Goal: Task Accomplishment & Management: Manage account settings

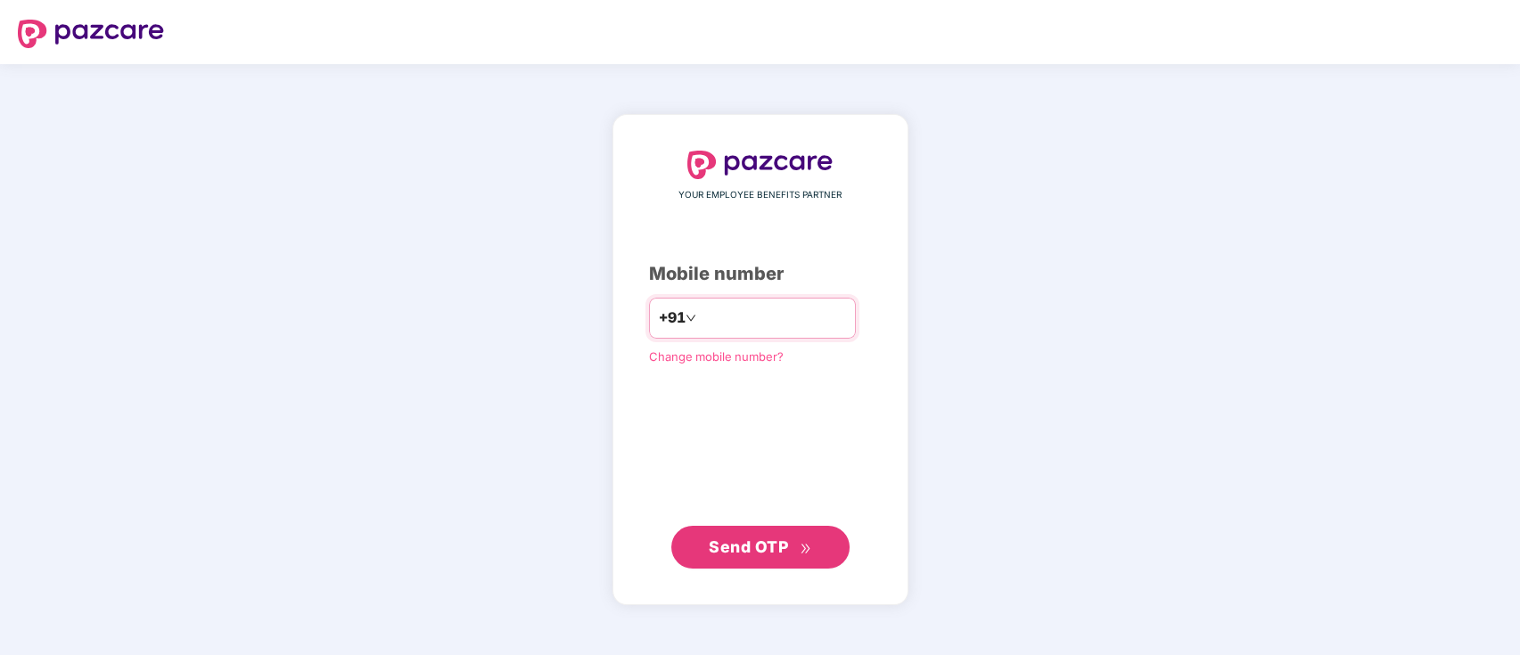
click at [817, 304] on input "number" at bounding box center [773, 318] width 146 height 29
type input "**********"
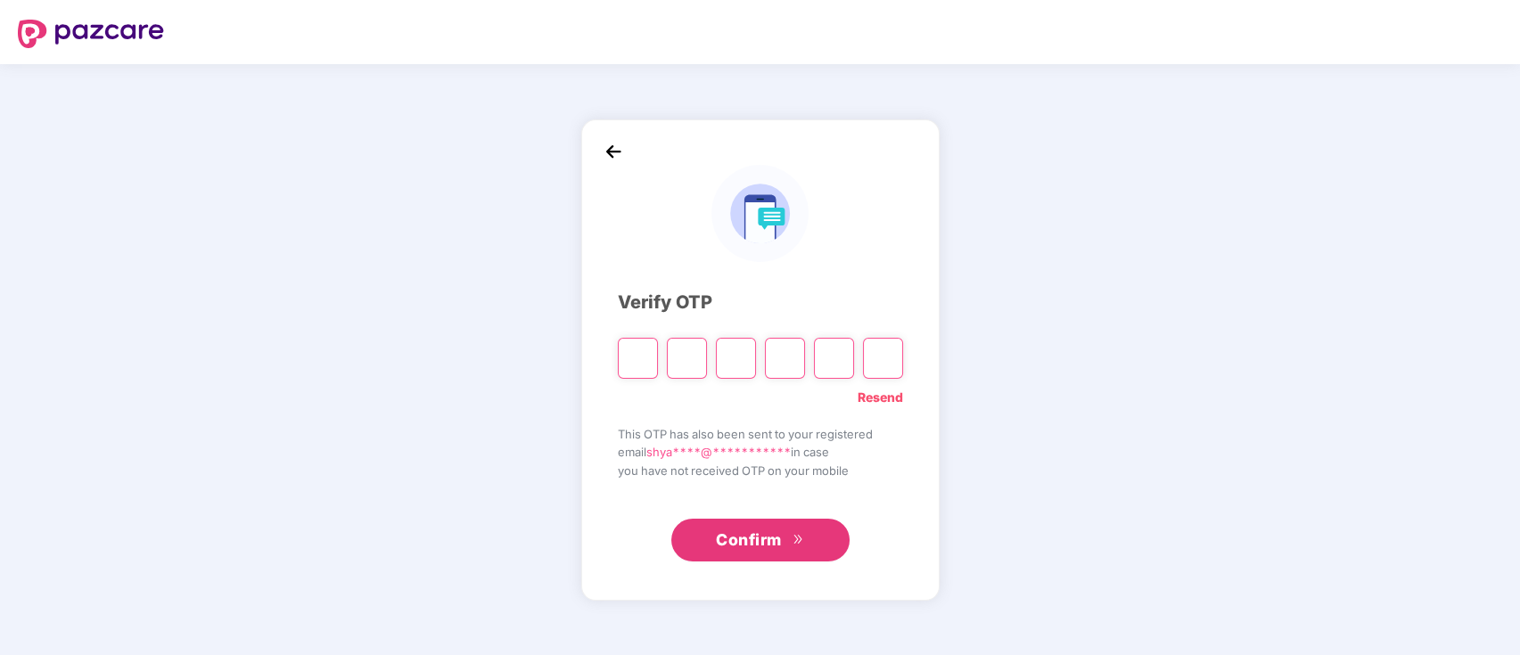
paste input "*"
type input "*"
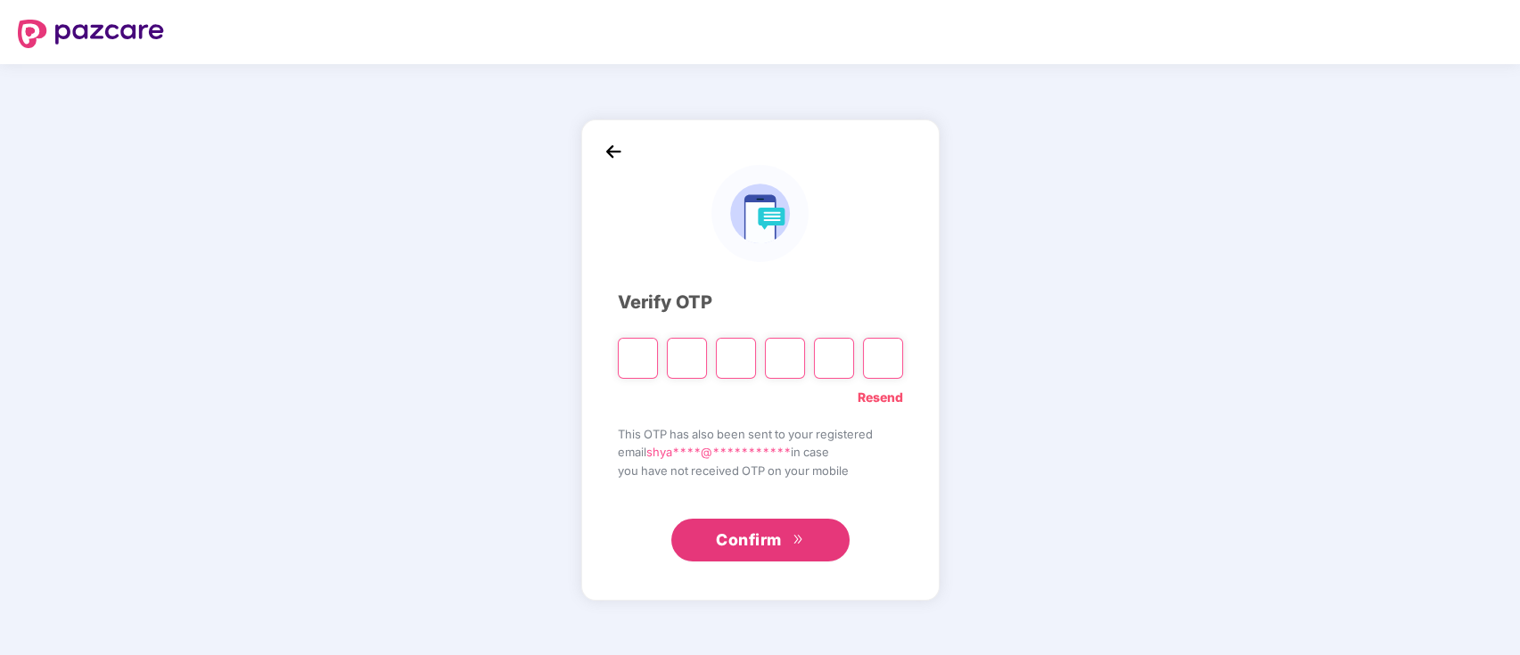
type input "*"
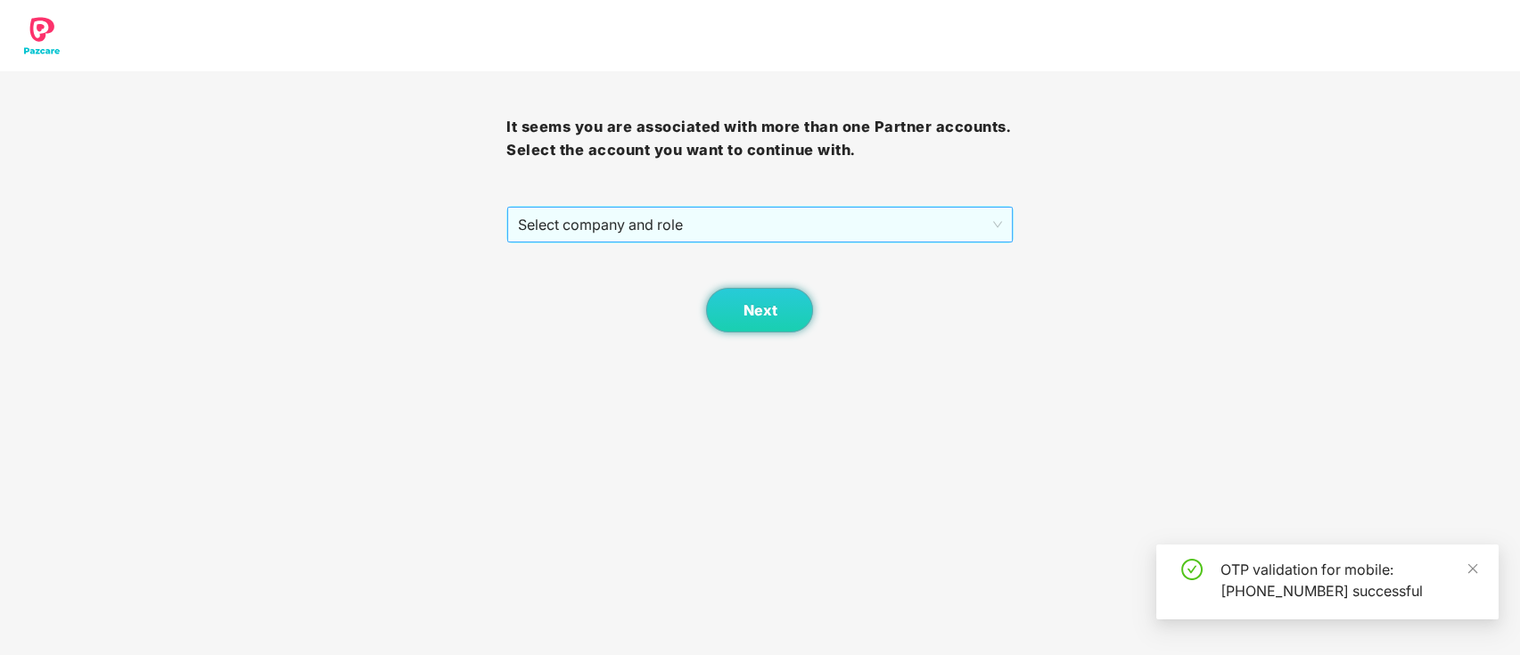
click at [641, 211] on span "Select company and role" at bounding box center [759, 225] width 483 height 34
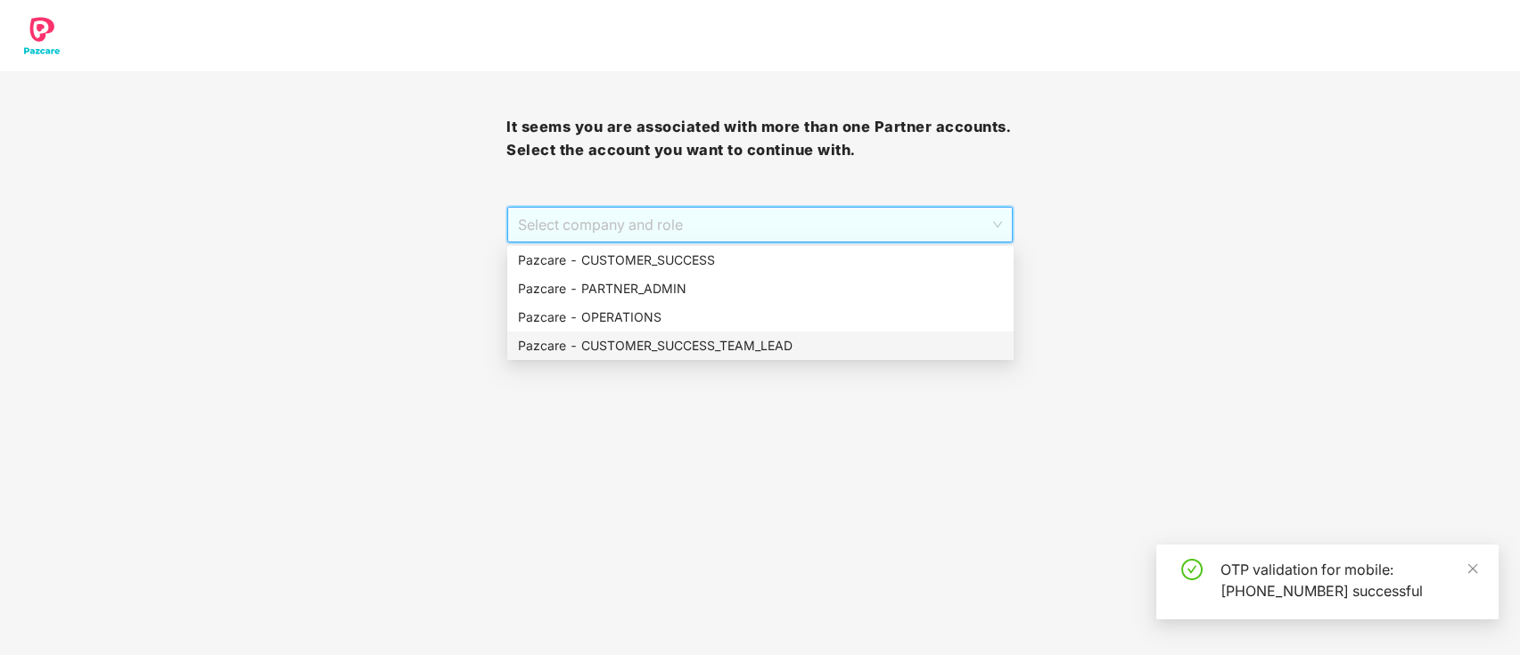
click at [662, 352] on div "Pazcare - CUSTOMER_SUCCESS_TEAM_LEAD" at bounding box center [760, 346] width 485 height 20
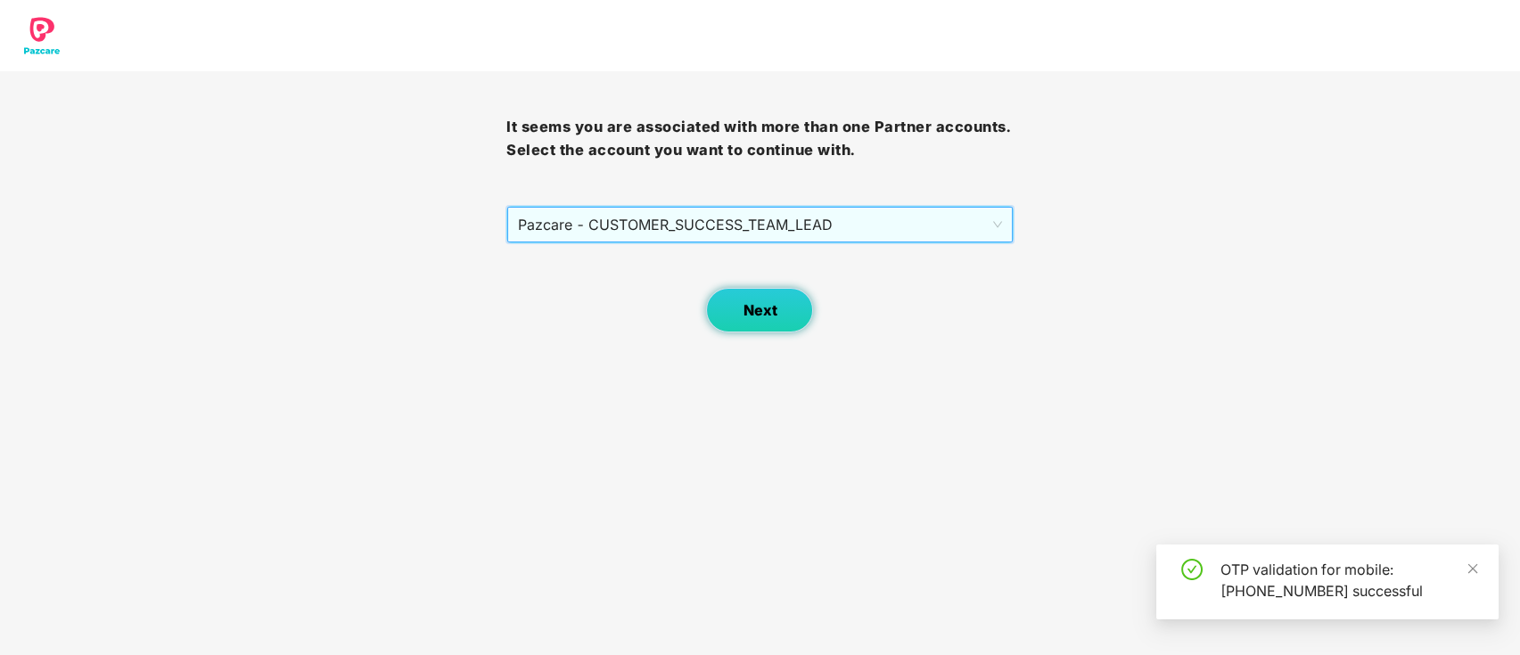
click at [786, 314] on button "Next" at bounding box center [759, 310] width 107 height 45
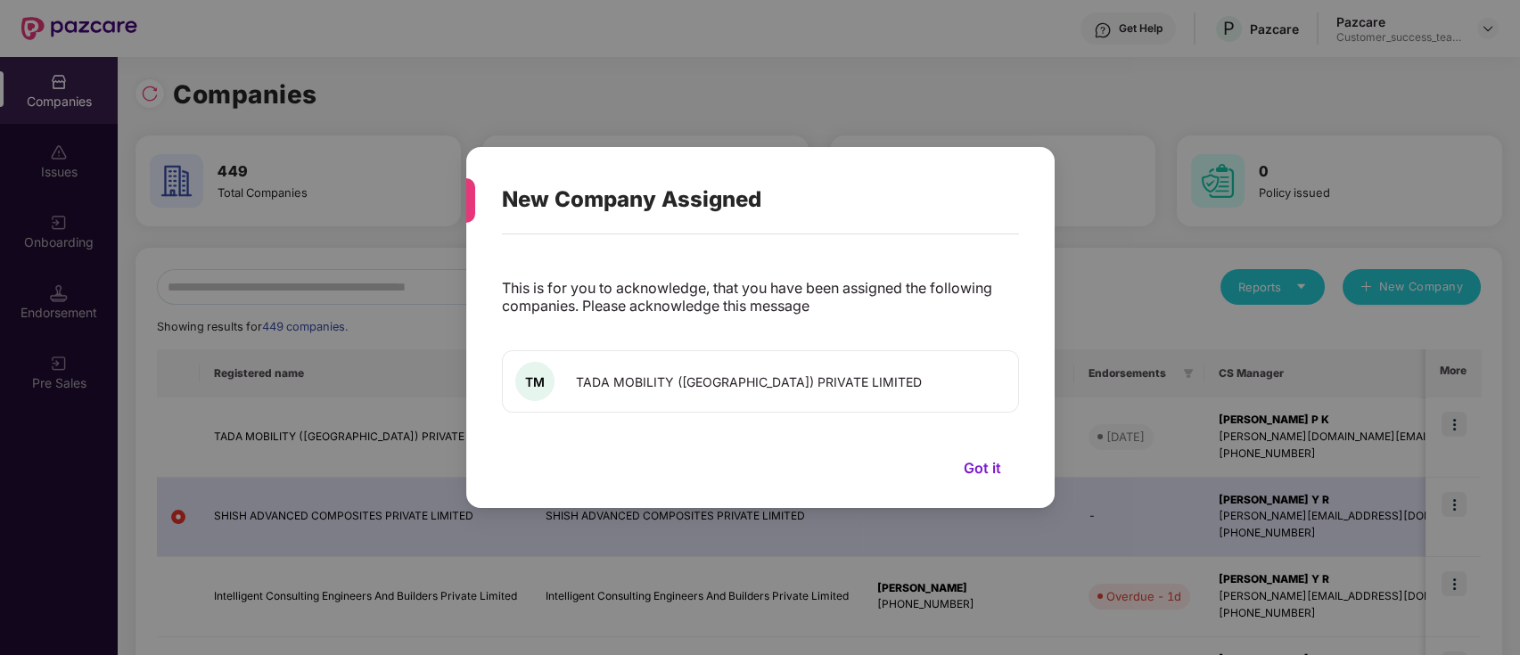
click at [984, 467] on button "Got it" at bounding box center [982, 468] width 73 height 27
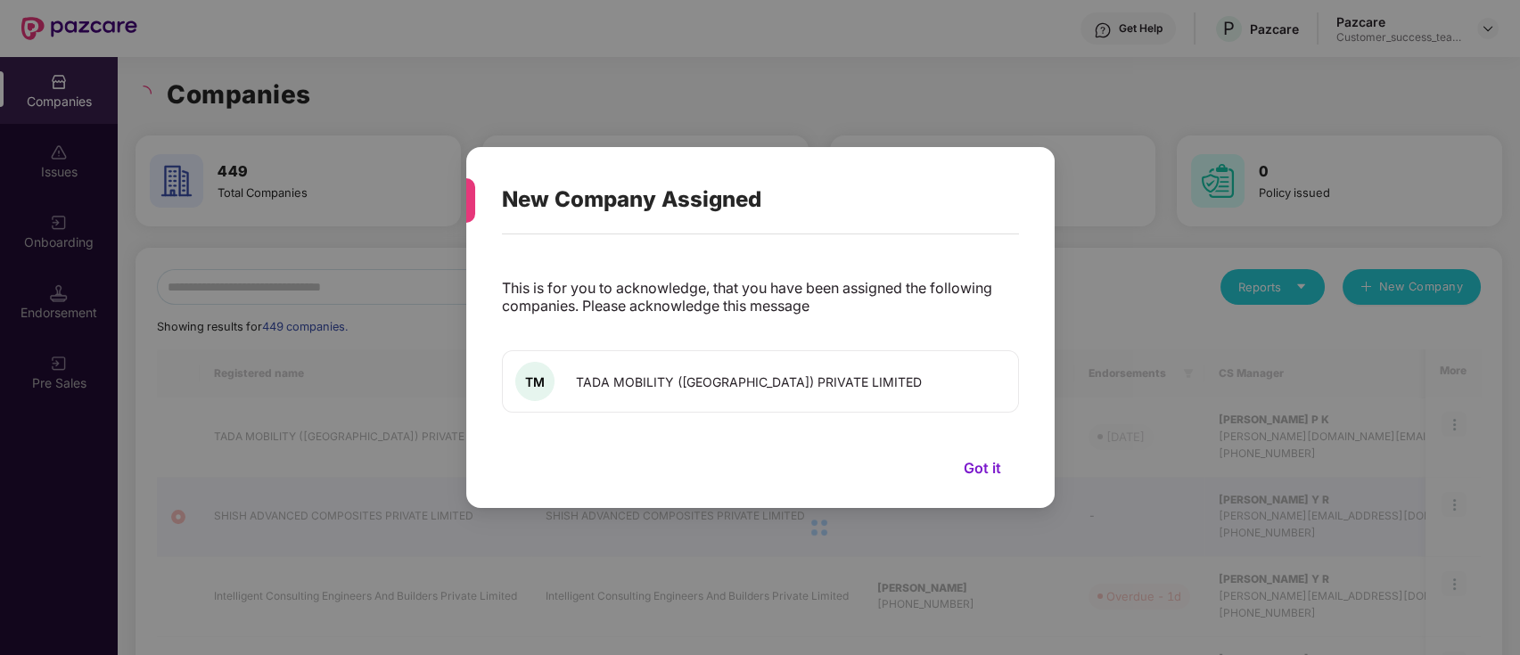
click at [982, 467] on button "Got it" at bounding box center [982, 468] width 73 height 27
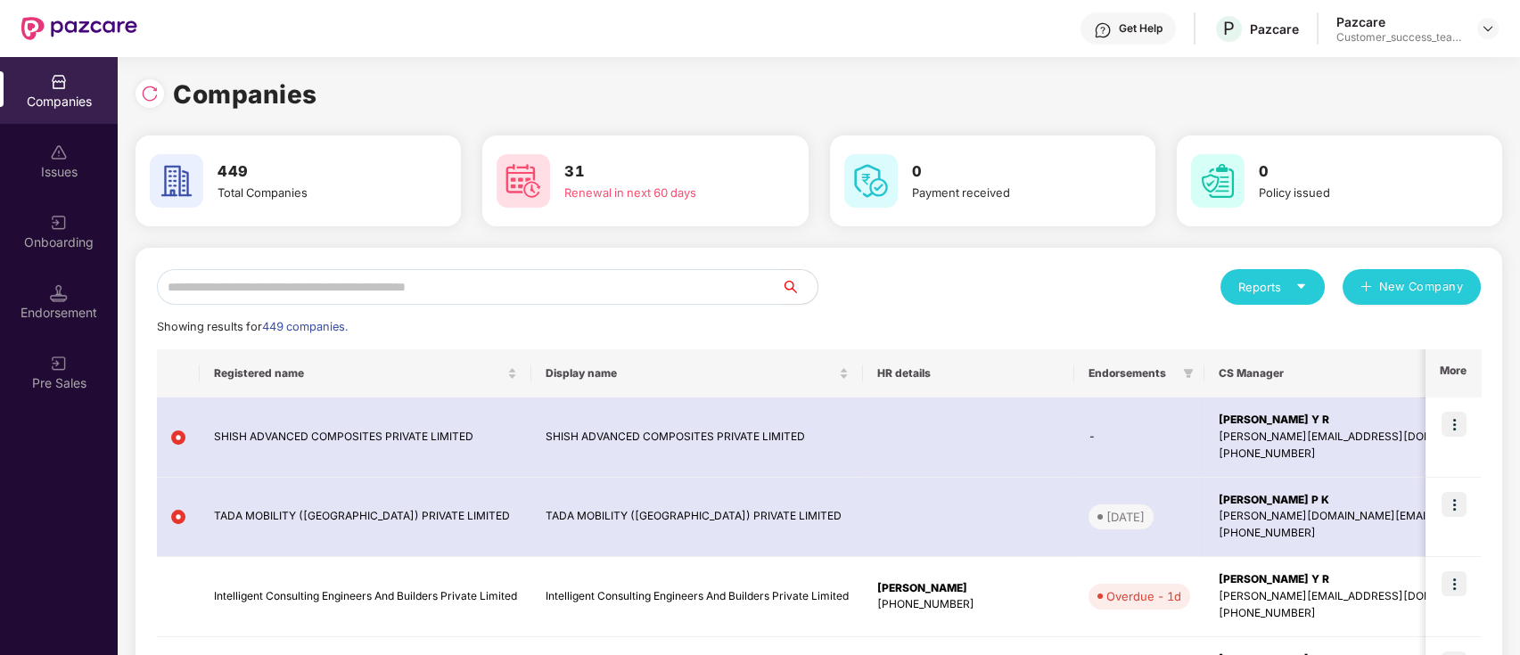
click at [465, 289] on input "text" at bounding box center [469, 287] width 625 height 36
paste input "********"
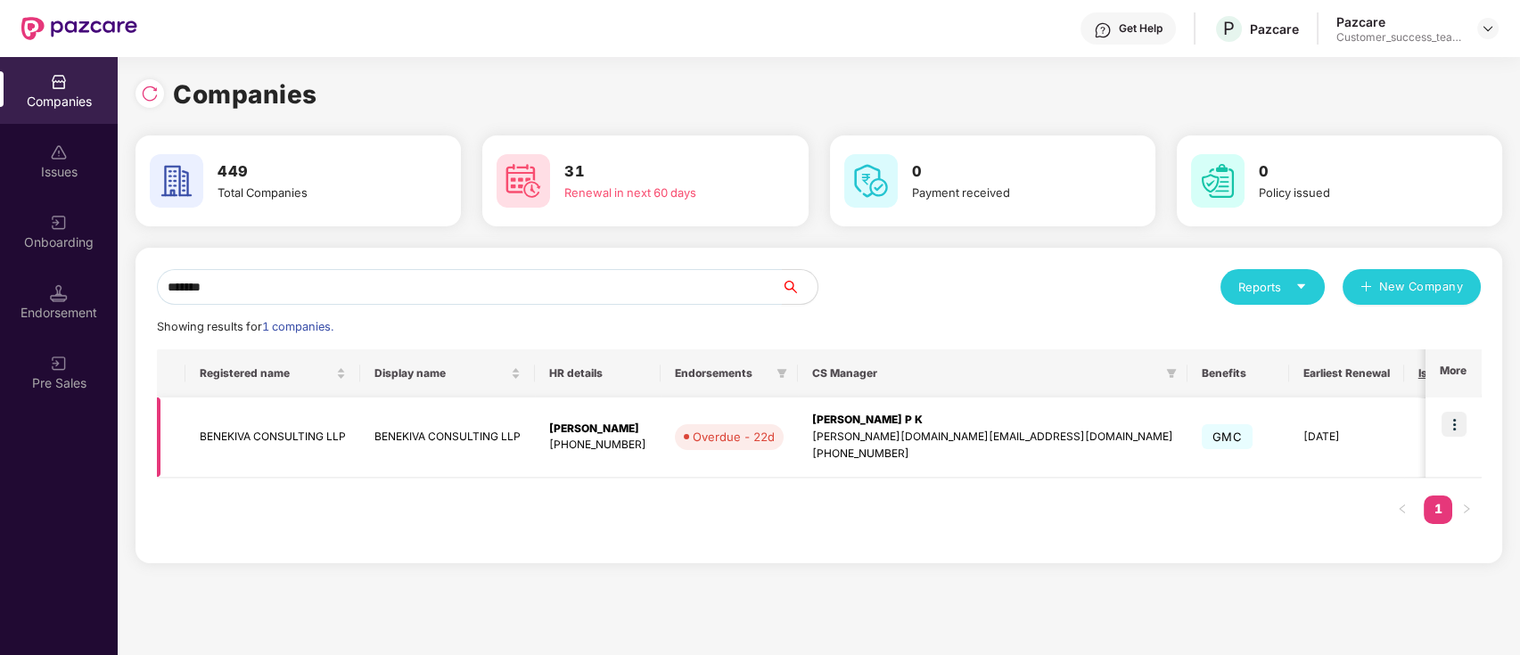
type input "*******"
click at [1454, 418] on img at bounding box center [1454, 424] width 25 height 25
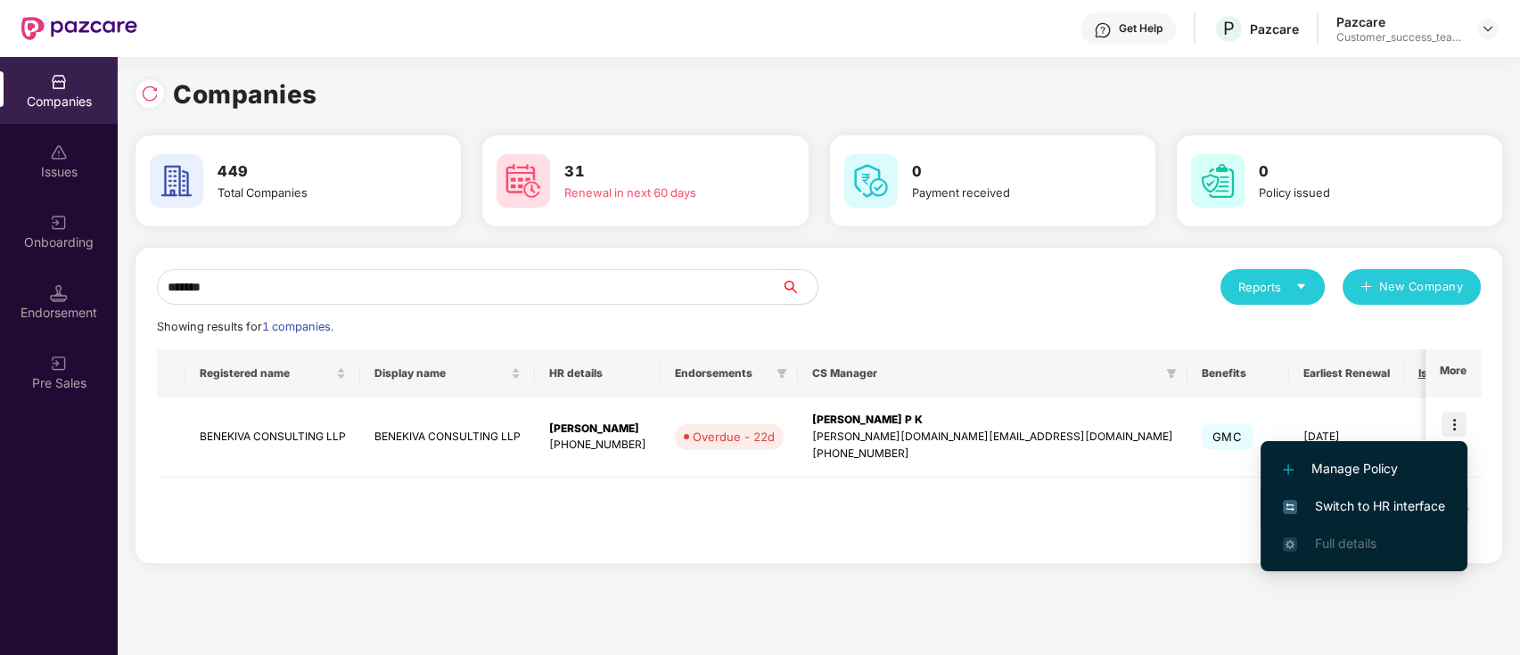
click at [1426, 510] on span "Switch to HR interface" at bounding box center [1364, 507] width 162 height 20
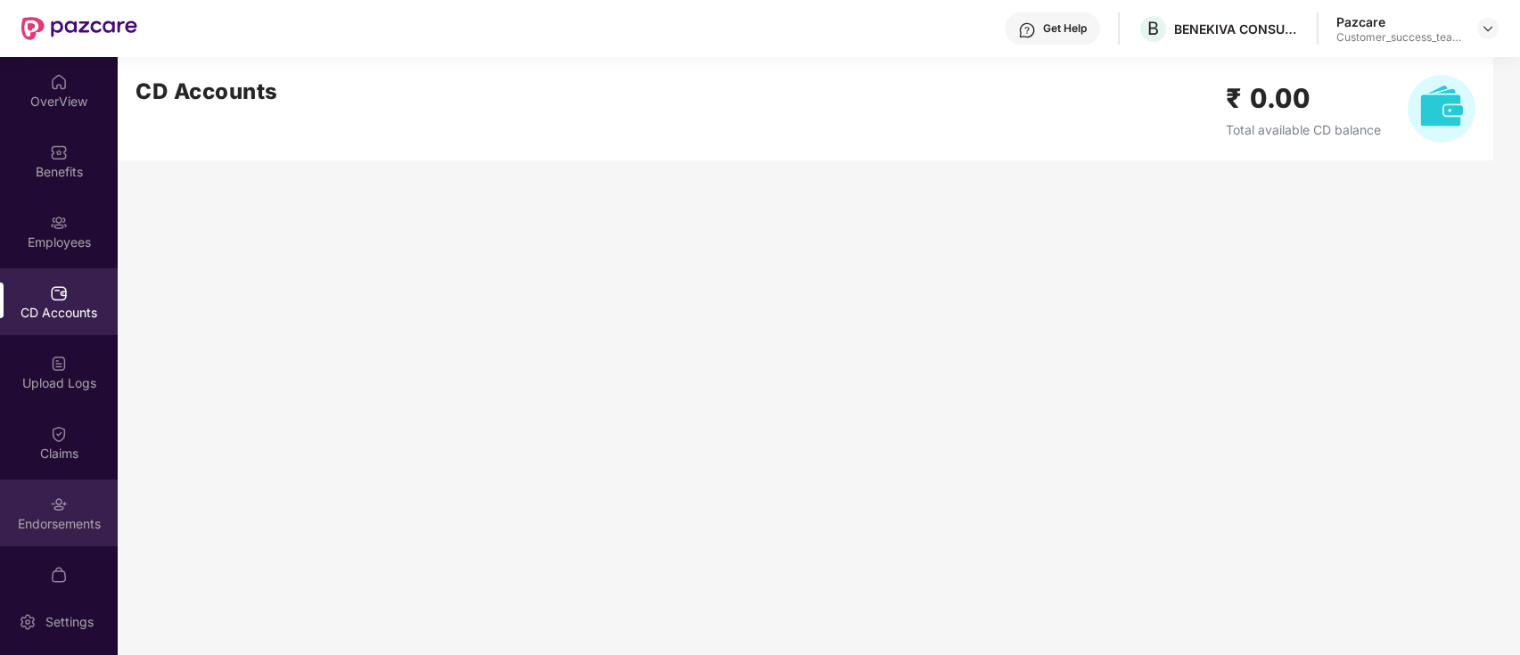
click at [53, 510] on img at bounding box center [59, 505] width 18 height 18
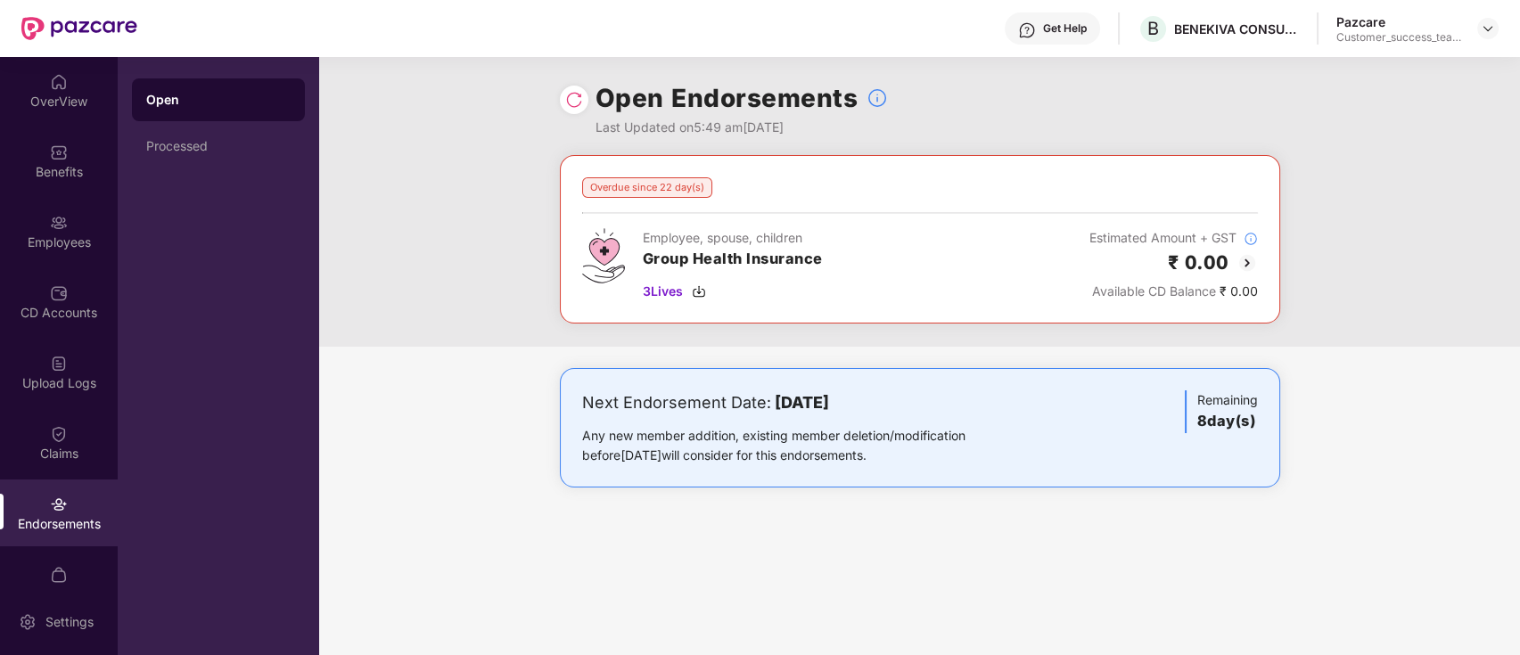
click at [1248, 261] on img at bounding box center [1247, 262] width 21 height 21
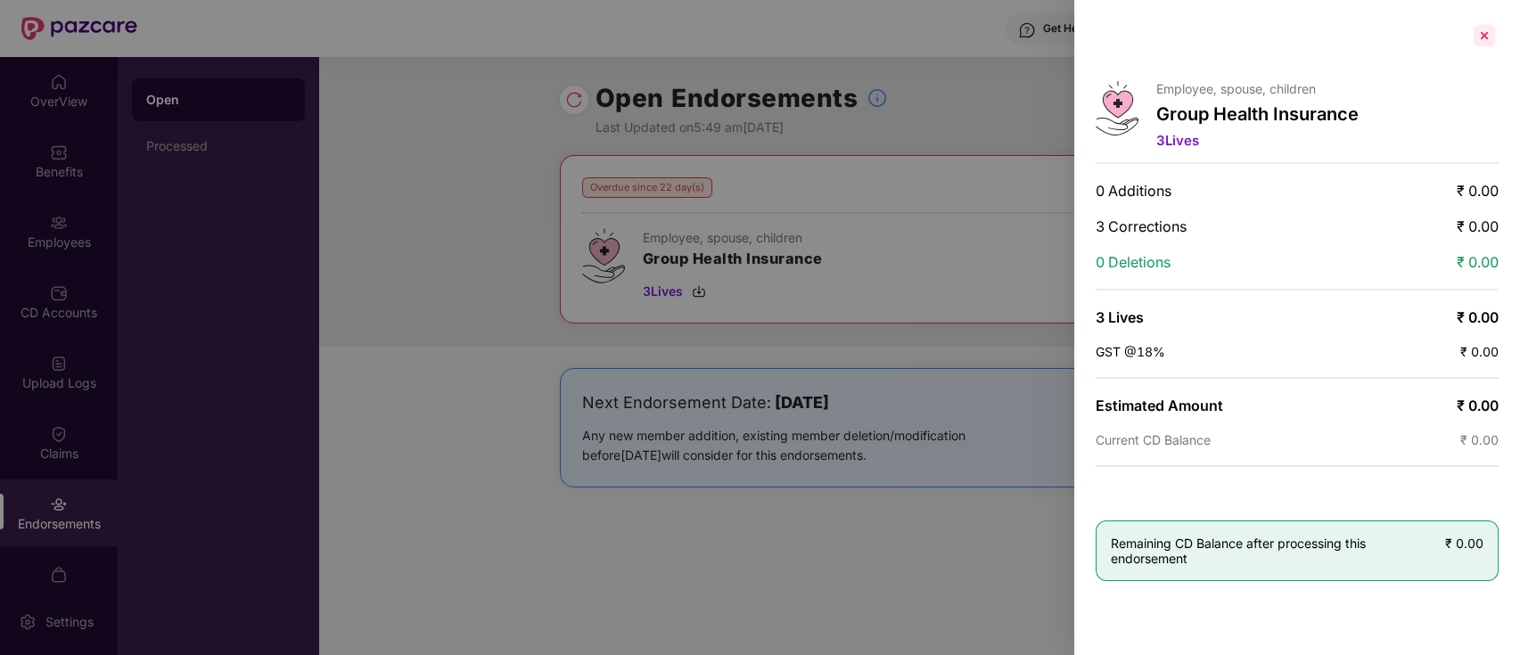
click at [1475, 34] on div at bounding box center [1484, 35] width 29 height 29
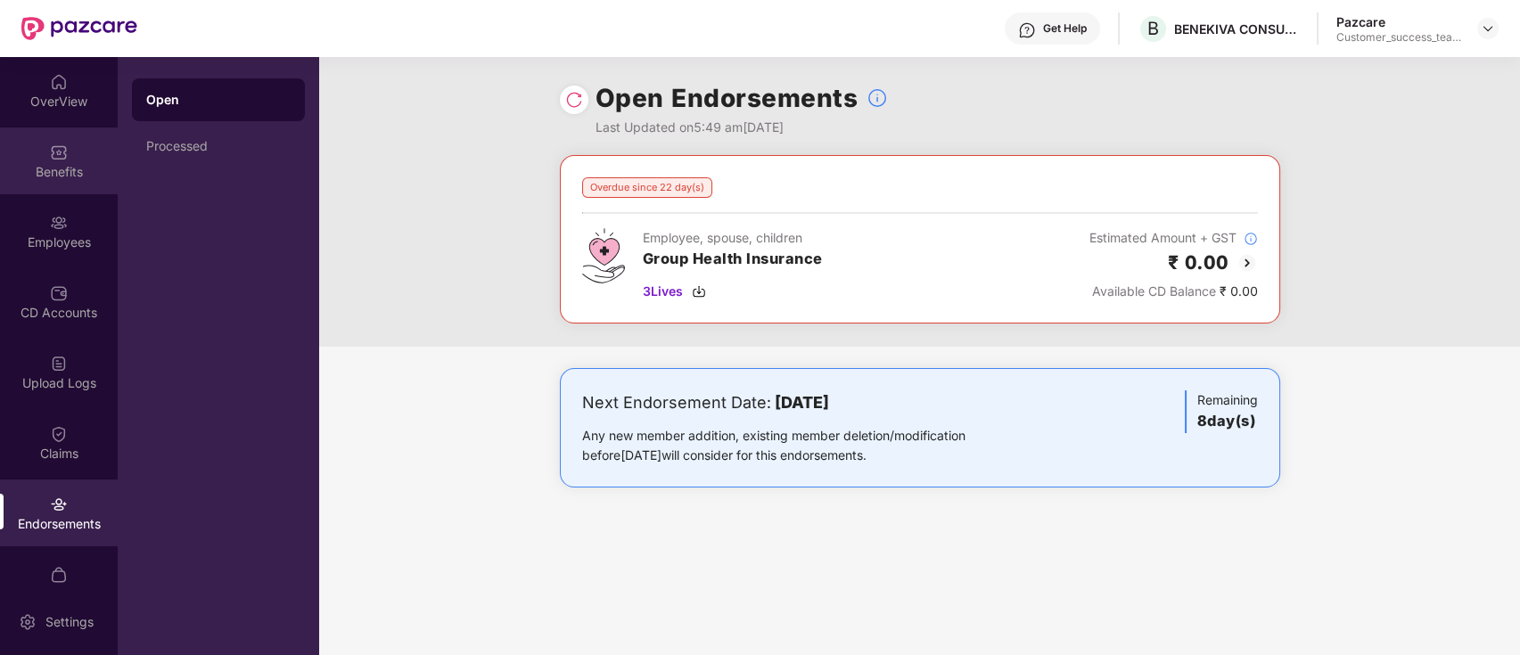
click at [82, 166] on div "Benefits" at bounding box center [59, 172] width 118 height 18
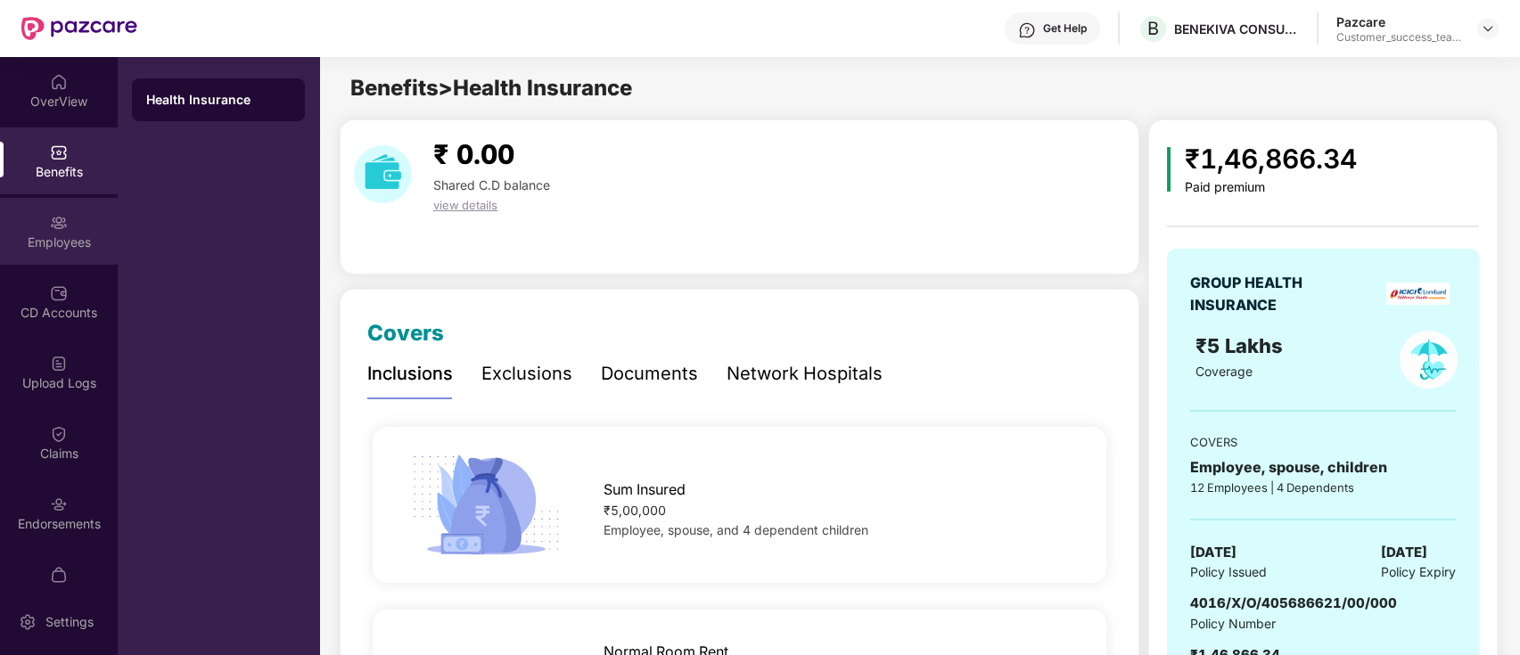
click at [44, 243] on div "Employees" at bounding box center [59, 243] width 118 height 18
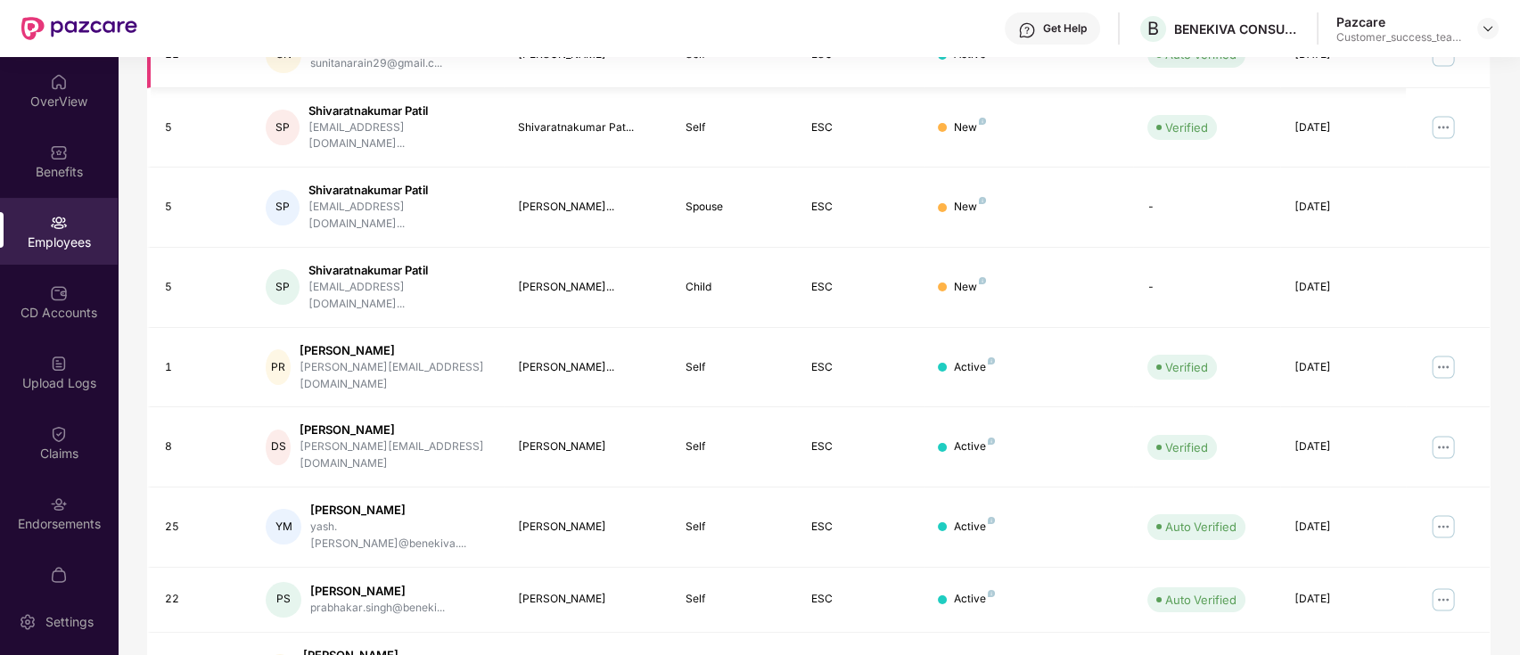
scroll to position [439, 0]
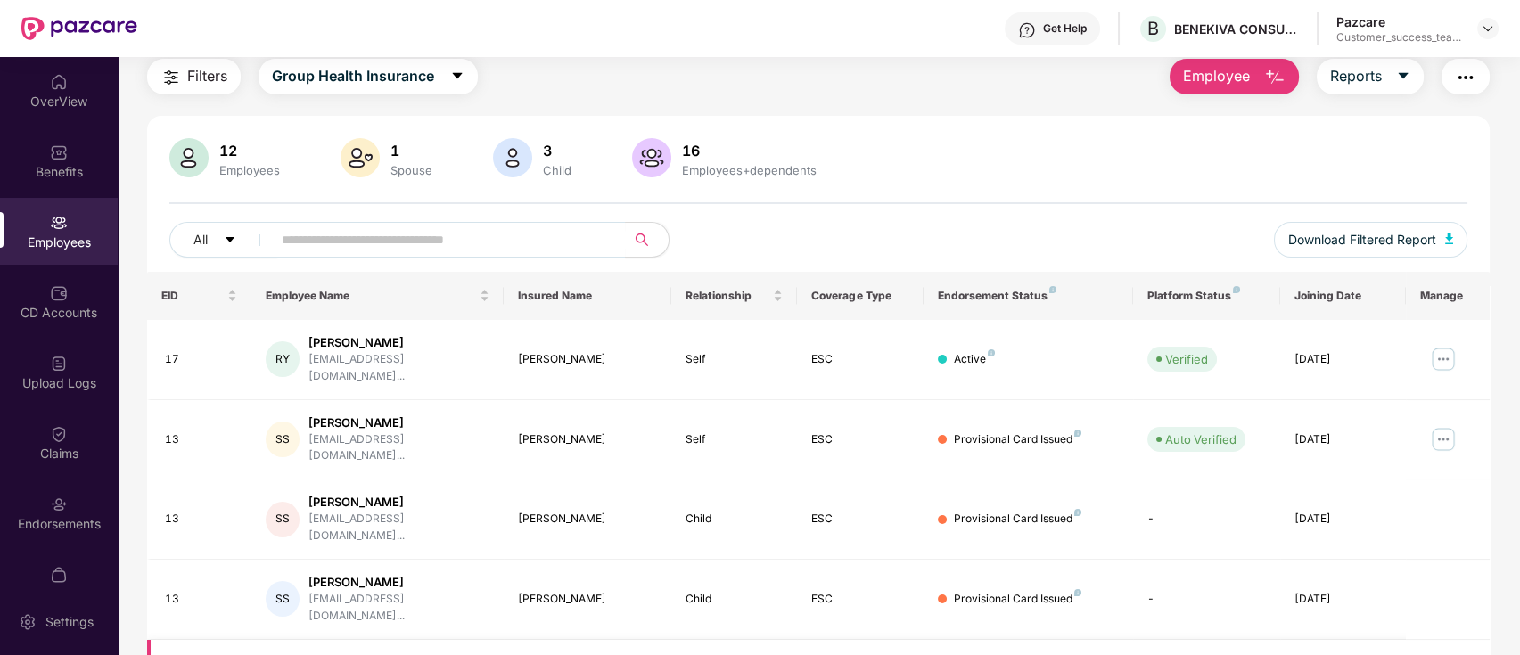
scroll to position [0, 0]
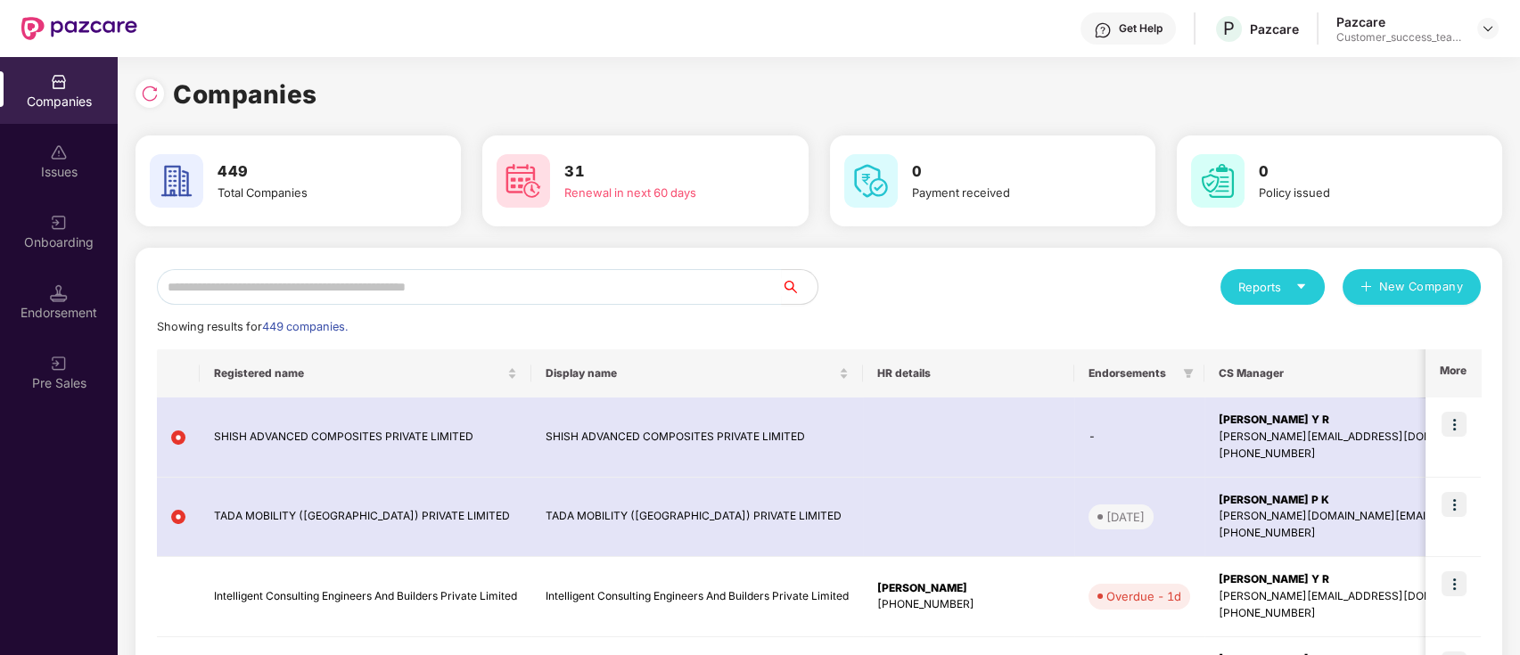
click at [555, 282] on input "text" at bounding box center [469, 287] width 625 height 36
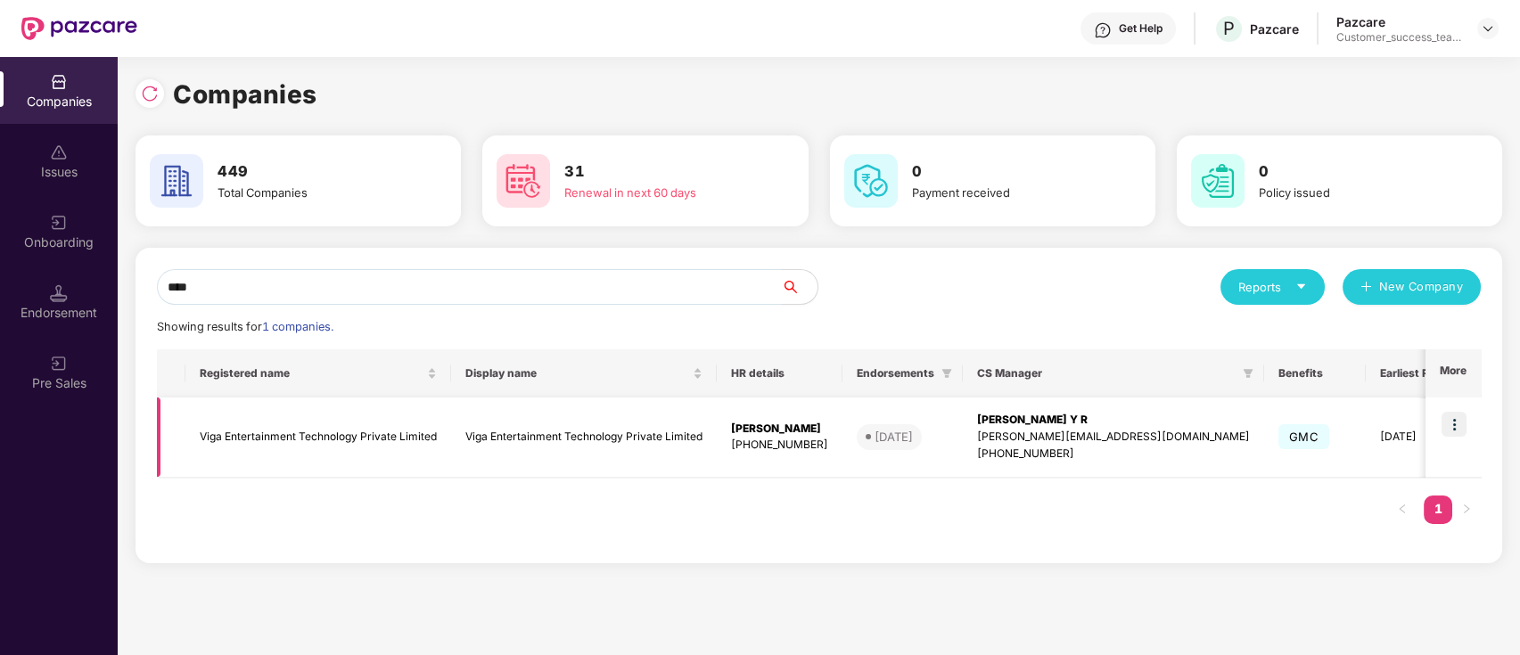
type input "****"
click at [1440, 461] on td at bounding box center [1453, 438] width 55 height 80
click at [1455, 427] on img at bounding box center [1454, 424] width 25 height 25
click at [1462, 413] on img at bounding box center [1454, 424] width 25 height 25
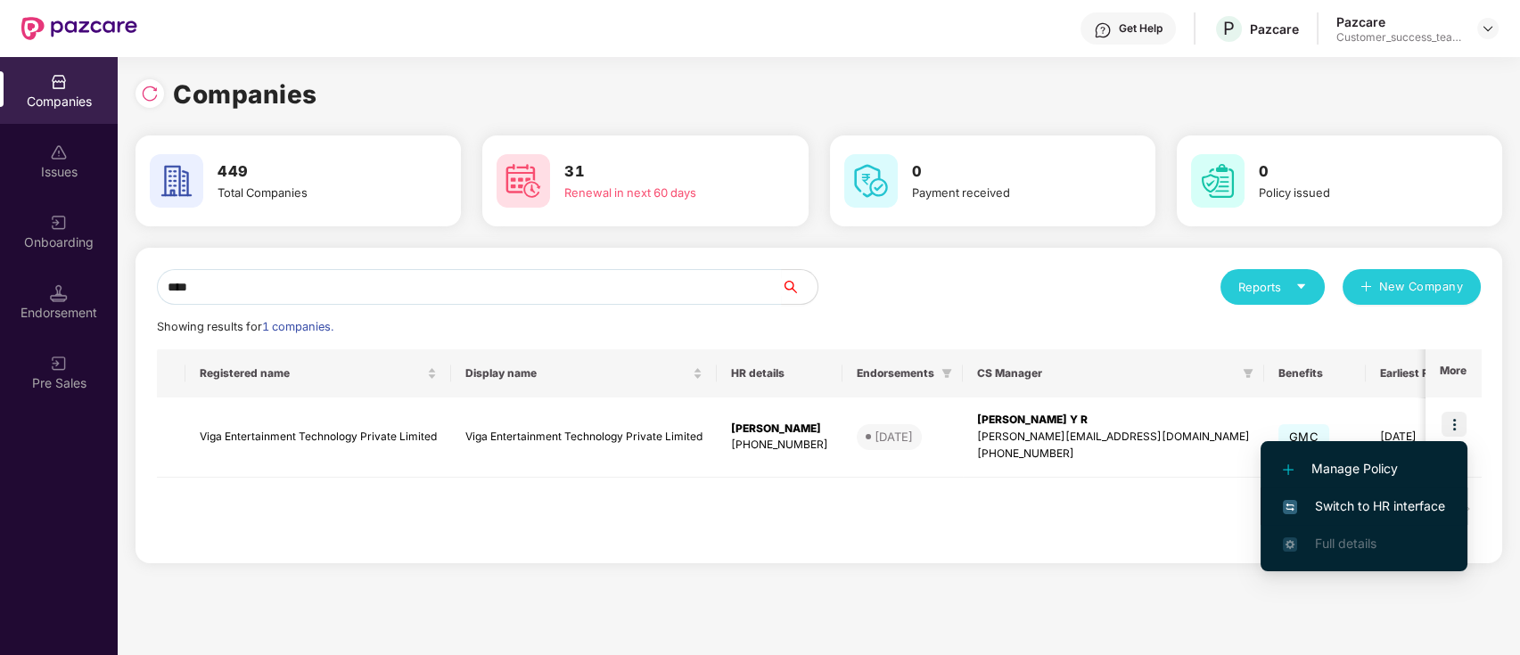
click at [1420, 507] on span "Switch to HR interface" at bounding box center [1364, 507] width 162 height 20
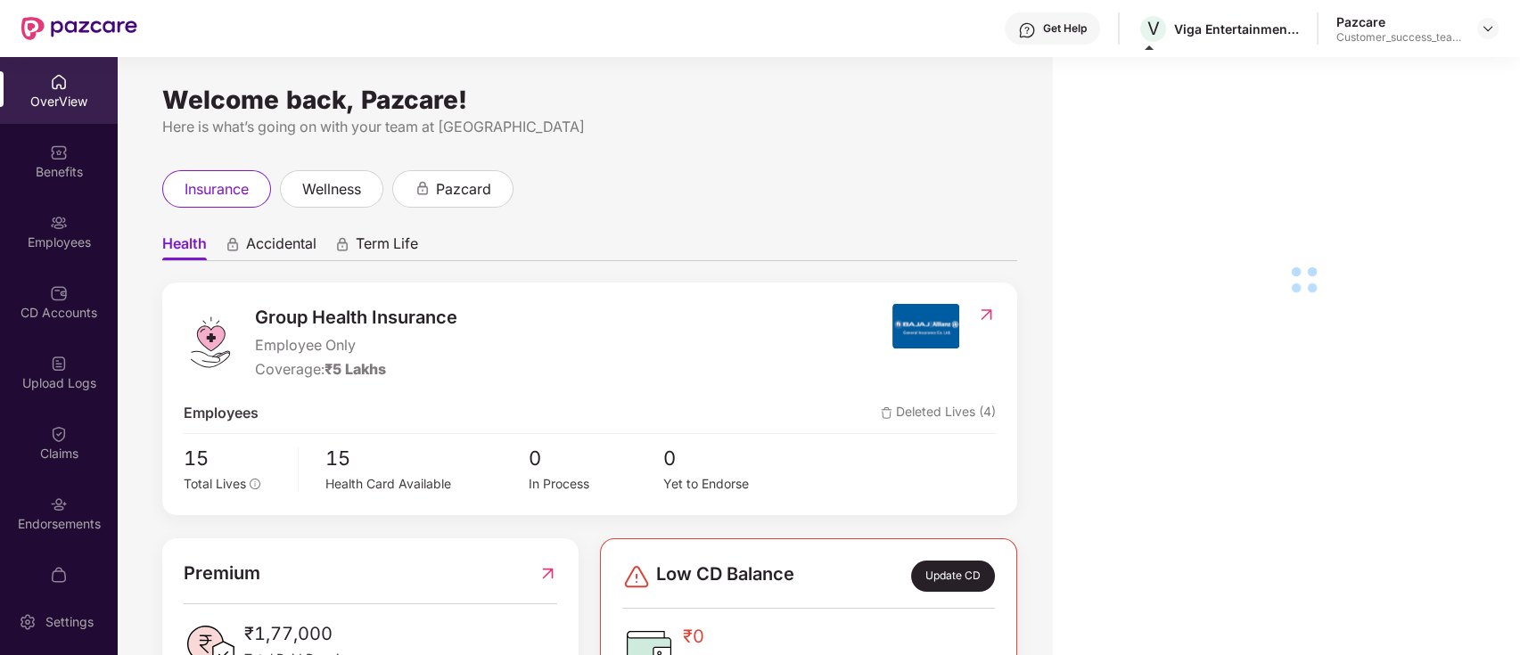
click at [56, 304] on div "CD Accounts" at bounding box center [59, 313] width 118 height 18
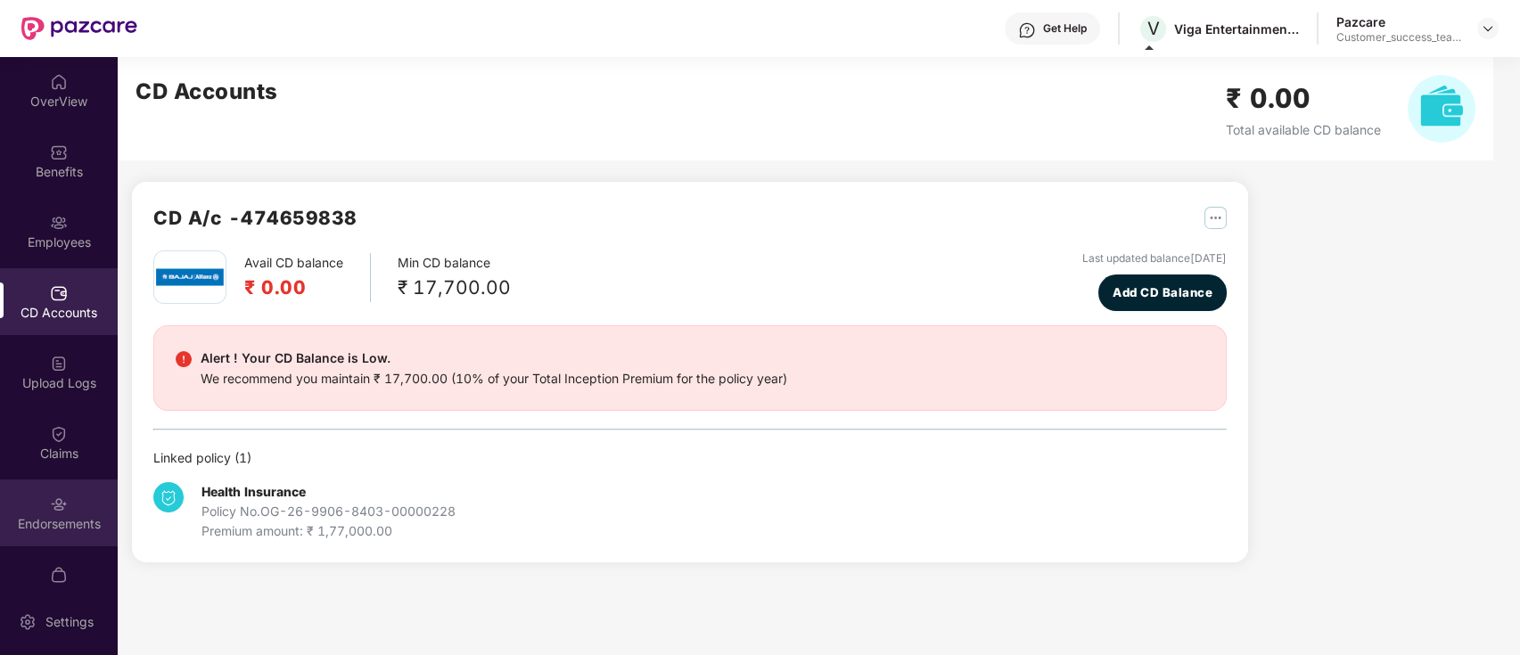
click at [67, 513] on div "Endorsements" at bounding box center [59, 513] width 118 height 67
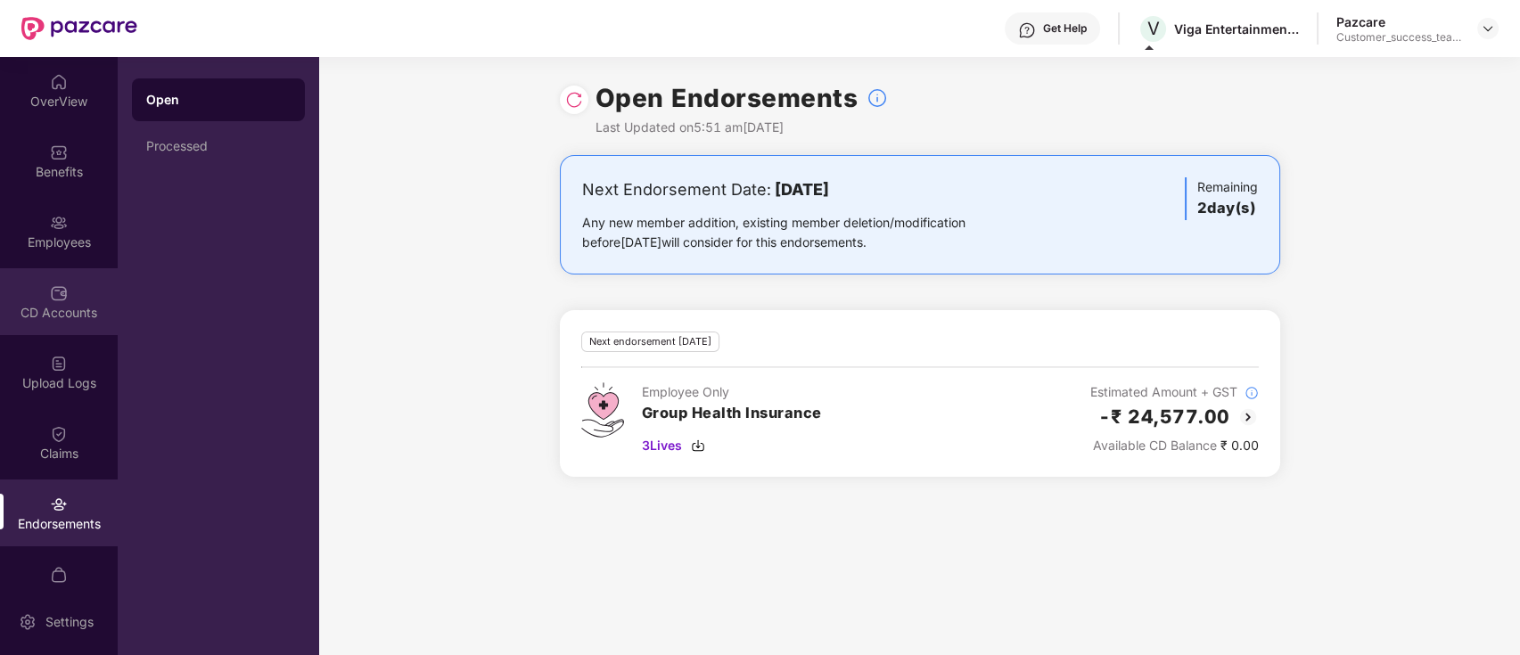
click at [43, 300] on div "CD Accounts" at bounding box center [59, 301] width 118 height 67
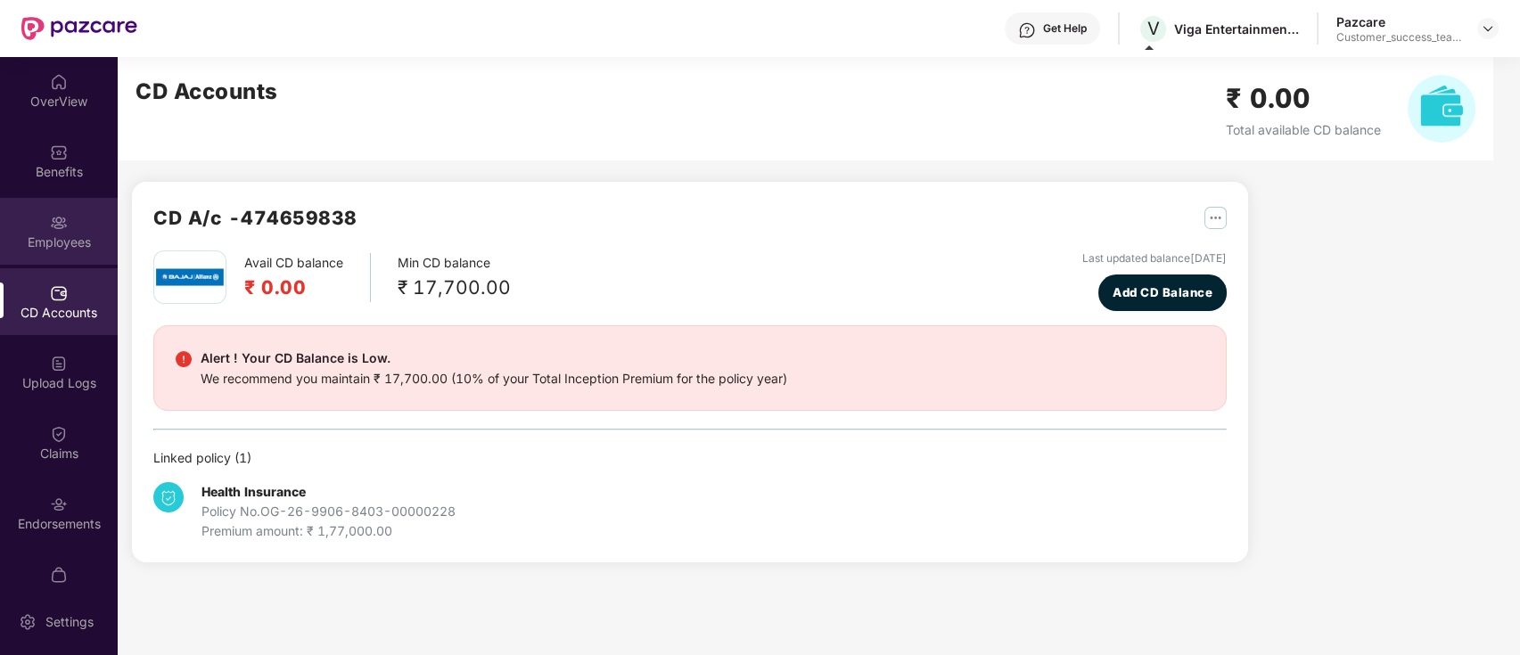
click at [71, 243] on div "Employees" at bounding box center [59, 243] width 118 height 18
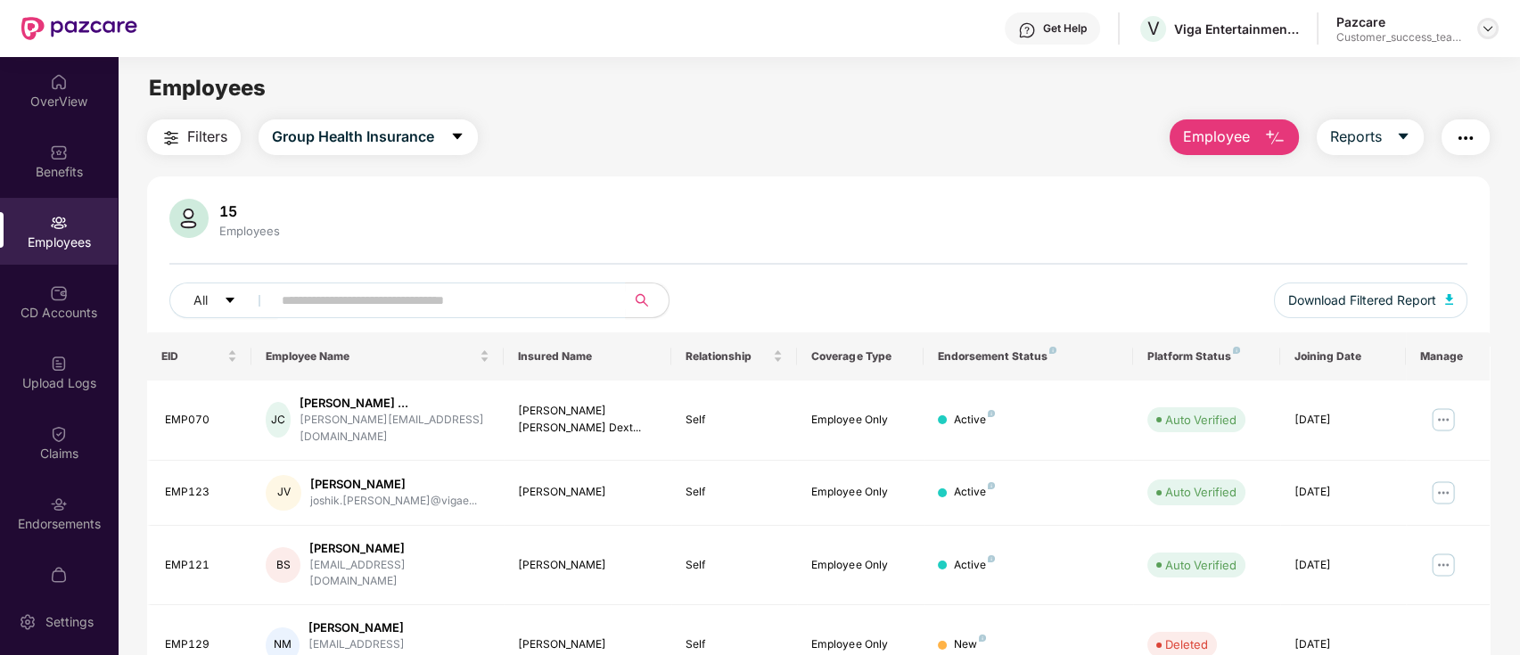
click at [1484, 37] on div at bounding box center [1487, 28] width 21 height 21
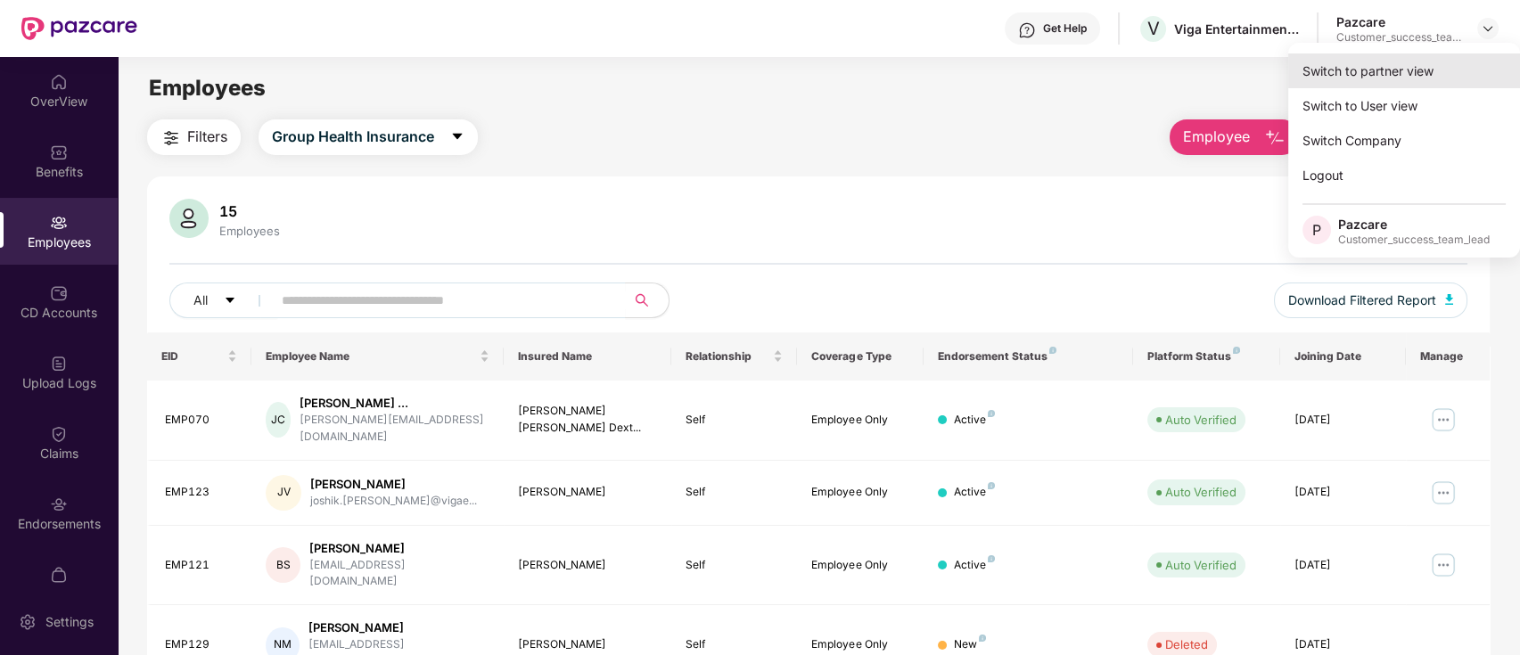
click at [1447, 68] on div "Switch to partner view" at bounding box center [1404, 70] width 232 height 35
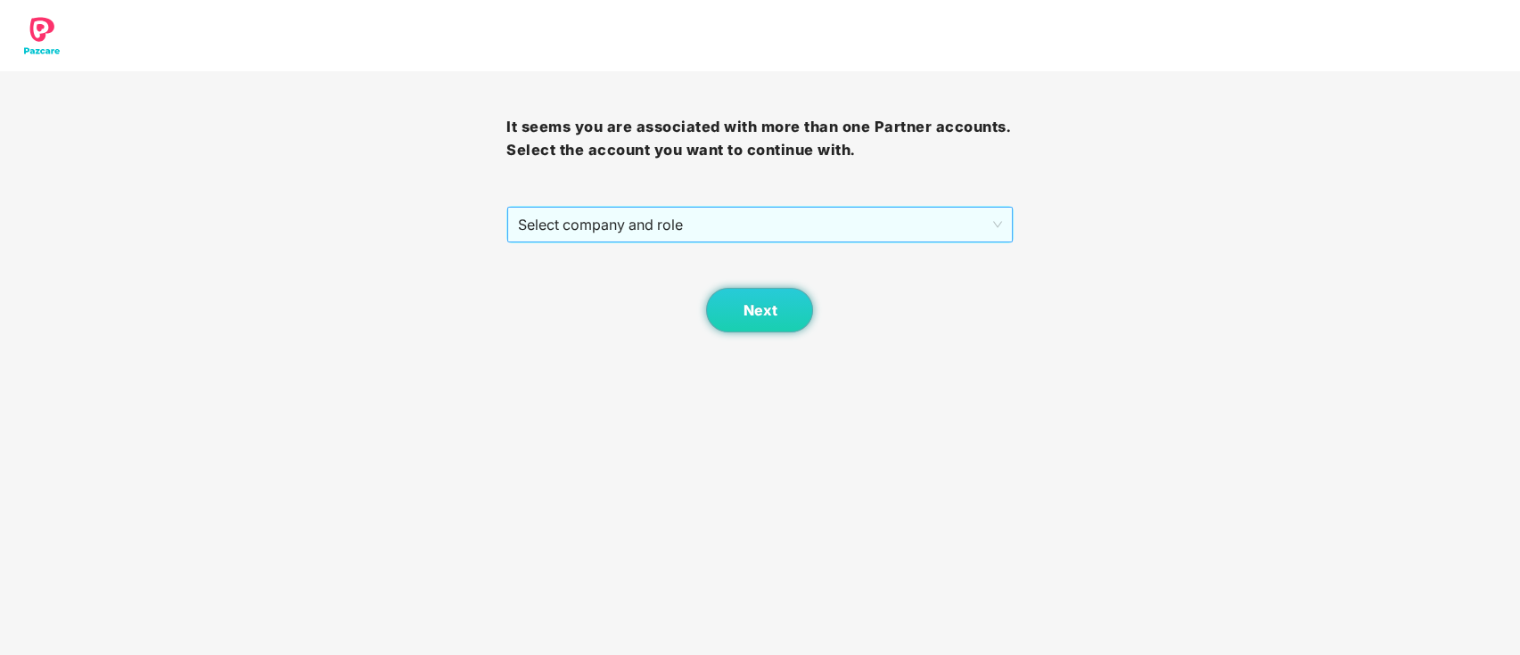
click at [783, 226] on span "Select company and role" at bounding box center [759, 225] width 483 height 34
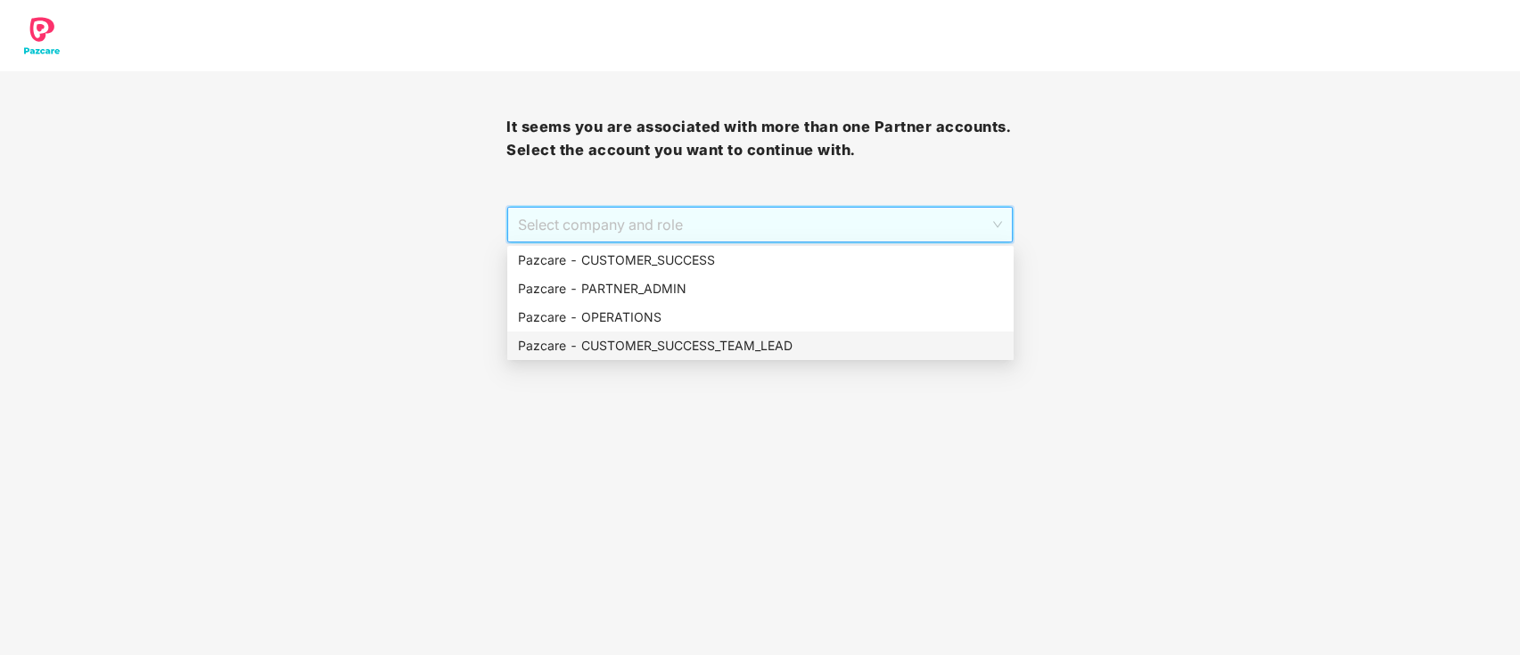
click at [743, 346] on div "Pazcare - CUSTOMER_SUCCESS_TEAM_LEAD" at bounding box center [760, 346] width 485 height 20
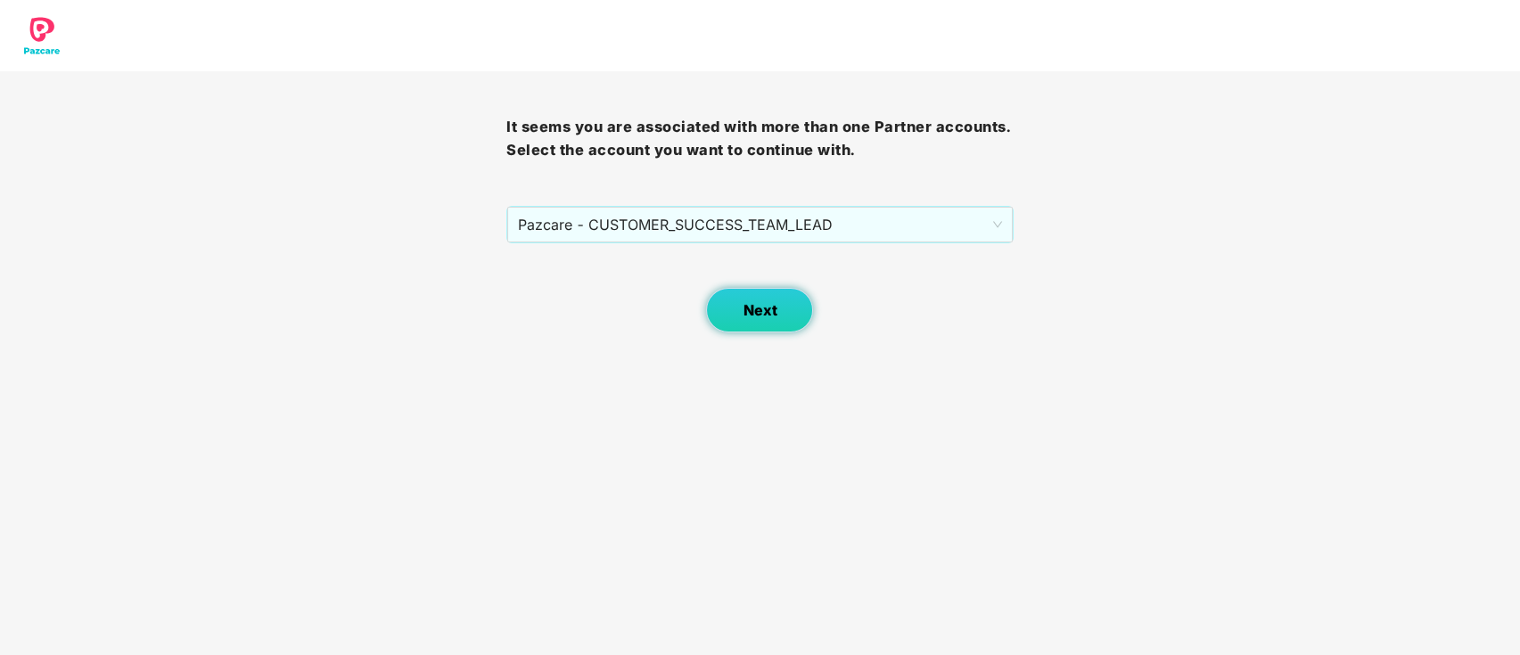
click at [758, 316] on span "Next" at bounding box center [760, 310] width 34 height 17
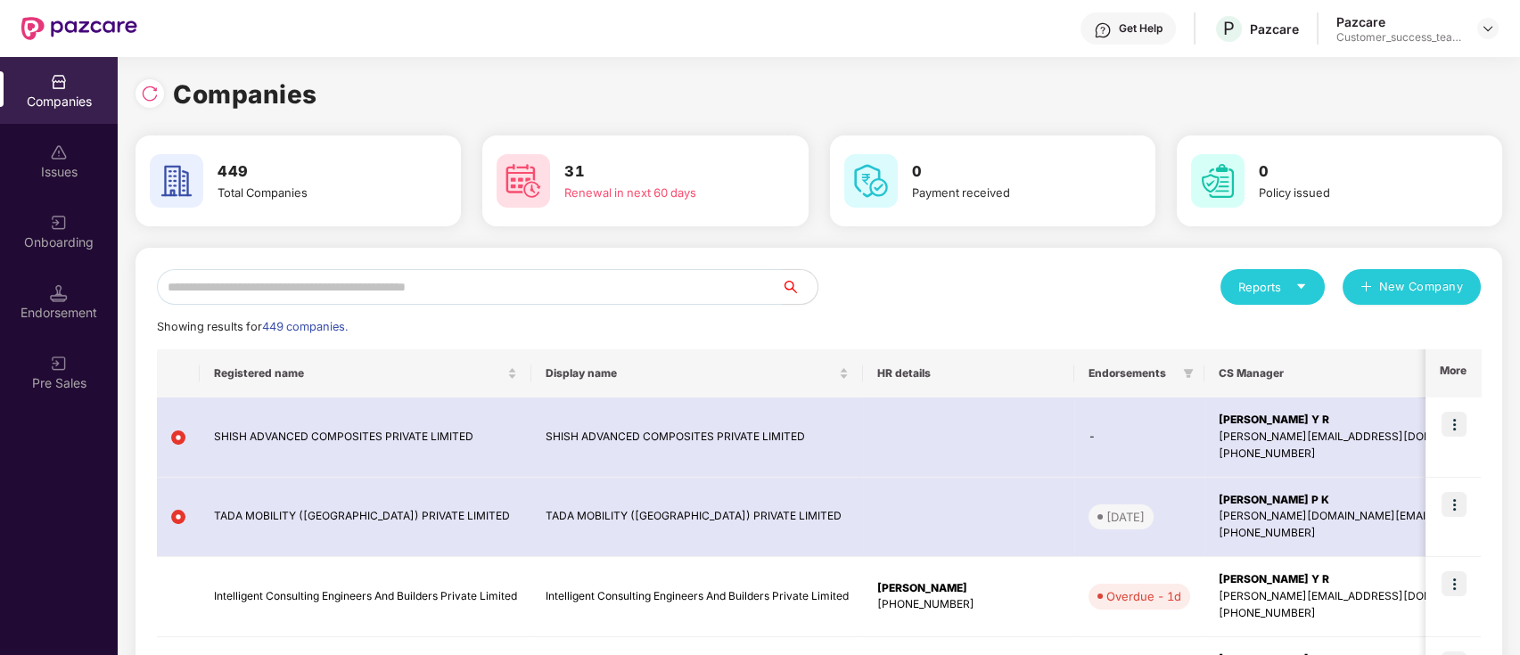
click at [731, 294] on input "text" at bounding box center [469, 287] width 625 height 36
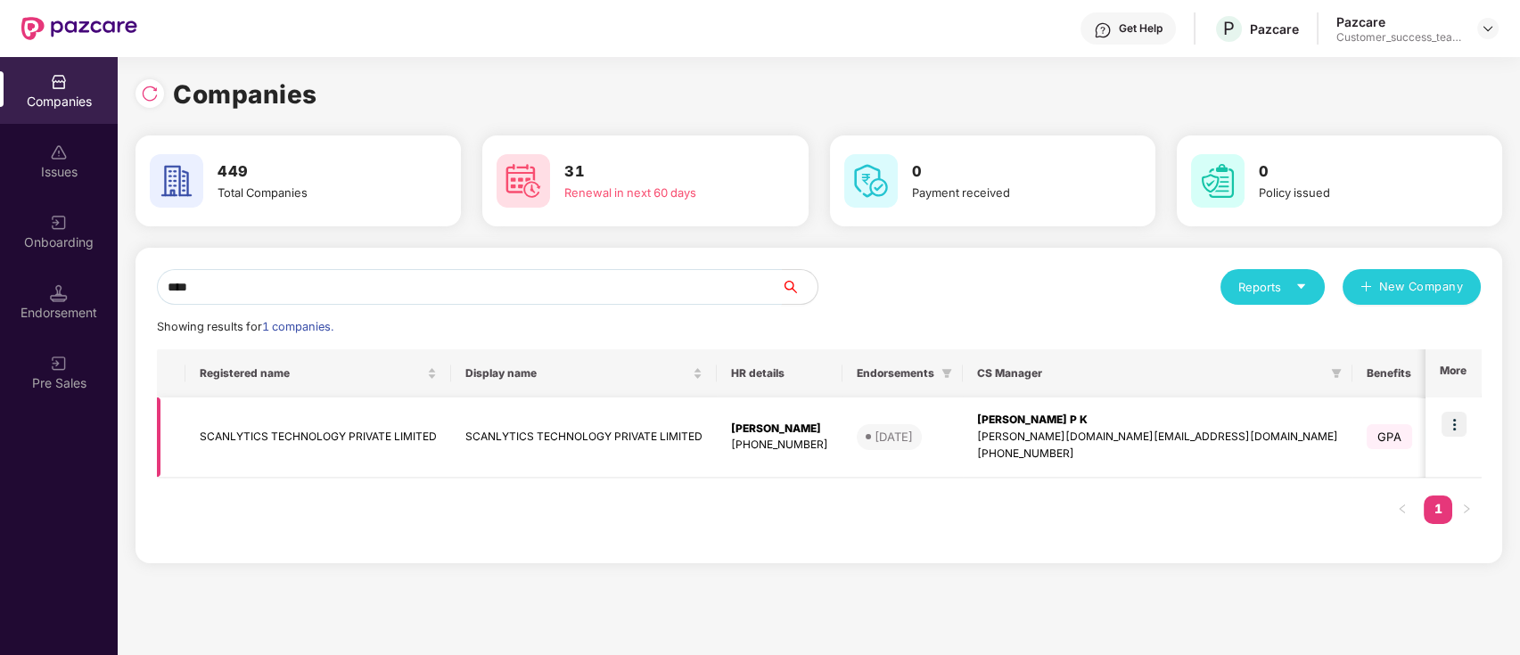
type input "****"
click at [1459, 420] on img at bounding box center [1454, 424] width 25 height 25
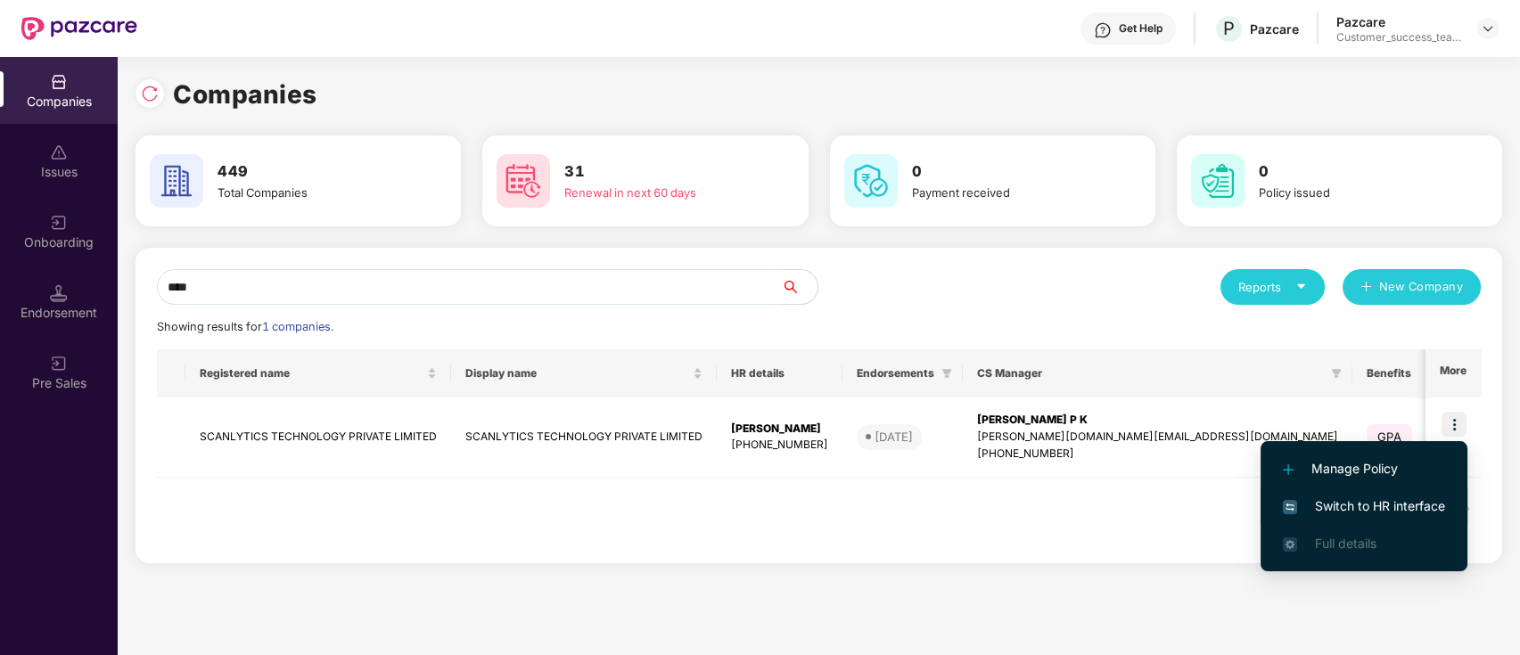
click at [1412, 513] on span "Switch to HR interface" at bounding box center [1364, 507] width 162 height 20
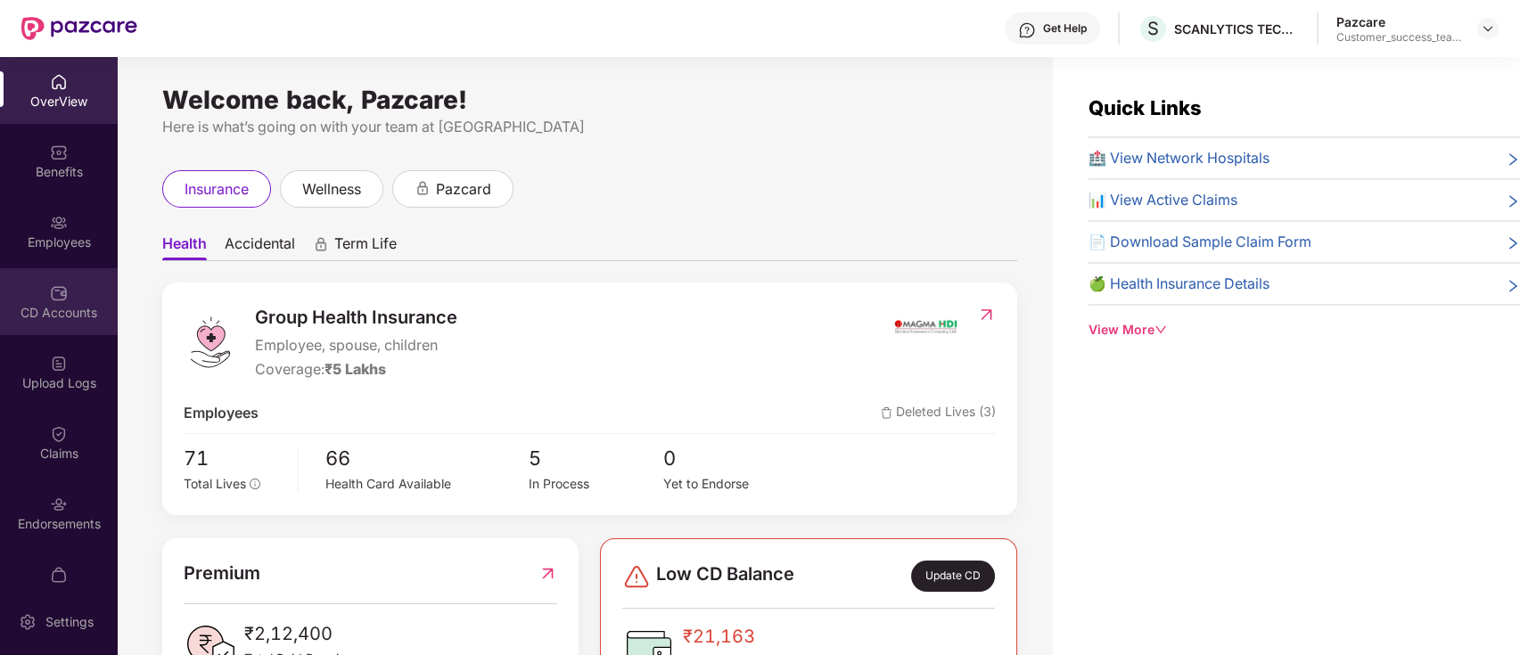
click at [67, 313] on div "CD Accounts" at bounding box center [59, 313] width 118 height 18
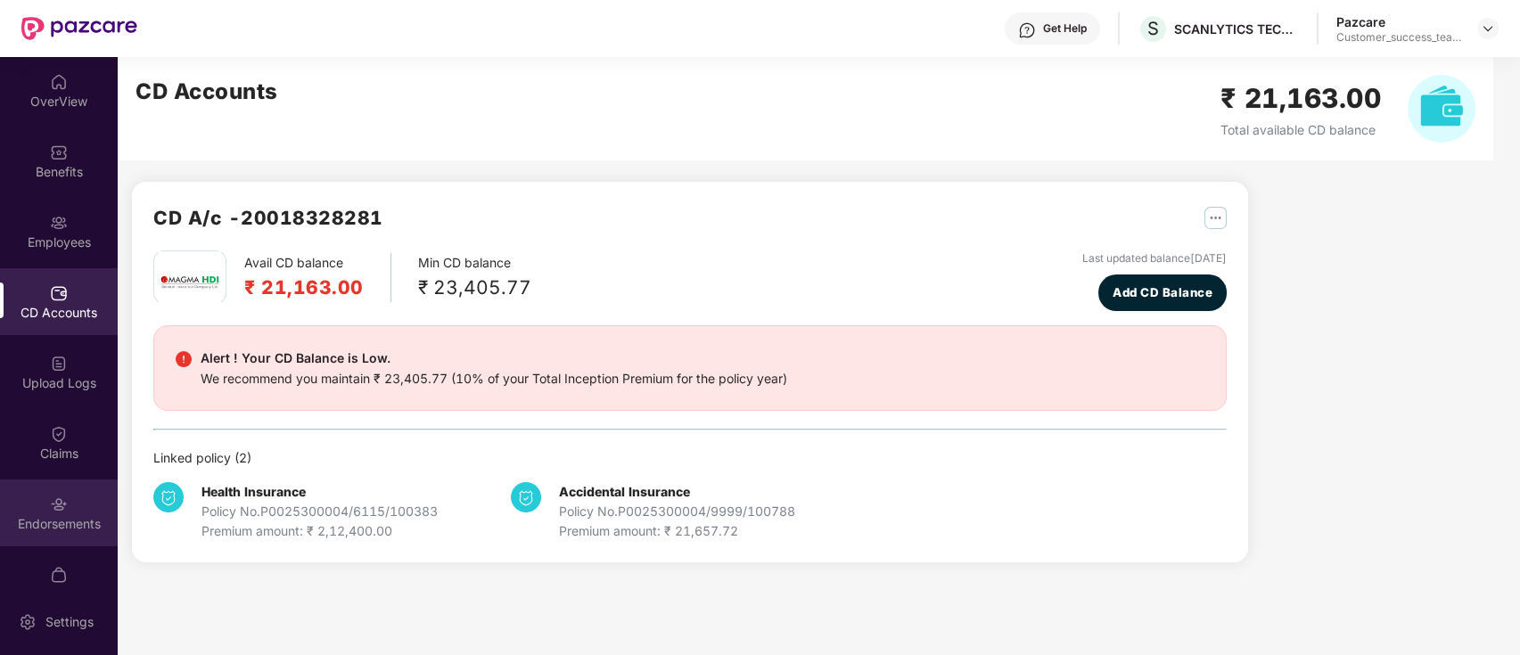
click at [67, 526] on div "Endorsements" at bounding box center [59, 524] width 118 height 18
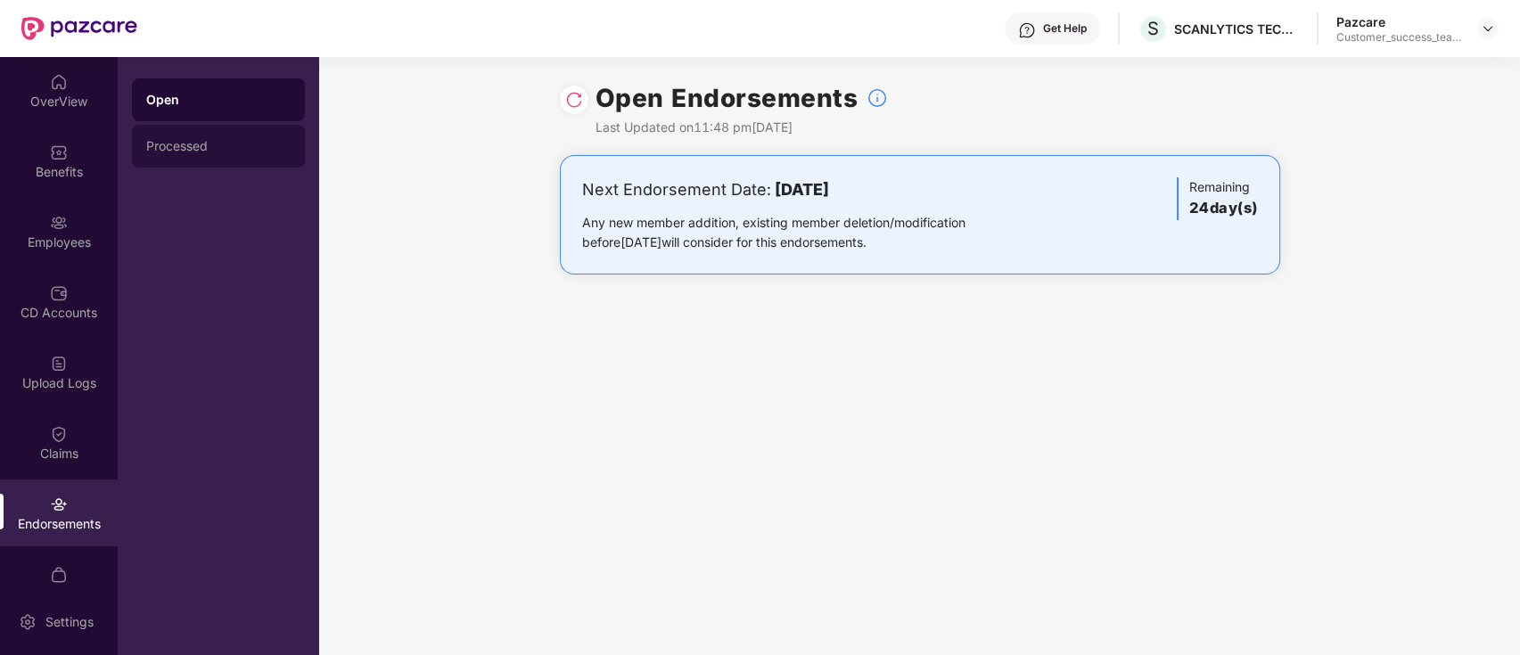
click at [181, 143] on div "Processed" at bounding box center [218, 146] width 144 height 14
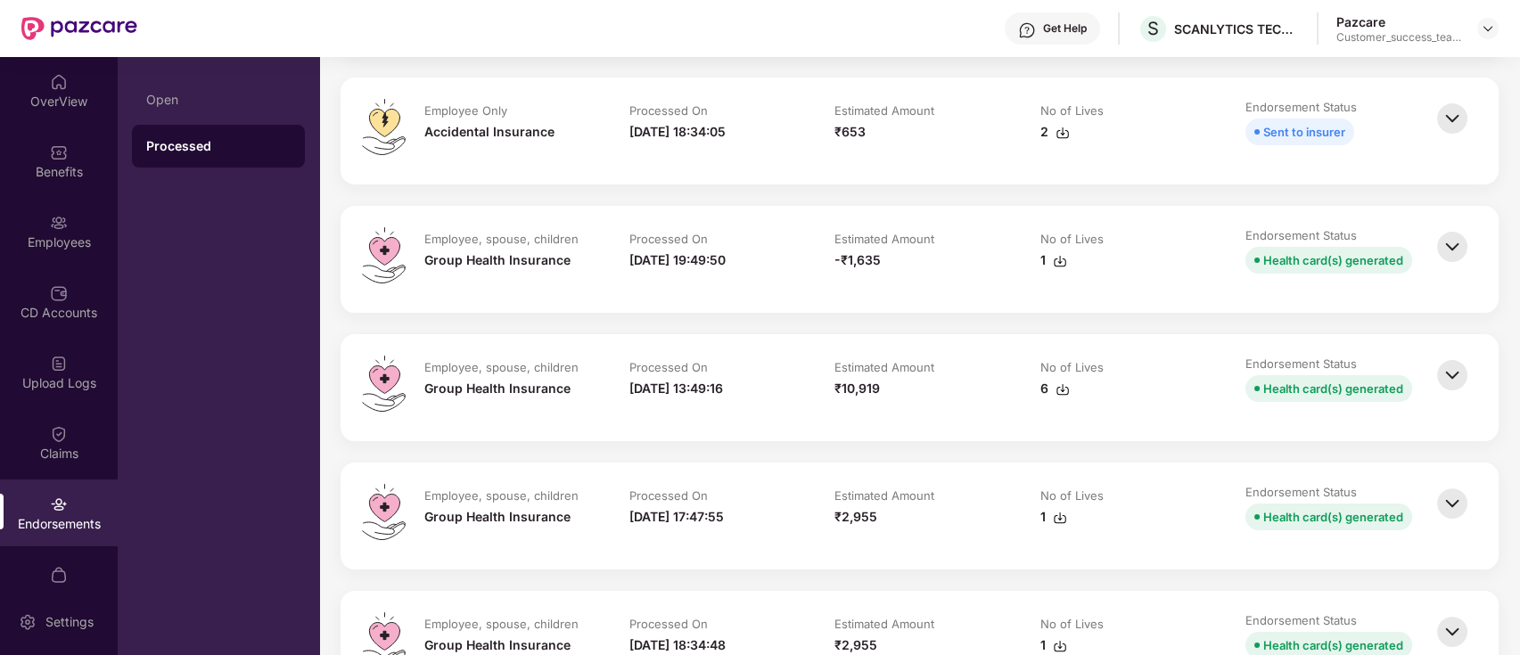
scroll to position [713, 0]
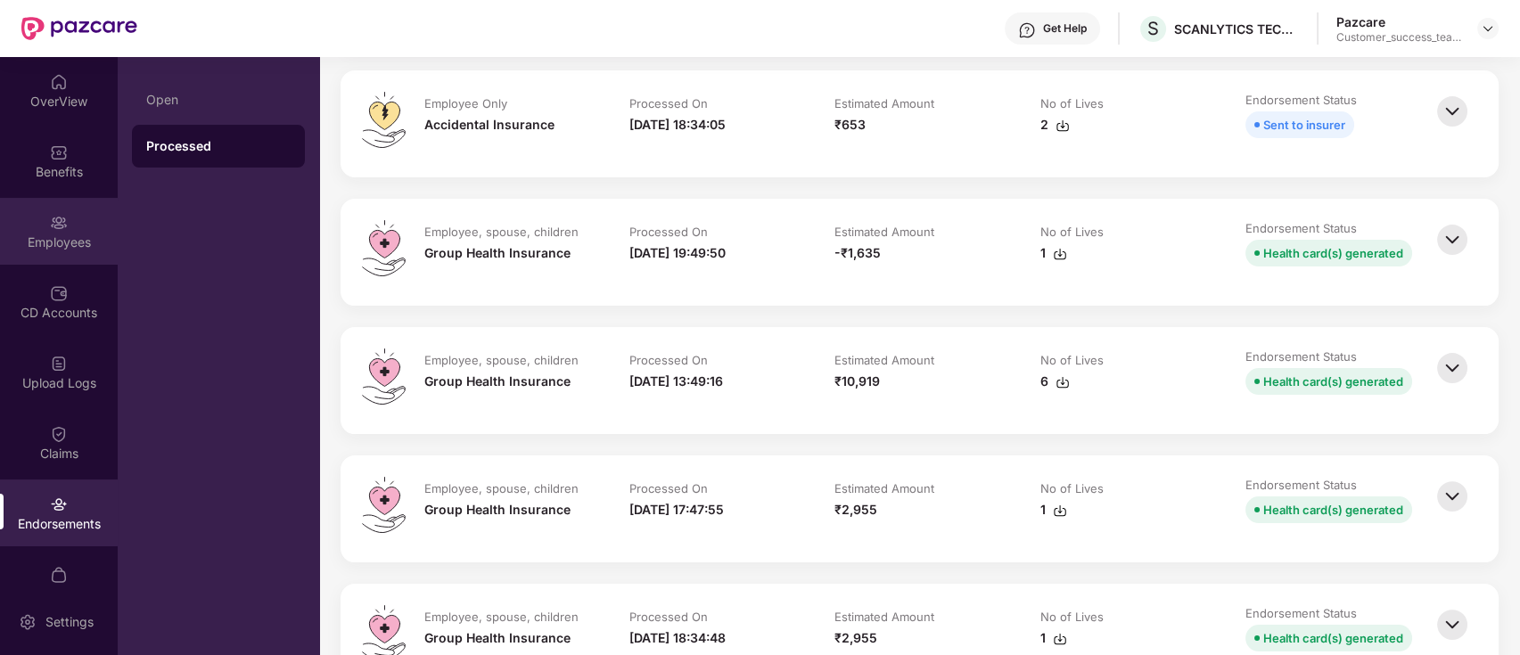
click at [73, 246] on div "Employees" at bounding box center [59, 243] width 118 height 18
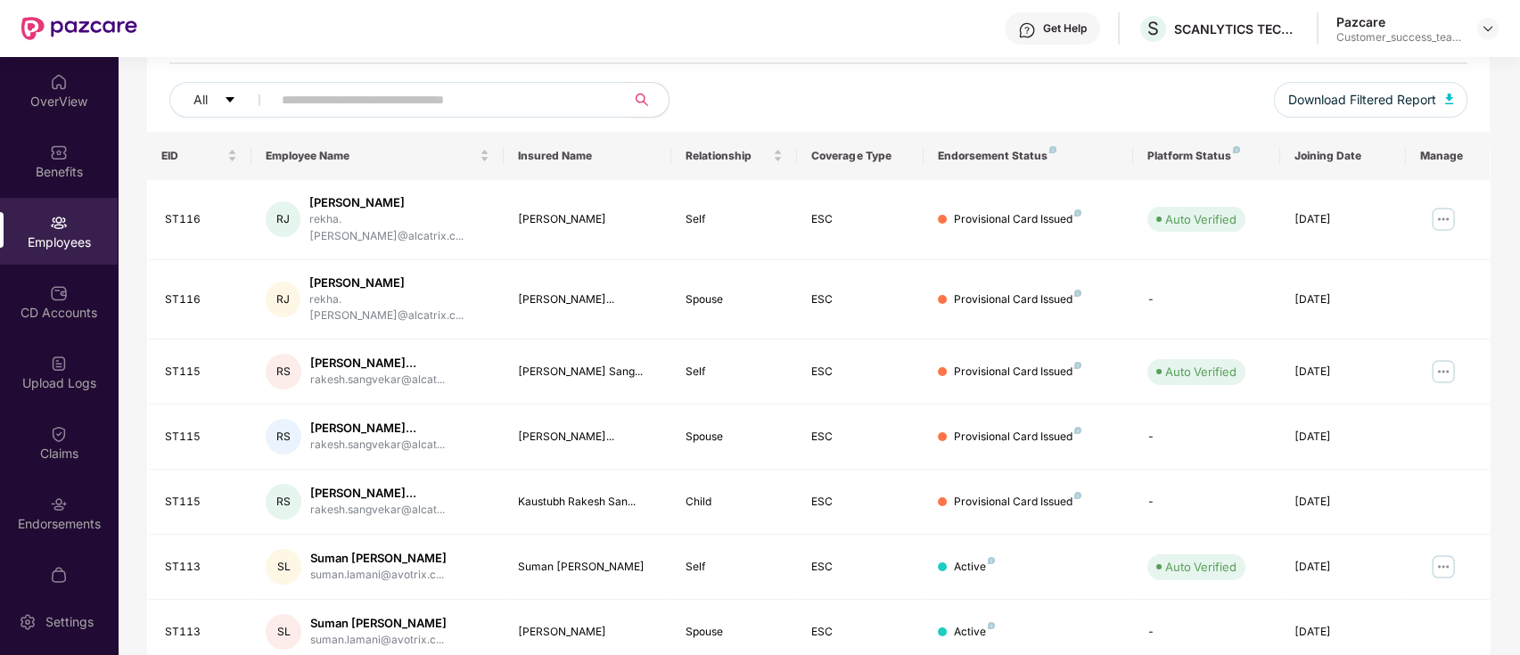
scroll to position [82, 0]
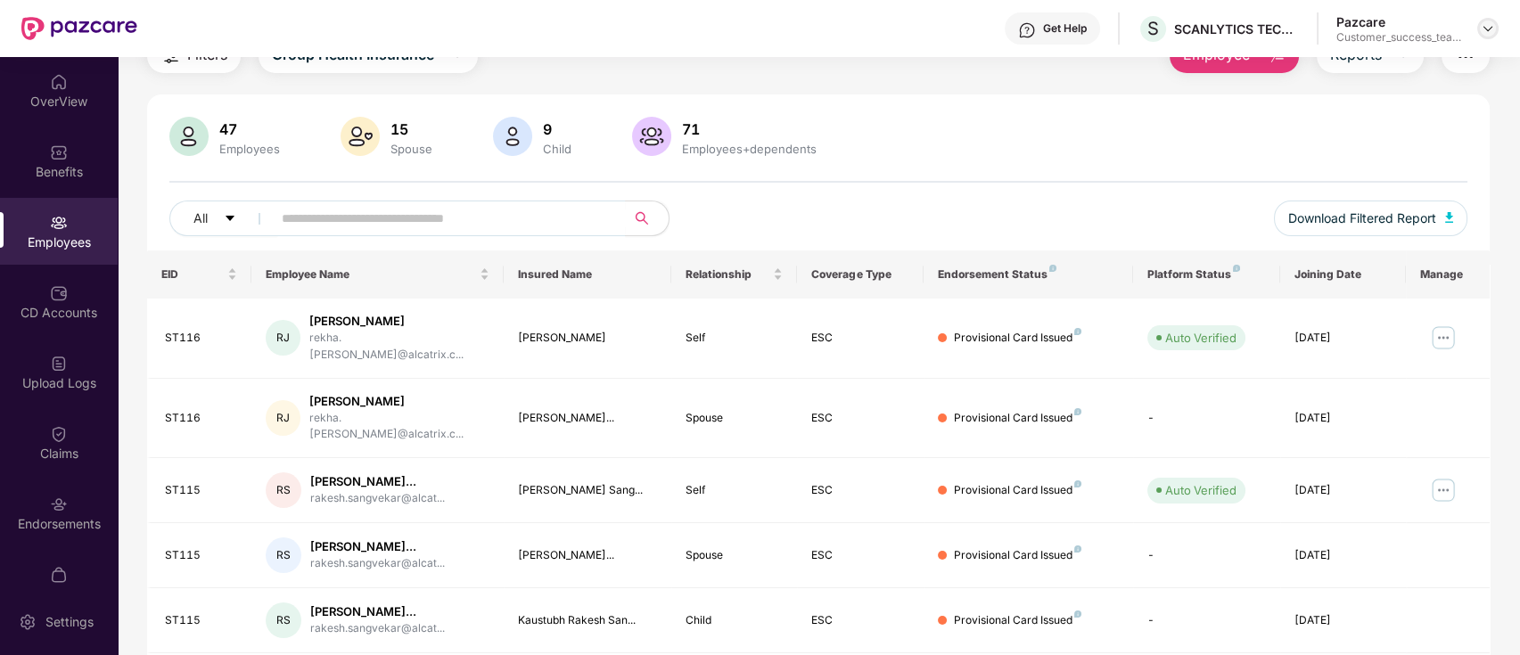
click at [1492, 18] on div at bounding box center [1487, 28] width 21 height 21
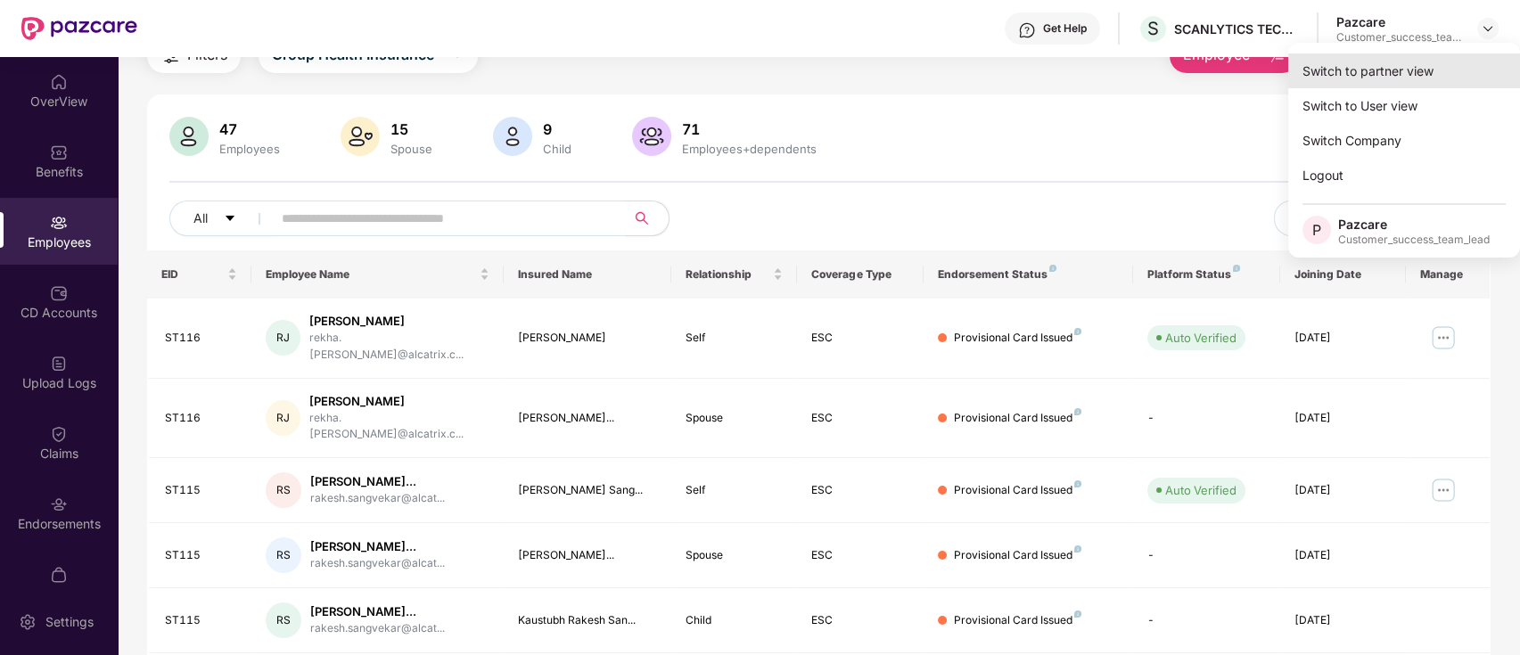
click at [1453, 63] on div "Switch to partner view" at bounding box center [1404, 70] width 232 height 35
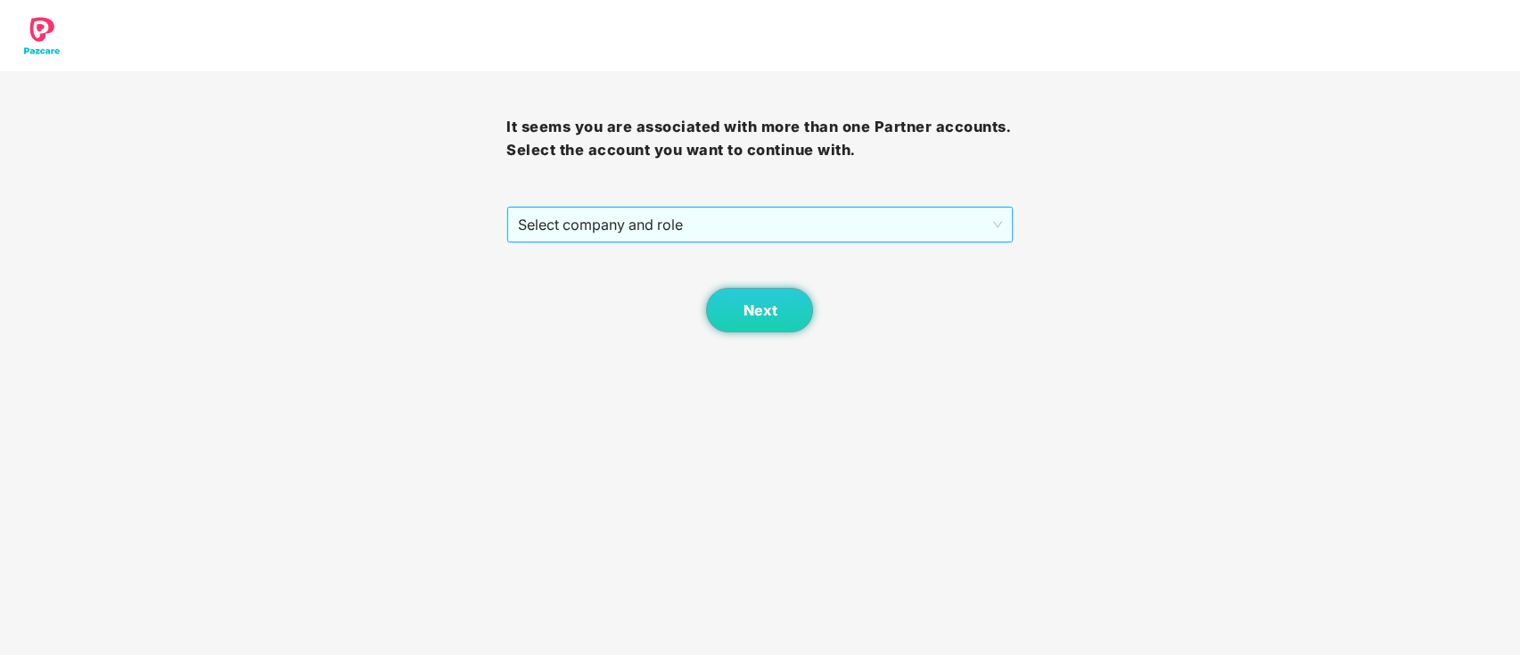
click at [743, 225] on span "Select company and role" at bounding box center [759, 225] width 483 height 34
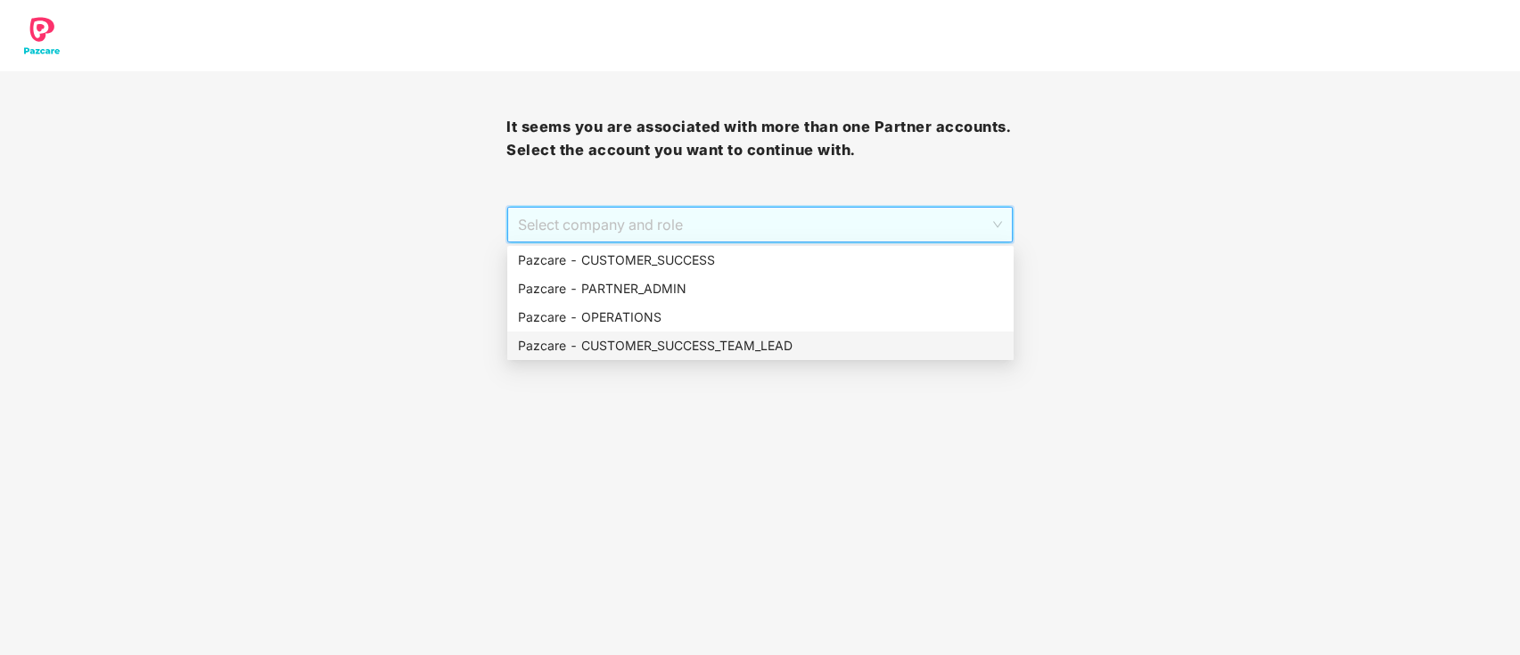
click at [687, 345] on div "Pazcare - CUSTOMER_SUCCESS_TEAM_LEAD" at bounding box center [760, 346] width 485 height 20
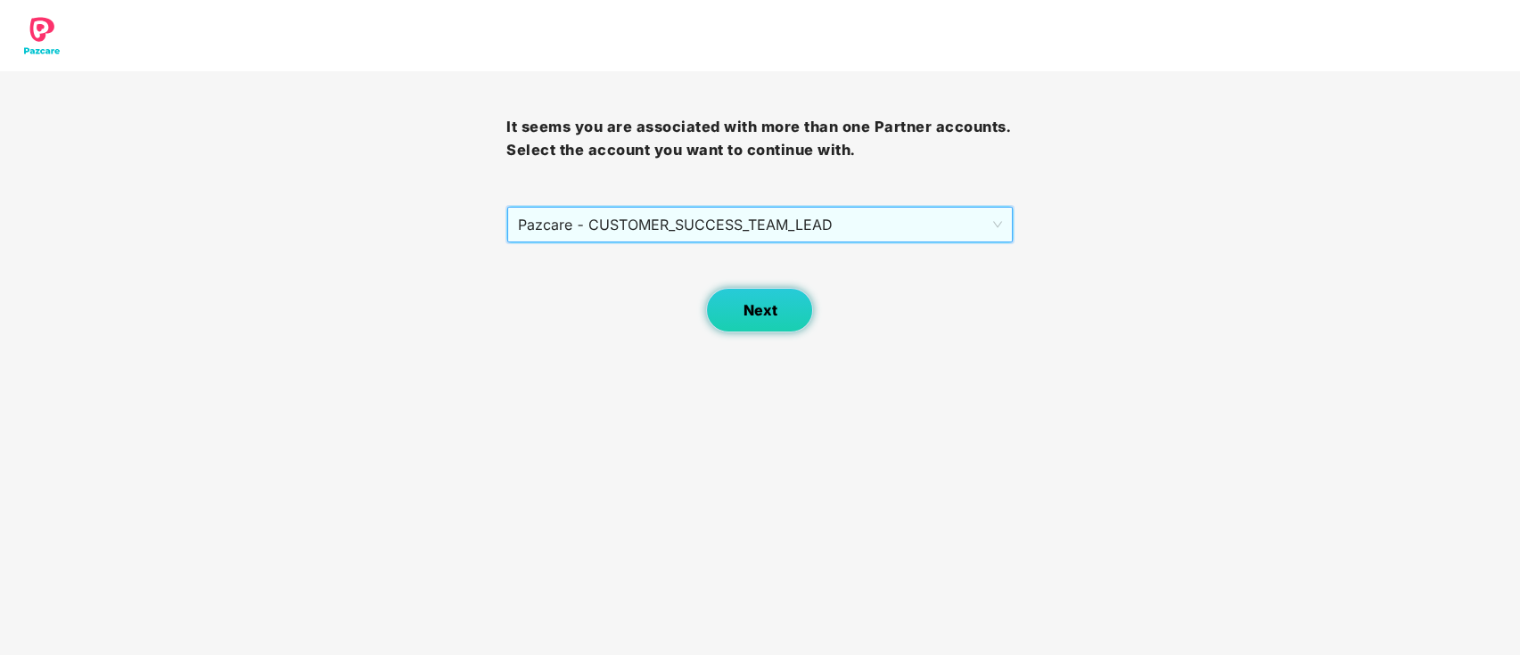
click at [734, 313] on button "Next" at bounding box center [759, 310] width 107 height 45
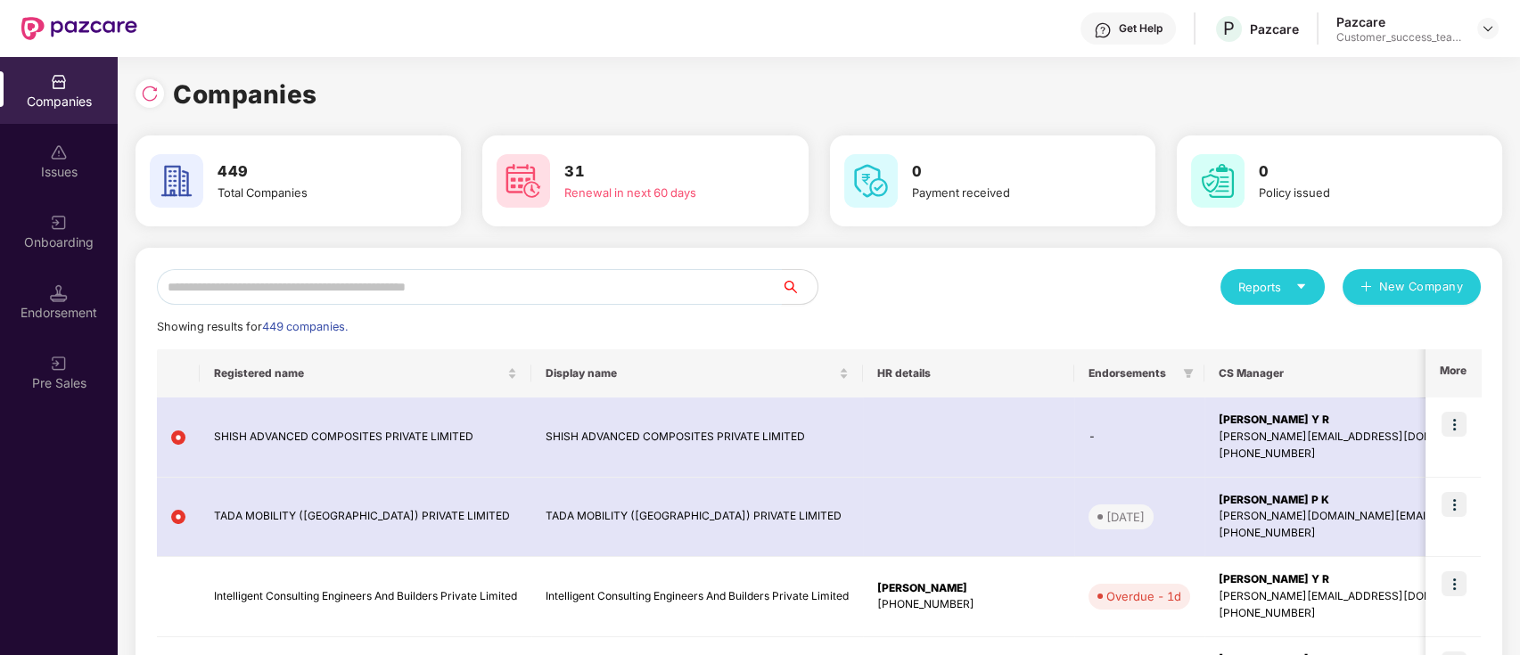
click at [718, 279] on input "text" at bounding box center [469, 287] width 625 height 36
paste input "**********"
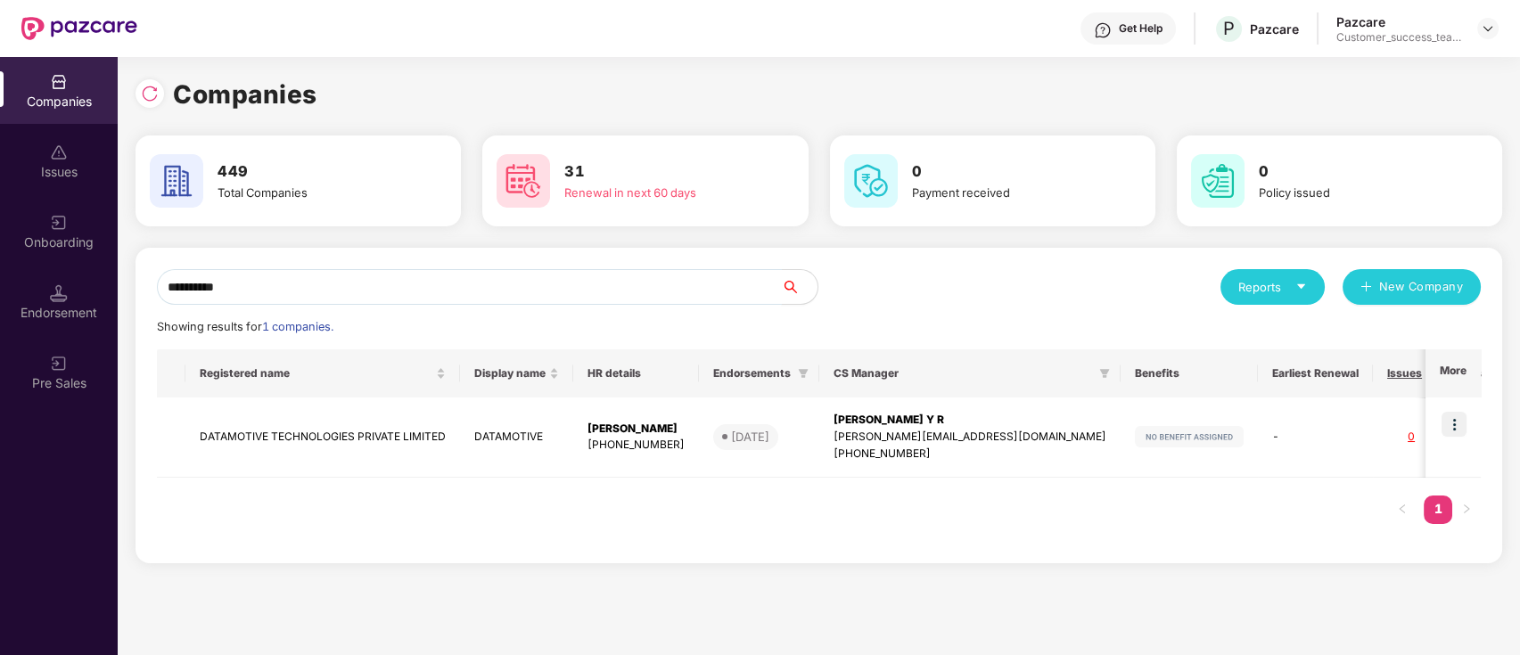
type input "**********"
click at [19, 210] on div "Onboarding" at bounding box center [59, 231] width 118 height 67
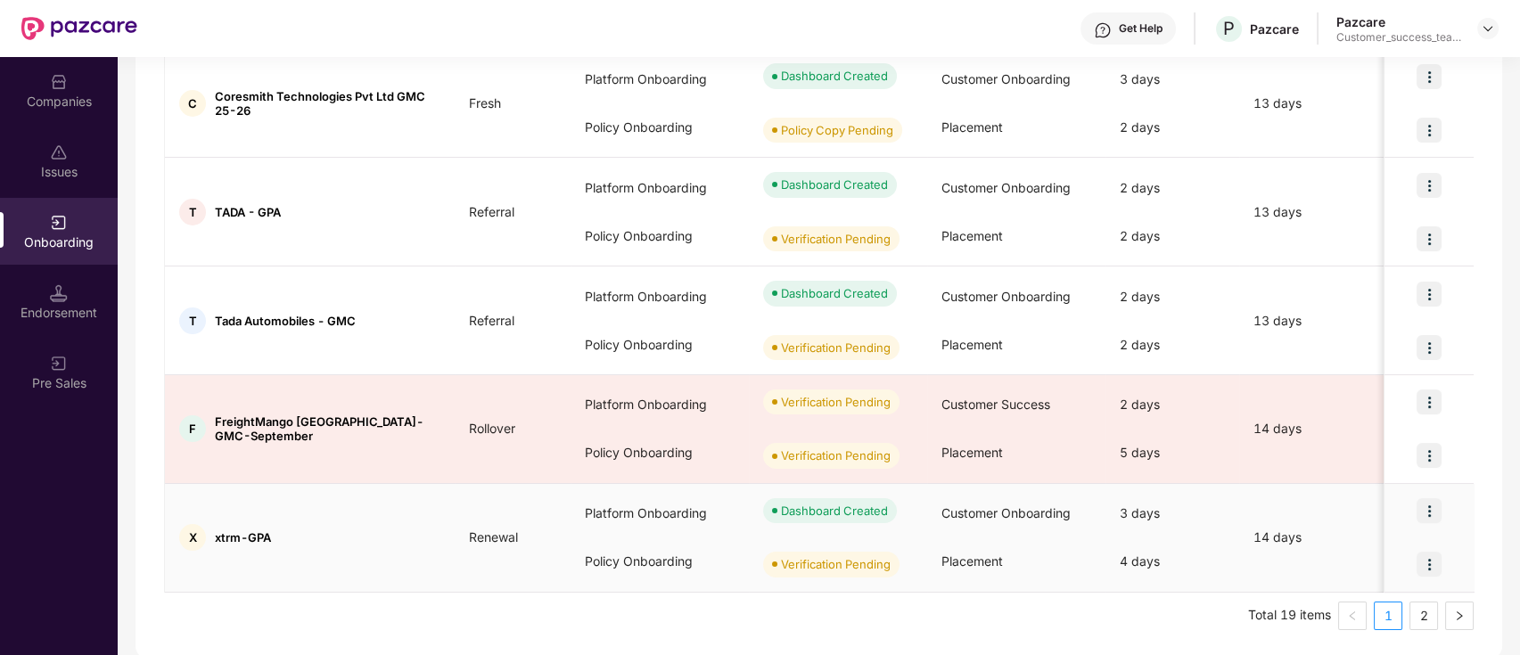
scroll to position [837, 0]
click at [1423, 615] on link "2" at bounding box center [1424, 615] width 27 height 27
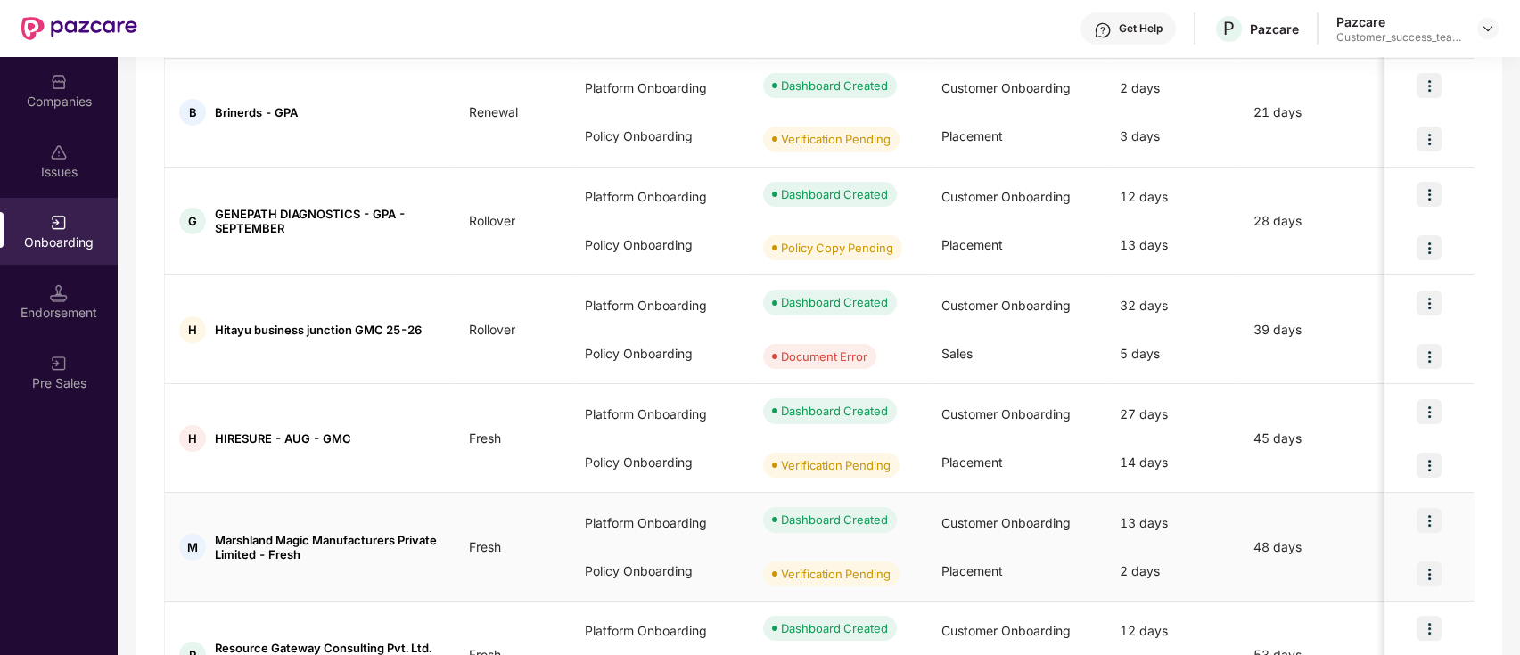
scroll to position [728, 0]
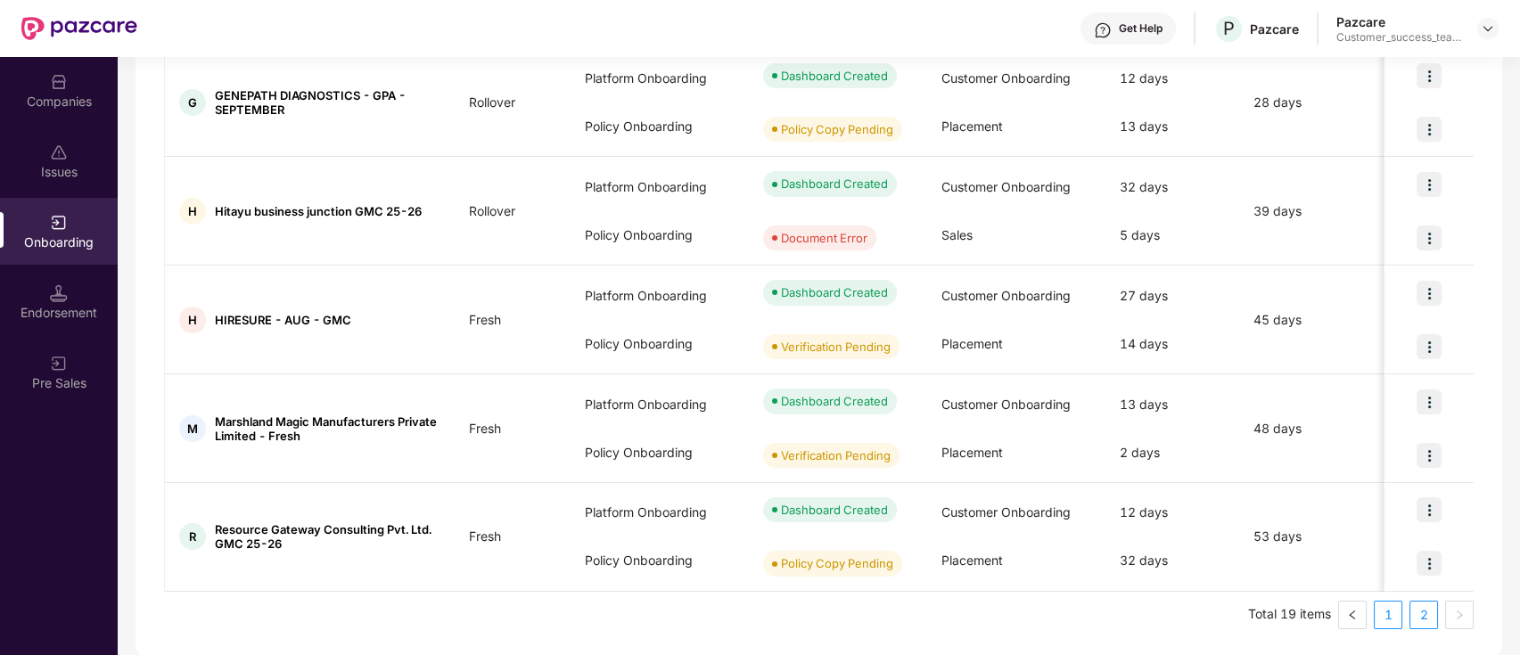
click at [1384, 615] on link "1" at bounding box center [1388, 615] width 27 height 27
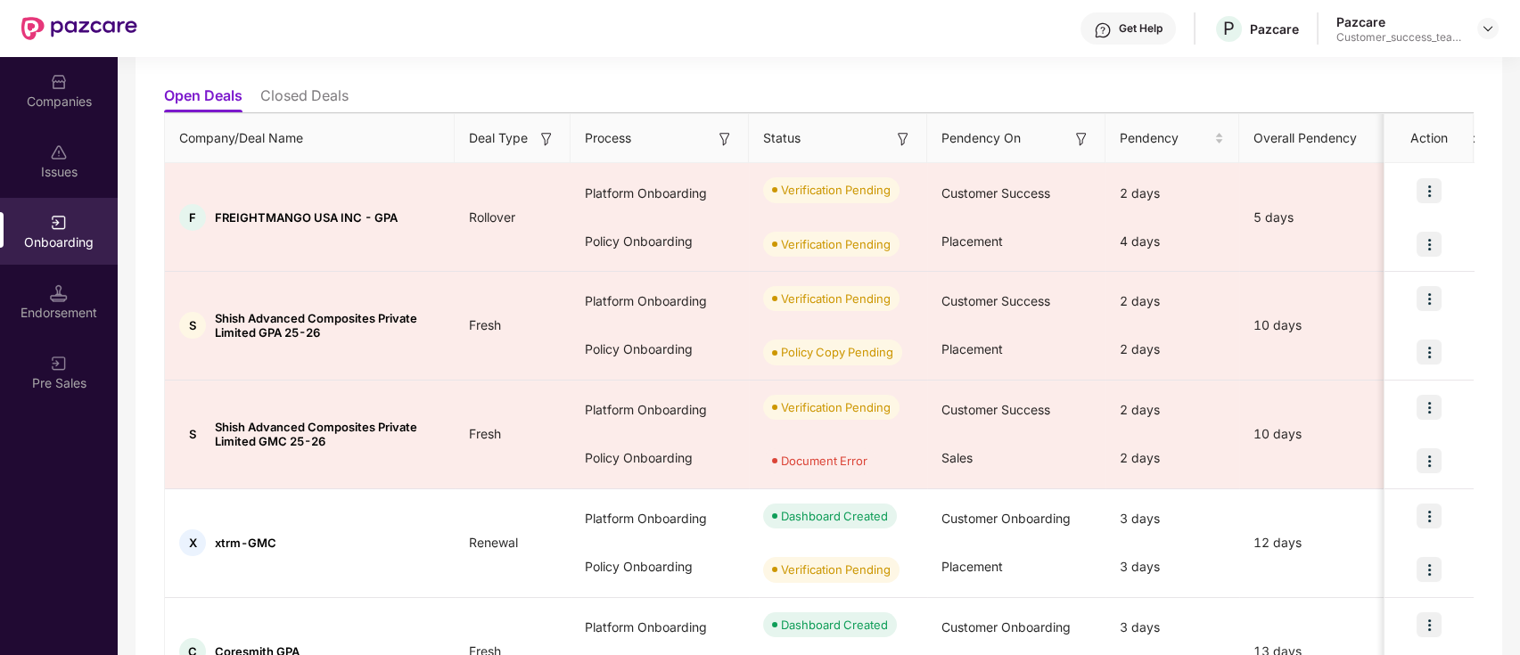
scroll to position [135, 0]
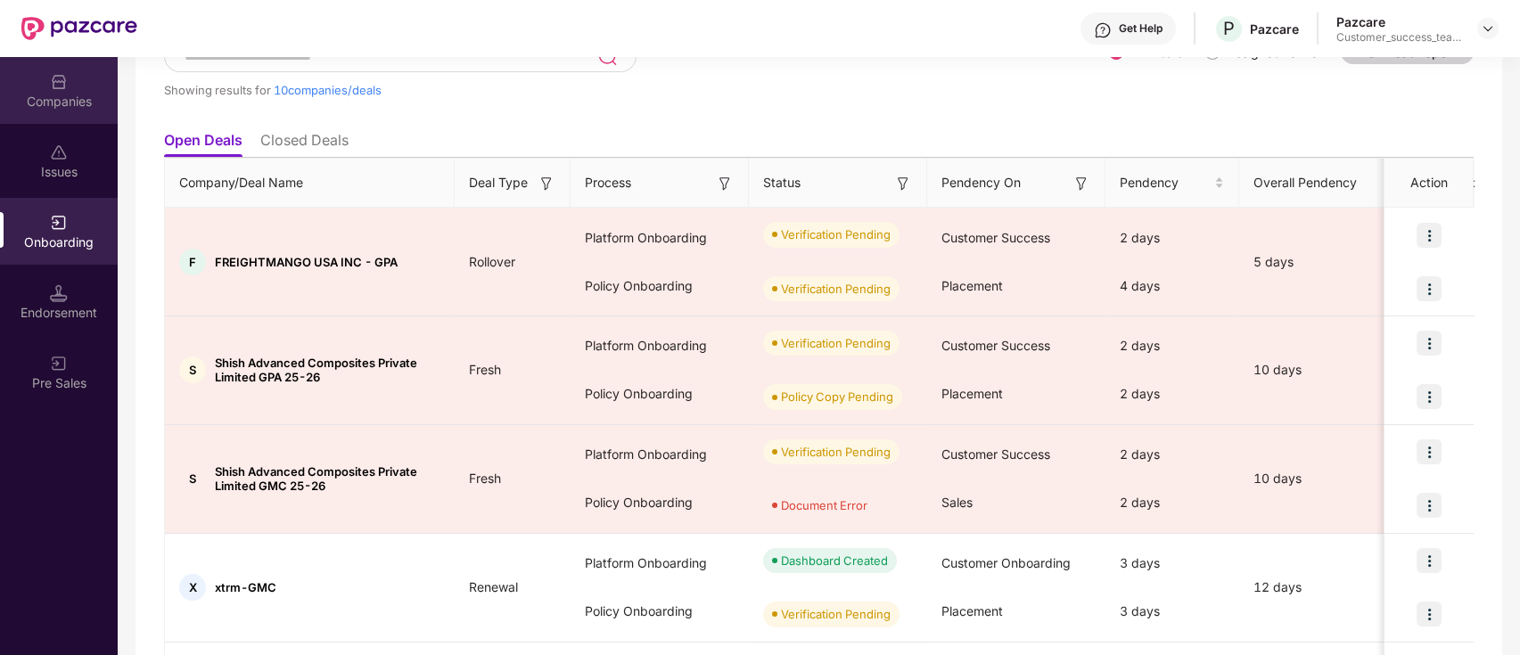
click at [93, 89] on div "Companies" at bounding box center [59, 90] width 118 height 67
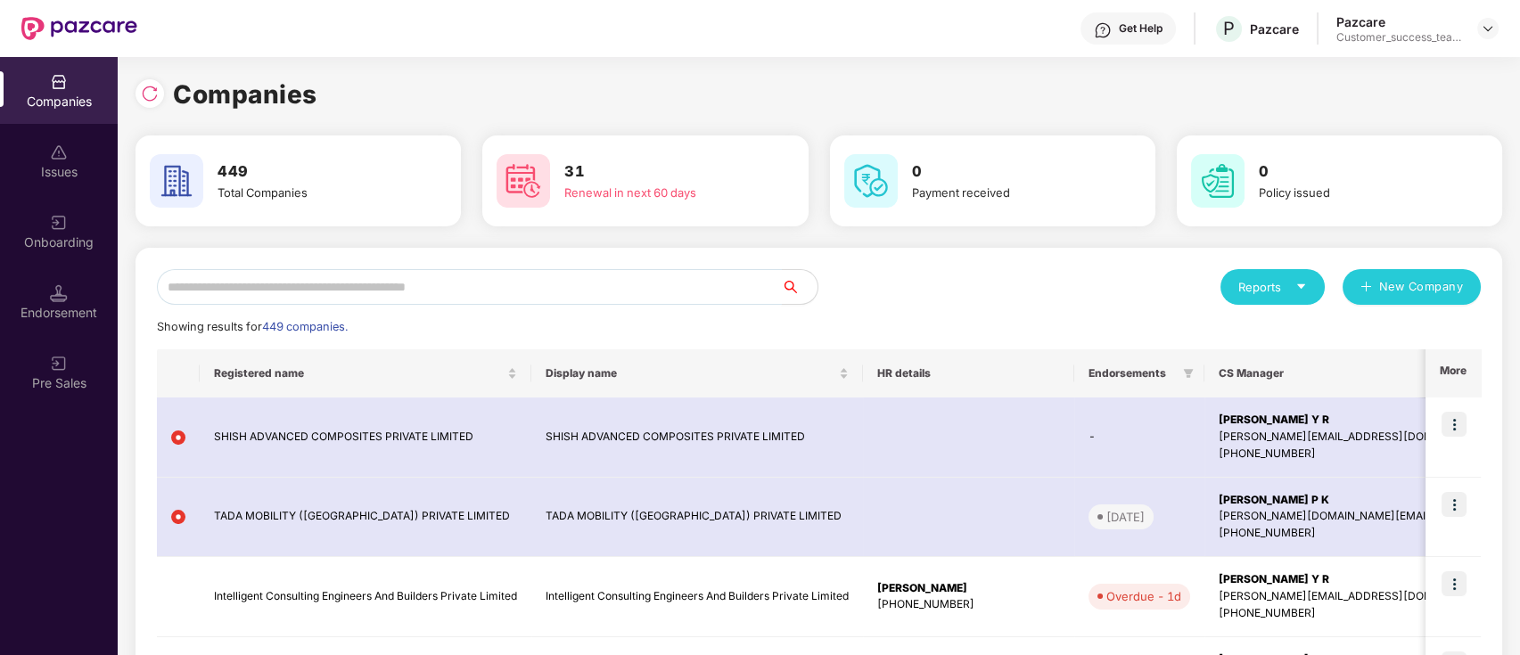
click at [519, 273] on input "text" at bounding box center [469, 287] width 625 height 36
paste input "*******"
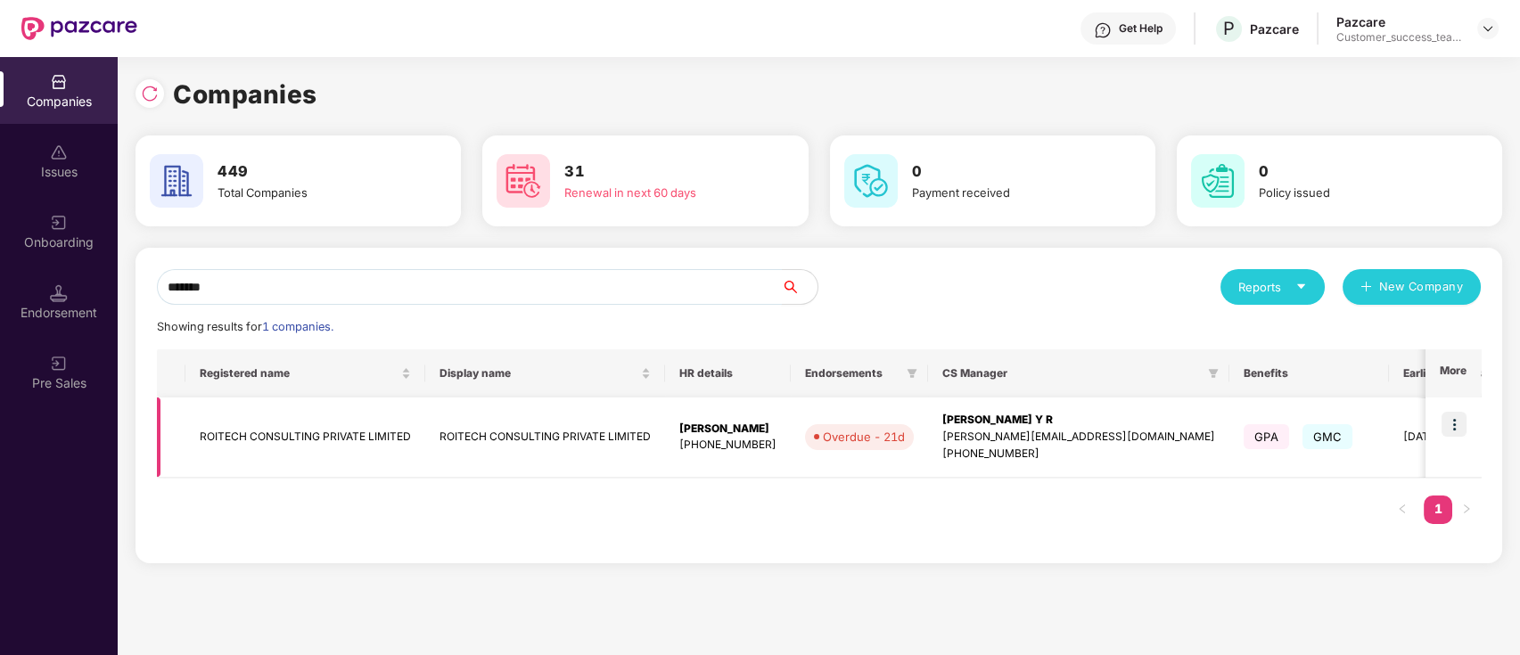
type input "*******"
click at [1441, 467] on td at bounding box center [1453, 438] width 55 height 80
click at [1456, 424] on img at bounding box center [1454, 424] width 25 height 25
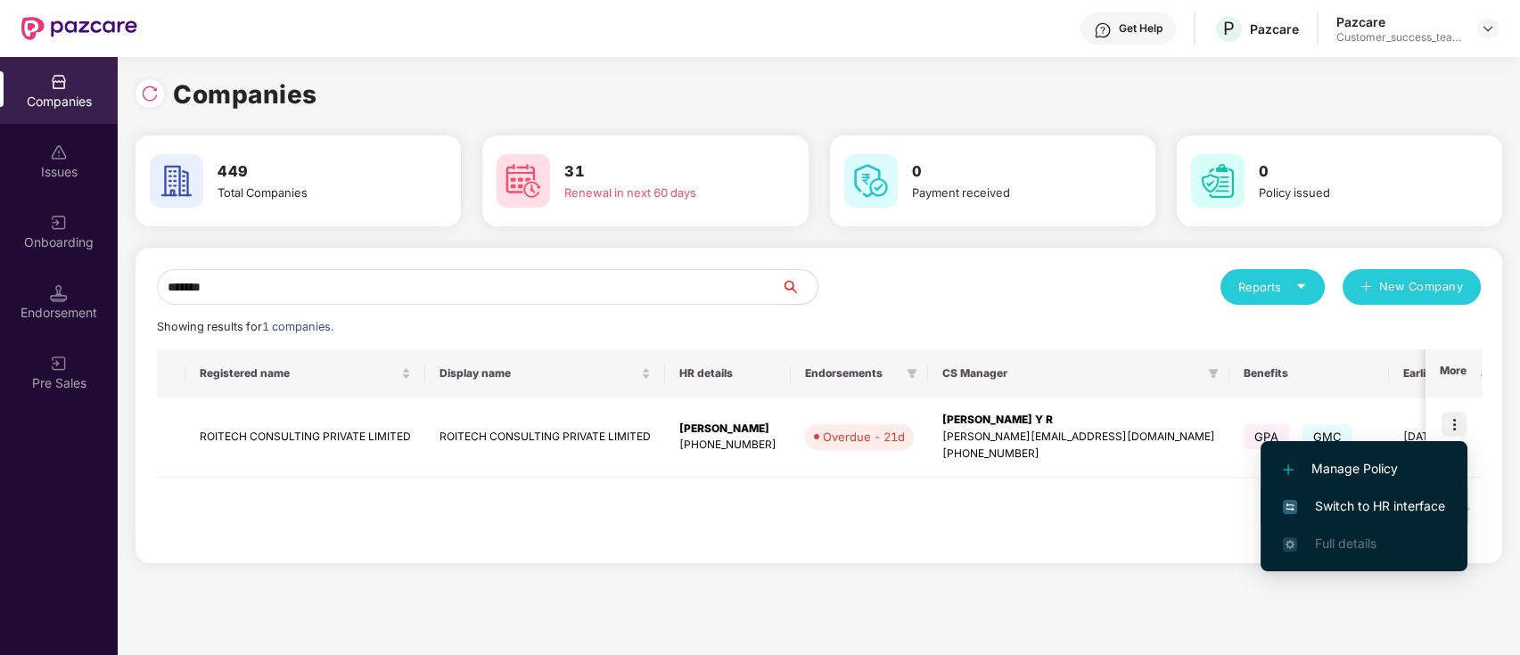
click at [1416, 493] on li "Switch to HR interface" at bounding box center [1364, 506] width 207 height 37
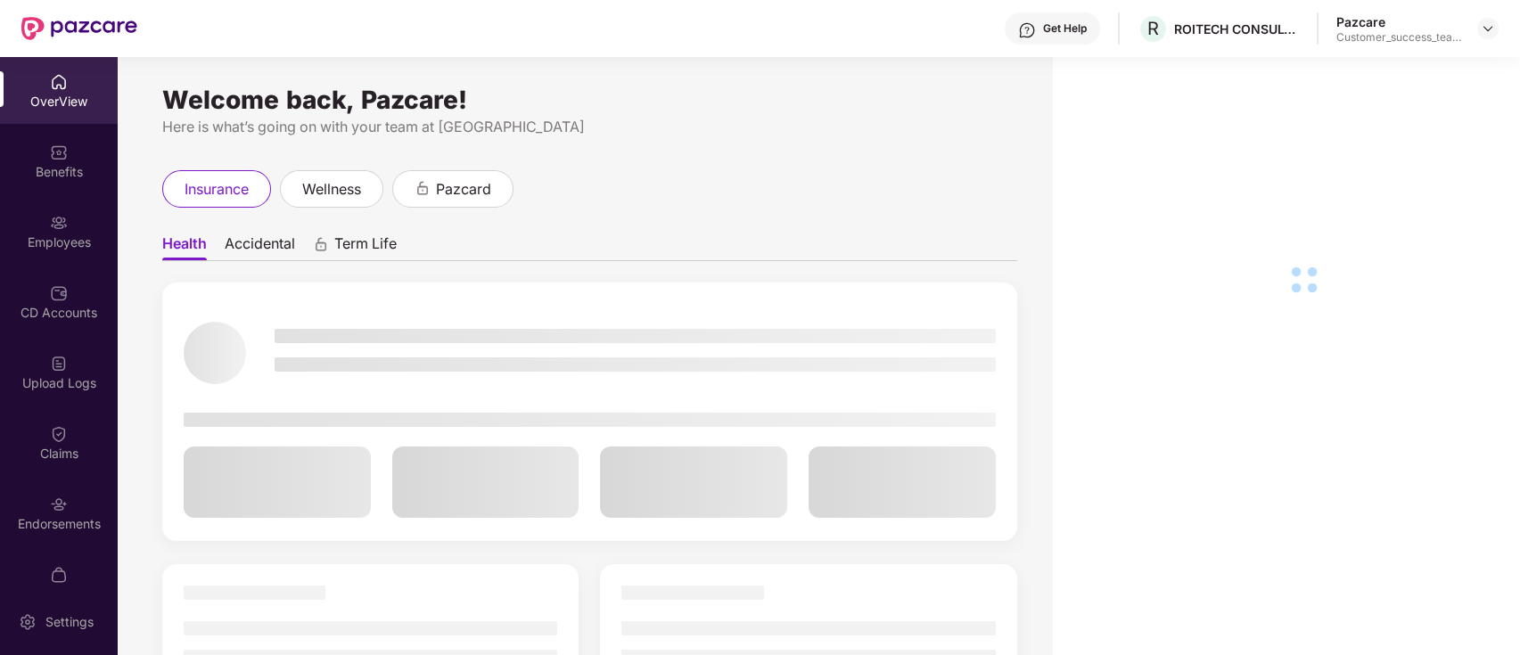
click at [72, 313] on div "CD Accounts" at bounding box center [59, 313] width 118 height 18
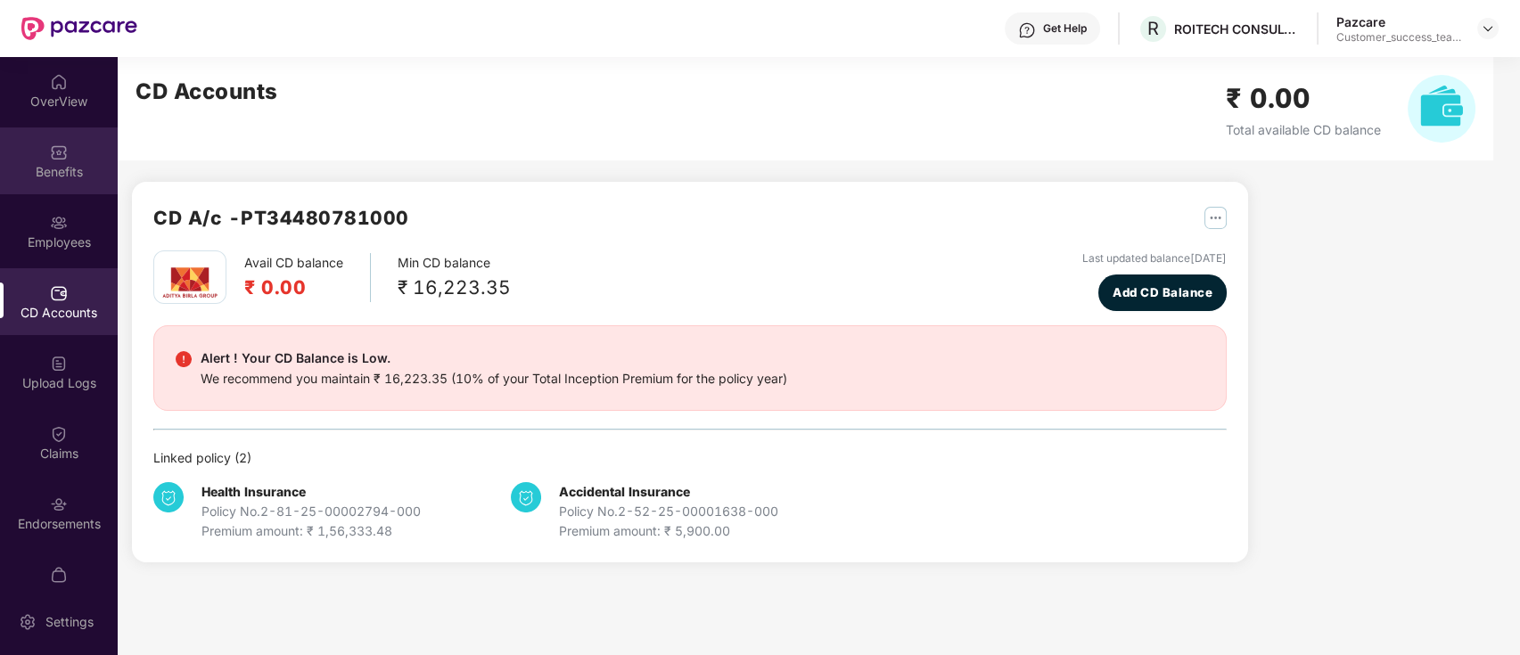
click at [71, 157] on div "Benefits" at bounding box center [59, 161] width 118 height 67
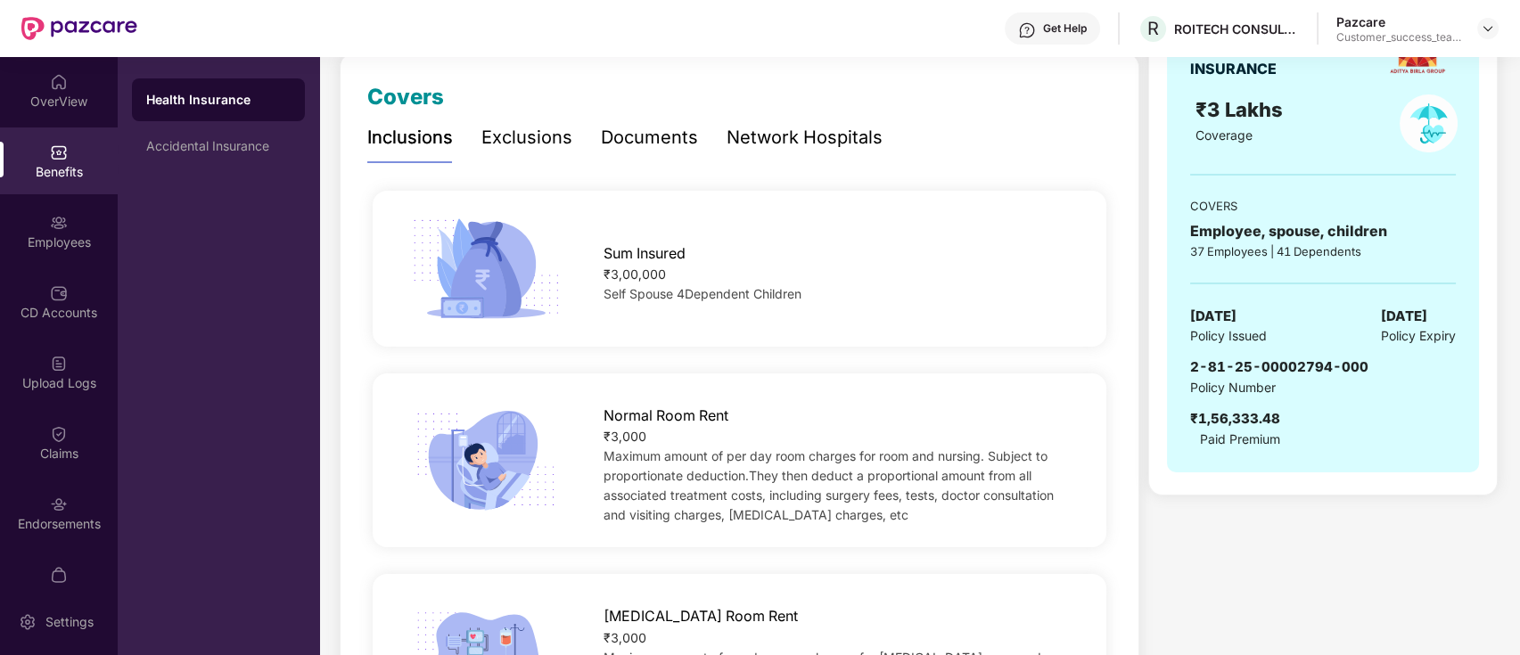
scroll to position [237, 0]
click at [70, 483] on div "Endorsements" at bounding box center [59, 513] width 118 height 67
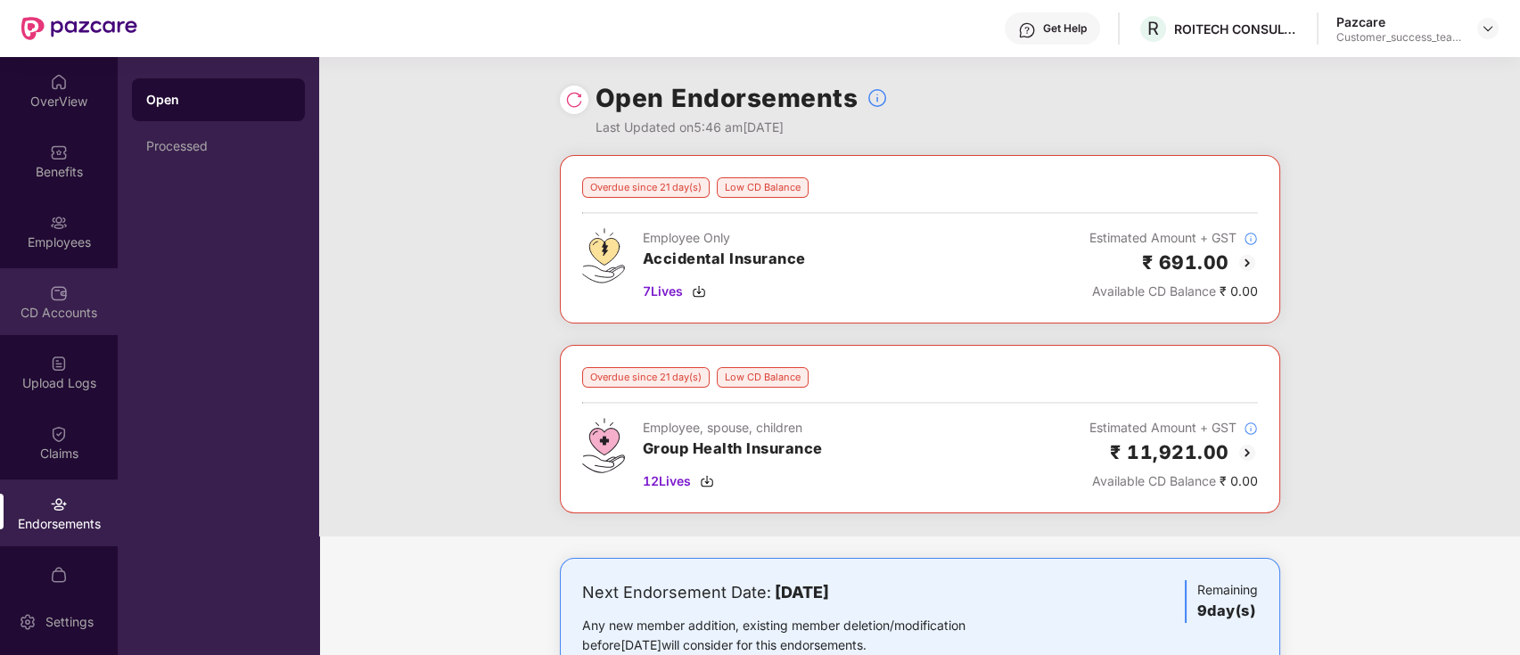
click at [29, 324] on div "CD Accounts" at bounding box center [59, 301] width 118 height 67
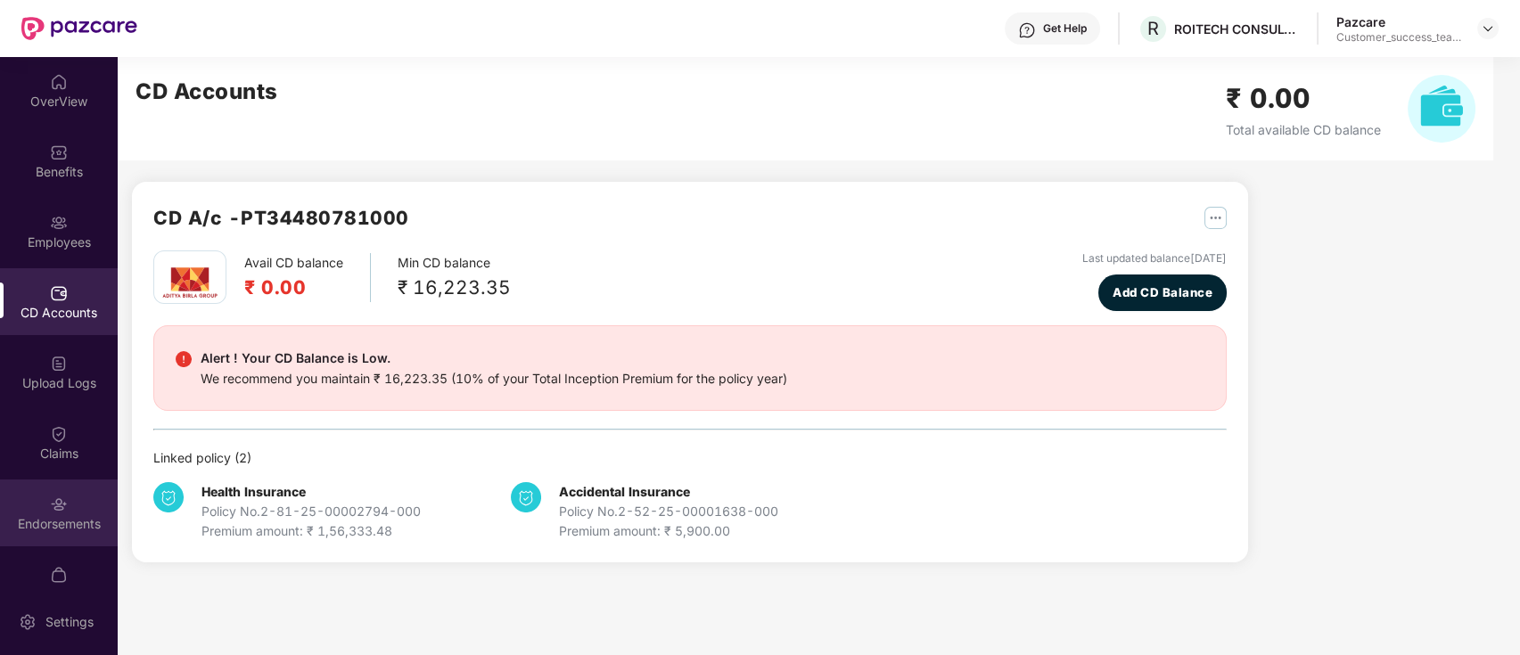
click at [31, 503] on div "Endorsements" at bounding box center [59, 513] width 118 height 67
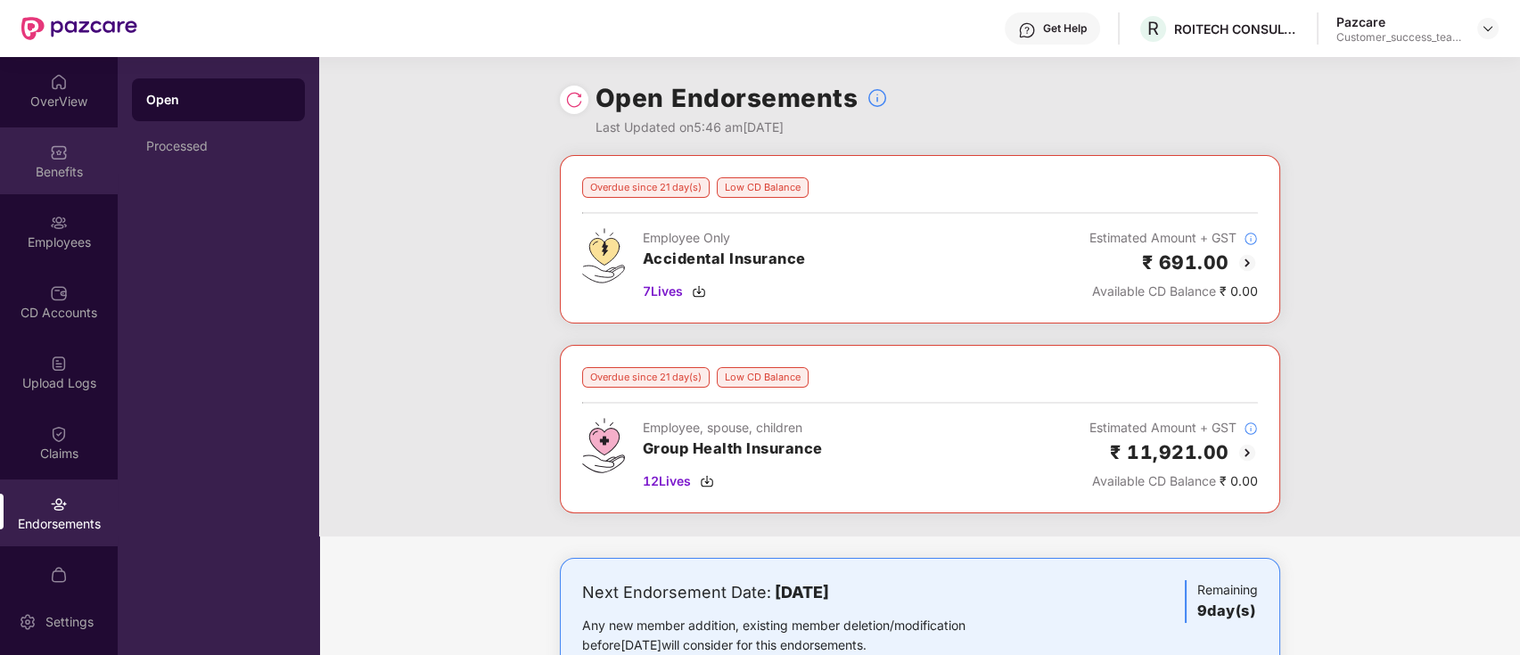
click at [55, 179] on div "Benefits" at bounding box center [59, 172] width 118 height 18
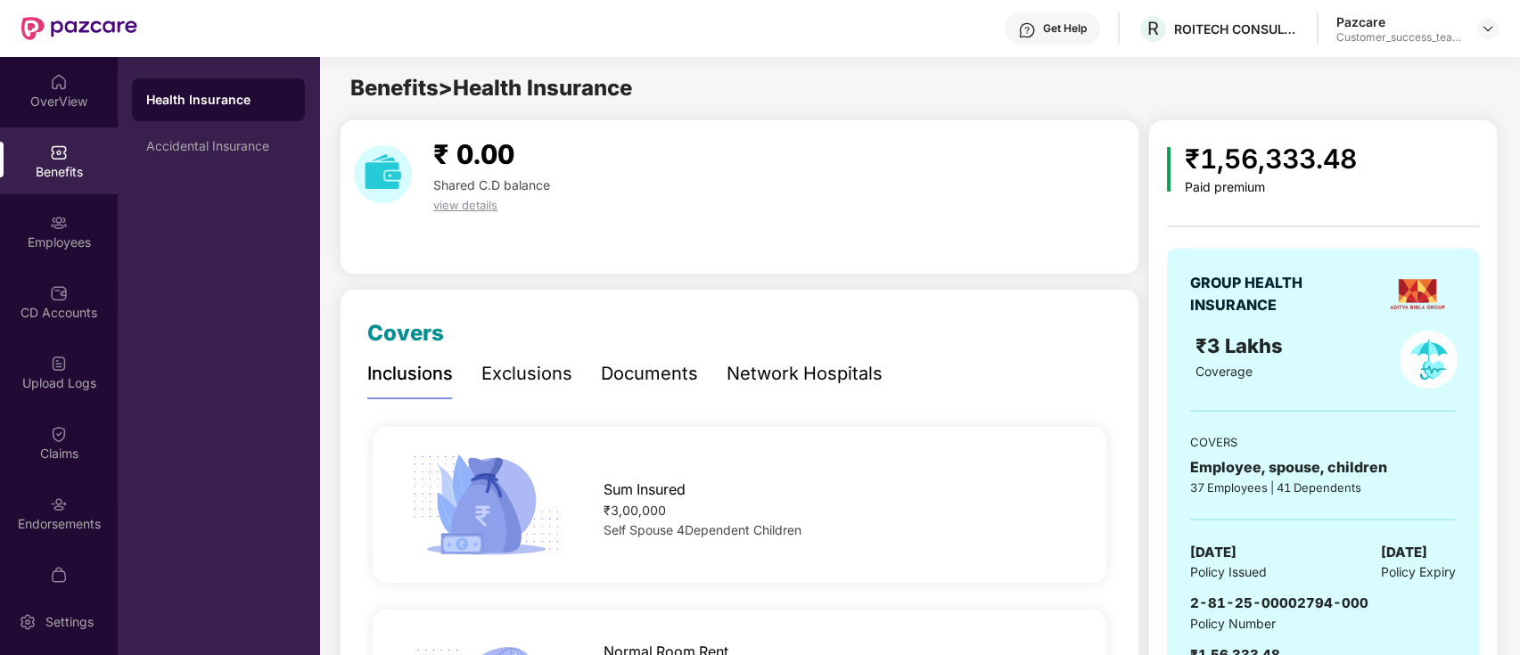
drag, startPoint x: 1362, startPoint y: 606, endPoint x: 1336, endPoint y: 606, distance: 26.7
click at [1347, 606] on span "2-81-25-00002794-000" at bounding box center [1279, 603] width 178 height 17
drag, startPoint x: 1184, startPoint y: 600, endPoint x: 1357, endPoint y: 601, distance: 173.0
click at [1357, 601] on div "GROUP HEALTH INSURANCE ₹3 Lakhs Coverage COVERS Employee, spouse, children 37 E…" at bounding box center [1323, 479] width 312 height 460
copy span "2-81-25-00002794-000"
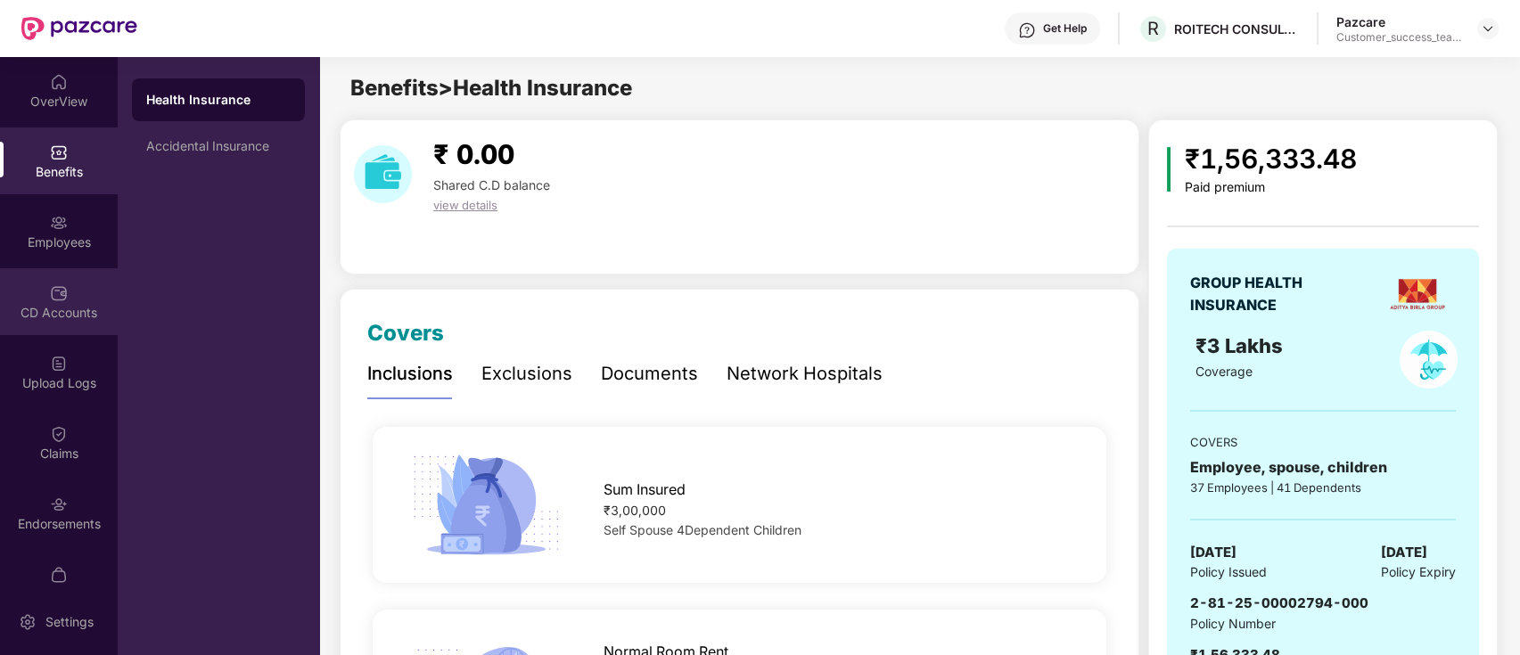
click at [63, 308] on div "CD Accounts" at bounding box center [59, 313] width 118 height 18
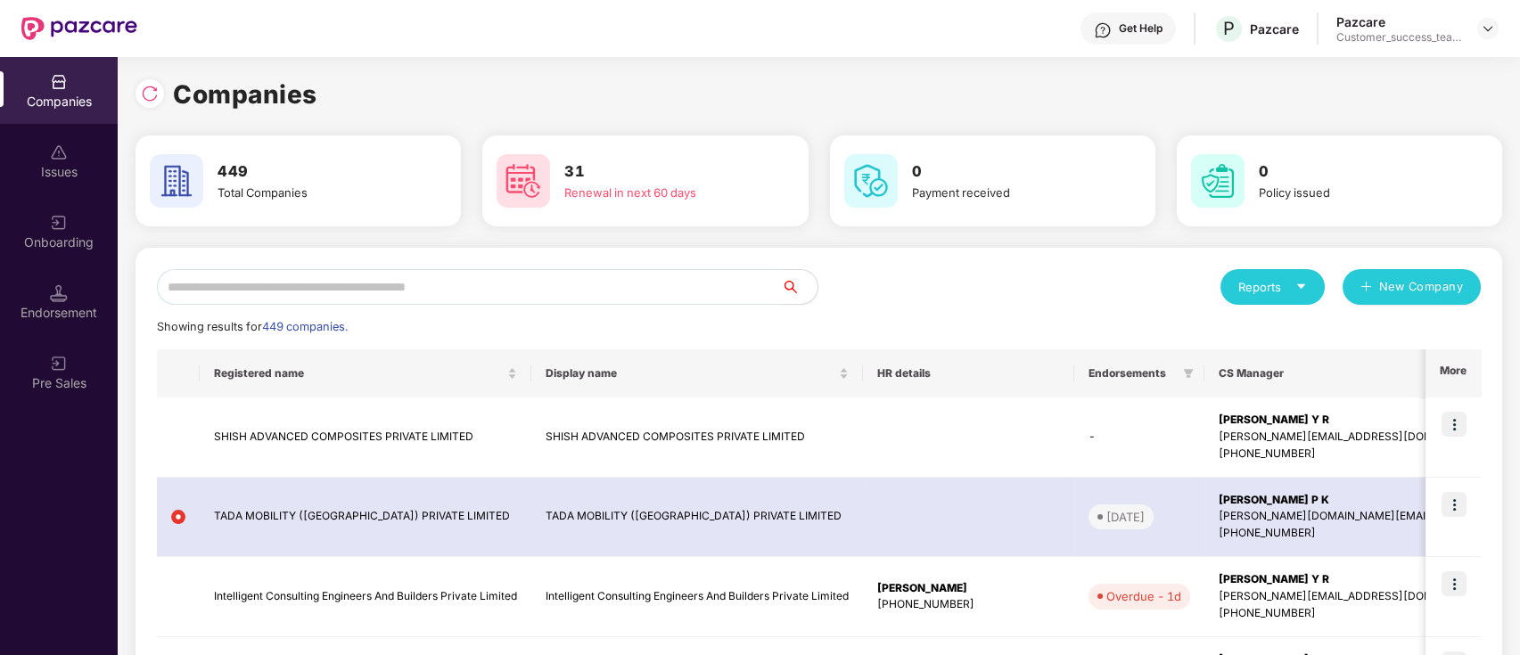
click at [205, 286] on input "text" at bounding box center [469, 287] width 625 height 36
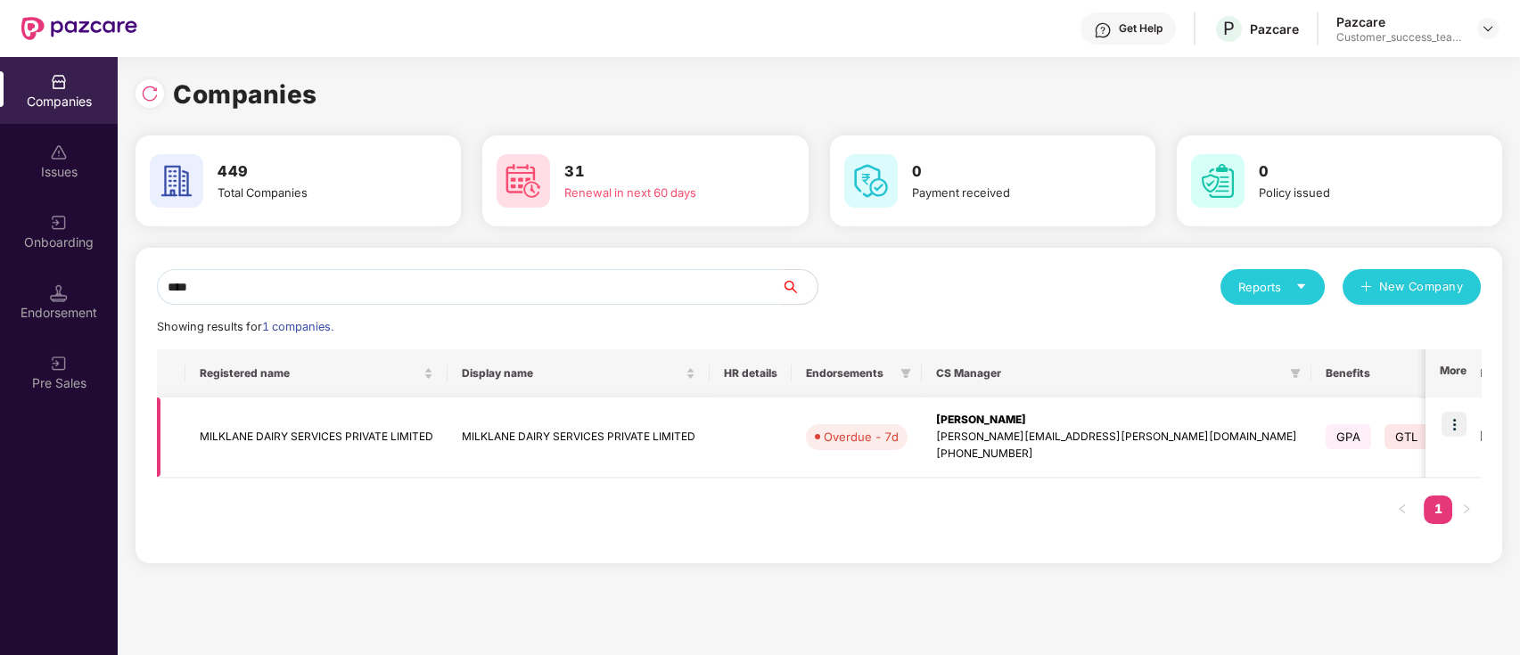
type input "****"
click at [1460, 417] on img at bounding box center [1454, 424] width 25 height 25
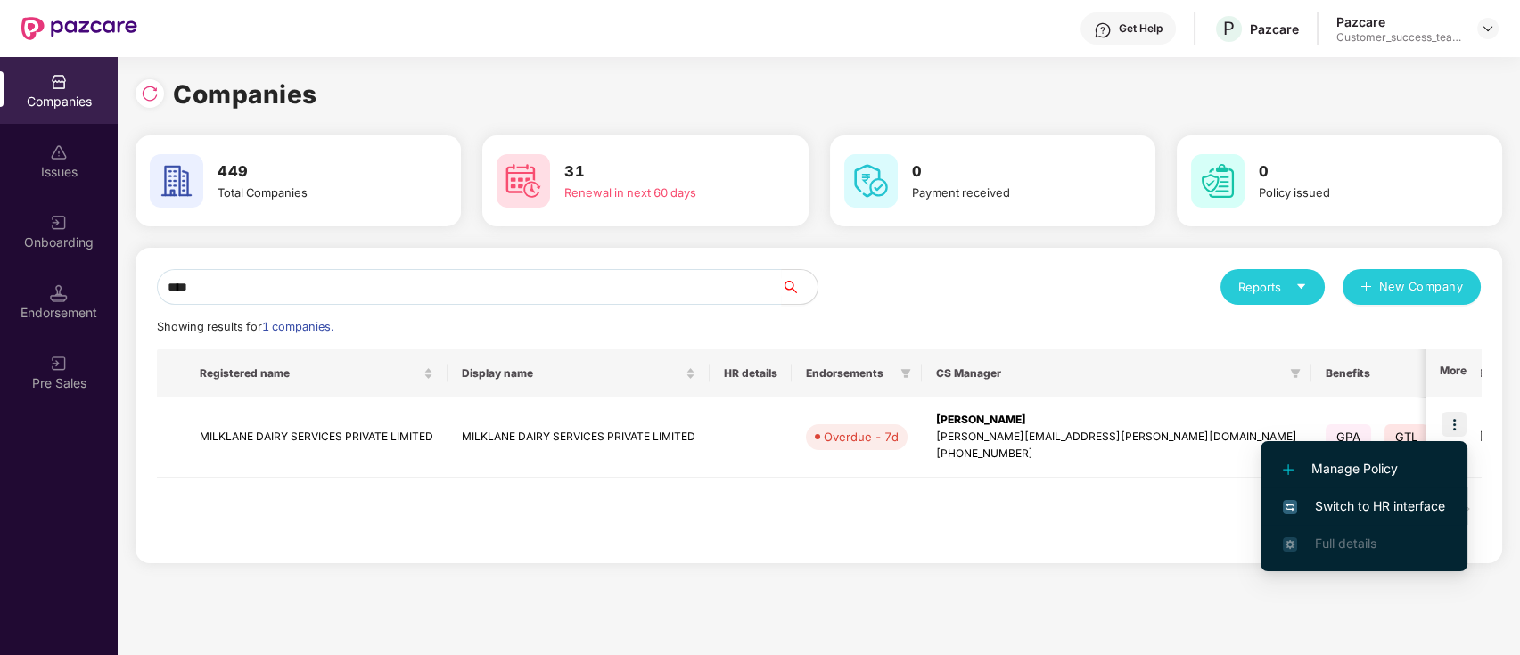
click at [1443, 503] on span "Switch to HR interface" at bounding box center [1364, 507] width 162 height 20
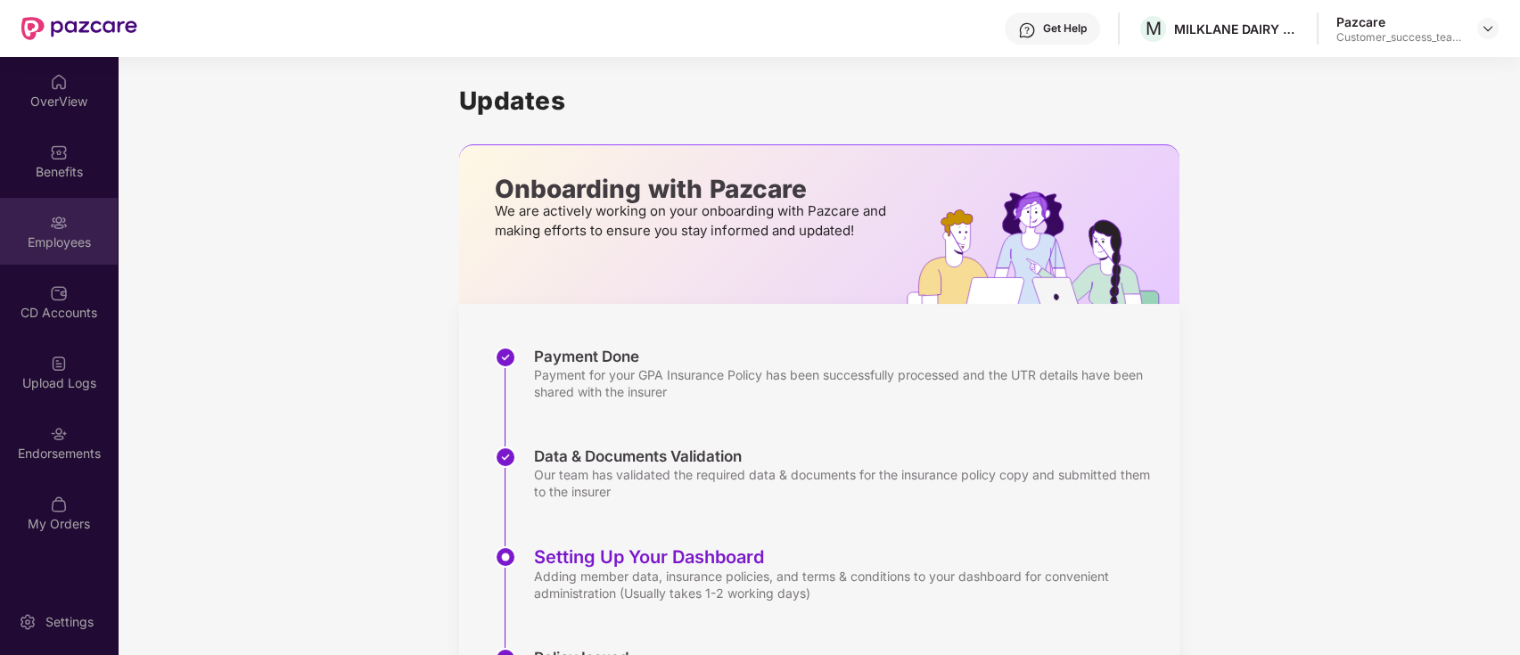
click at [43, 231] on div "Employees" at bounding box center [59, 231] width 118 height 67
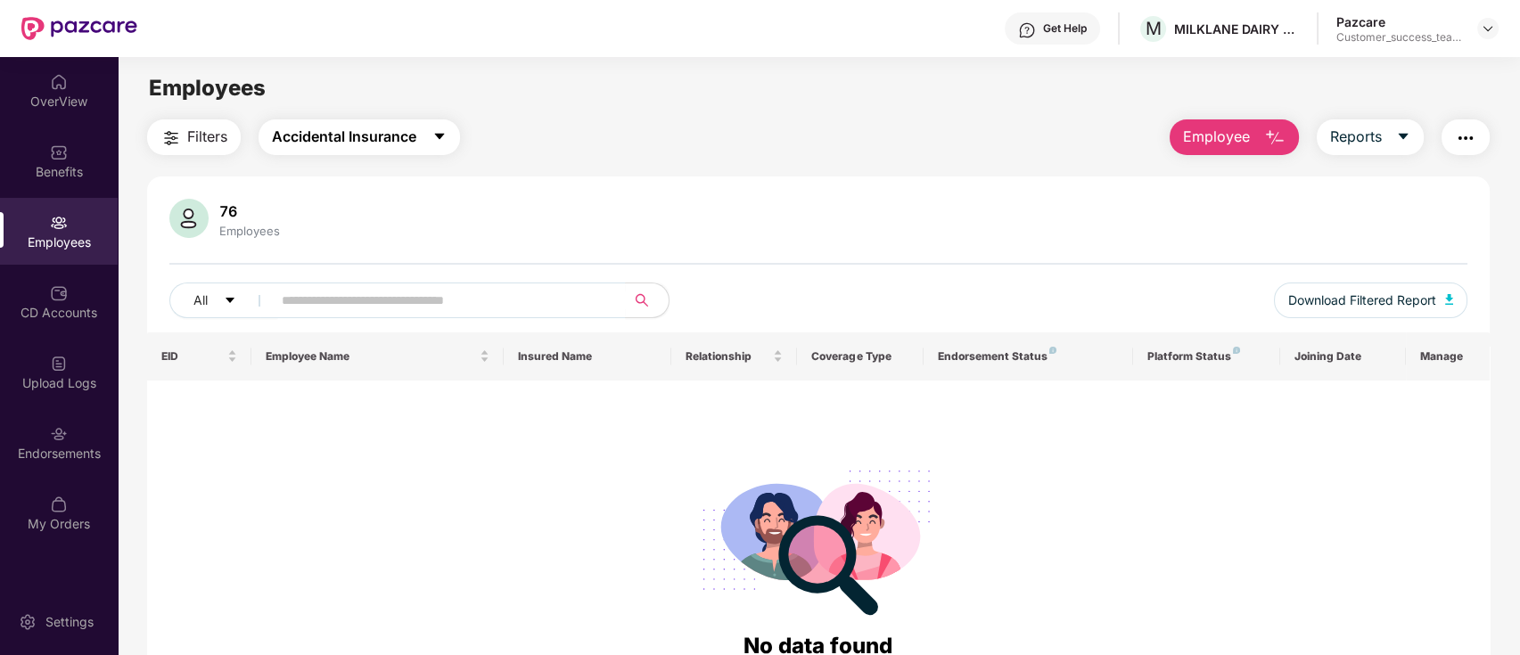
click at [399, 138] on span "Accidental Insurance" at bounding box center [344, 137] width 144 height 22
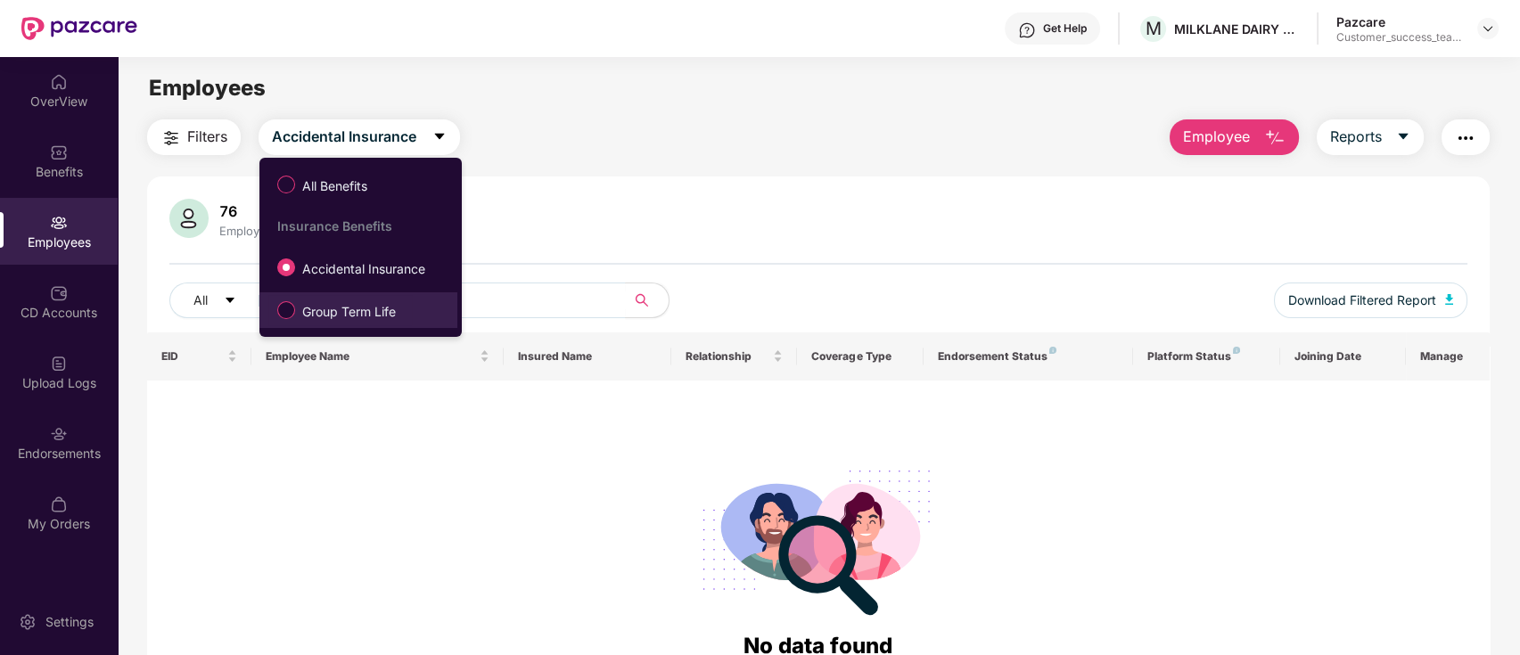
click at [388, 316] on span "Group Term Life" at bounding box center [349, 312] width 108 height 20
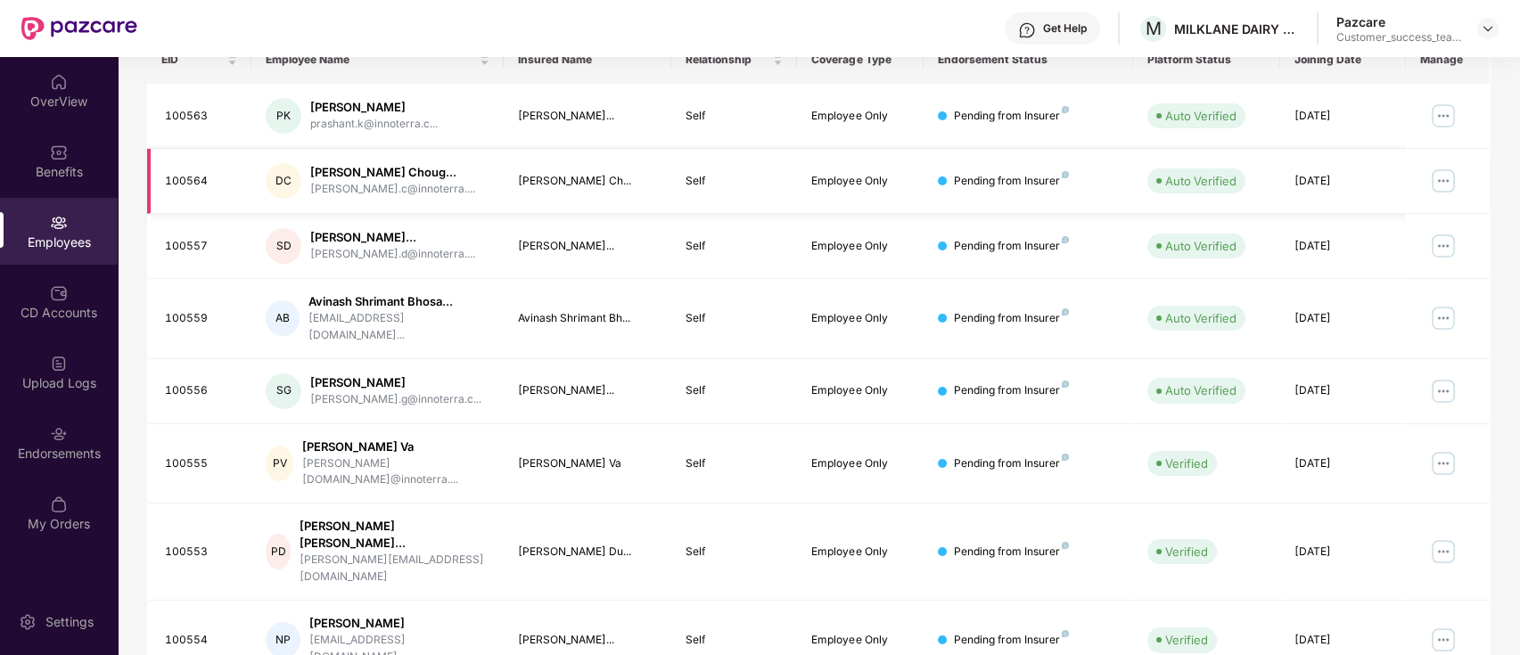
scroll to position [439, 0]
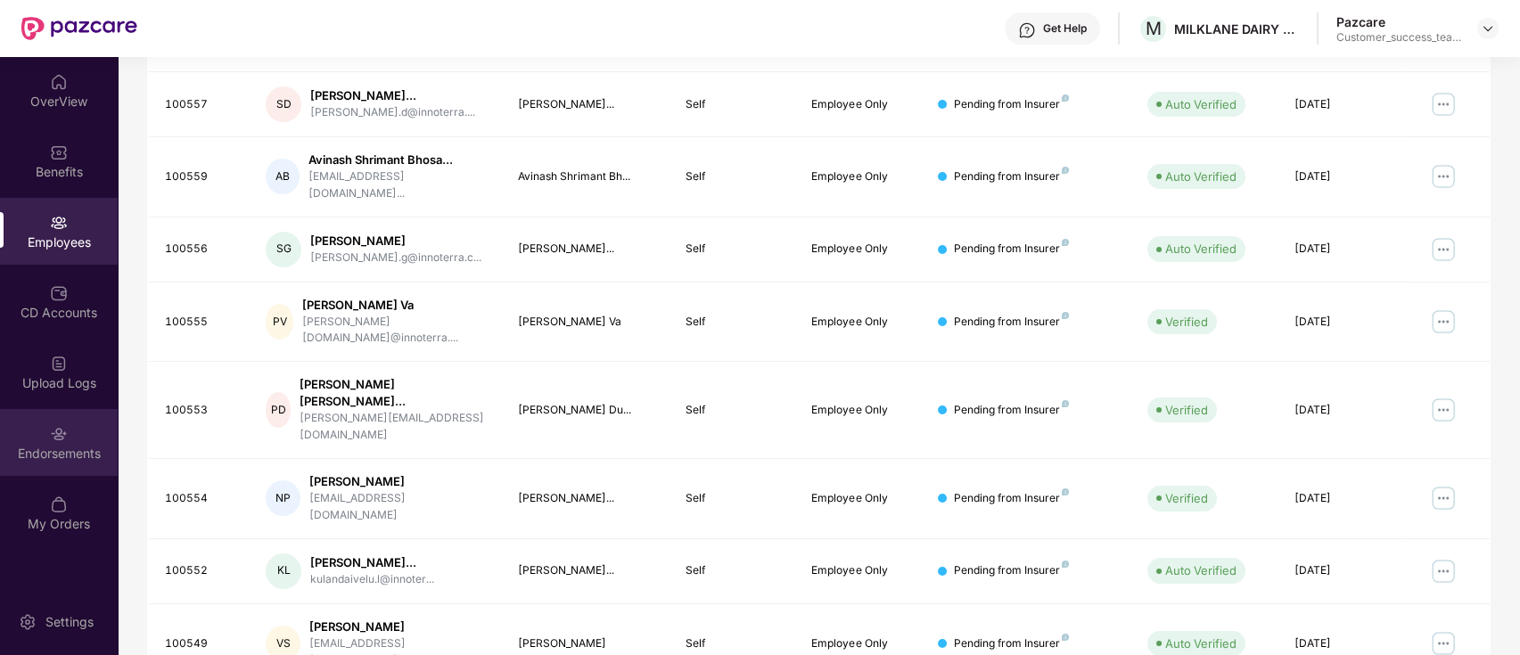
click at [72, 457] on div "Endorsements" at bounding box center [59, 454] width 118 height 18
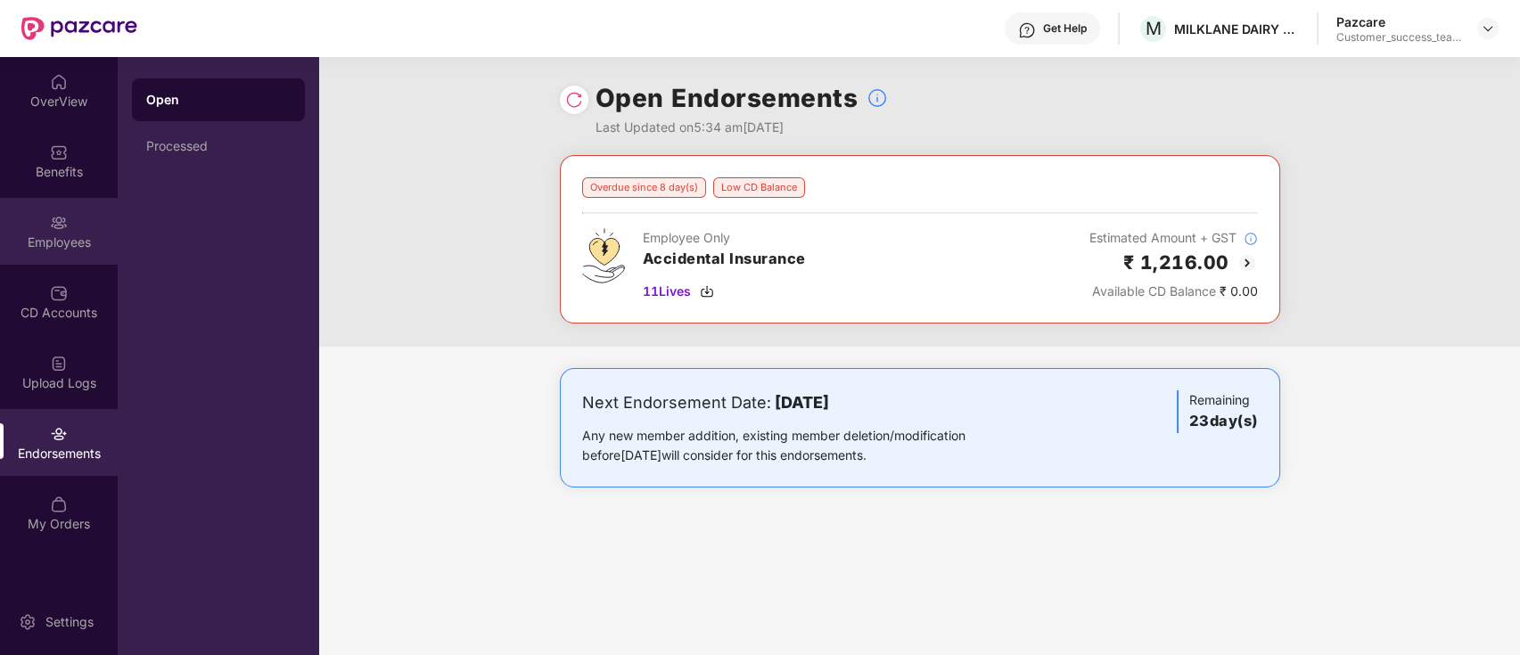
click at [51, 232] on div "Employees" at bounding box center [59, 231] width 118 height 67
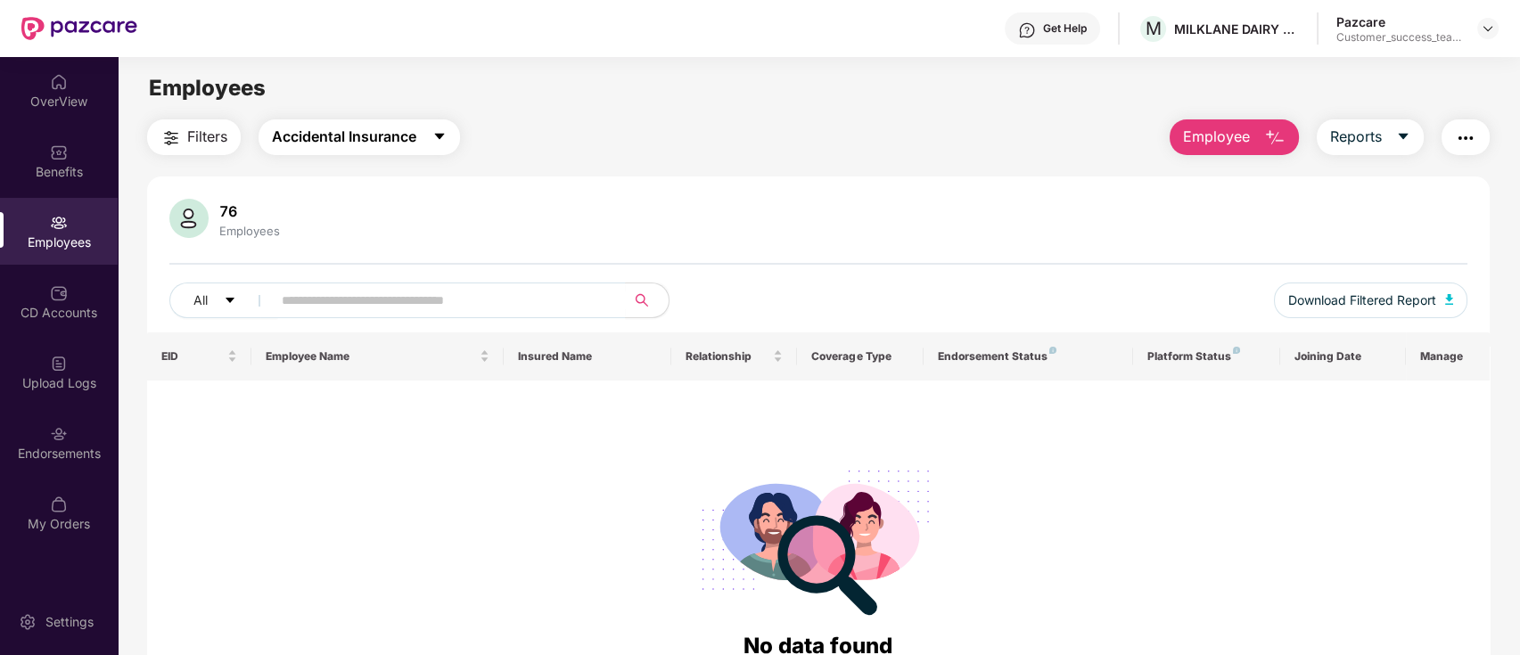
click at [396, 139] on span "Accidental Insurance" at bounding box center [344, 137] width 144 height 22
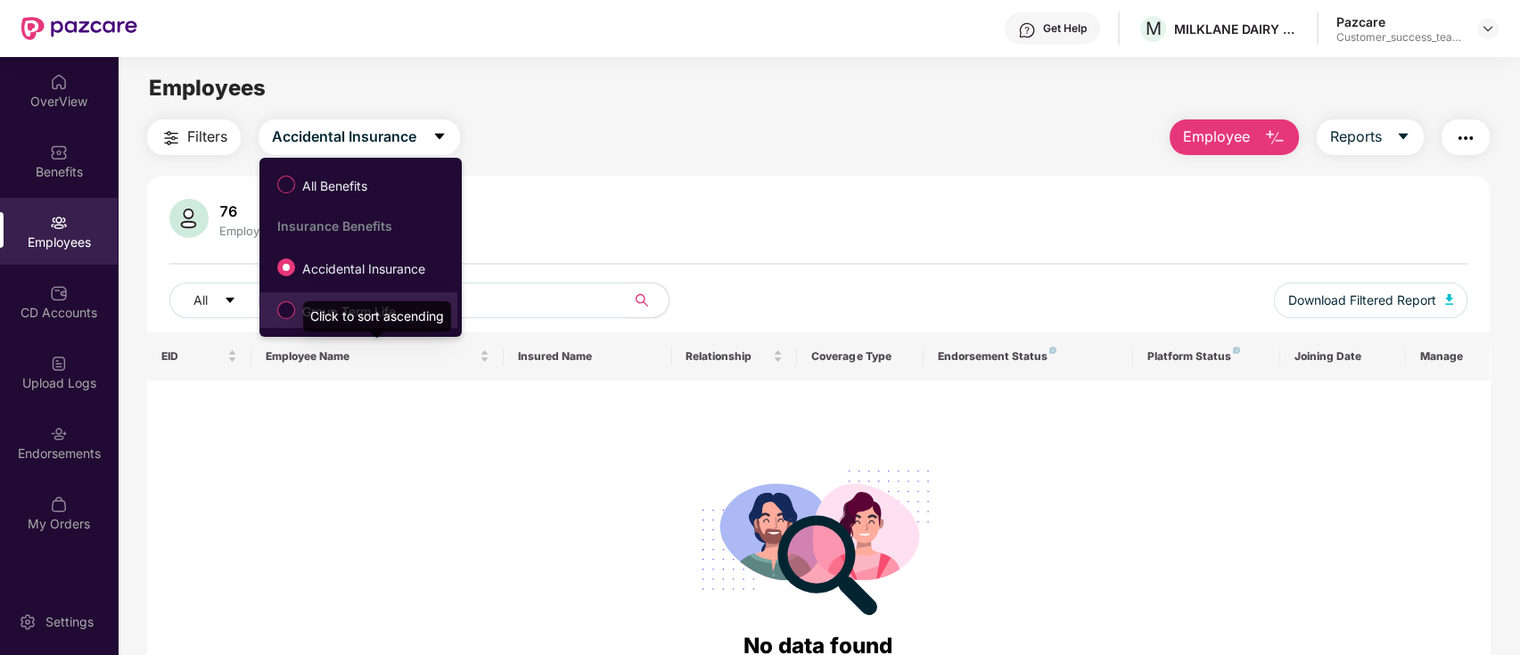
click at [368, 317] on div "Click to sort ascending" at bounding box center [377, 316] width 148 height 30
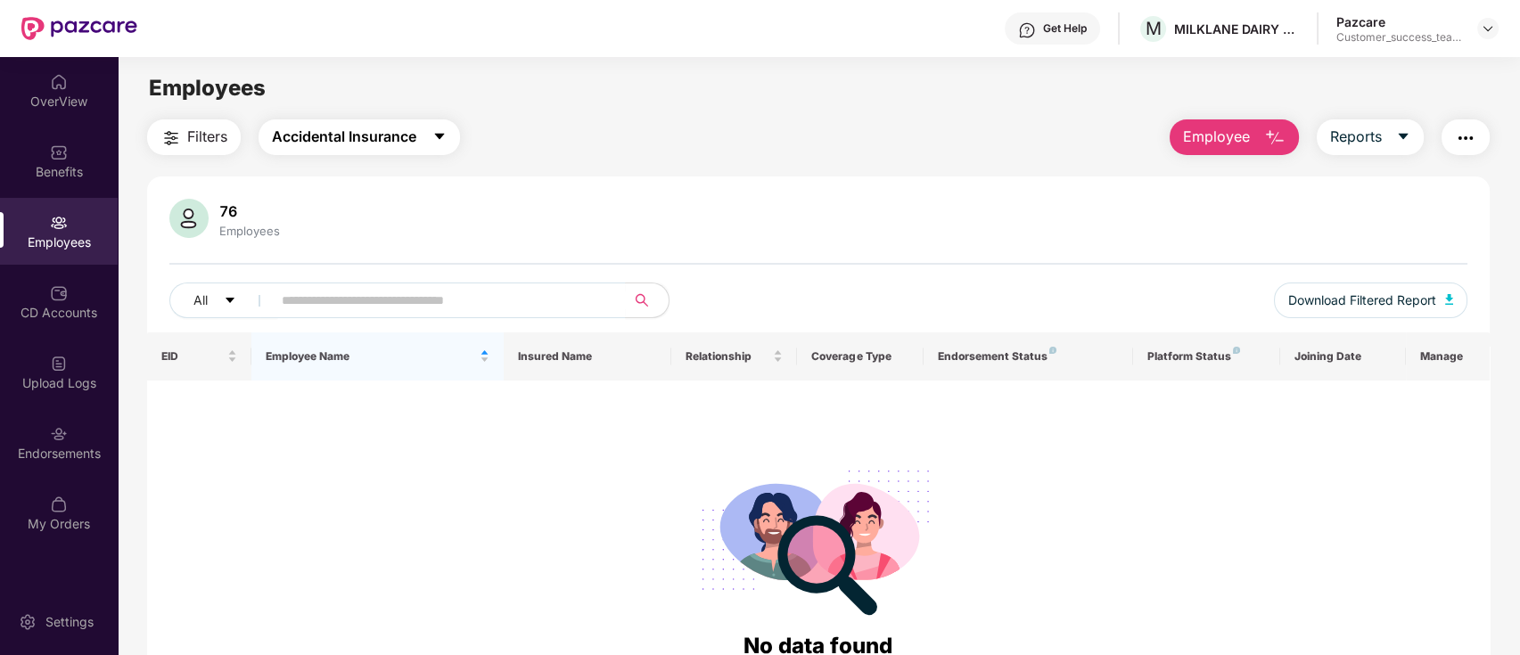
click at [416, 136] on span "Accidental Insurance" at bounding box center [344, 137] width 144 height 22
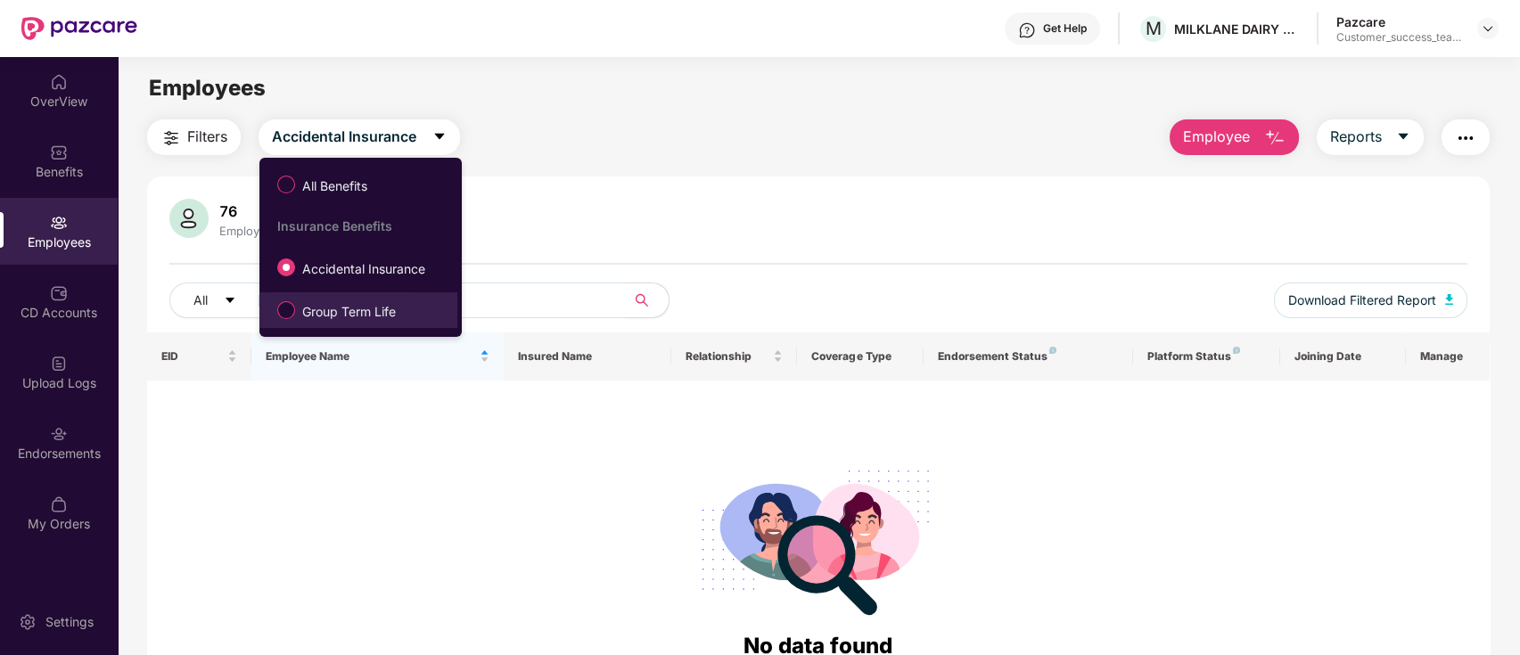
click at [378, 314] on span "Group Term Life" at bounding box center [349, 312] width 108 height 20
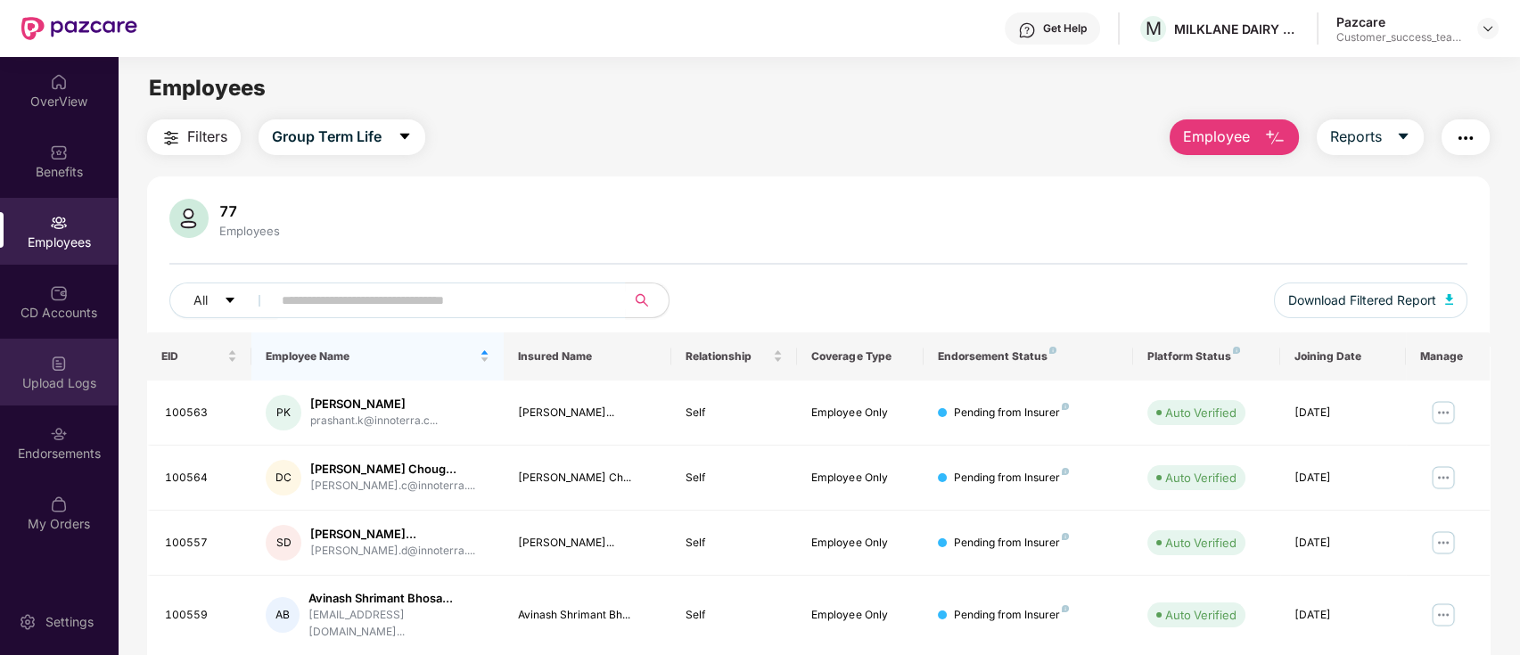
click at [73, 374] on div "Upload Logs" at bounding box center [59, 383] width 118 height 18
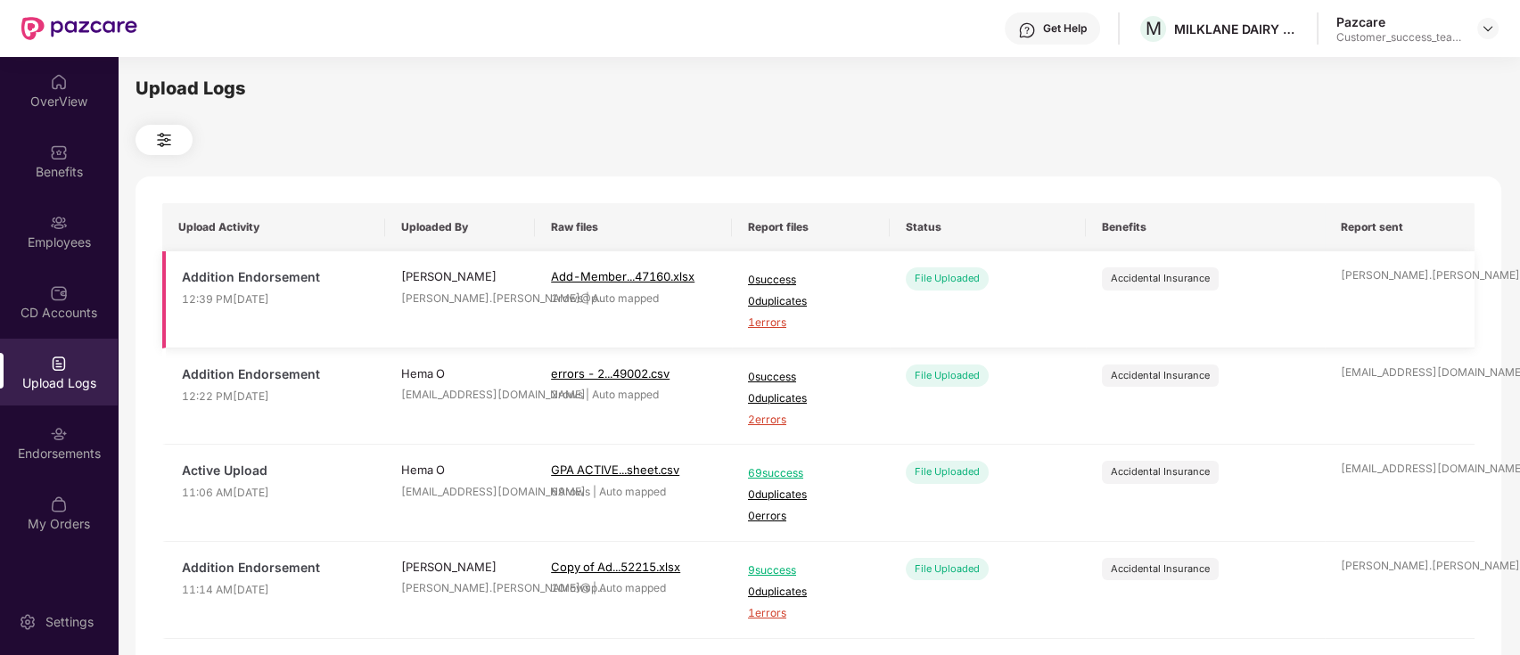
click at [769, 323] on span "1 errors" at bounding box center [811, 323] width 126 height 17
click at [62, 171] on div "Benefits" at bounding box center [59, 172] width 118 height 18
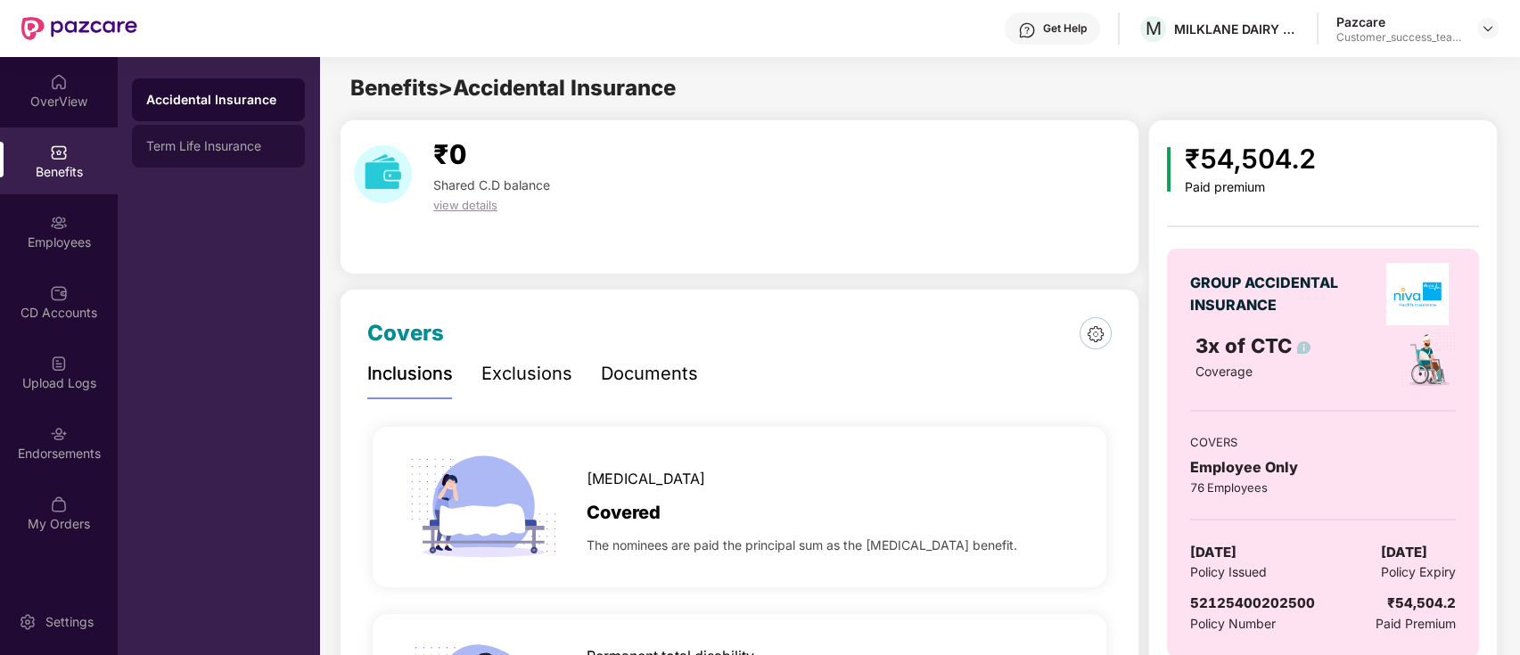
click at [178, 144] on div "Term Life Insurance" at bounding box center [218, 146] width 144 height 14
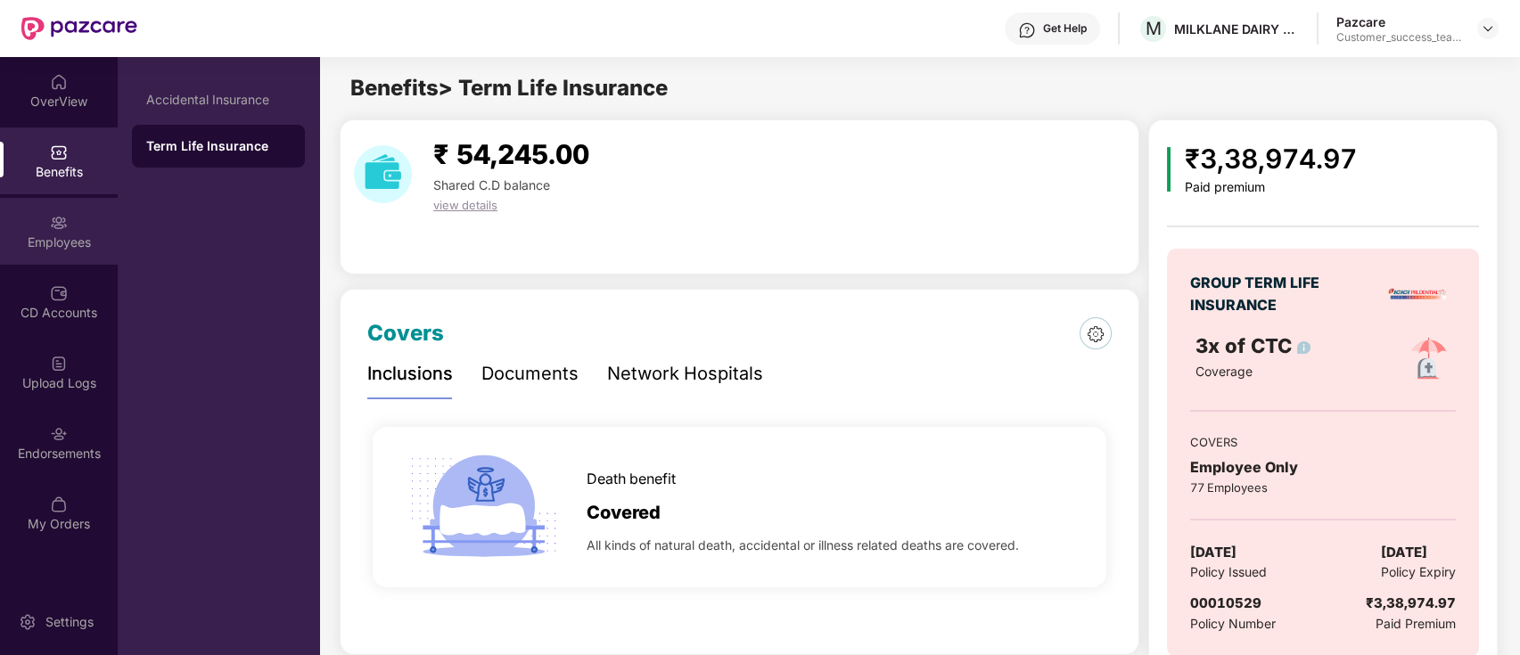
click at [47, 231] on div "Employees" at bounding box center [59, 231] width 118 height 67
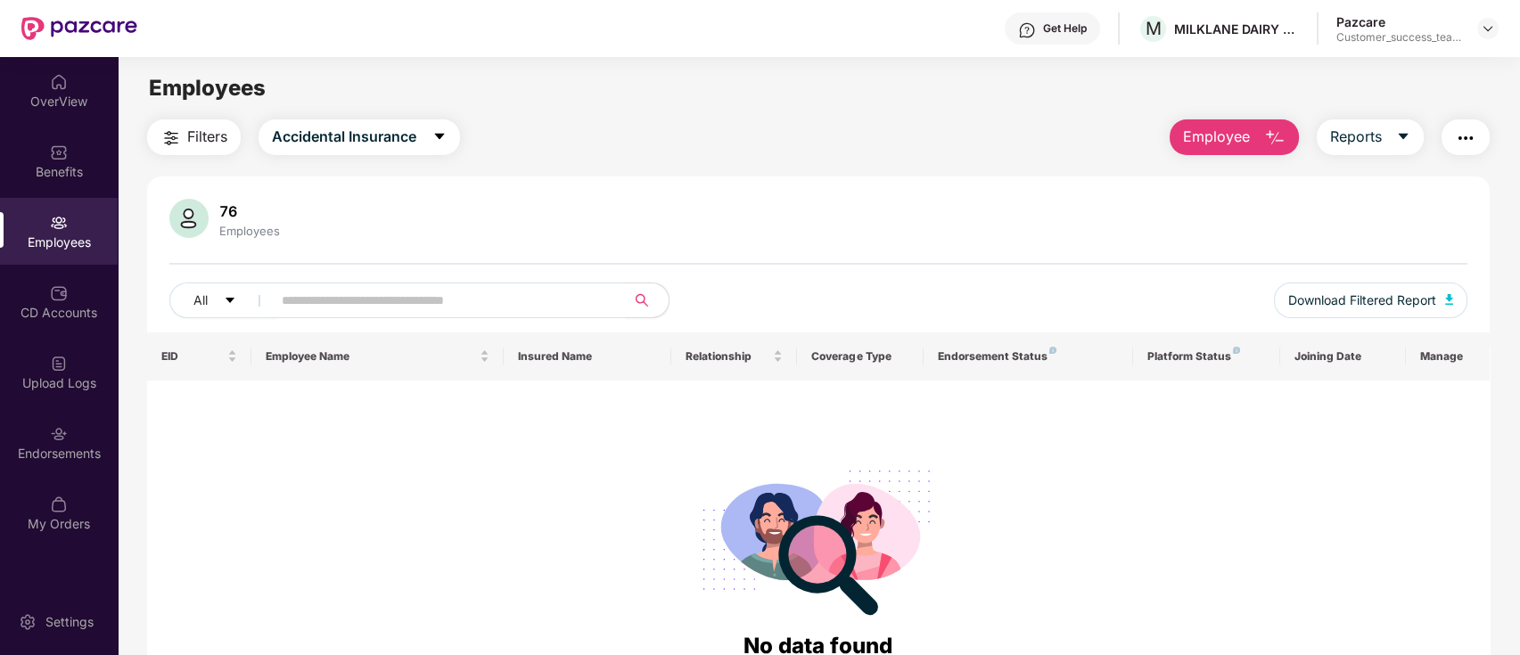
click at [1239, 142] on span "Employee" at bounding box center [1216, 137] width 67 height 22
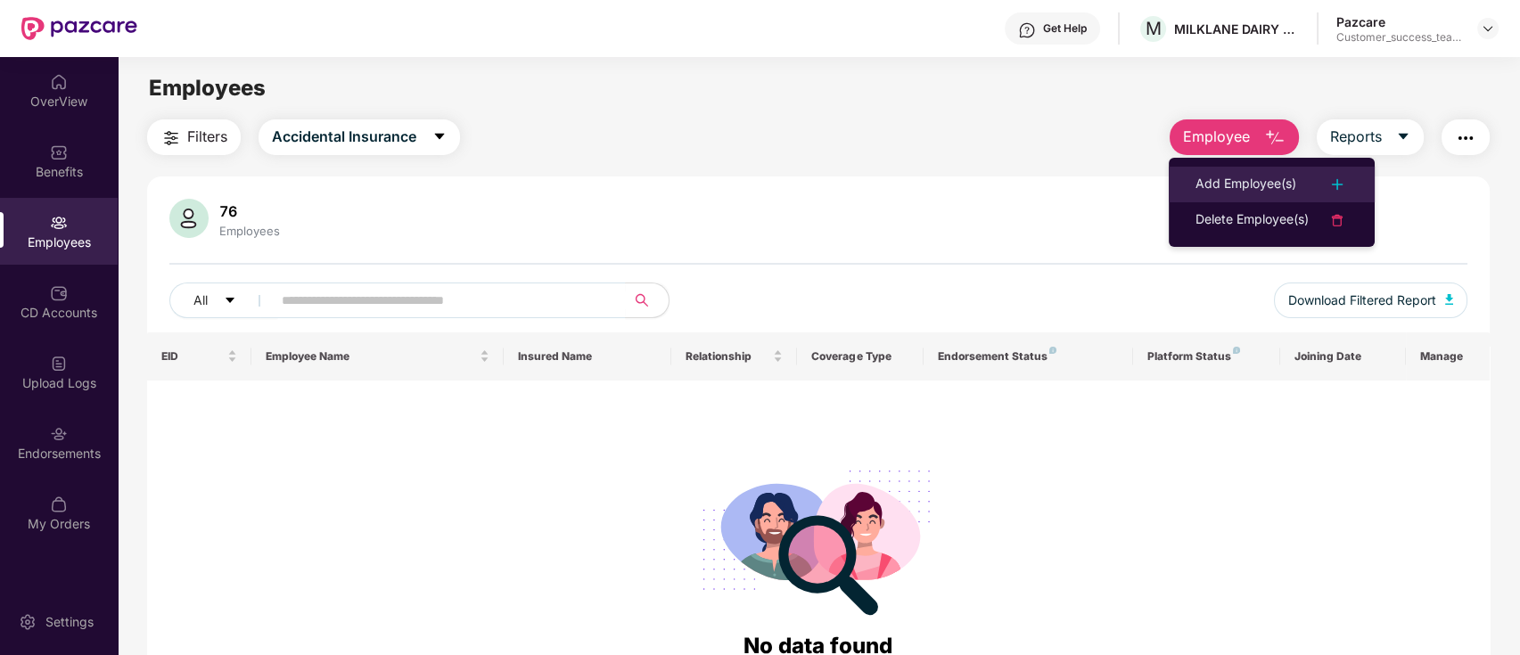
click at [1253, 193] on div "Add Employee(s)" at bounding box center [1246, 184] width 101 height 21
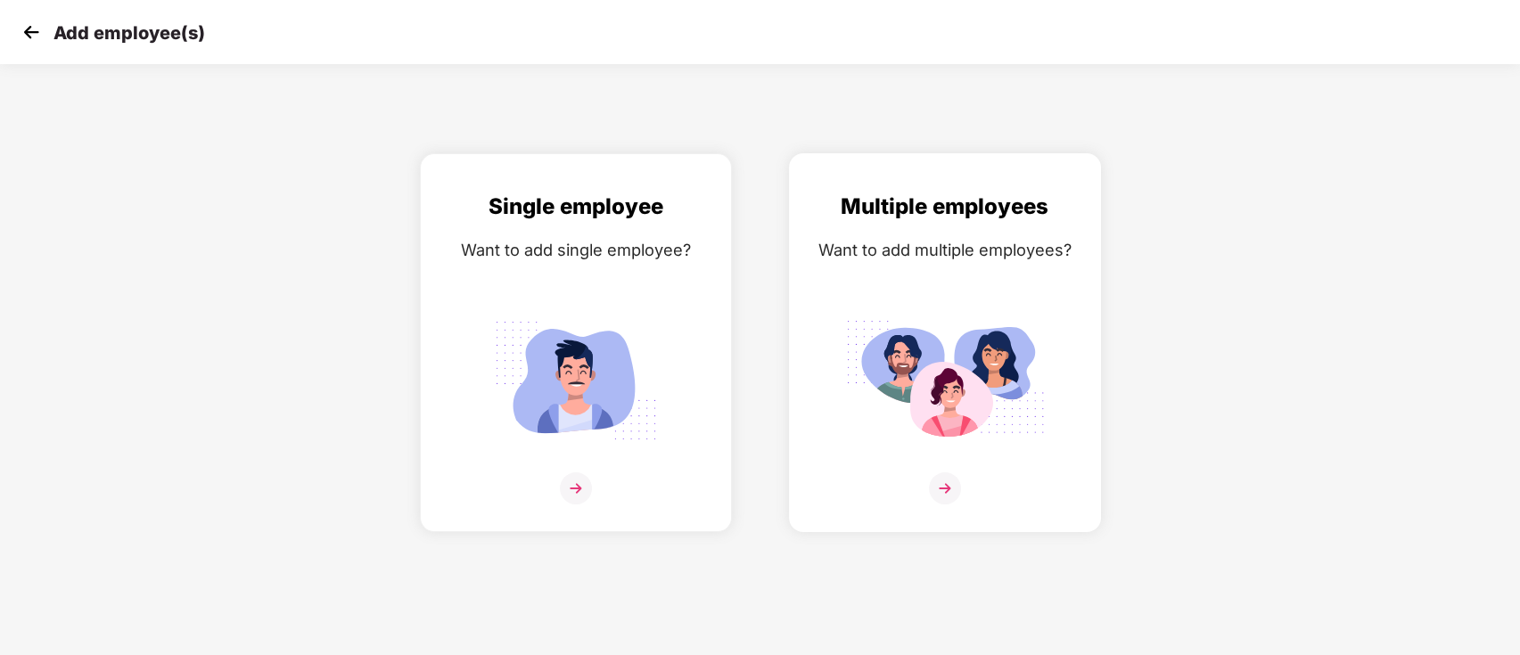
click at [942, 489] on img at bounding box center [945, 489] width 32 height 32
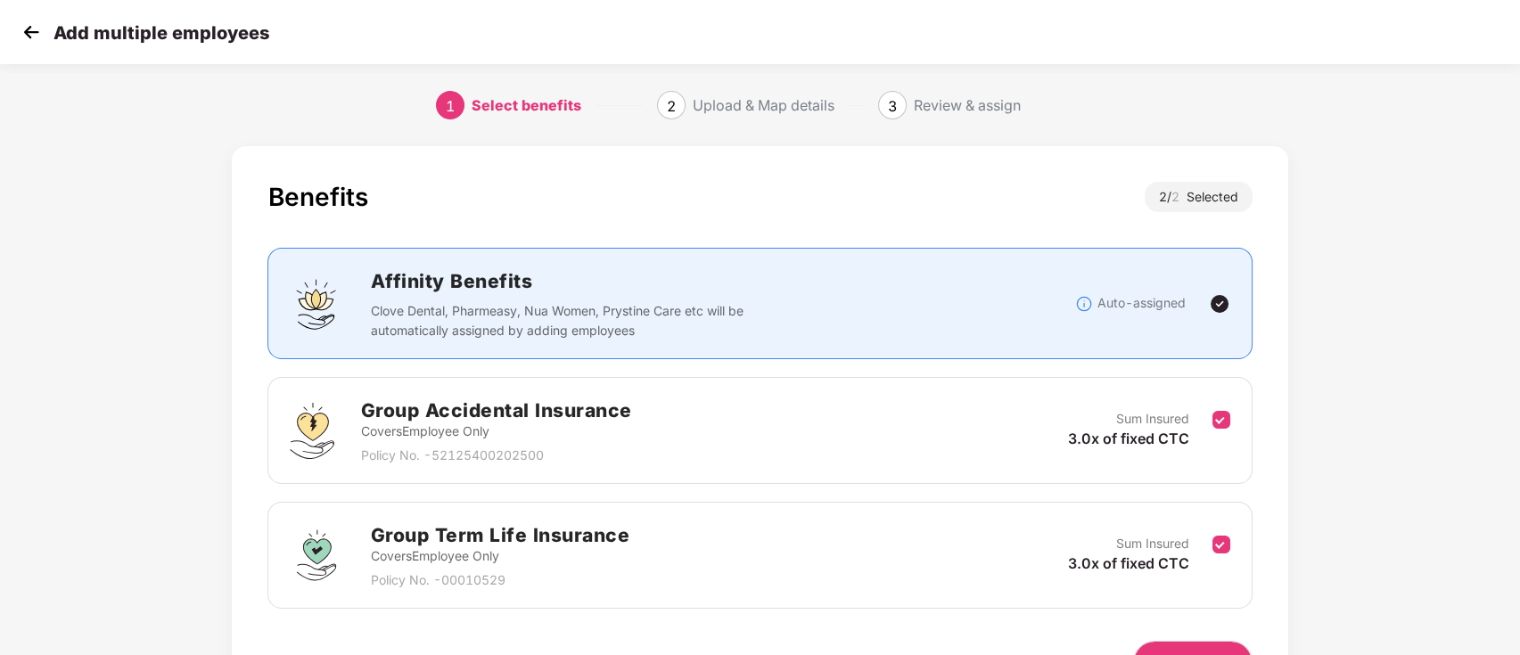
scroll to position [107, 0]
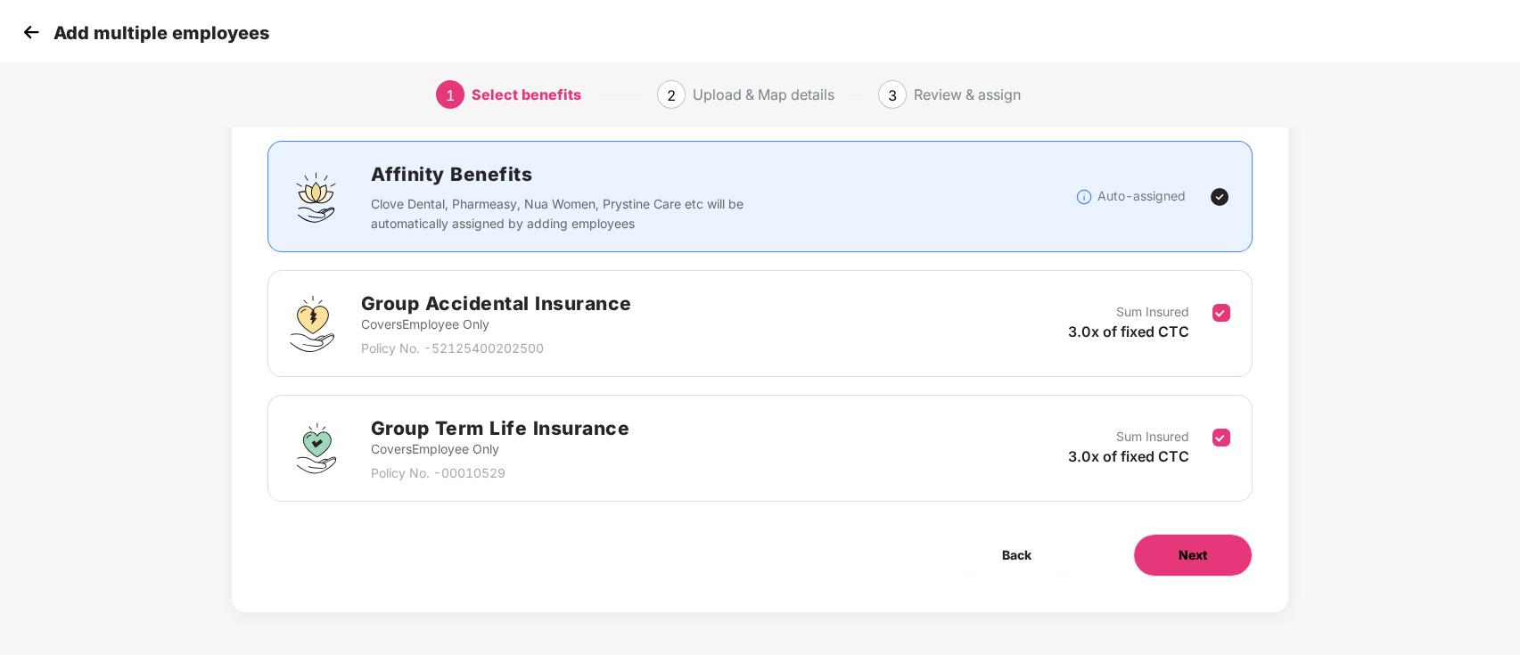
click at [1182, 550] on span "Next" at bounding box center [1193, 556] width 29 height 20
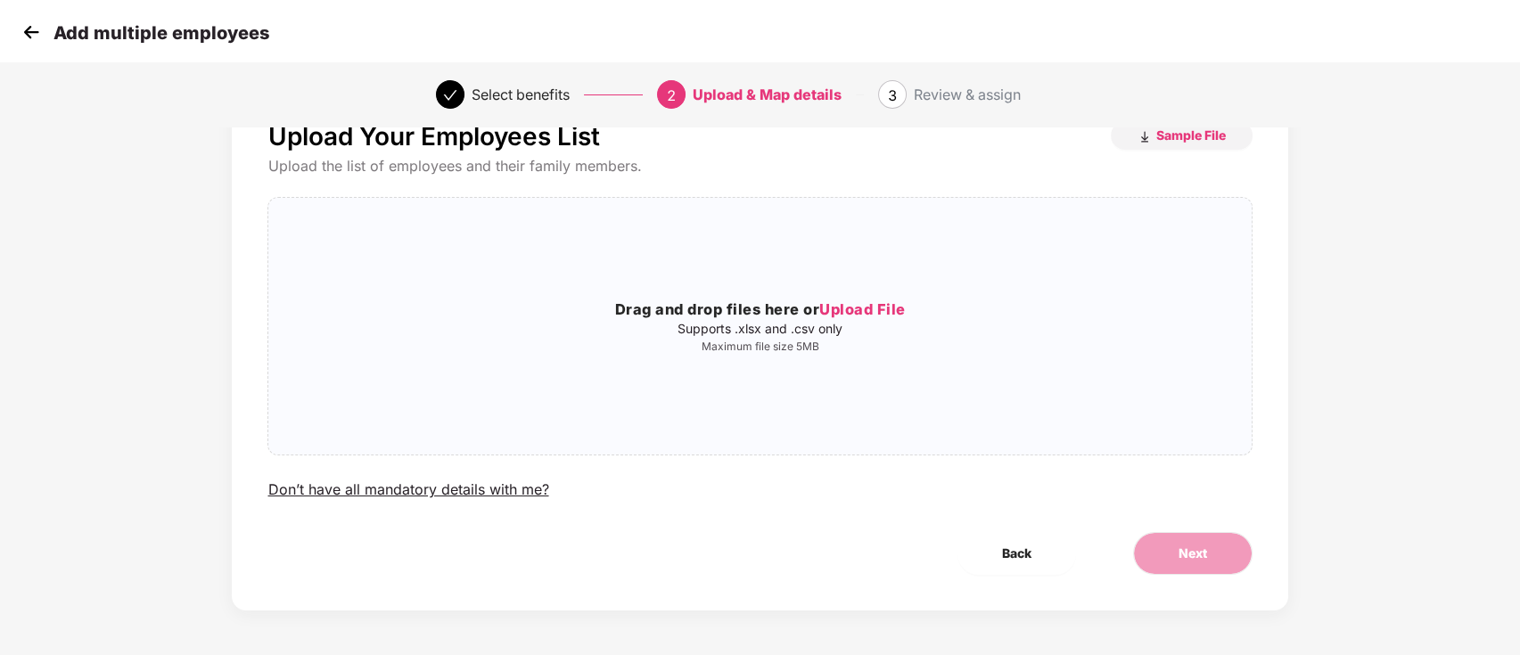
scroll to position [0, 0]
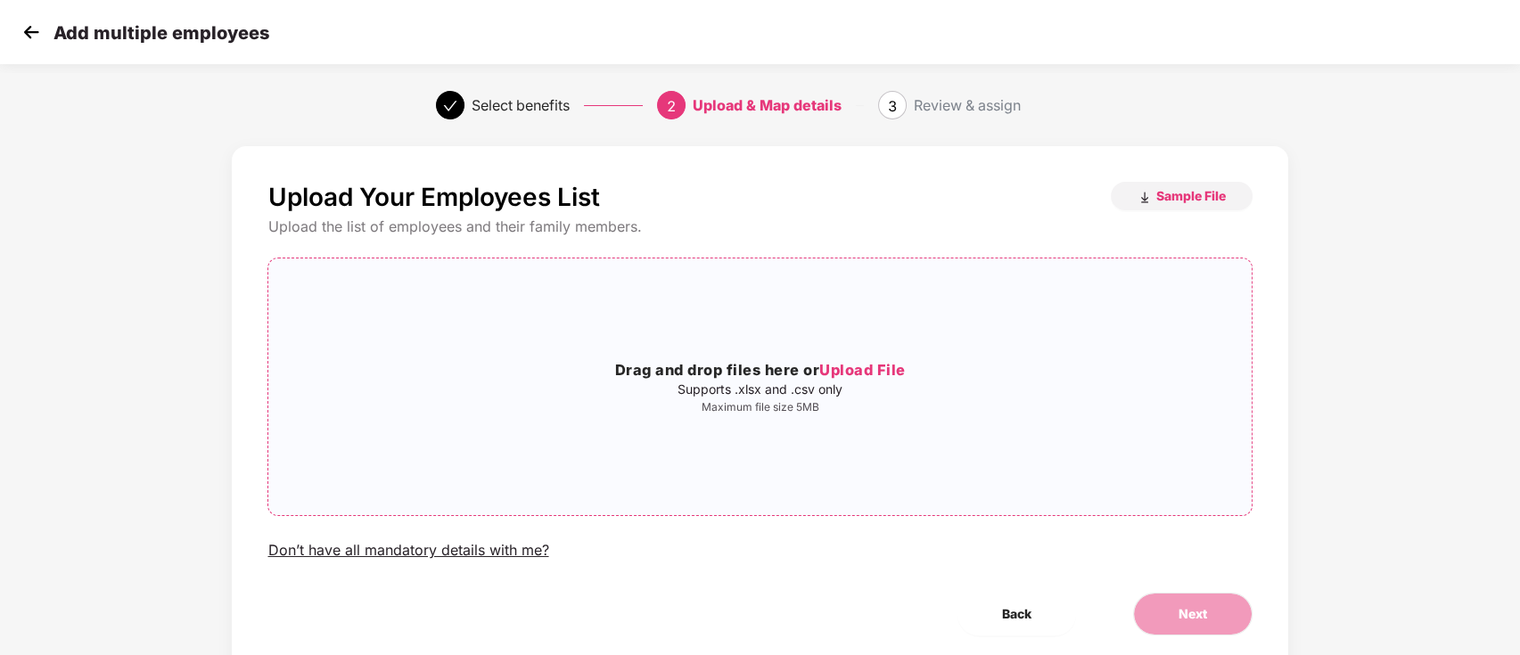
click at [883, 374] on span "Upload File" at bounding box center [862, 370] width 86 height 18
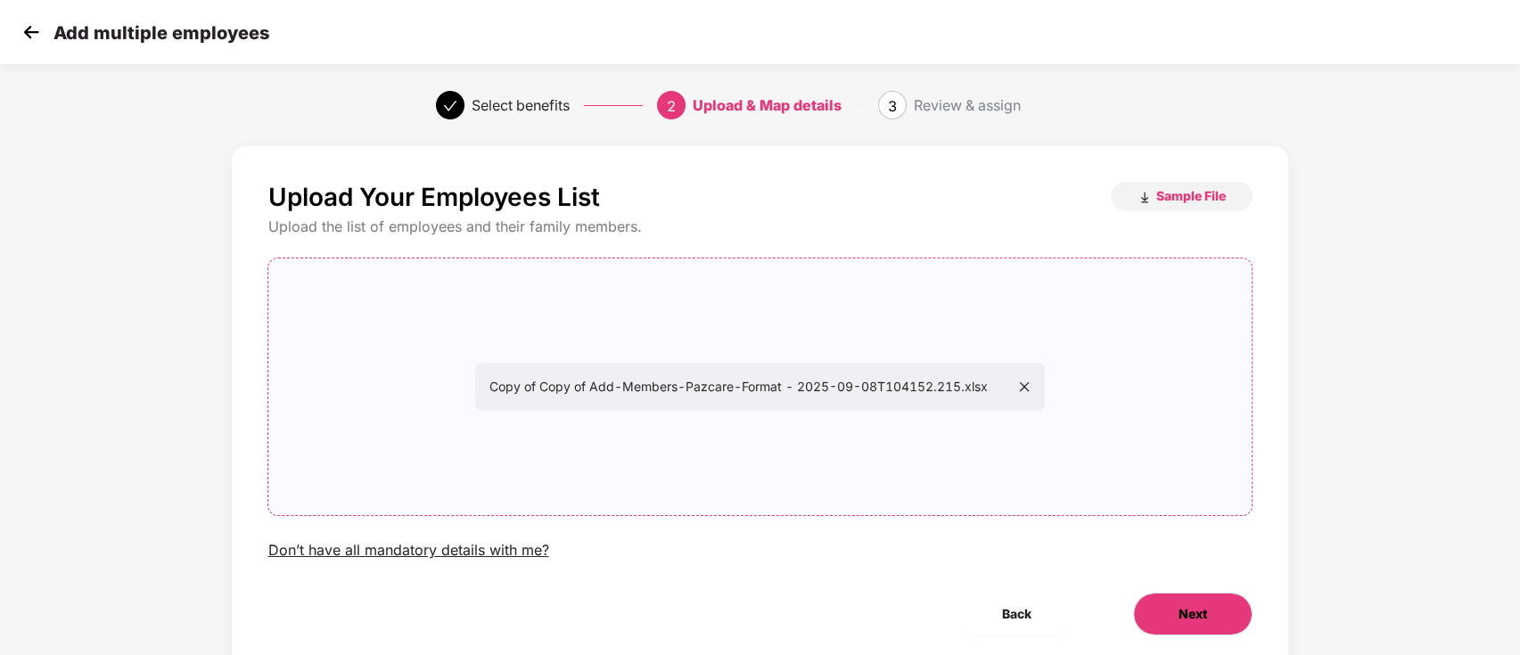
click at [1175, 613] on button "Next" at bounding box center [1192, 614] width 119 height 43
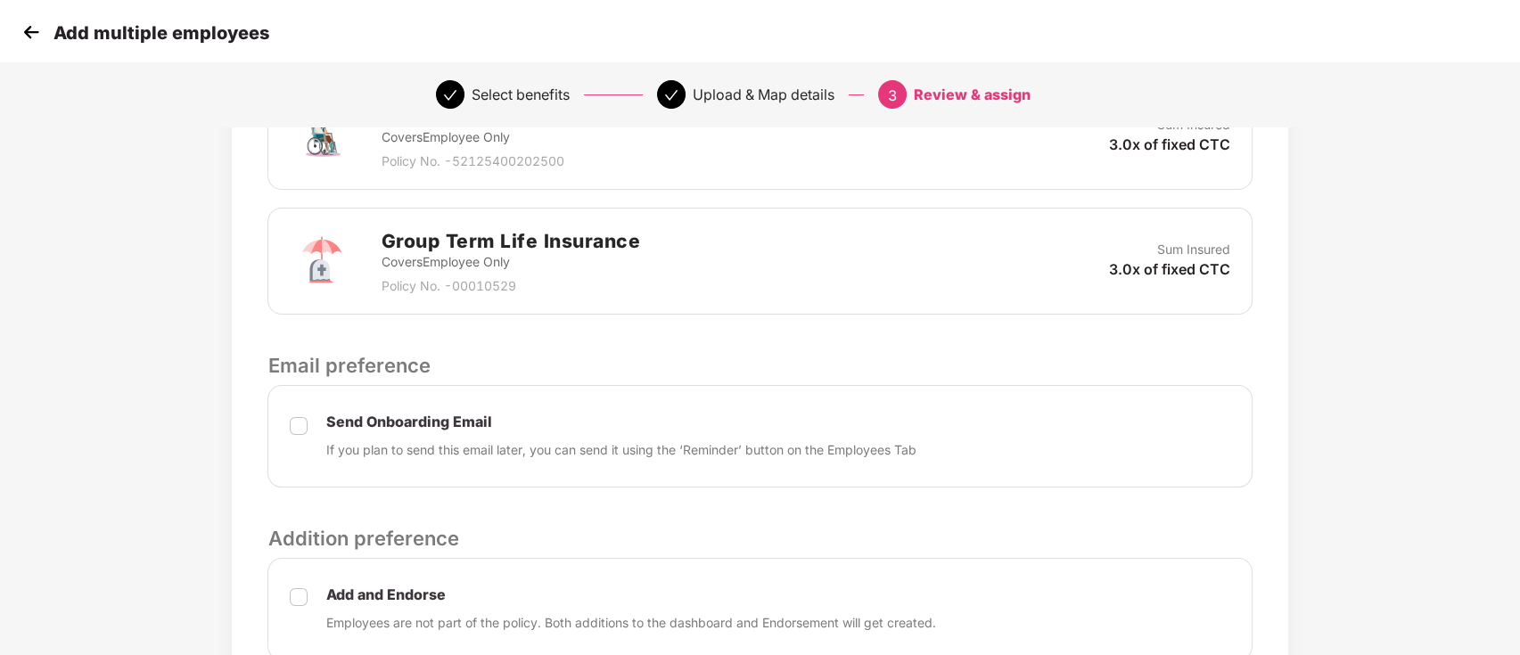
scroll to position [635, 0]
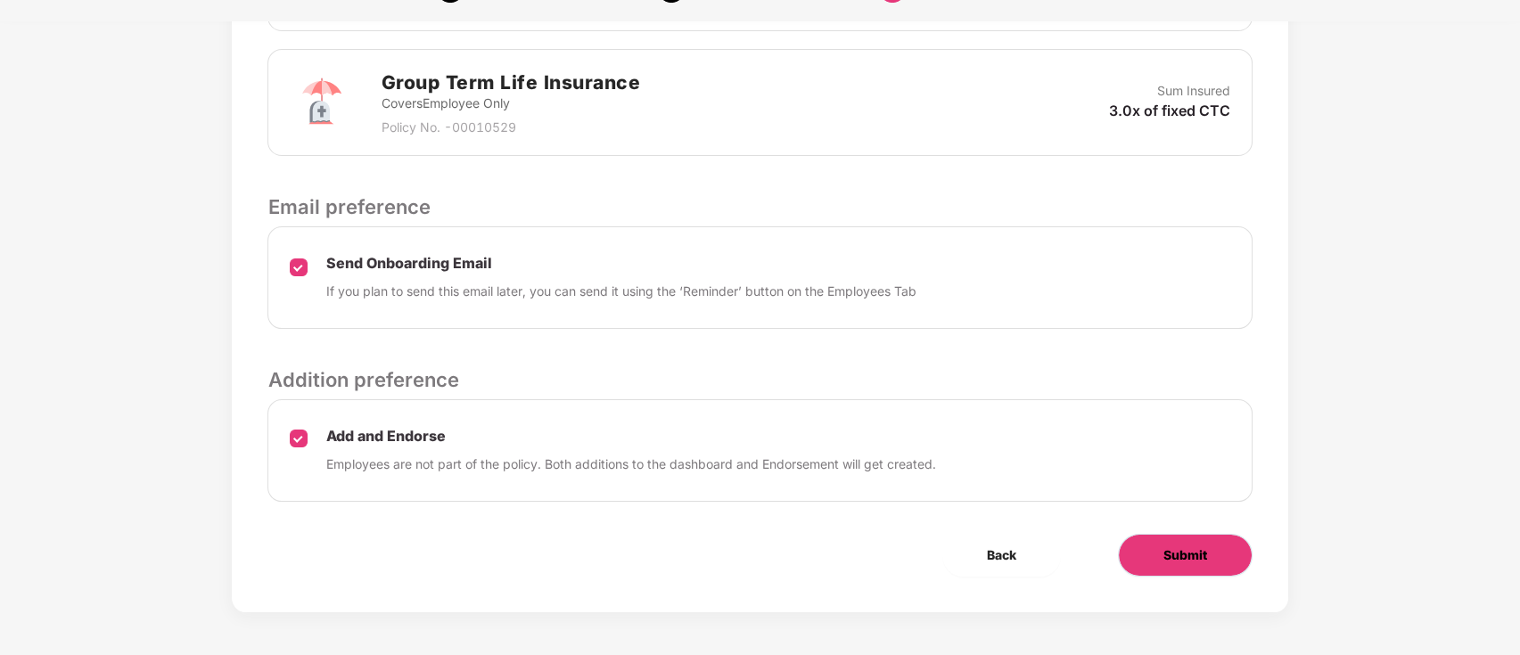
click at [1198, 566] on button "Submit" at bounding box center [1185, 555] width 135 height 43
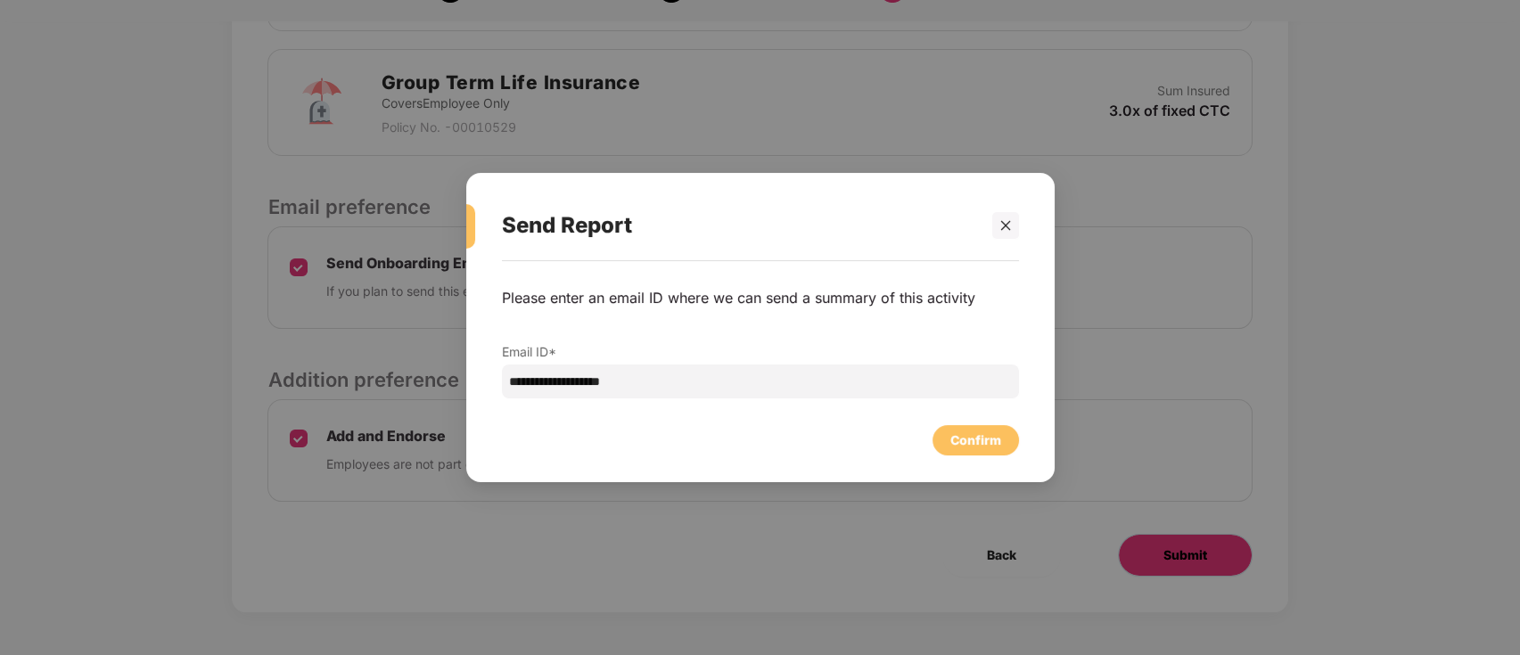
scroll to position [0, 0]
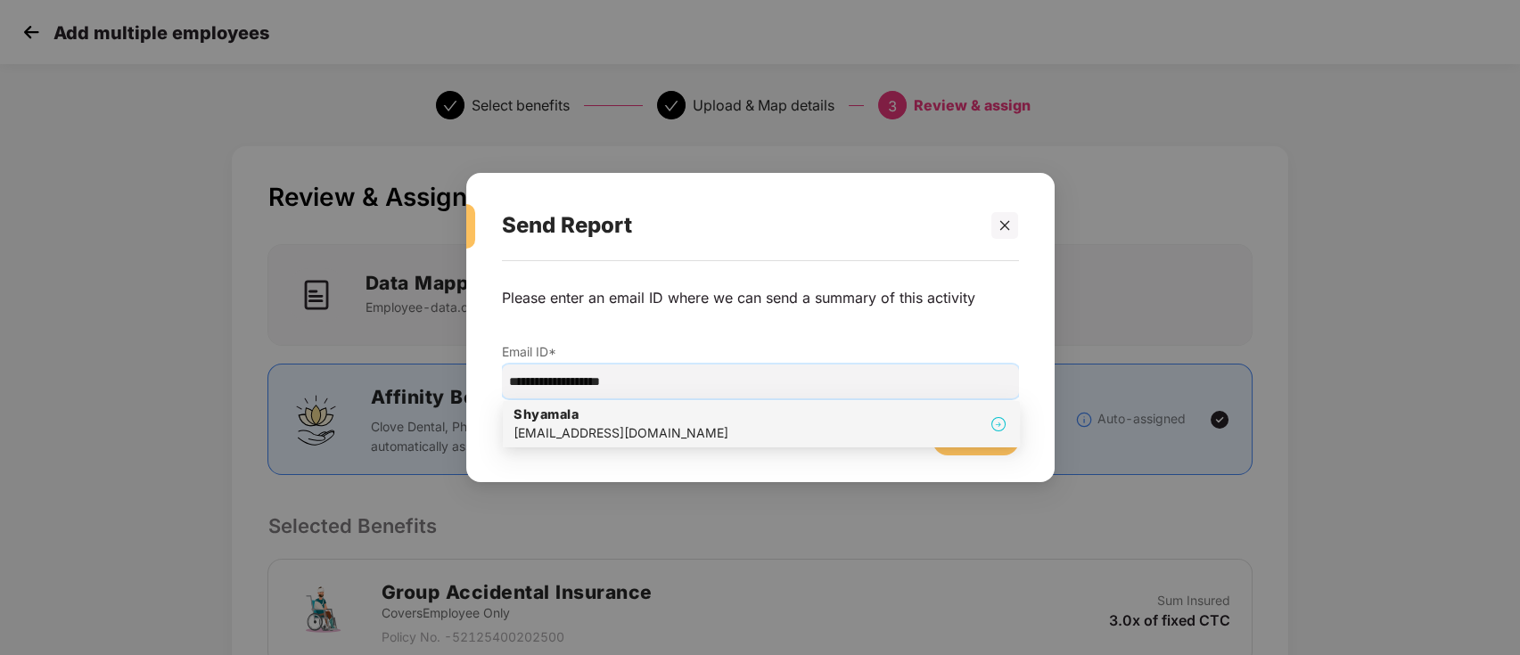
click at [706, 434] on div "[PERSON_NAME] [PERSON_NAME][EMAIL_ADDRESS][DOMAIN_NAME]" at bounding box center [762, 424] width 496 height 37
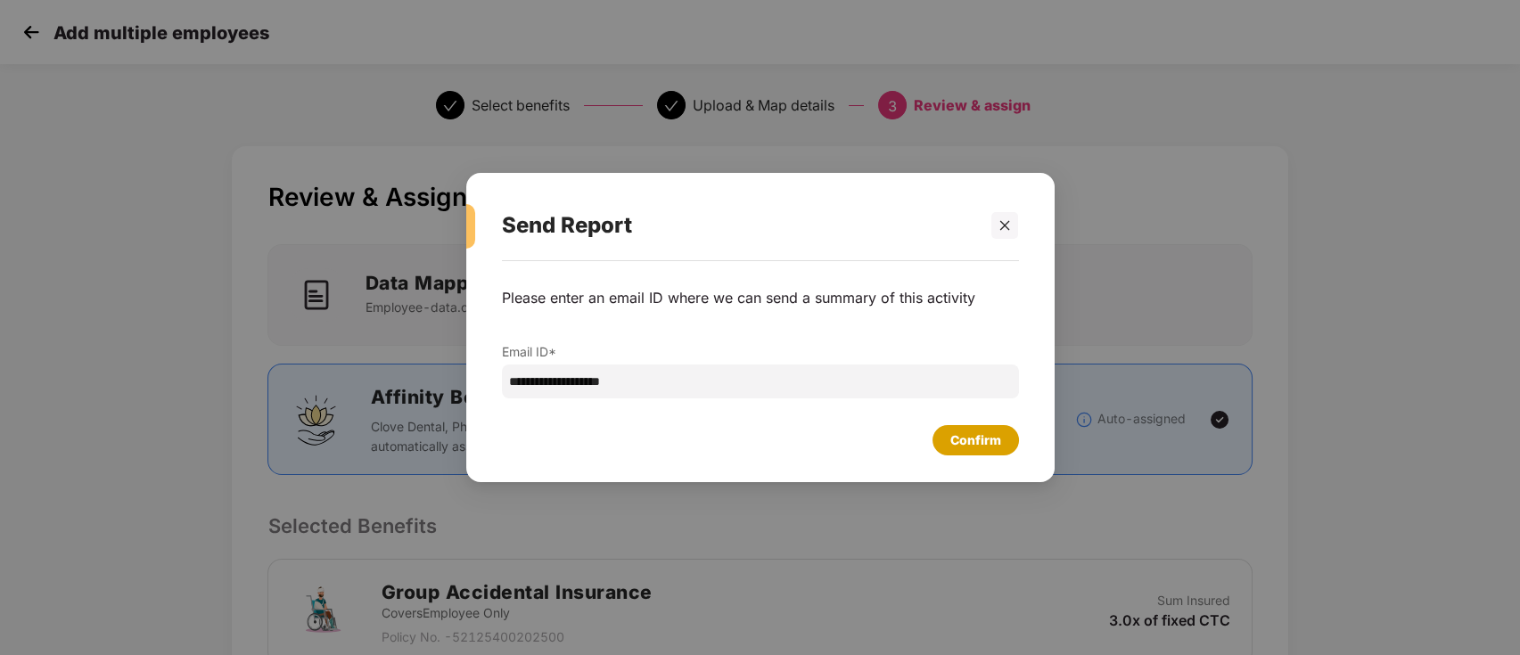
click at [967, 437] on div "Confirm" at bounding box center [975, 441] width 51 height 20
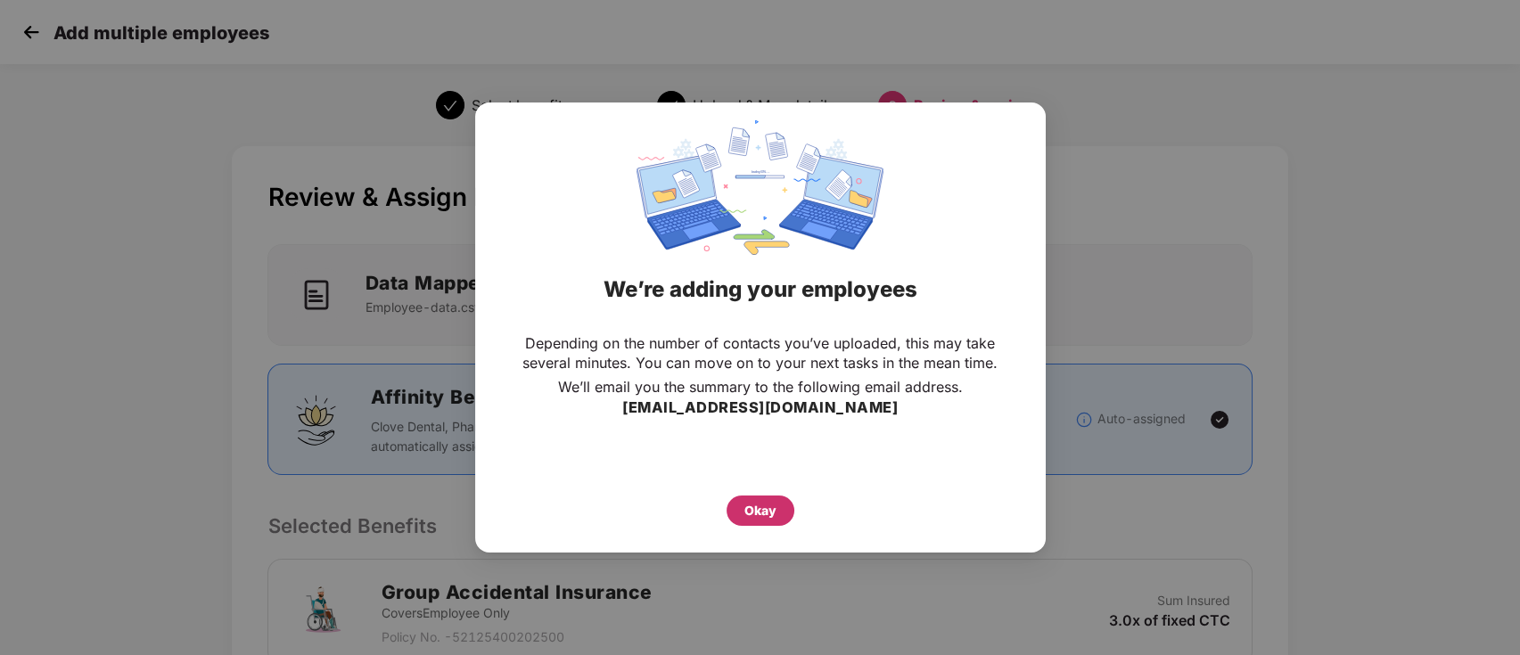
click at [758, 512] on div "Okay" at bounding box center [760, 511] width 32 height 20
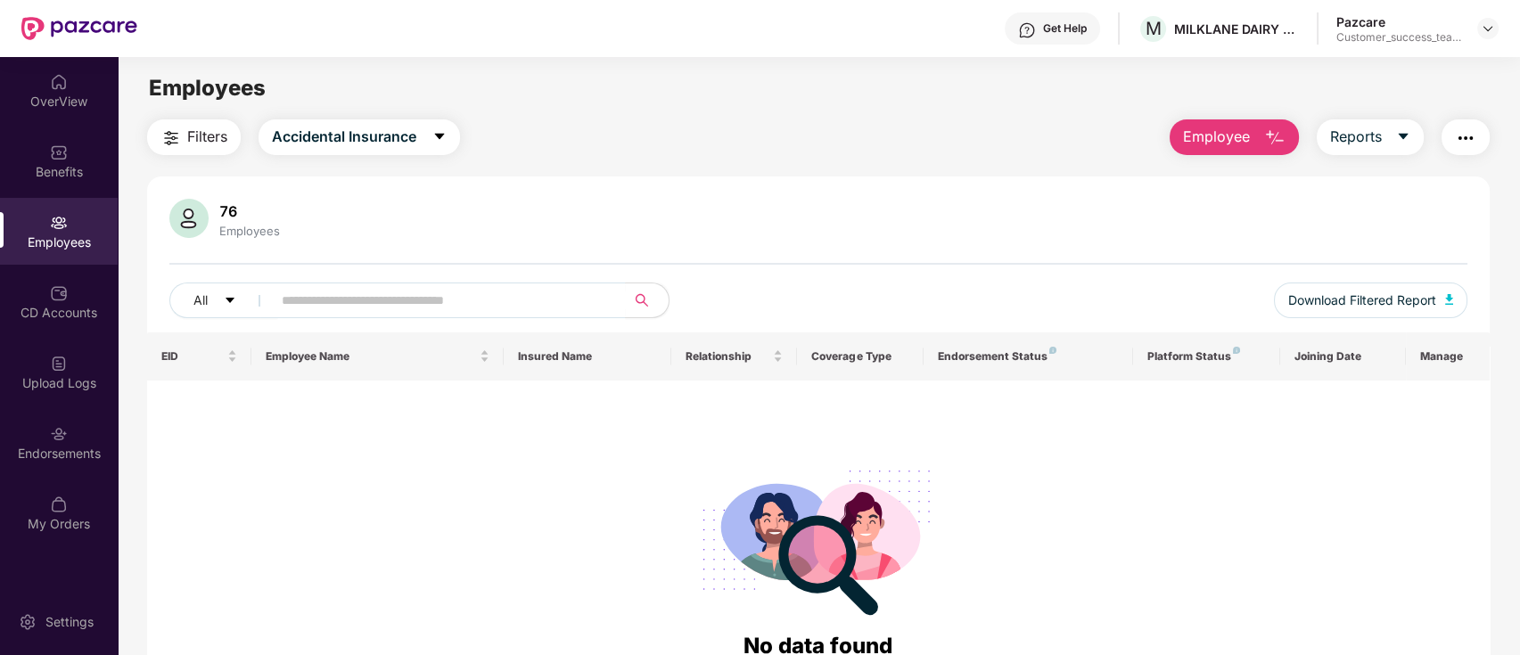
click at [1245, 141] on span "Employee" at bounding box center [1216, 137] width 67 height 22
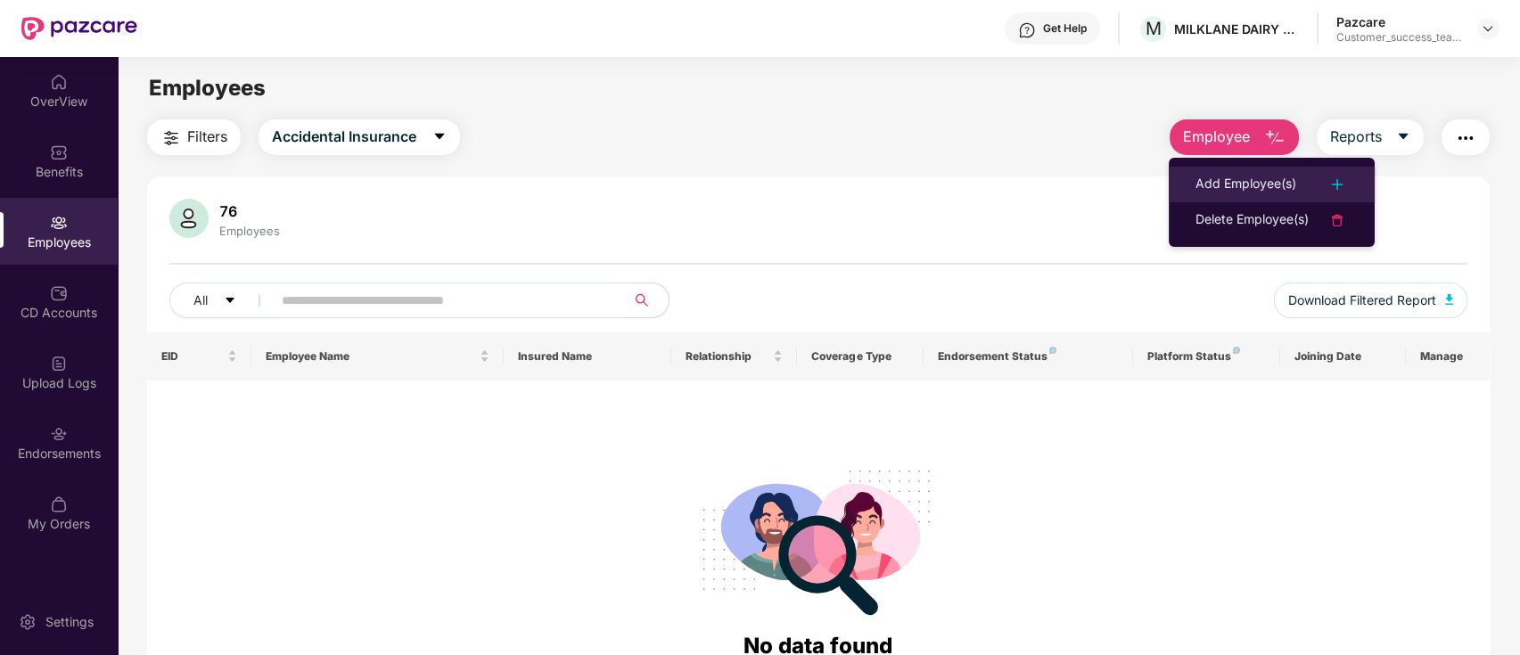
click at [1241, 186] on div "Add Employee(s)" at bounding box center [1246, 184] width 101 height 21
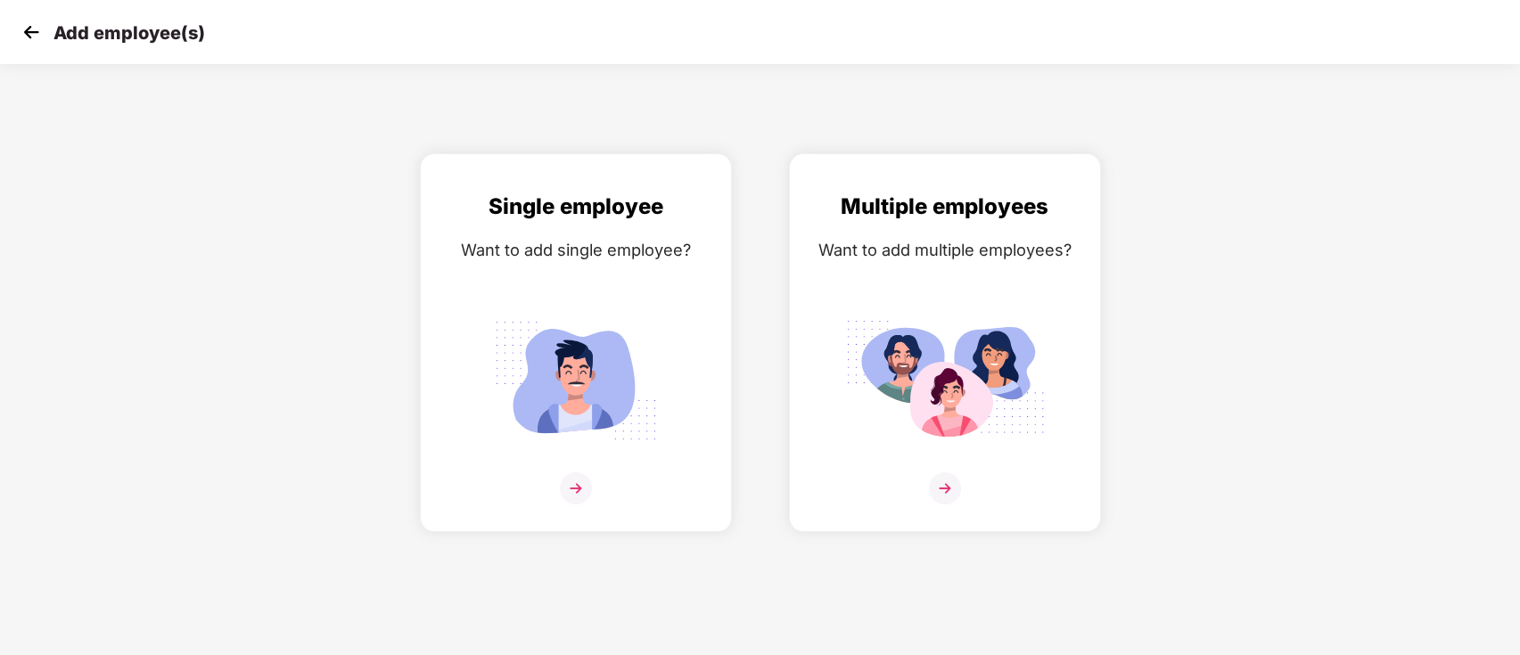
click at [38, 36] on img at bounding box center [31, 32] width 27 height 27
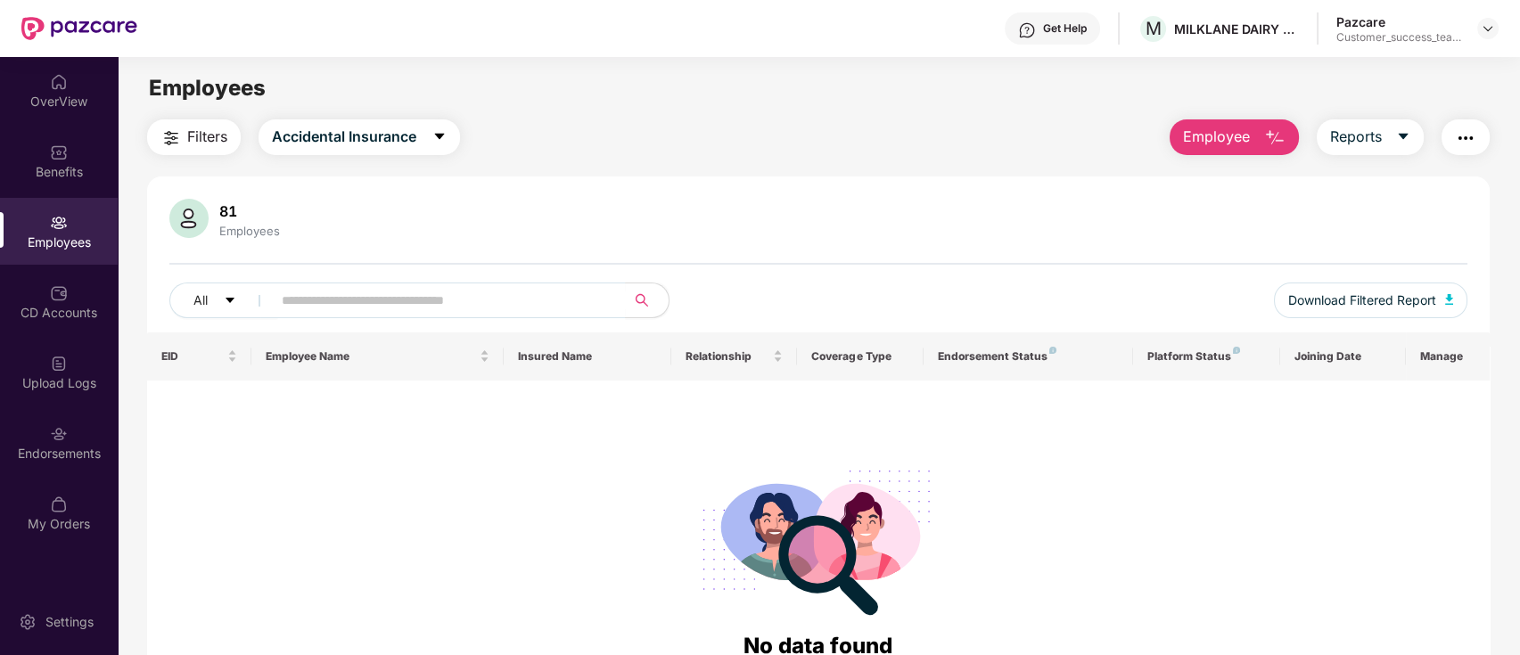
click at [1232, 133] on span "Employee" at bounding box center [1216, 137] width 67 height 22
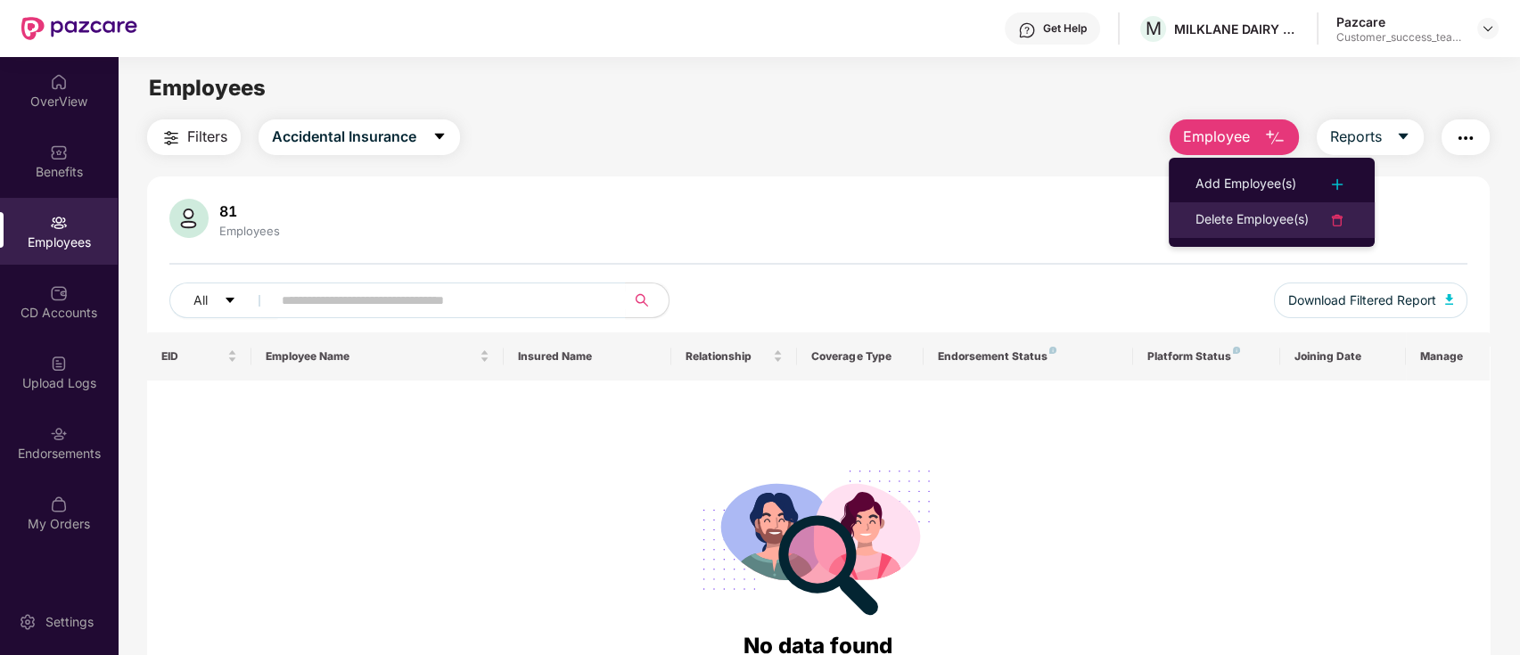
click at [1241, 222] on div "Delete Employee(s)" at bounding box center [1252, 220] width 113 height 21
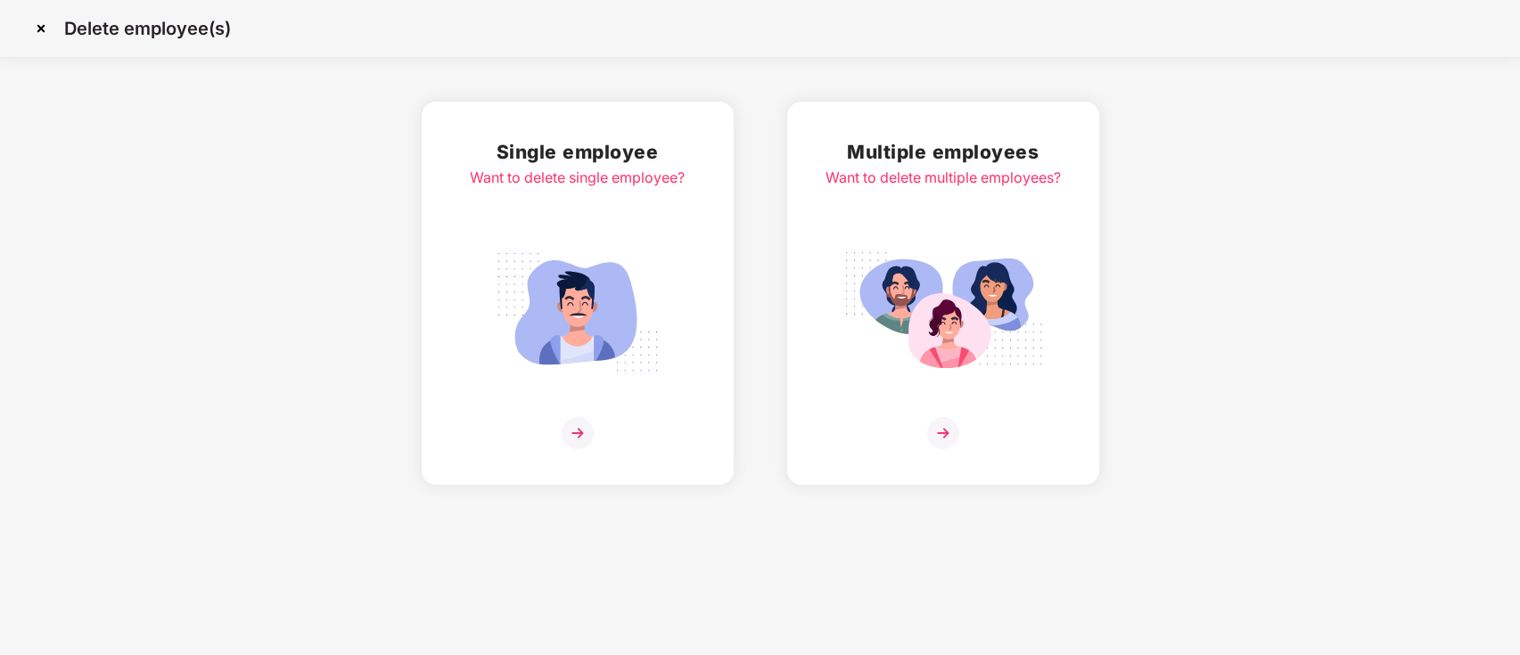
click at [942, 432] on img at bounding box center [943, 433] width 32 height 32
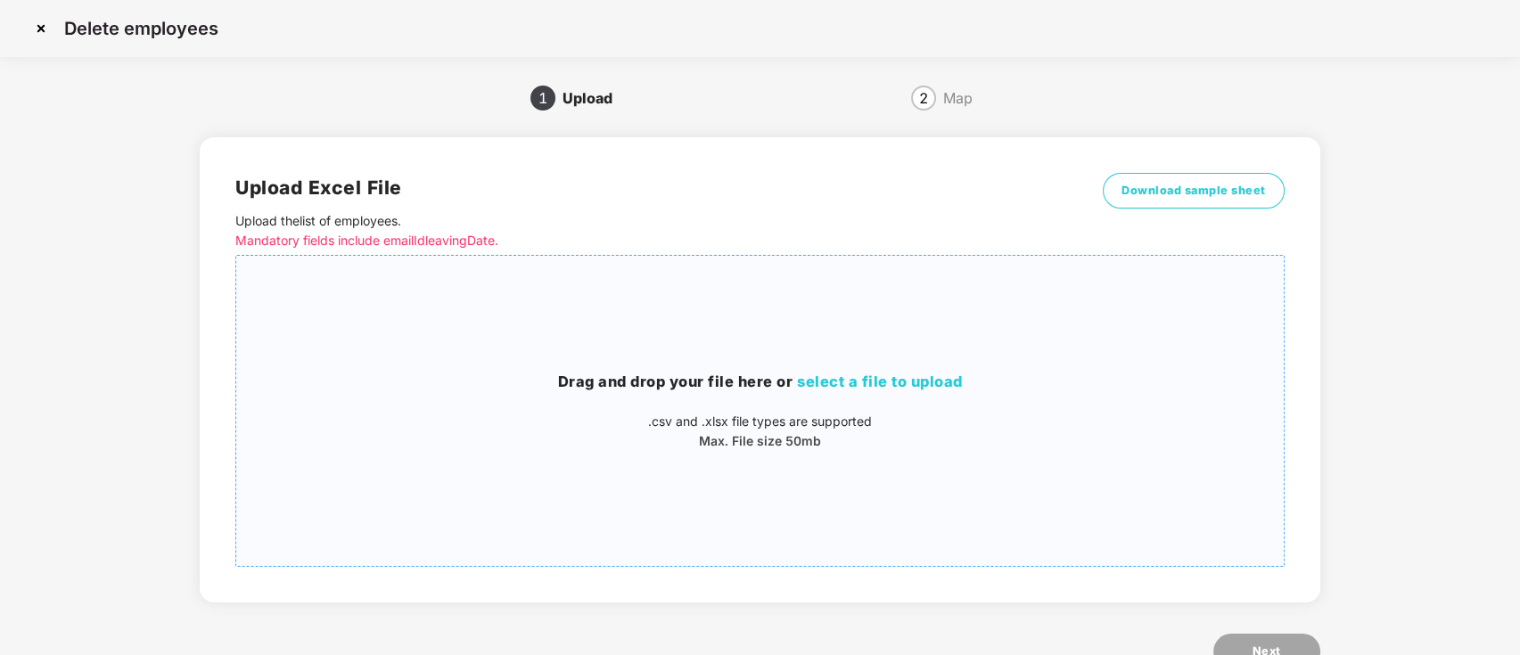
click at [912, 381] on span "select a file to upload" at bounding box center [880, 382] width 166 height 18
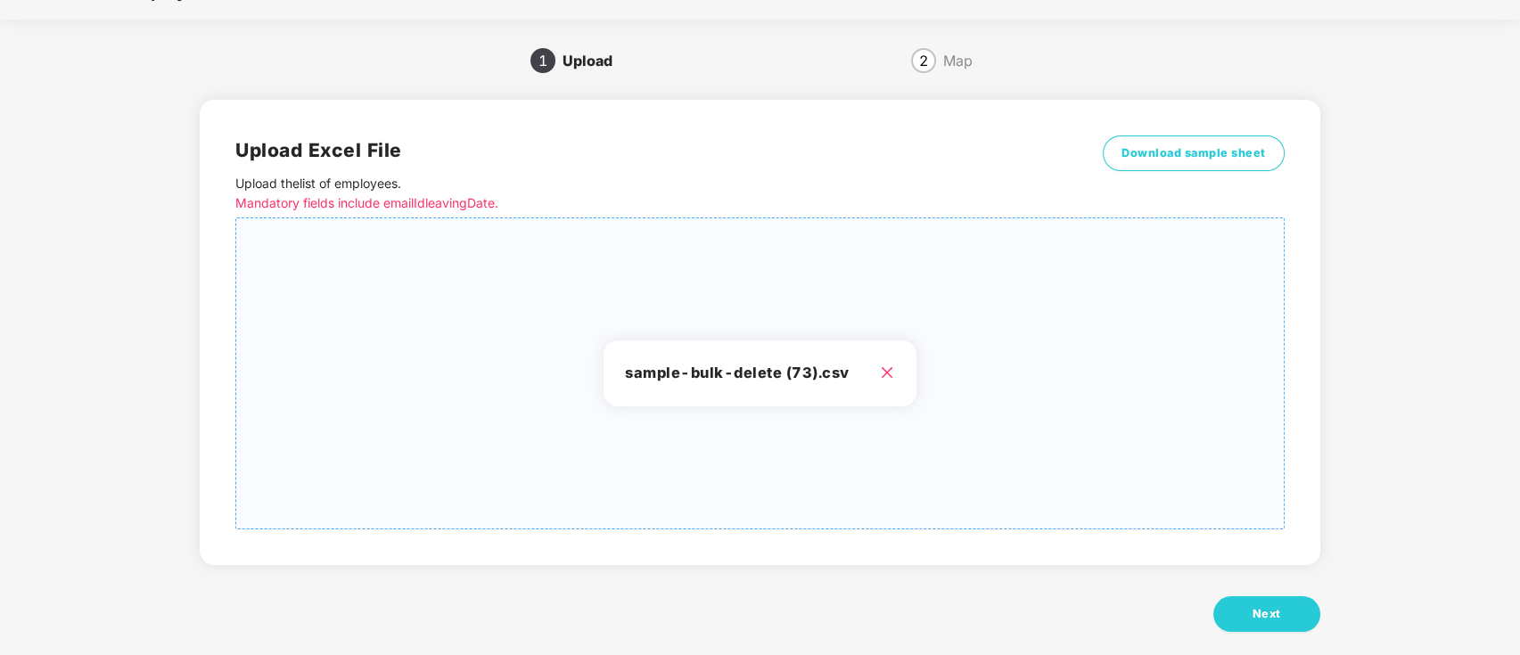
scroll to position [58, 0]
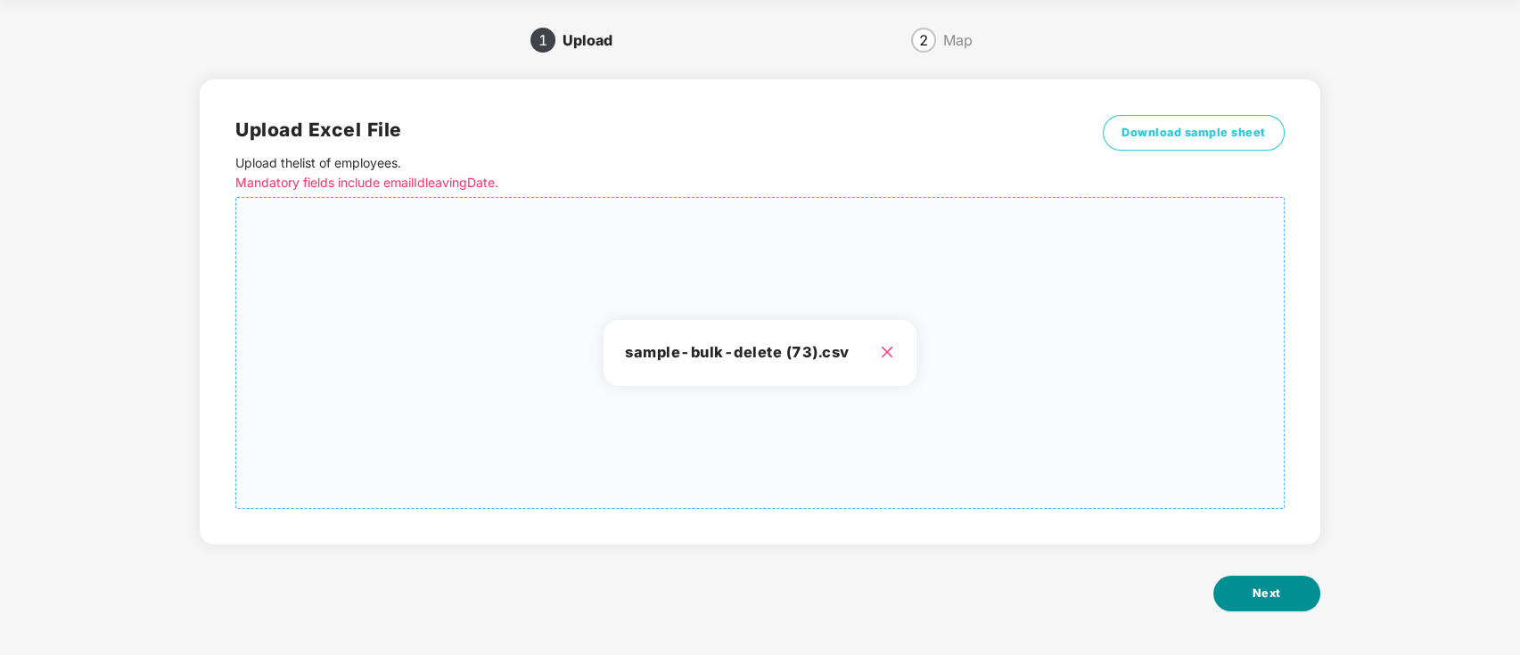
click at [1248, 596] on button "Next" at bounding box center [1266, 594] width 107 height 36
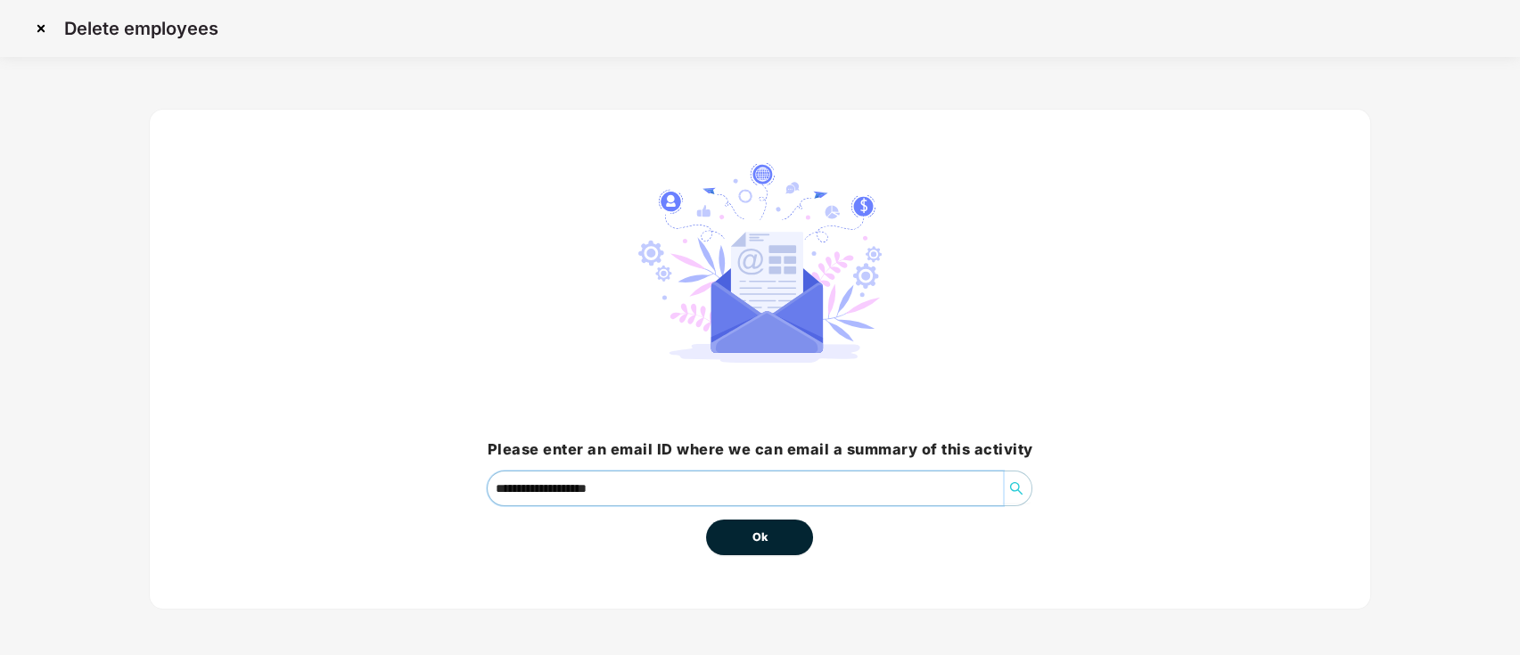
click at [720, 500] on input "**********" at bounding box center [745, 489] width 515 height 34
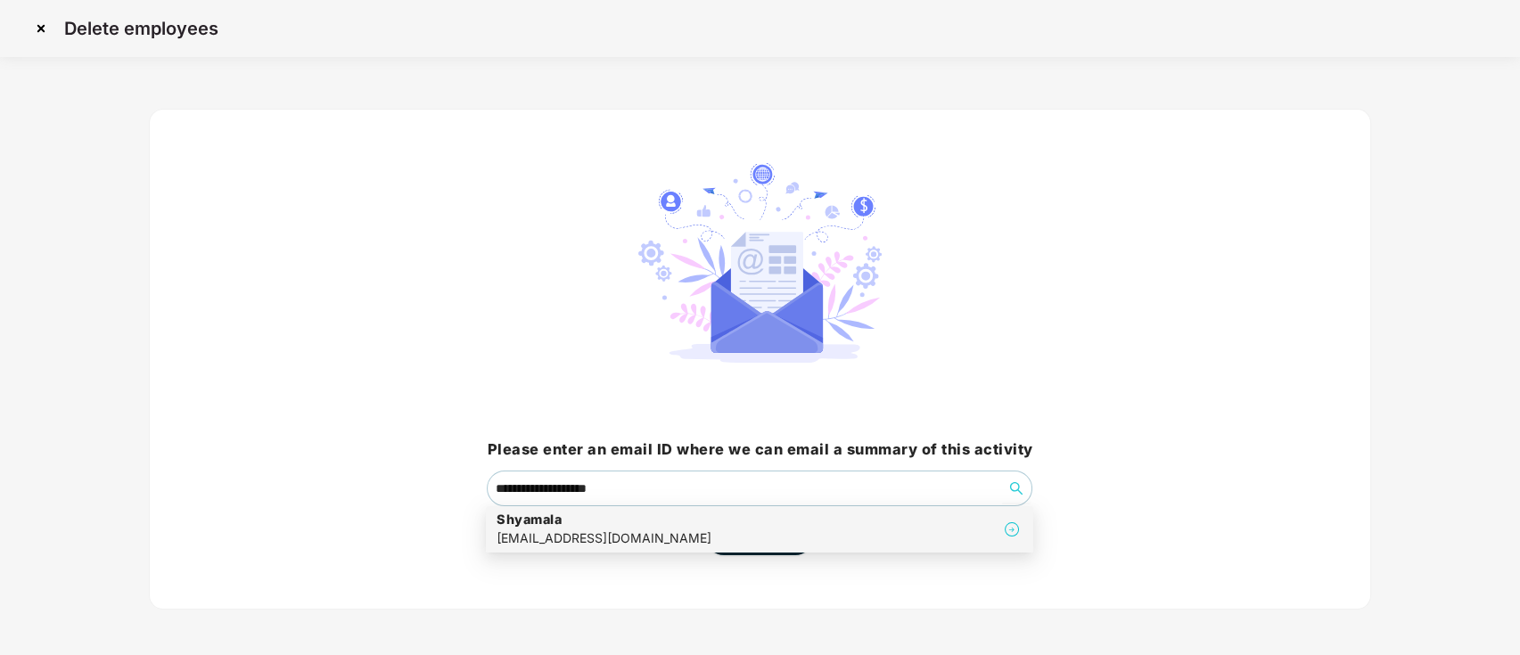
click at [1173, 424] on div "**********" at bounding box center [760, 359] width 1222 height 501
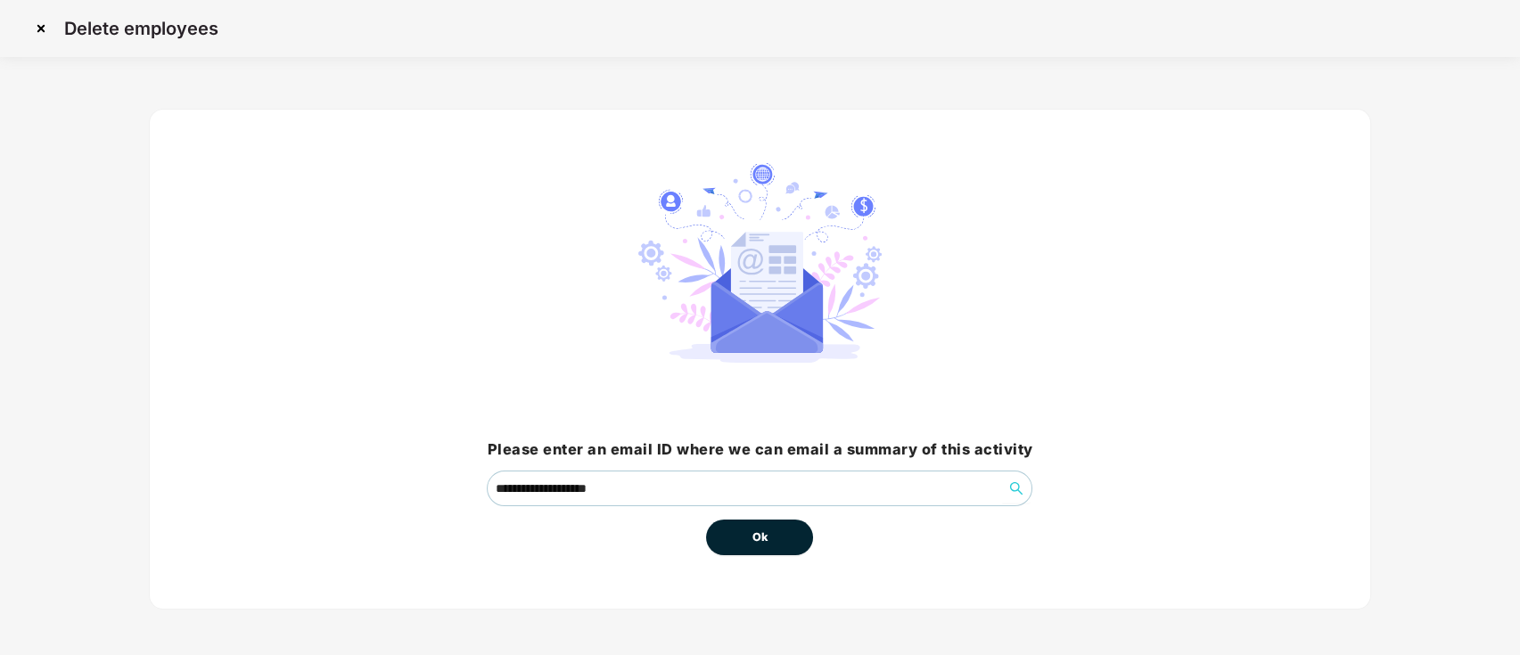
click at [786, 537] on button "Ok" at bounding box center [759, 538] width 107 height 36
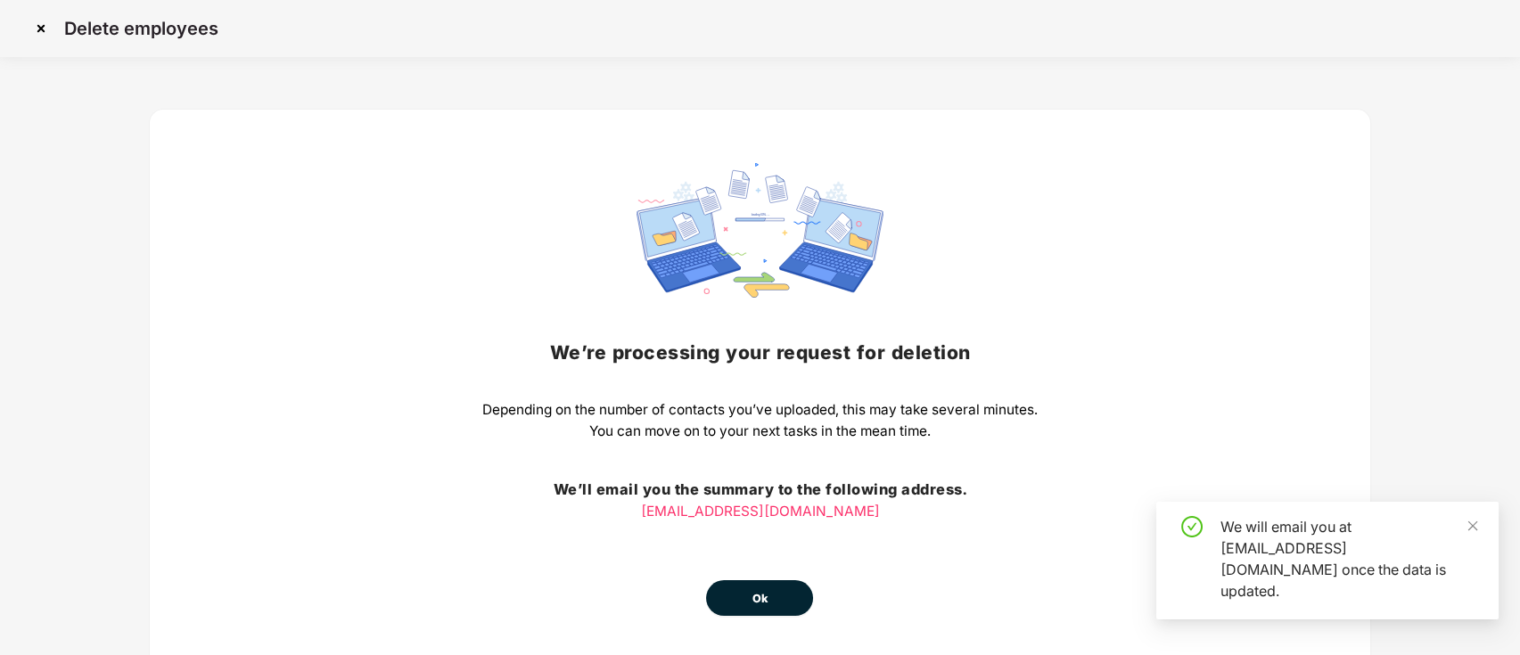
click at [755, 599] on span "Ok" at bounding box center [760, 599] width 16 height 18
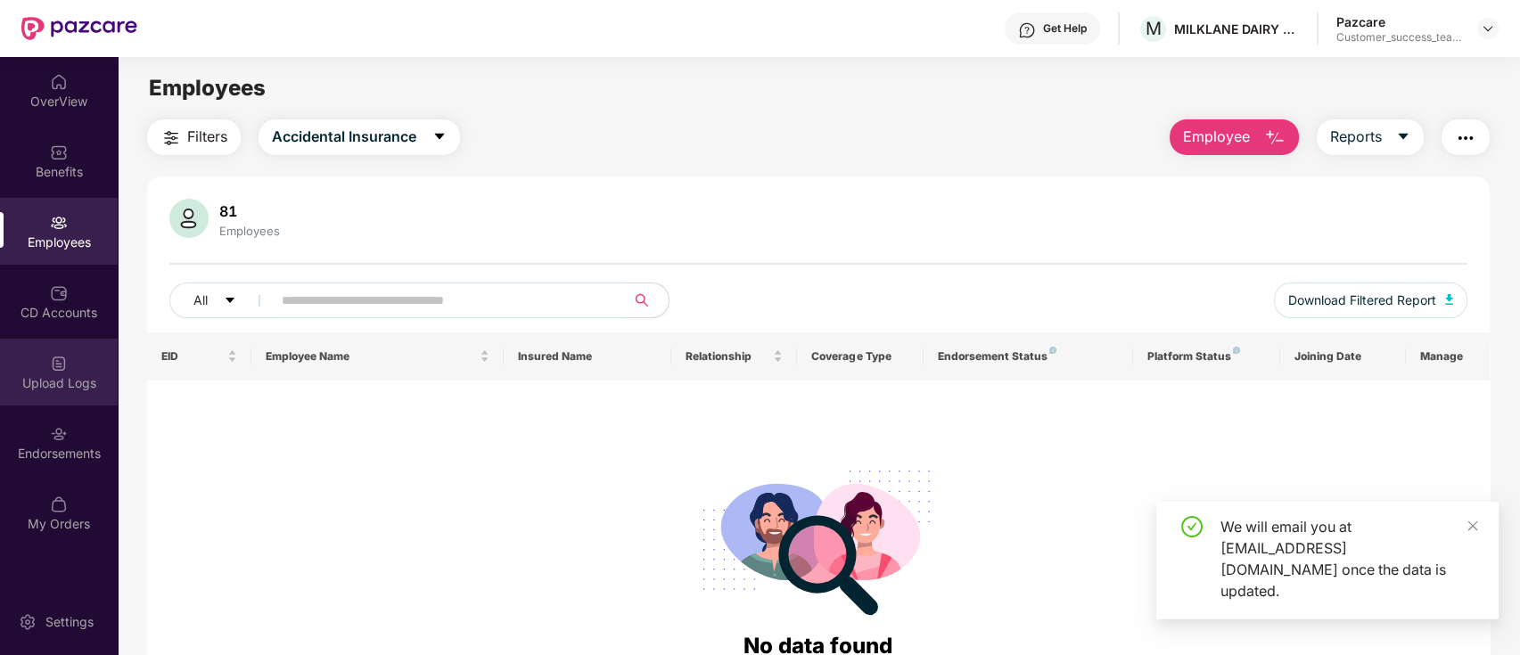
click at [60, 374] on div "Upload Logs" at bounding box center [59, 383] width 118 height 18
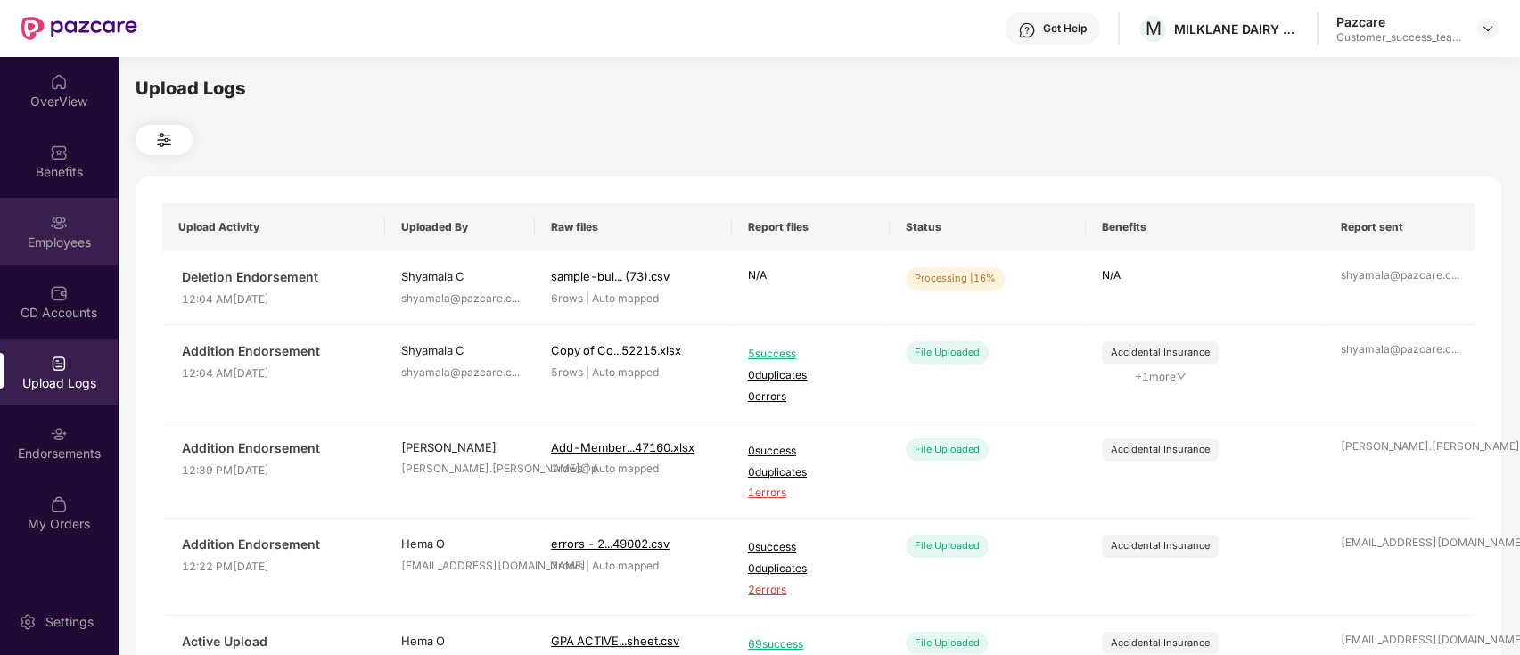
click at [29, 248] on div "Employees" at bounding box center [59, 243] width 118 height 18
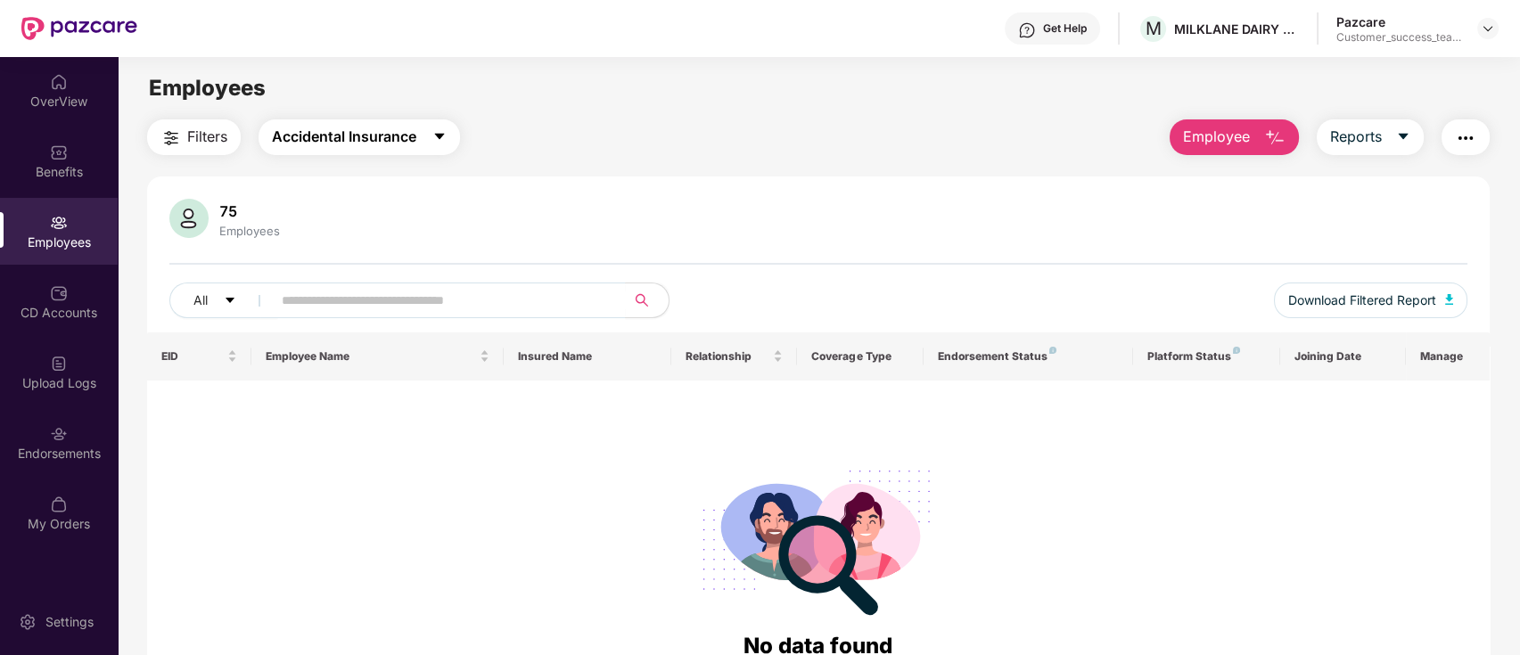
click at [422, 132] on button "Accidental Insurance" at bounding box center [360, 137] width 202 height 36
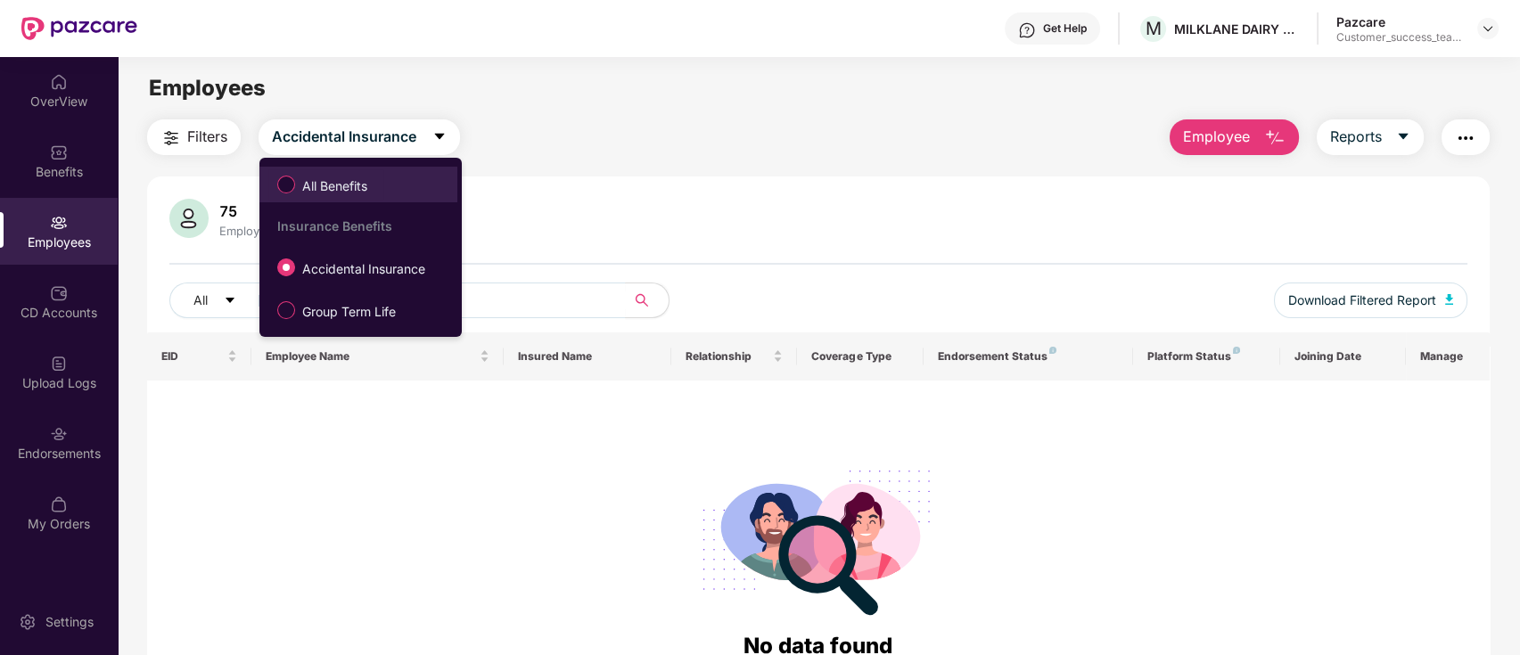
click at [341, 184] on span "All Benefits" at bounding box center [334, 187] width 79 height 20
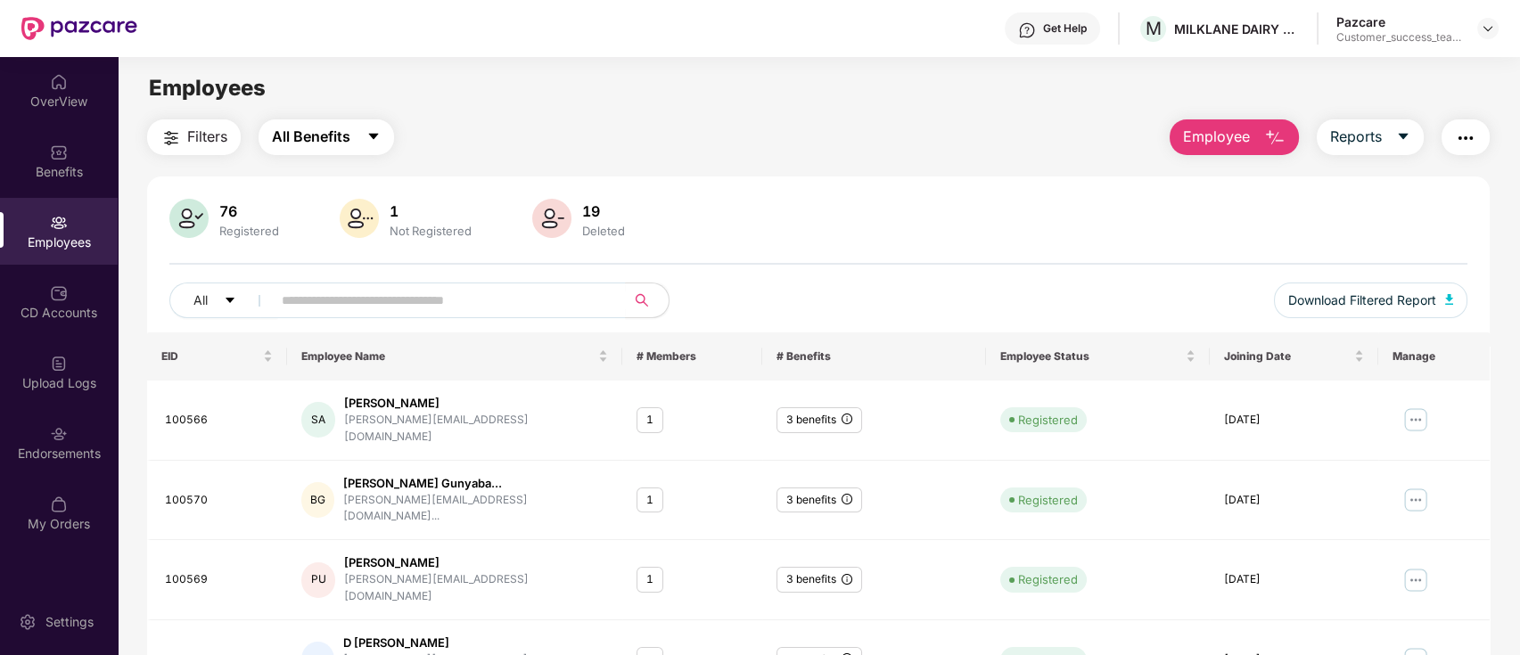
click at [327, 133] on span "All Benefits" at bounding box center [311, 137] width 78 height 22
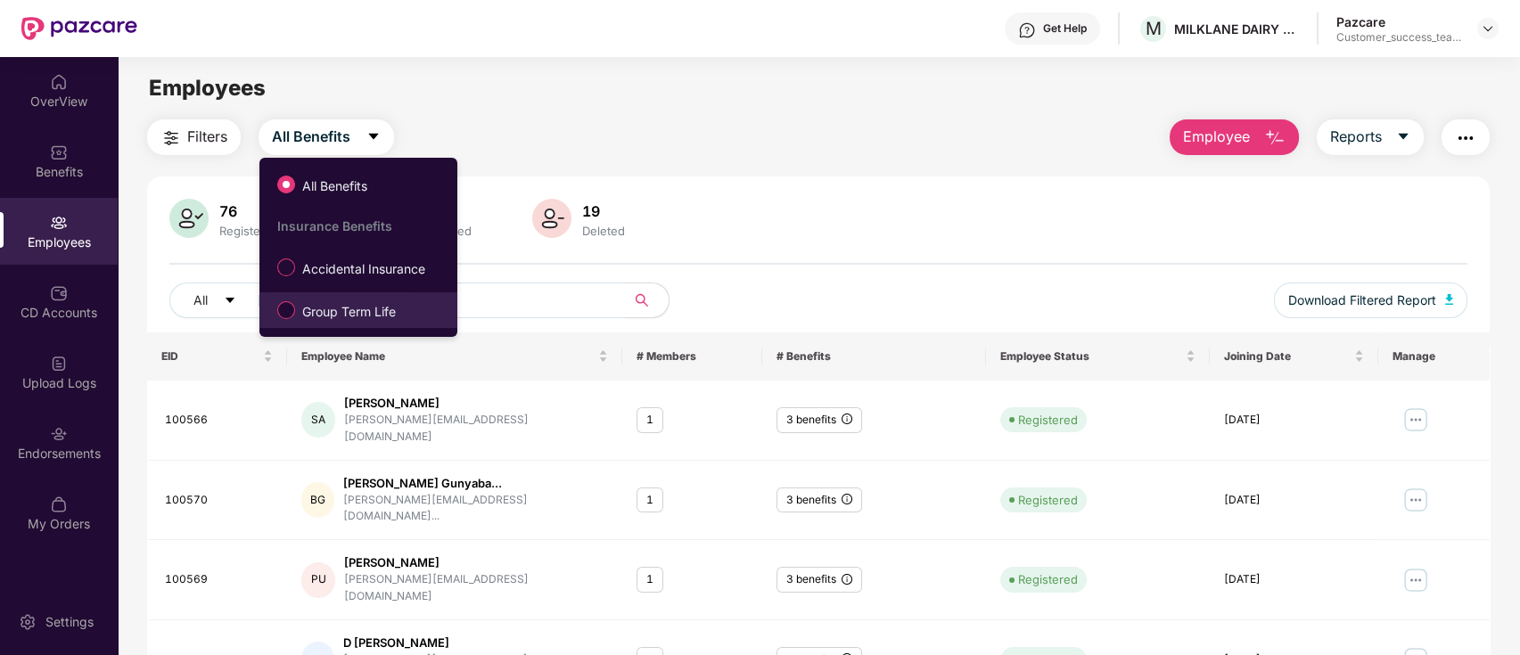
click at [350, 305] on span "Group Term Life" at bounding box center [349, 312] width 108 height 20
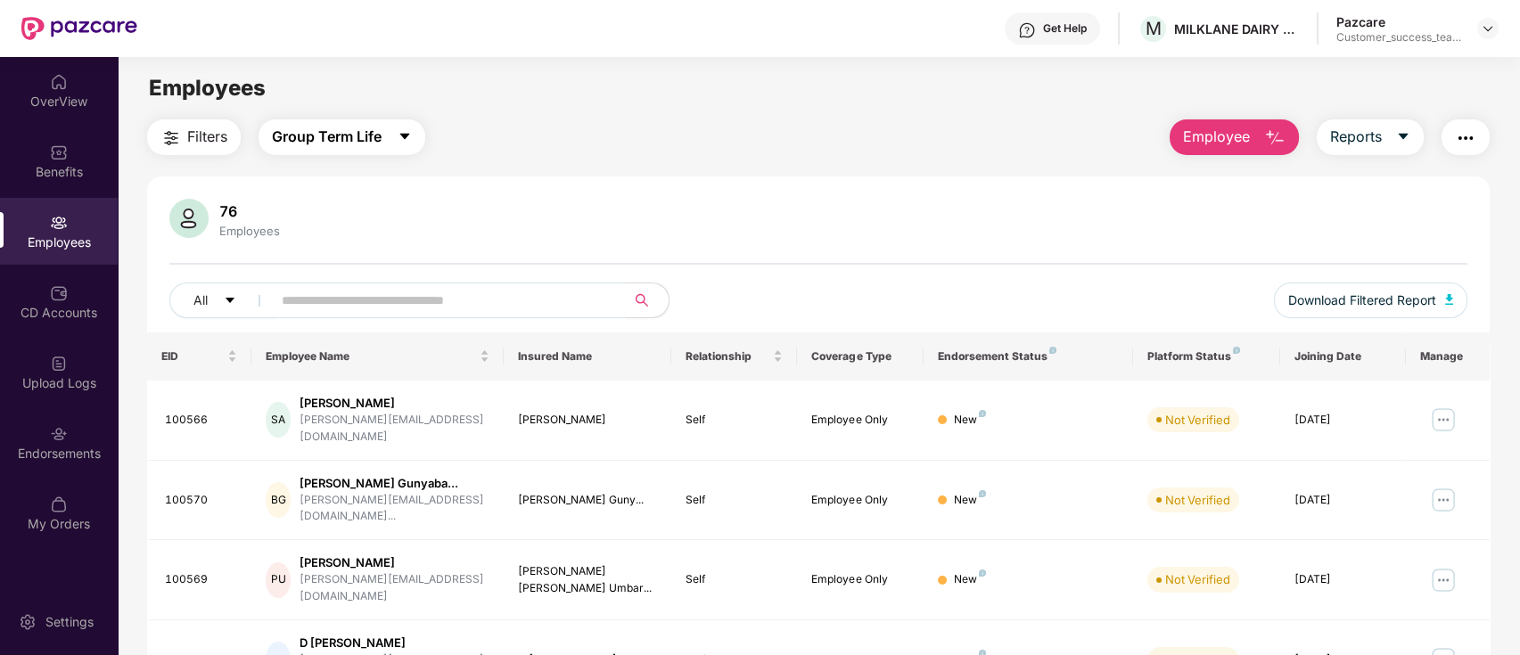
click at [390, 137] on button "Group Term Life" at bounding box center [342, 137] width 167 height 36
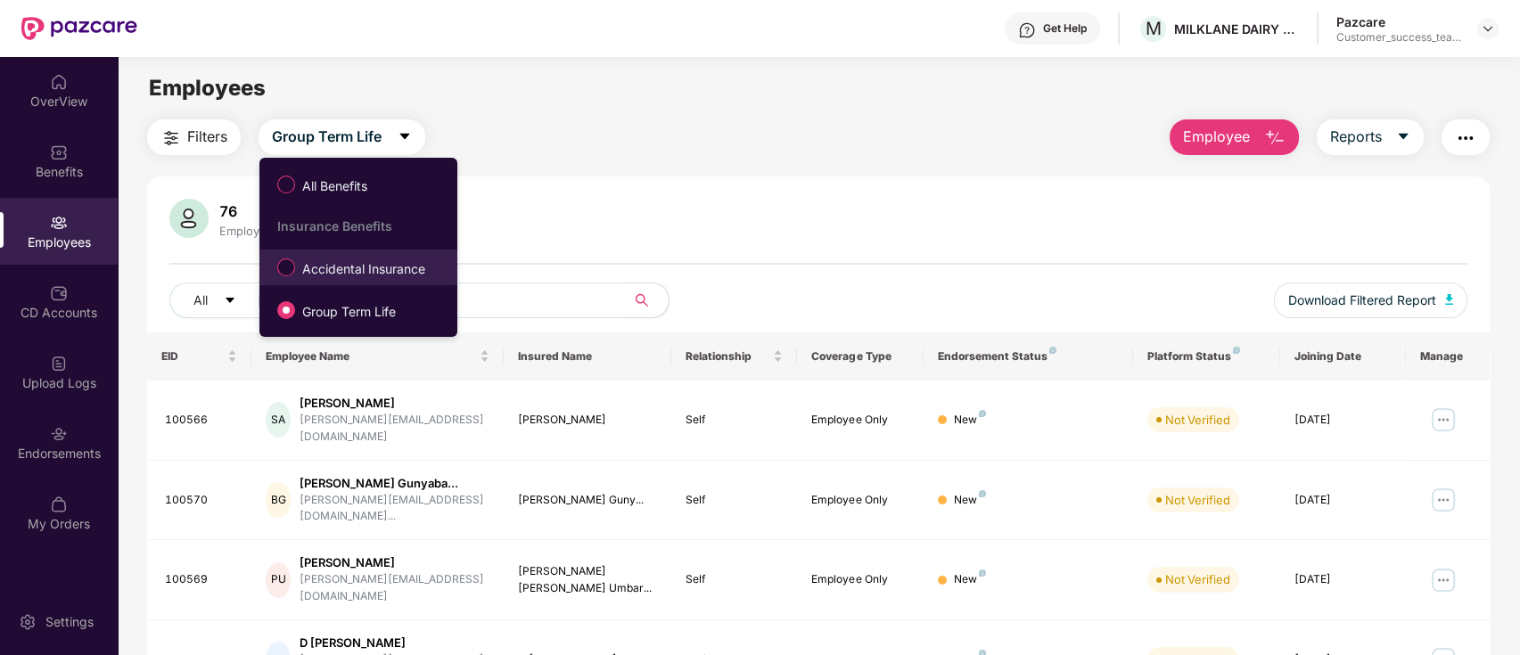
click at [377, 274] on span "Accidental Insurance" at bounding box center [363, 269] width 137 height 20
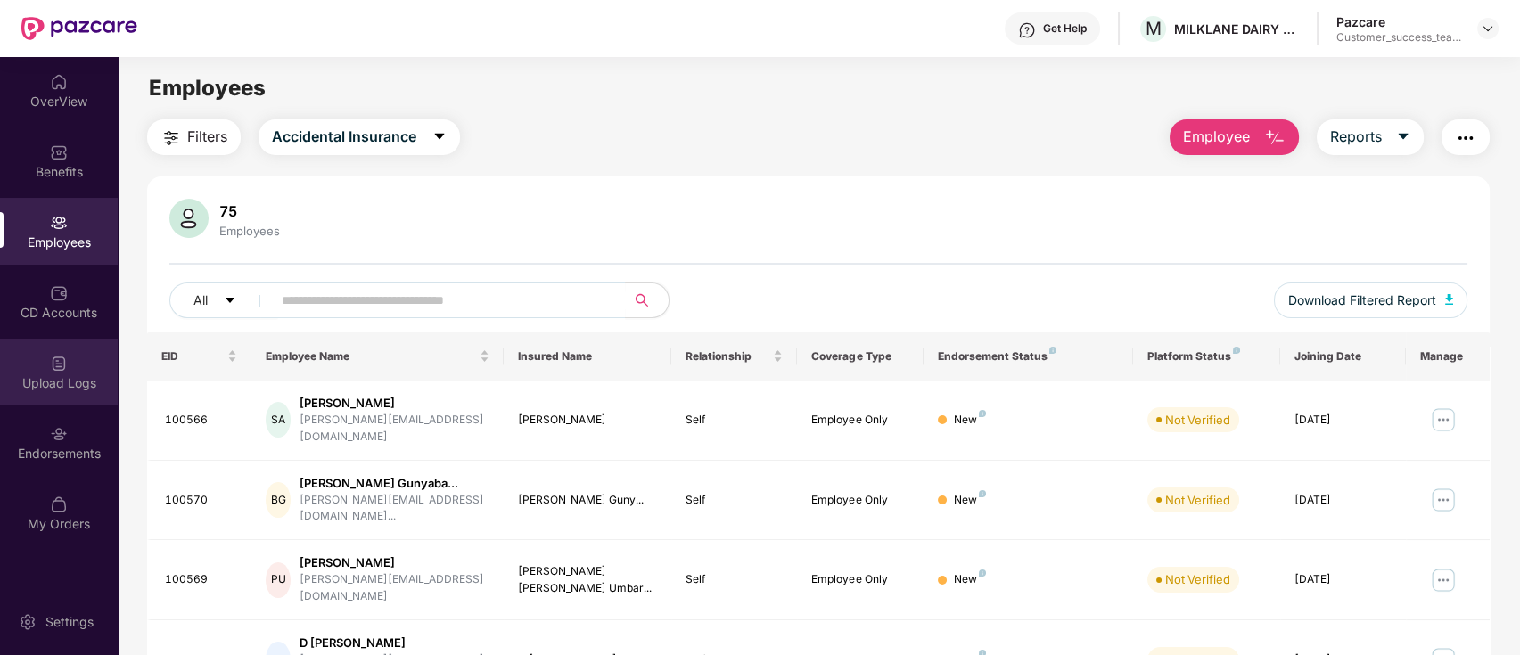
click at [79, 370] on div "Upload Logs" at bounding box center [59, 372] width 118 height 67
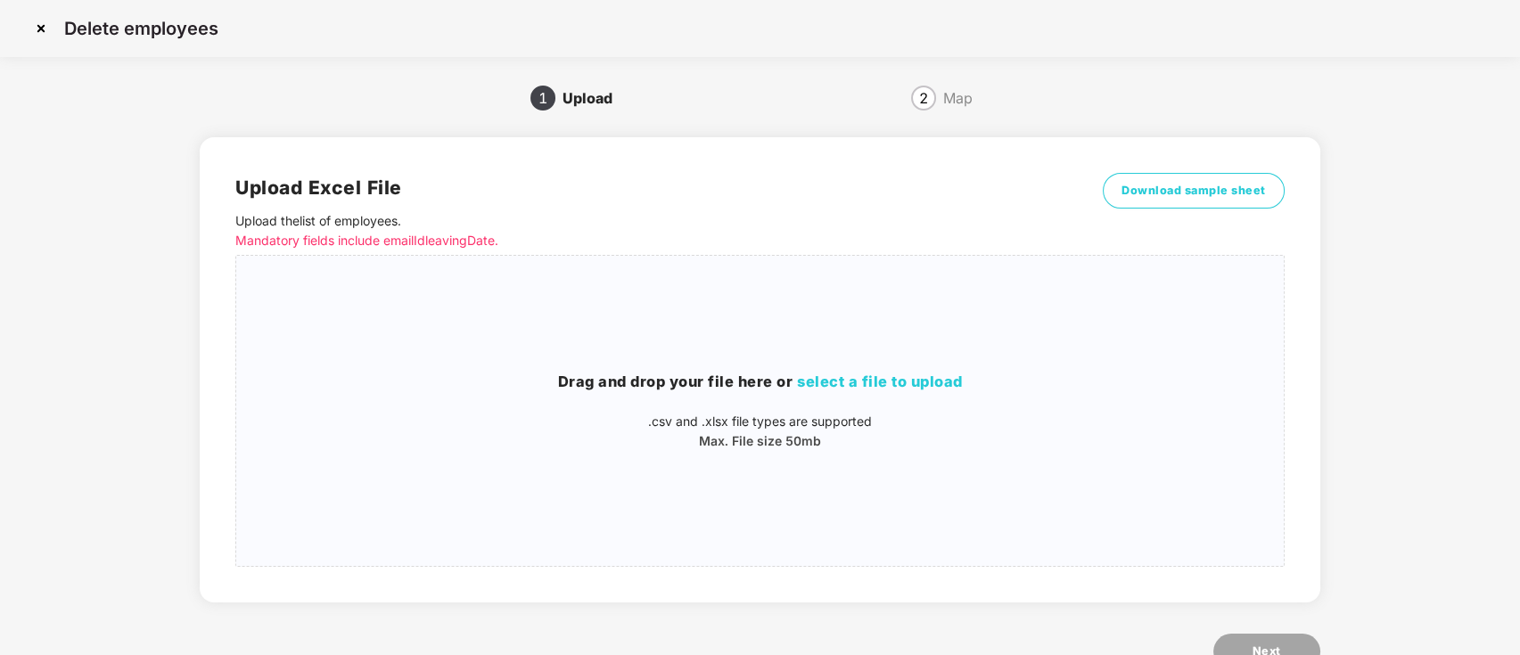
click at [44, 25] on img at bounding box center [41, 28] width 29 height 29
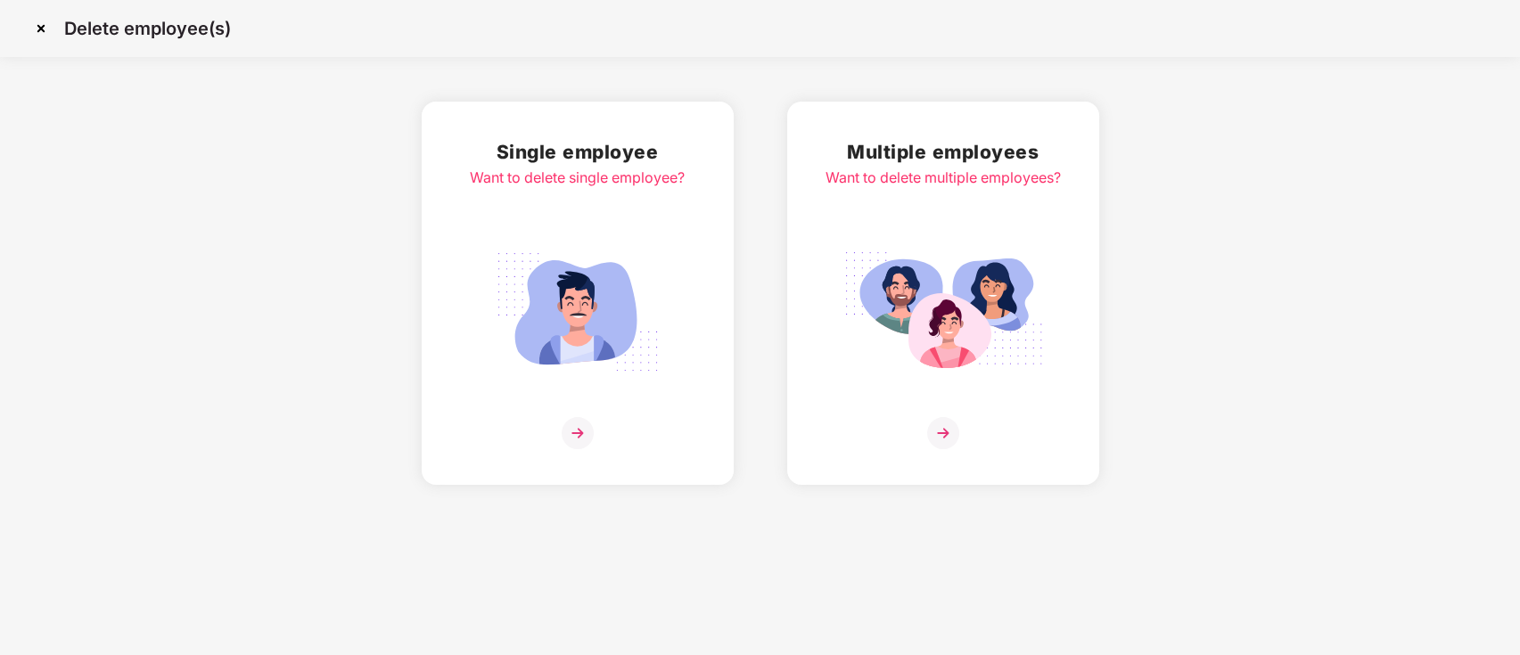
click at [43, 24] on img at bounding box center [41, 28] width 29 height 29
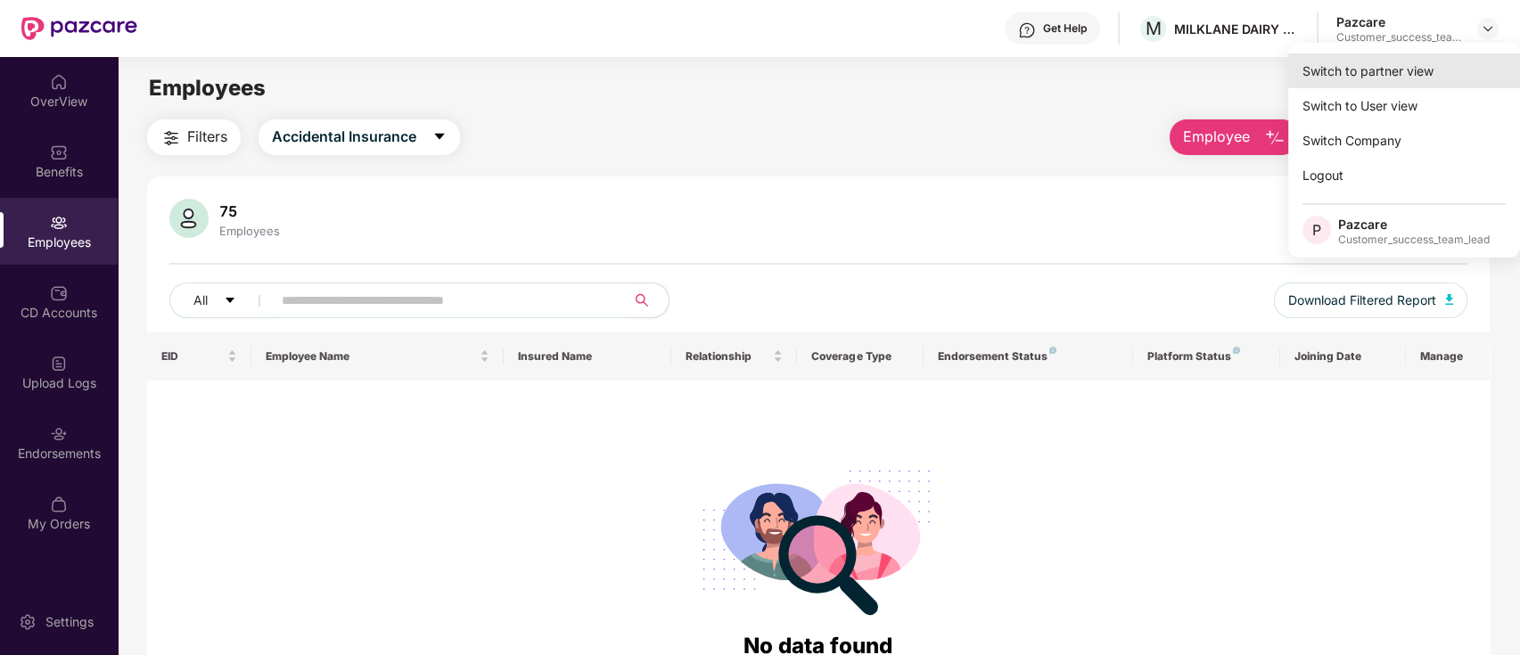
click at [1441, 63] on div "Switch to partner view" at bounding box center [1404, 70] width 232 height 35
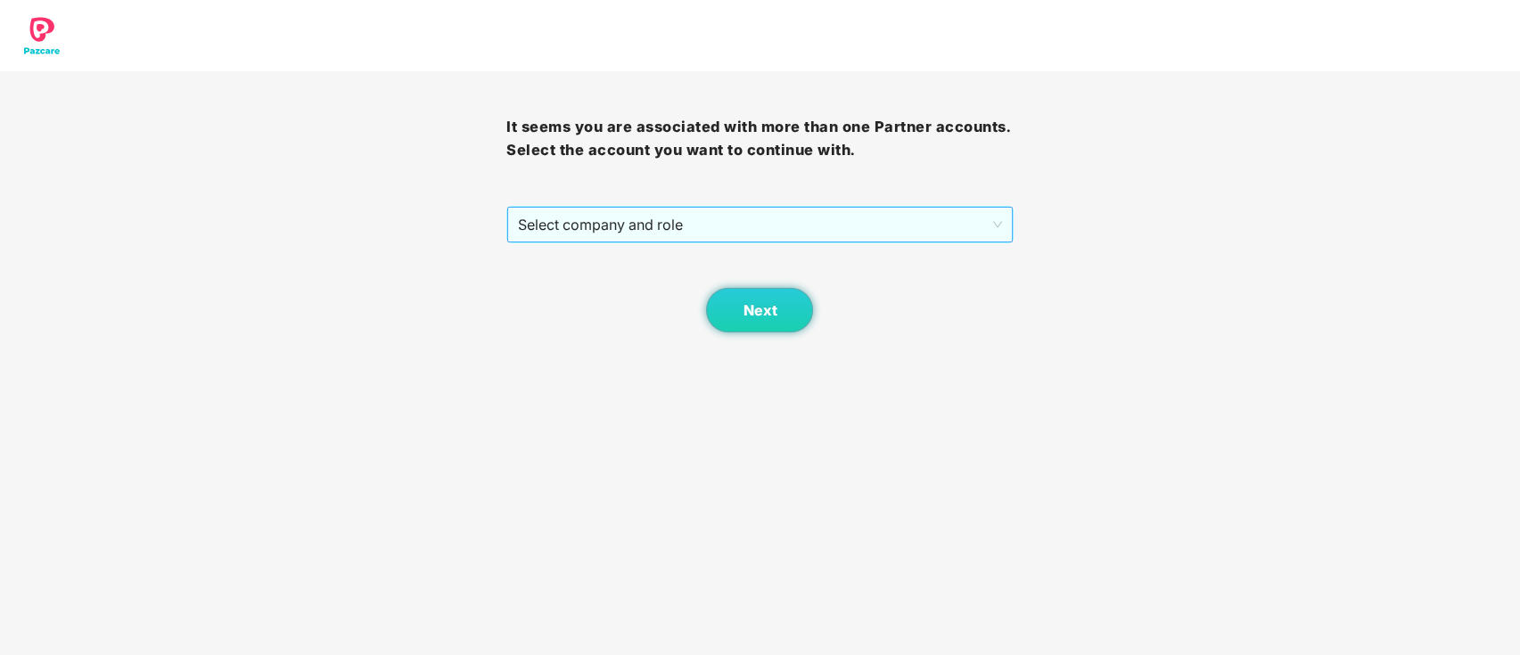
click at [809, 210] on span "Select company and role" at bounding box center [759, 225] width 483 height 34
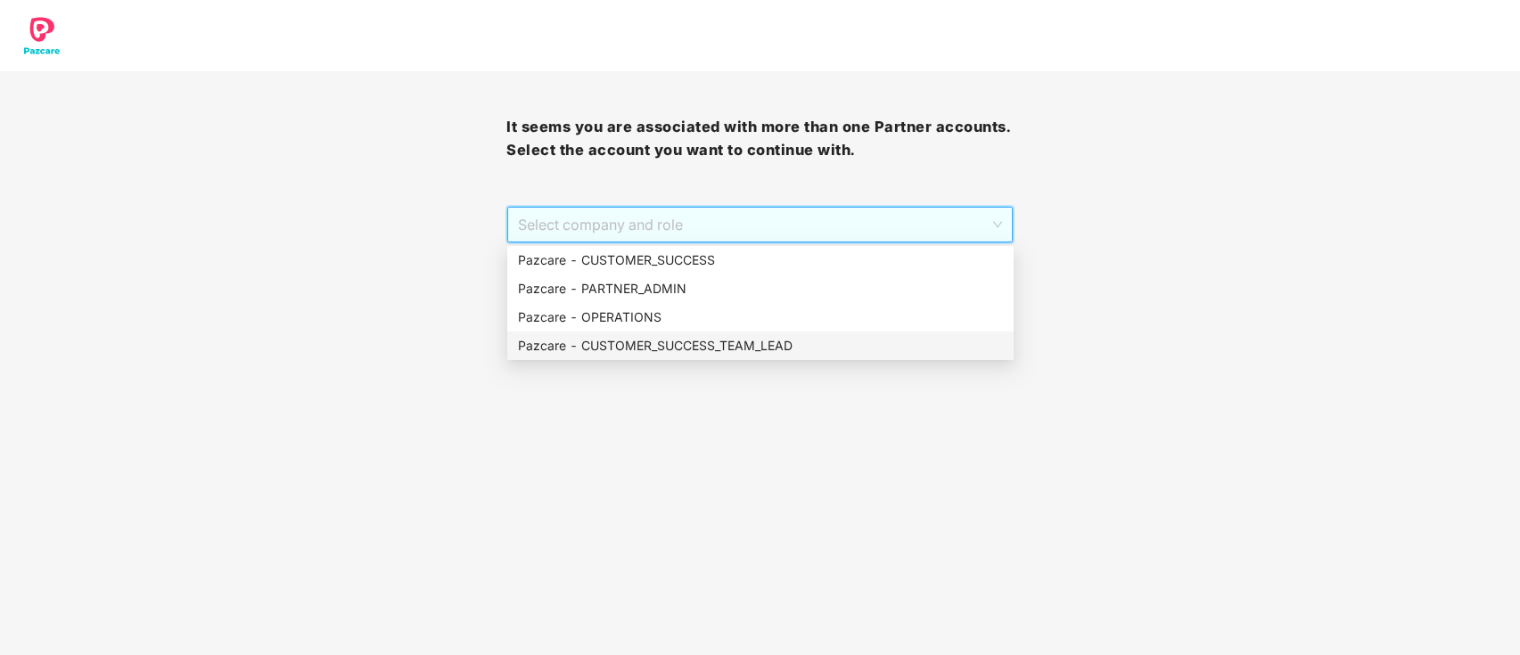
click at [772, 351] on div "Pazcare - CUSTOMER_SUCCESS_TEAM_LEAD" at bounding box center [760, 346] width 485 height 20
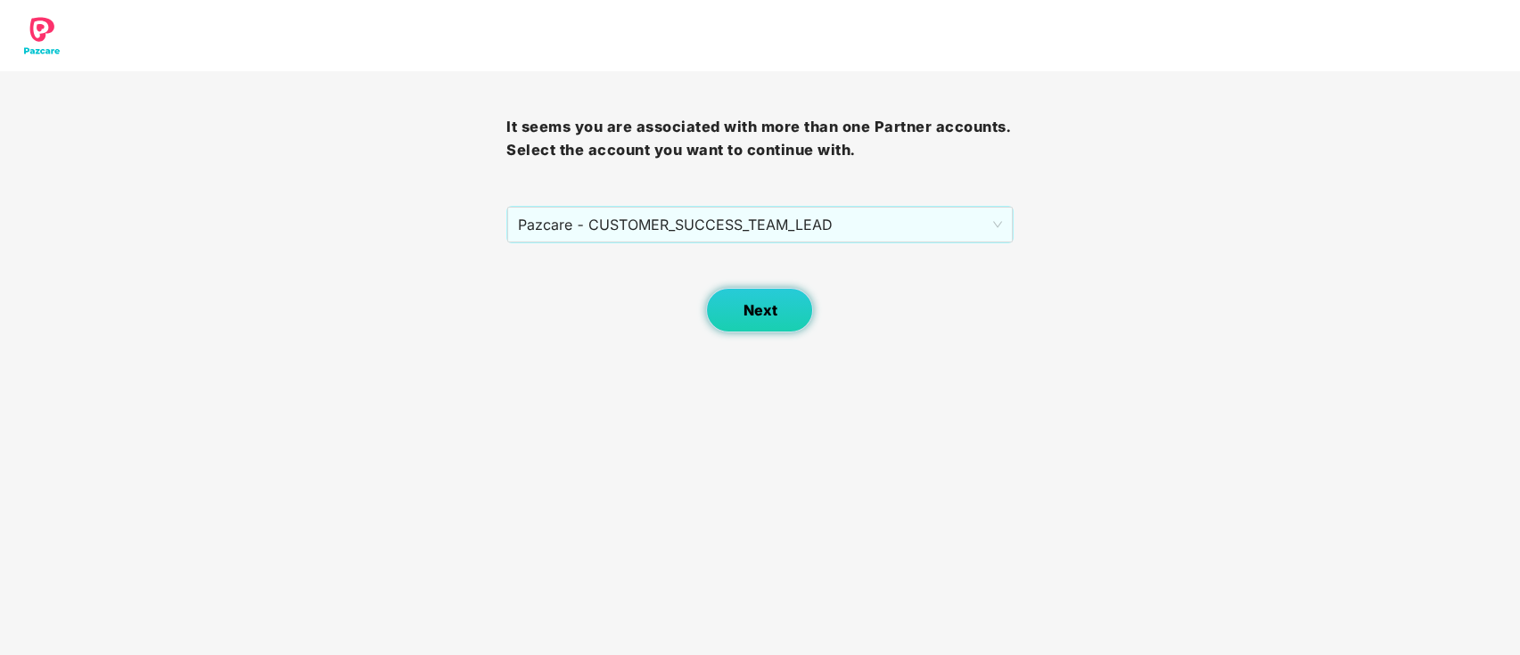
click at [744, 314] on span "Next" at bounding box center [760, 310] width 34 height 17
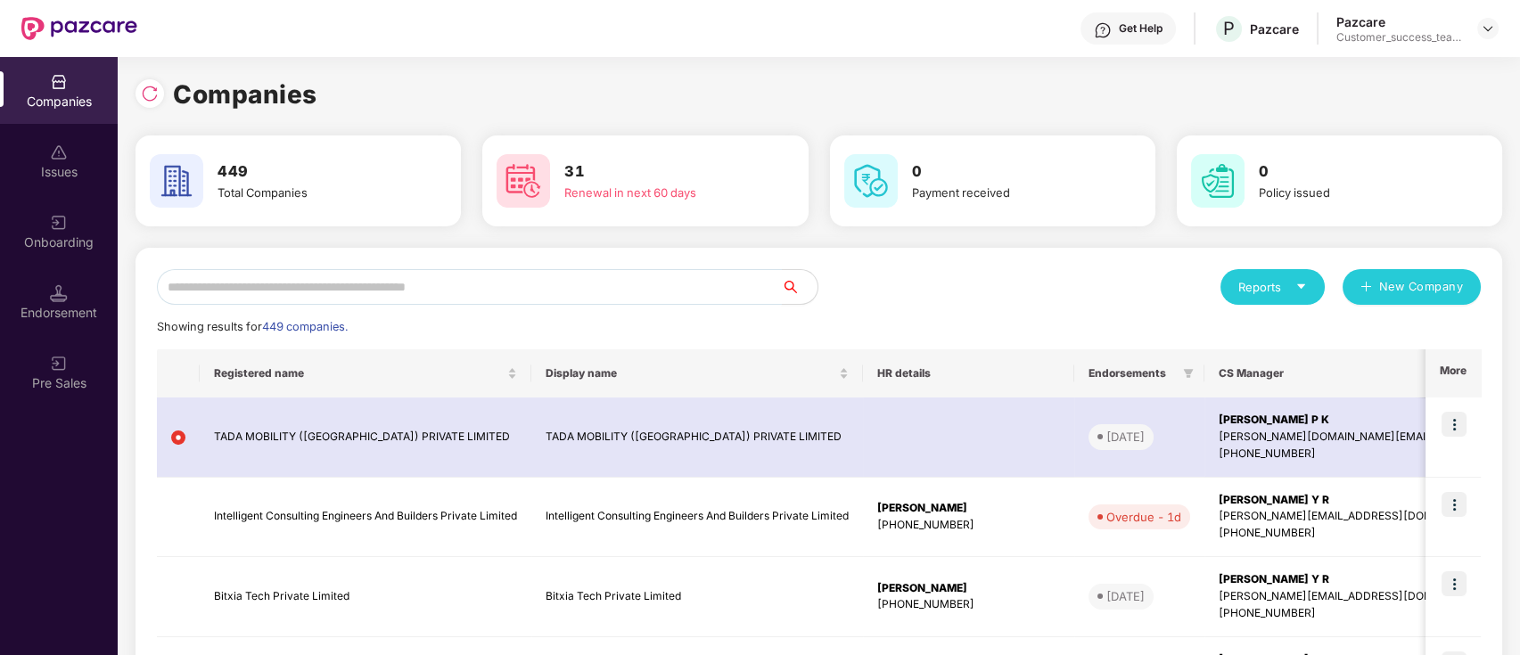
click at [646, 277] on input "text" at bounding box center [469, 287] width 625 height 36
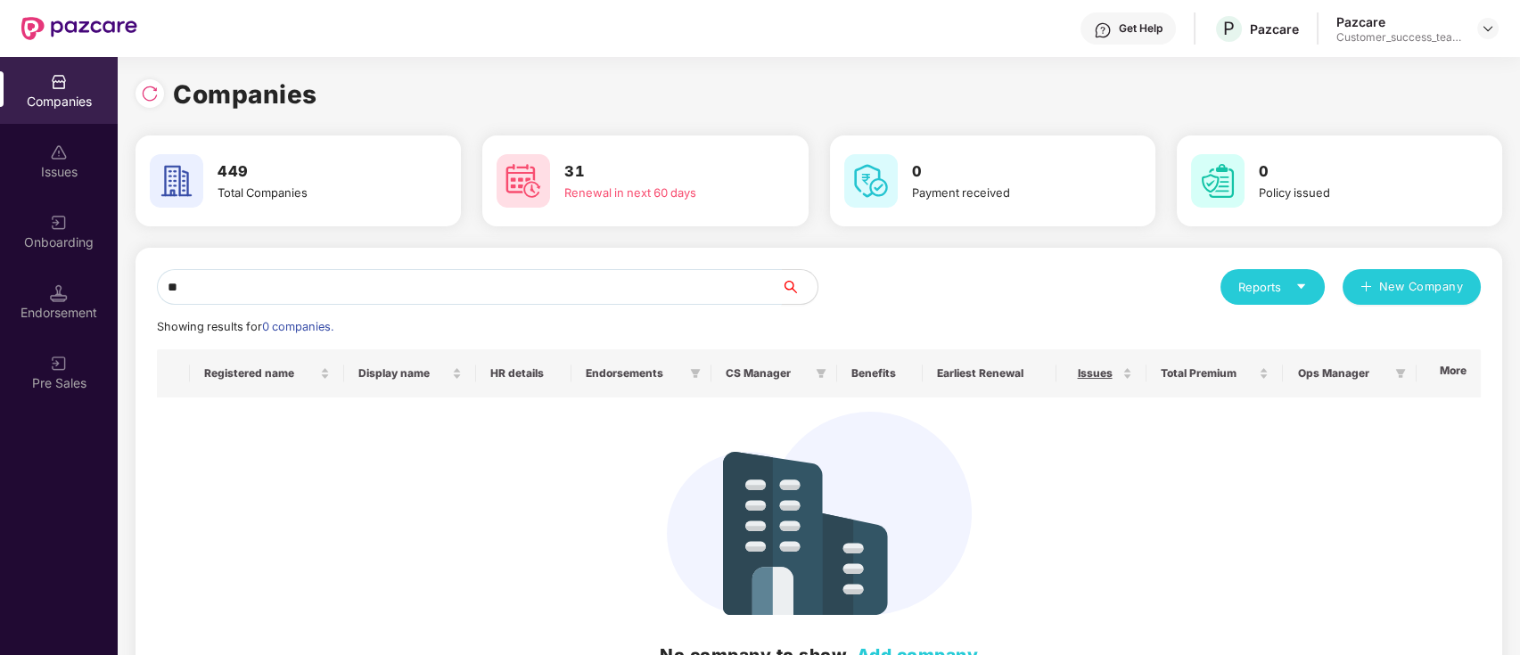
type input "*"
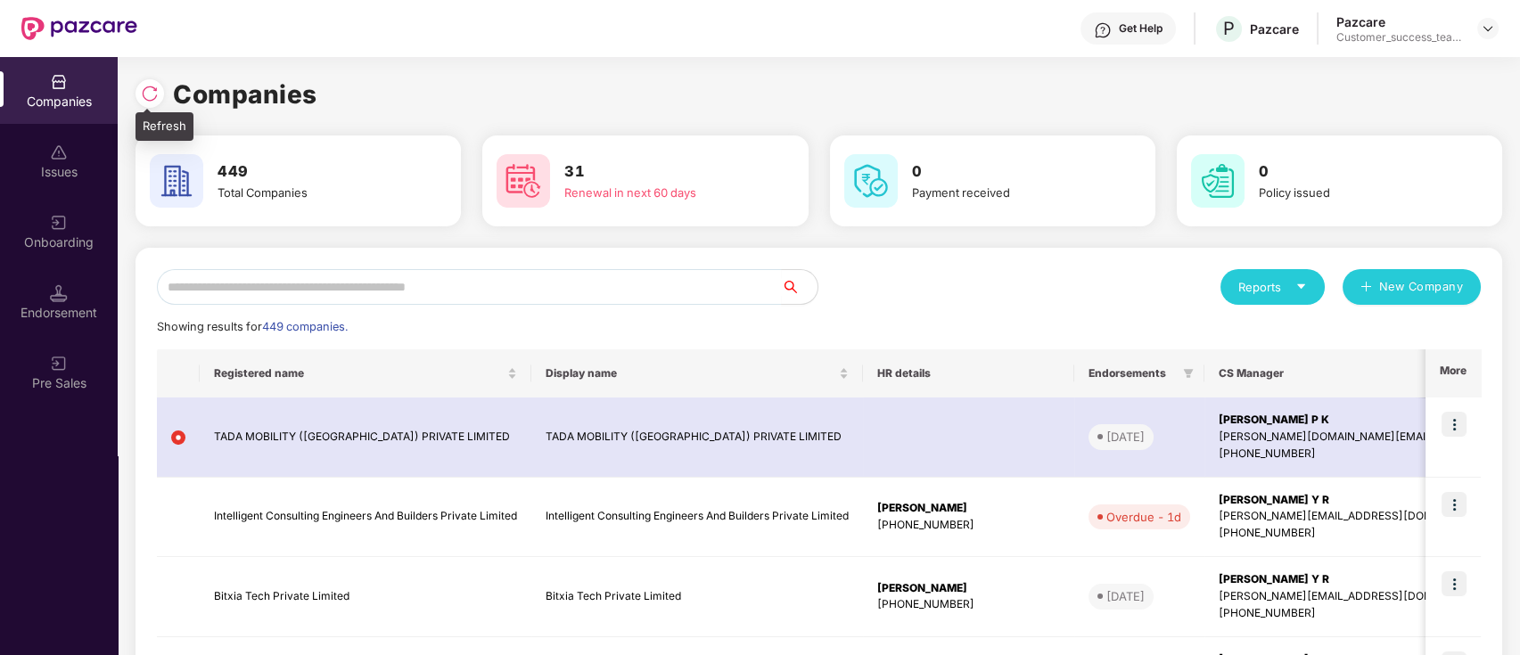
click at [153, 95] on img at bounding box center [150, 94] width 18 height 18
click at [574, 288] on input "text" at bounding box center [469, 287] width 625 height 36
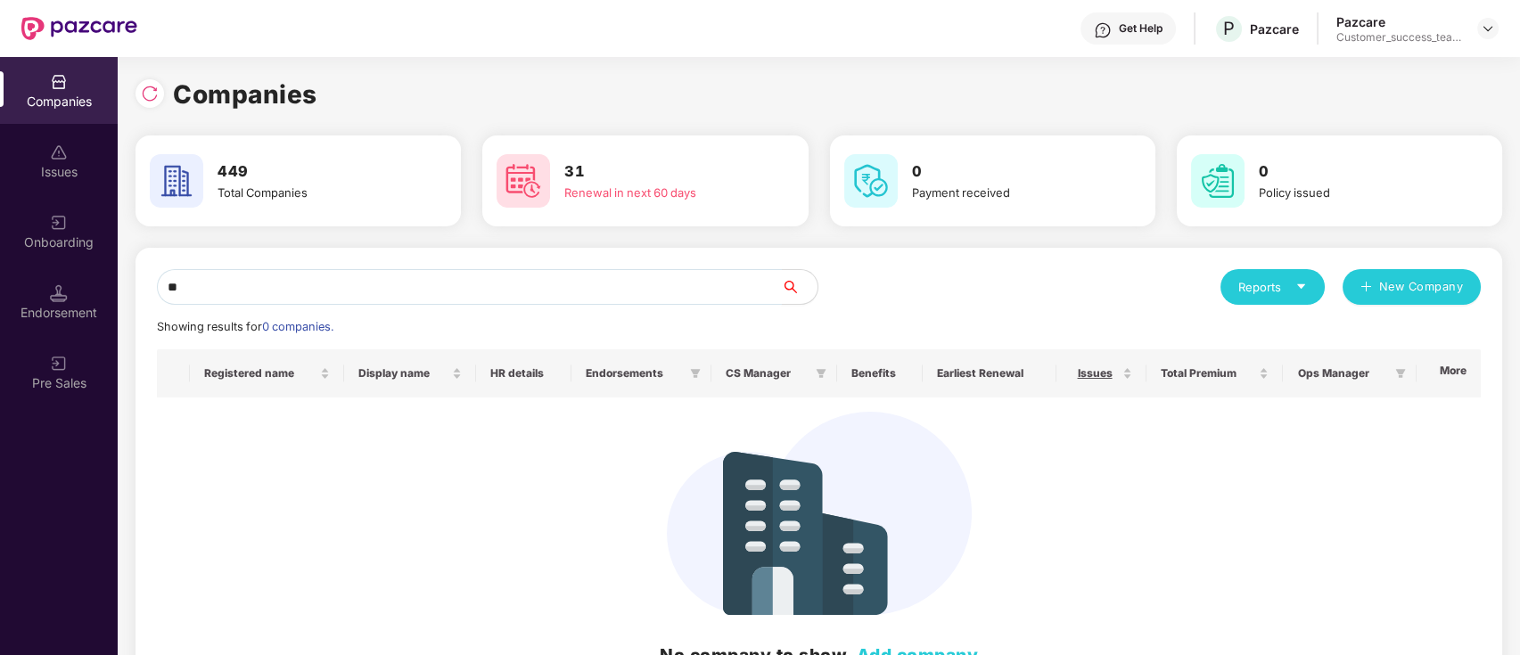
type input "*"
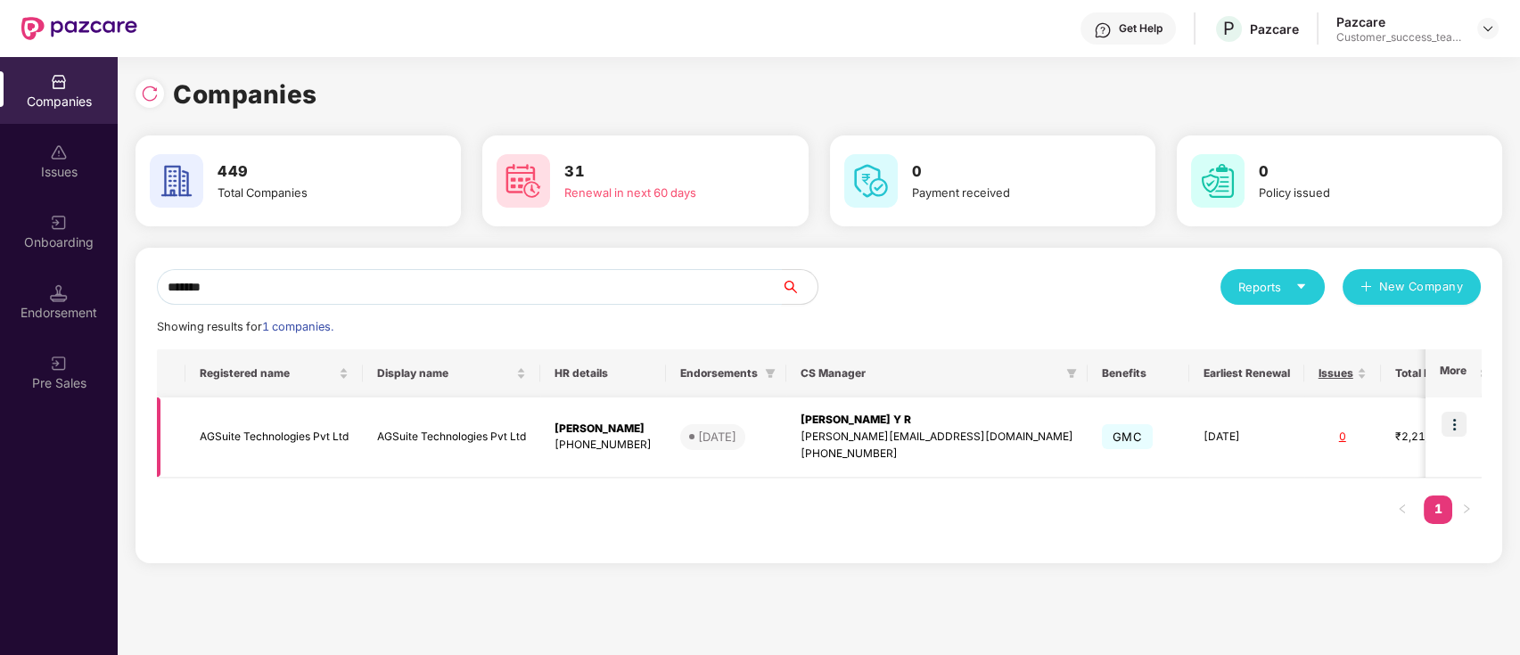
type input "*******"
click at [1452, 430] on img at bounding box center [1454, 424] width 25 height 25
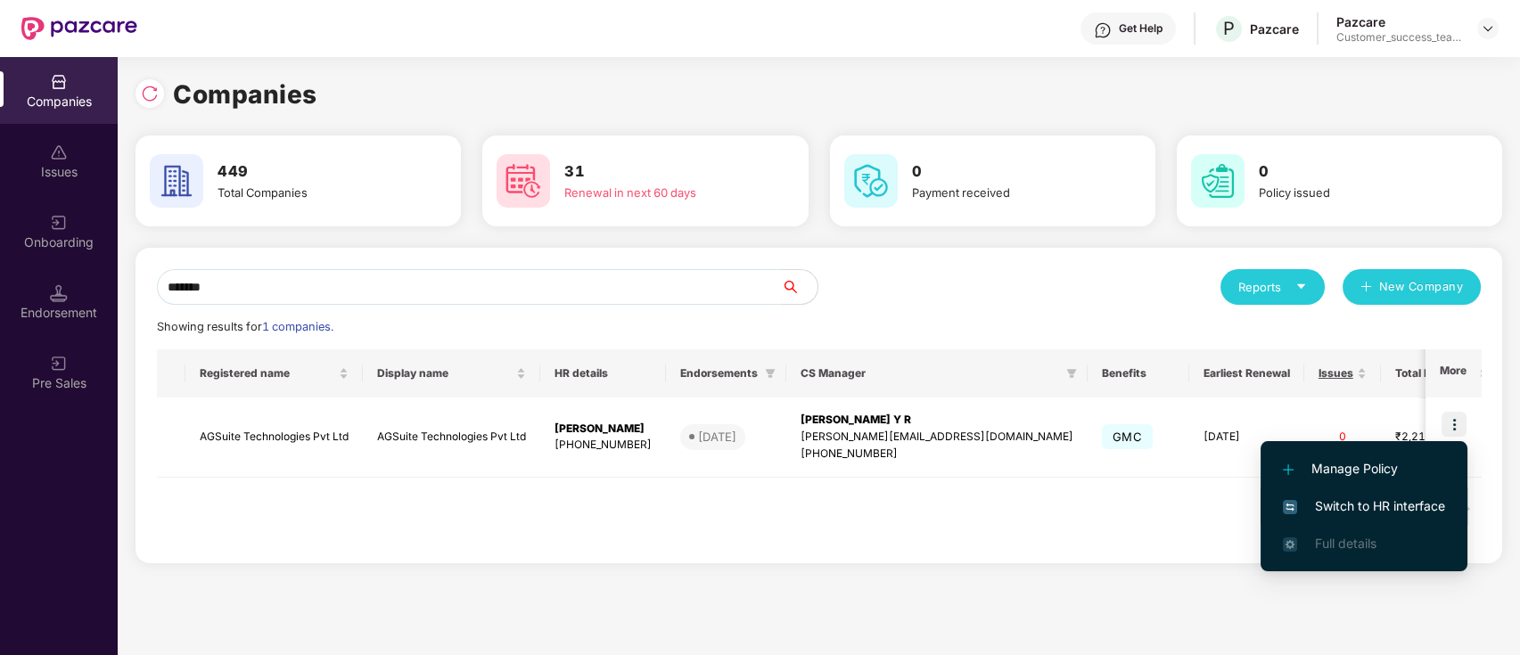
click at [1391, 514] on span "Switch to HR interface" at bounding box center [1364, 507] width 162 height 20
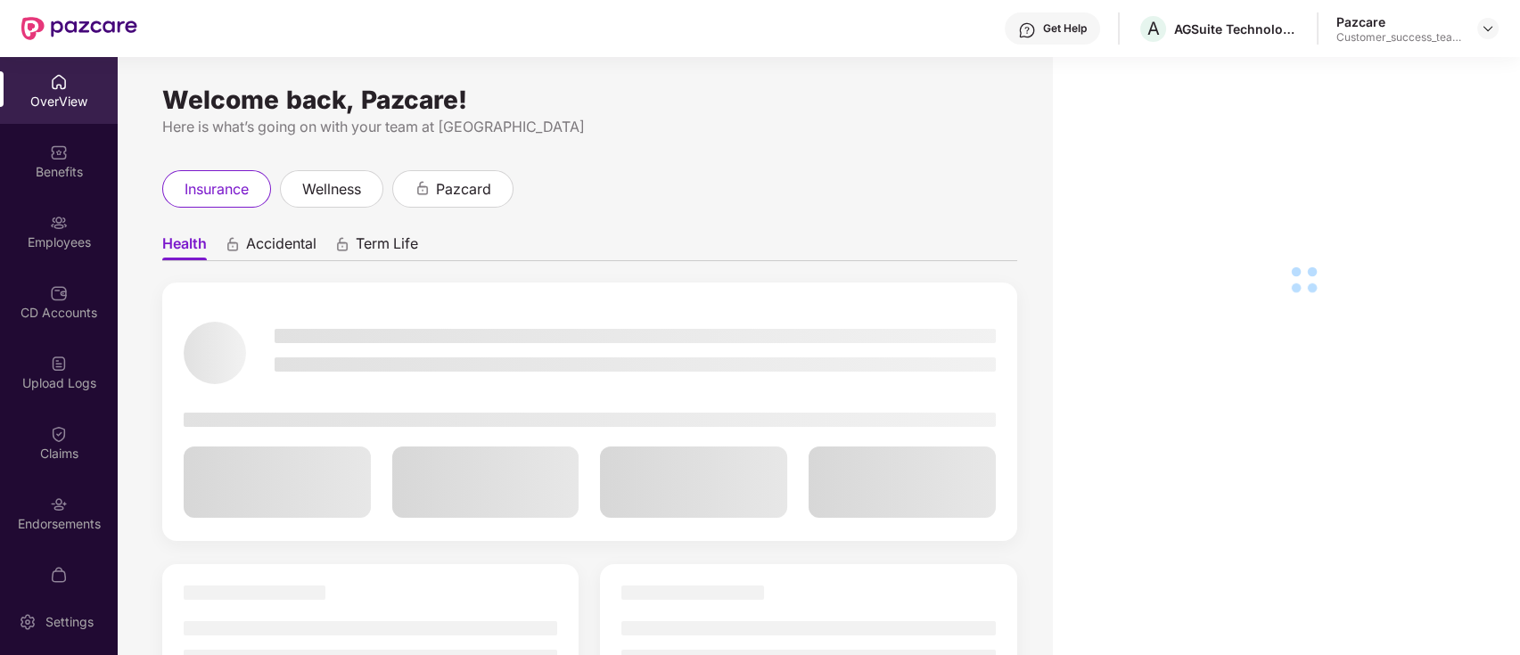
click at [57, 522] on div "Endorsements" at bounding box center [59, 524] width 118 height 18
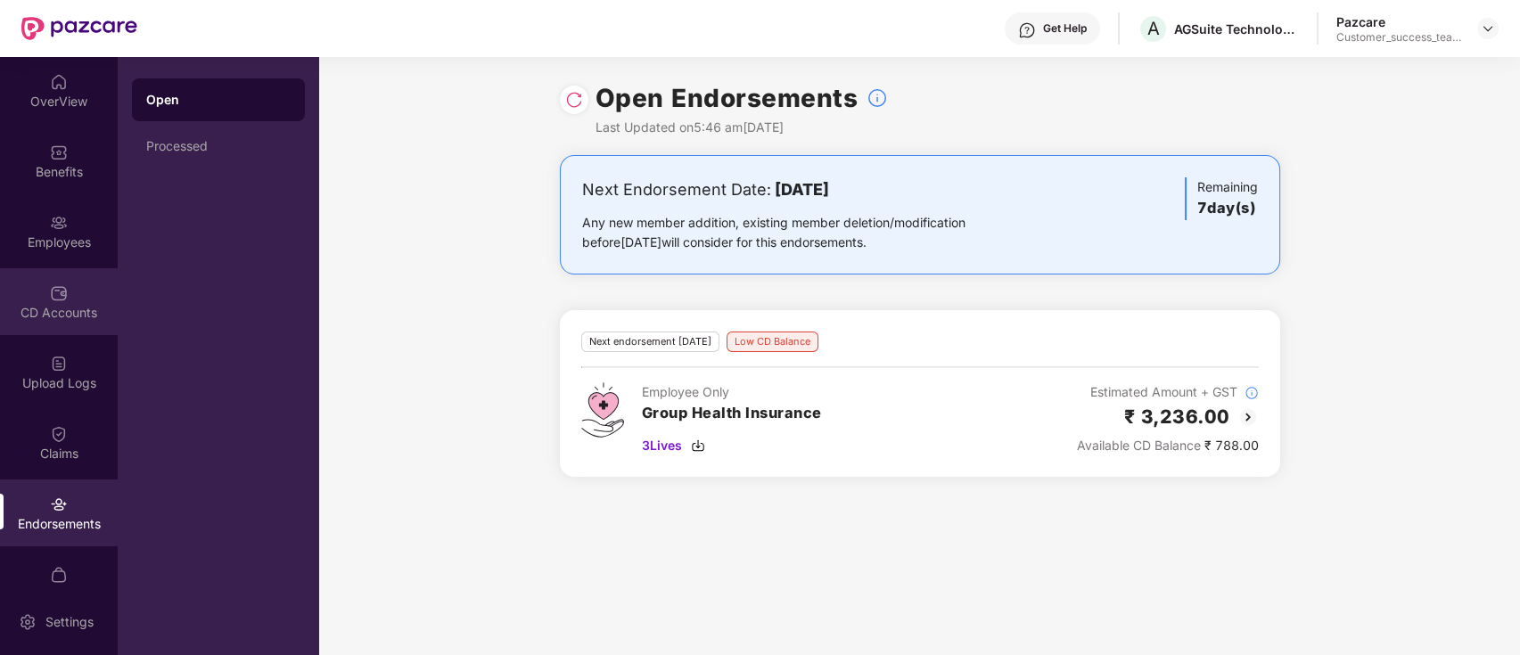
click at [53, 308] on div "CD Accounts" at bounding box center [59, 313] width 118 height 18
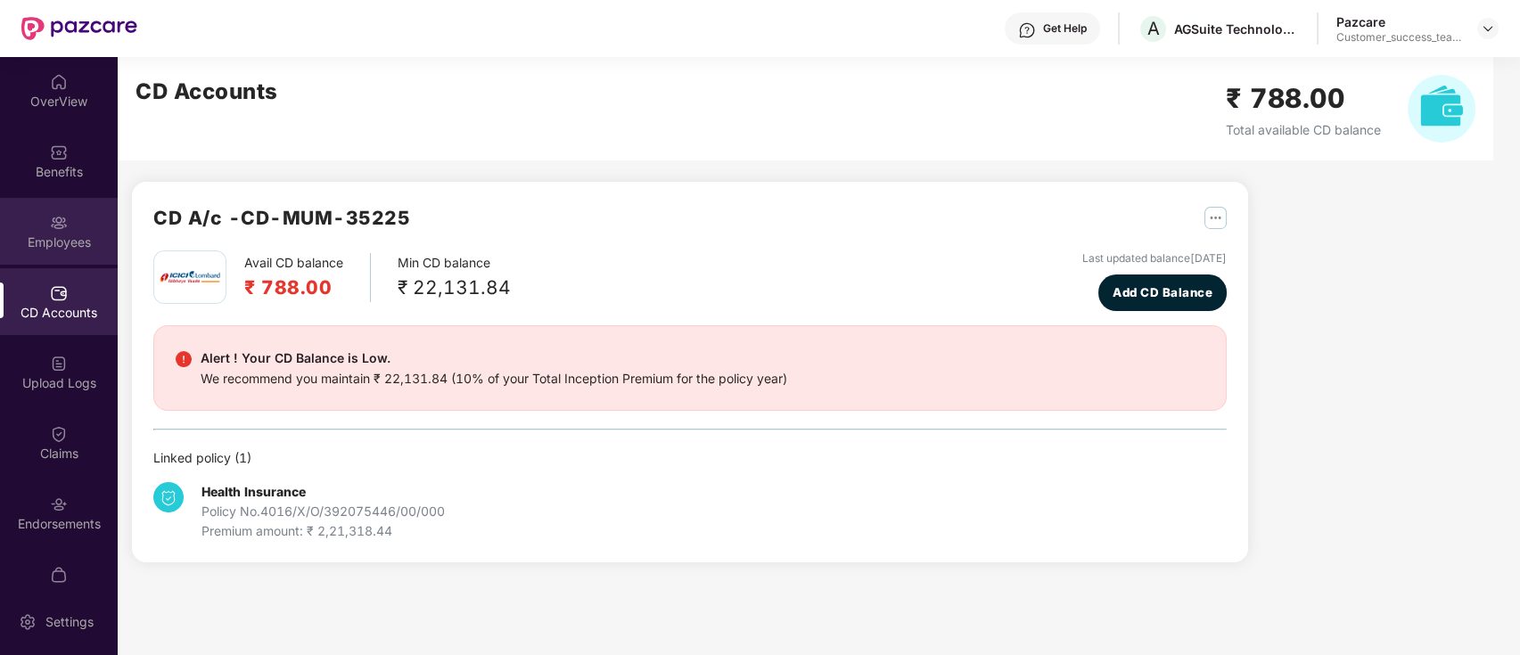
click at [53, 208] on div "Employees" at bounding box center [59, 231] width 118 height 67
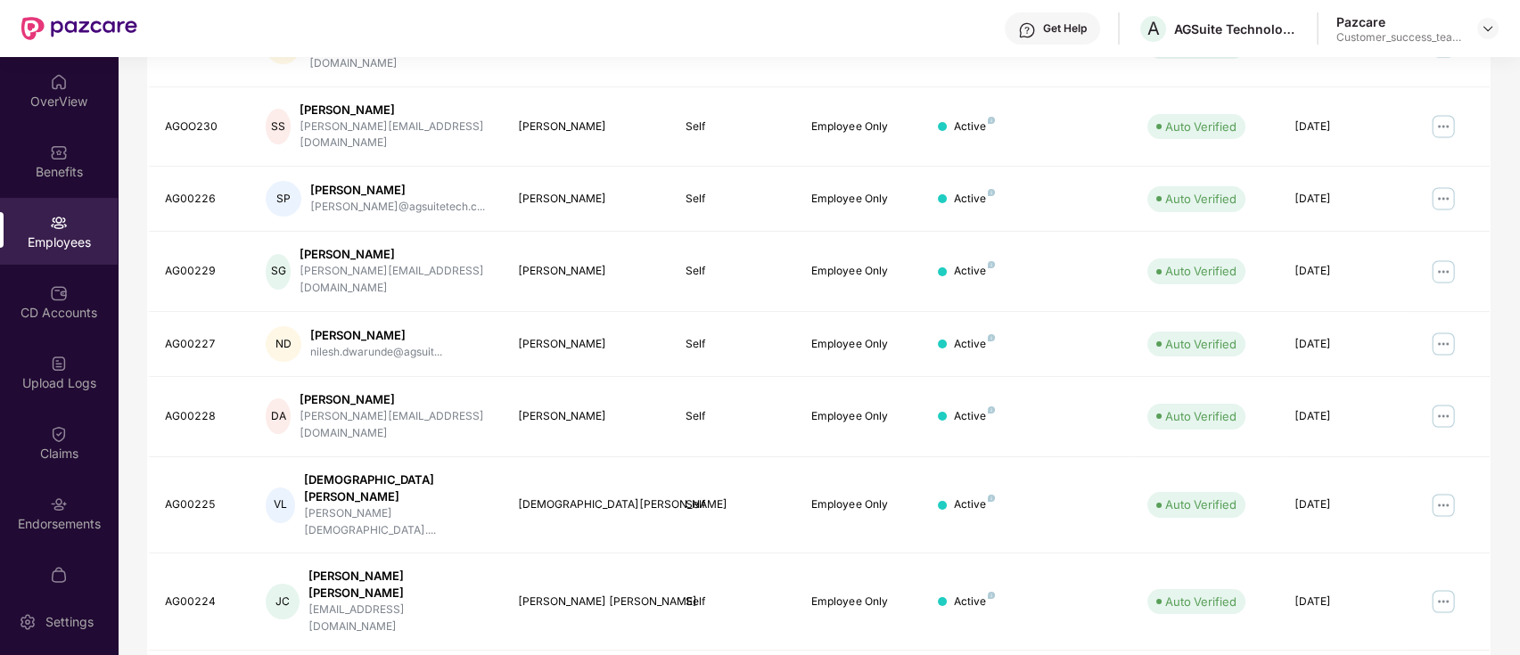
scroll to position [82, 0]
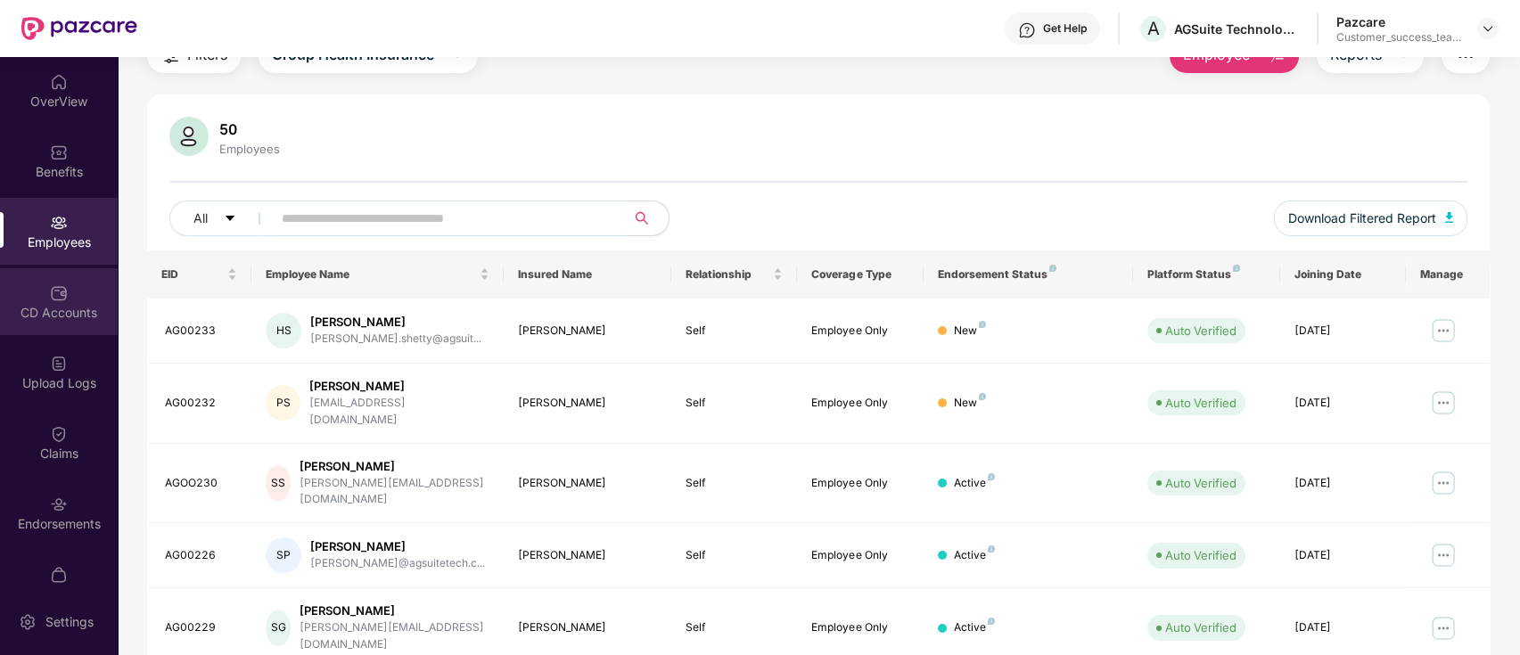
click at [72, 296] on div "CD Accounts" at bounding box center [59, 301] width 118 height 67
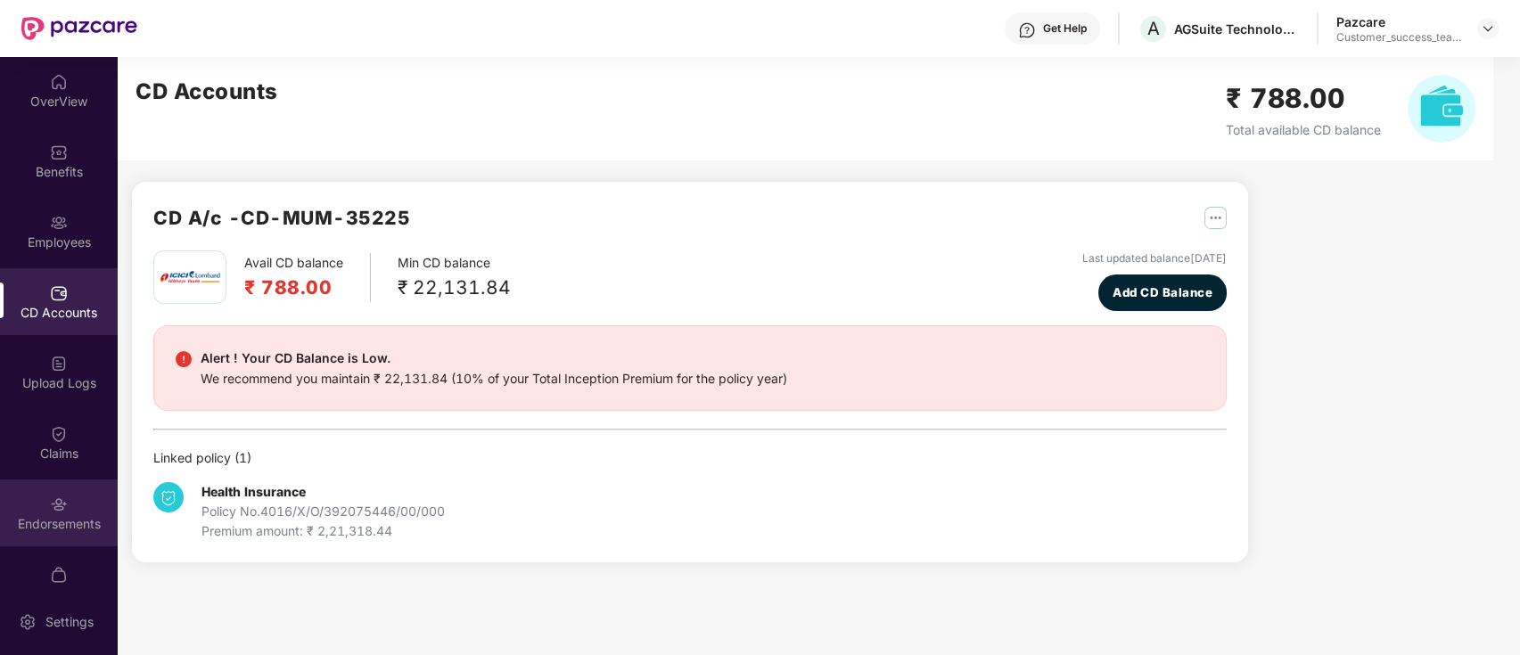
click at [70, 498] on div "Endorsements" at bounding box center [59, 513] width 118 height 67
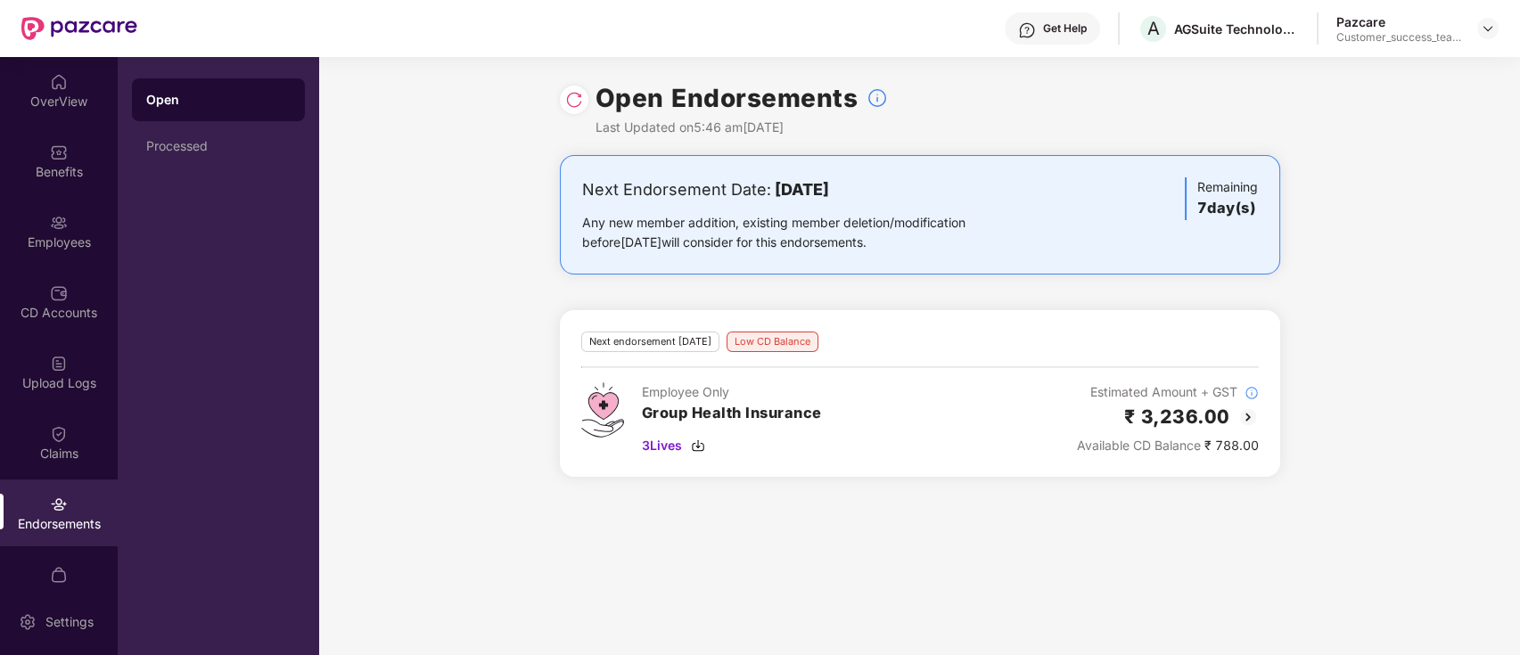
click at [1238, 415] on img at bounding box center [1248, 417] width 21 height 21
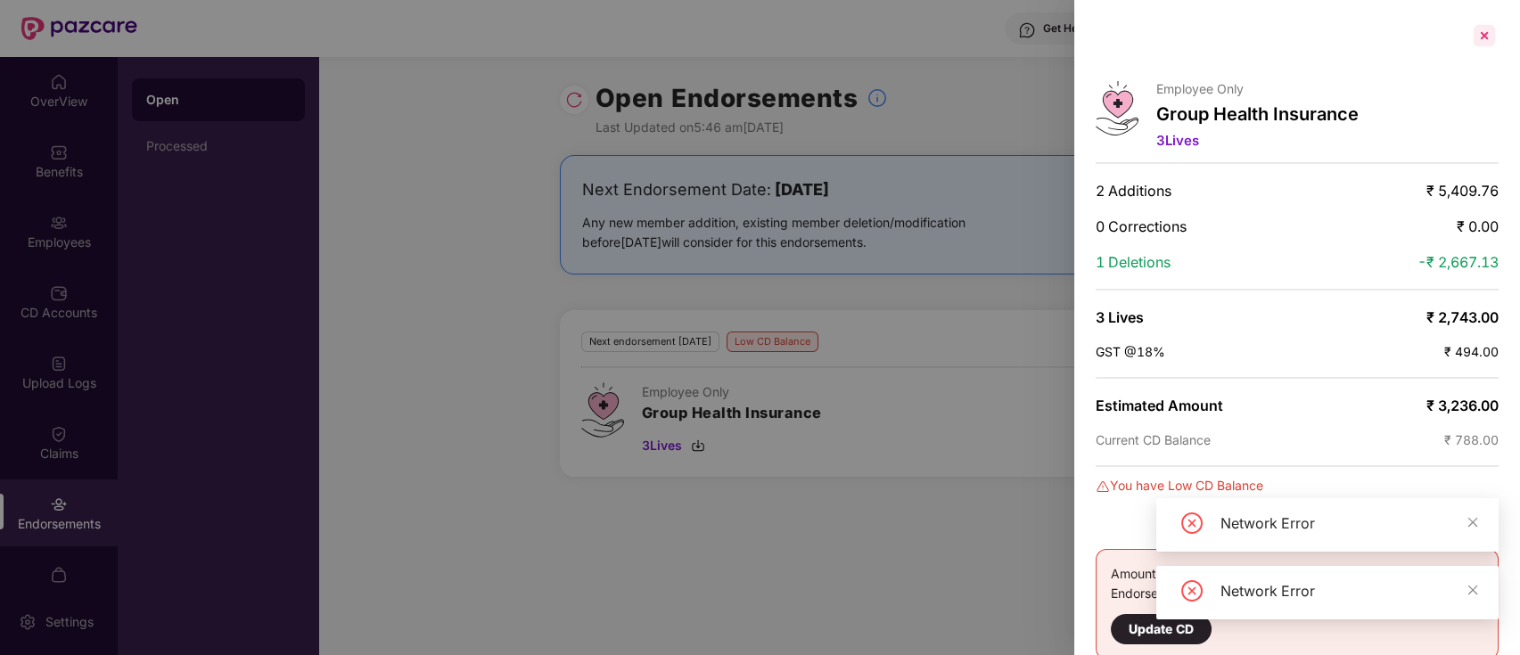
click at [1480, 32] on div at bounding box center [1484, 35] width 29 height 29
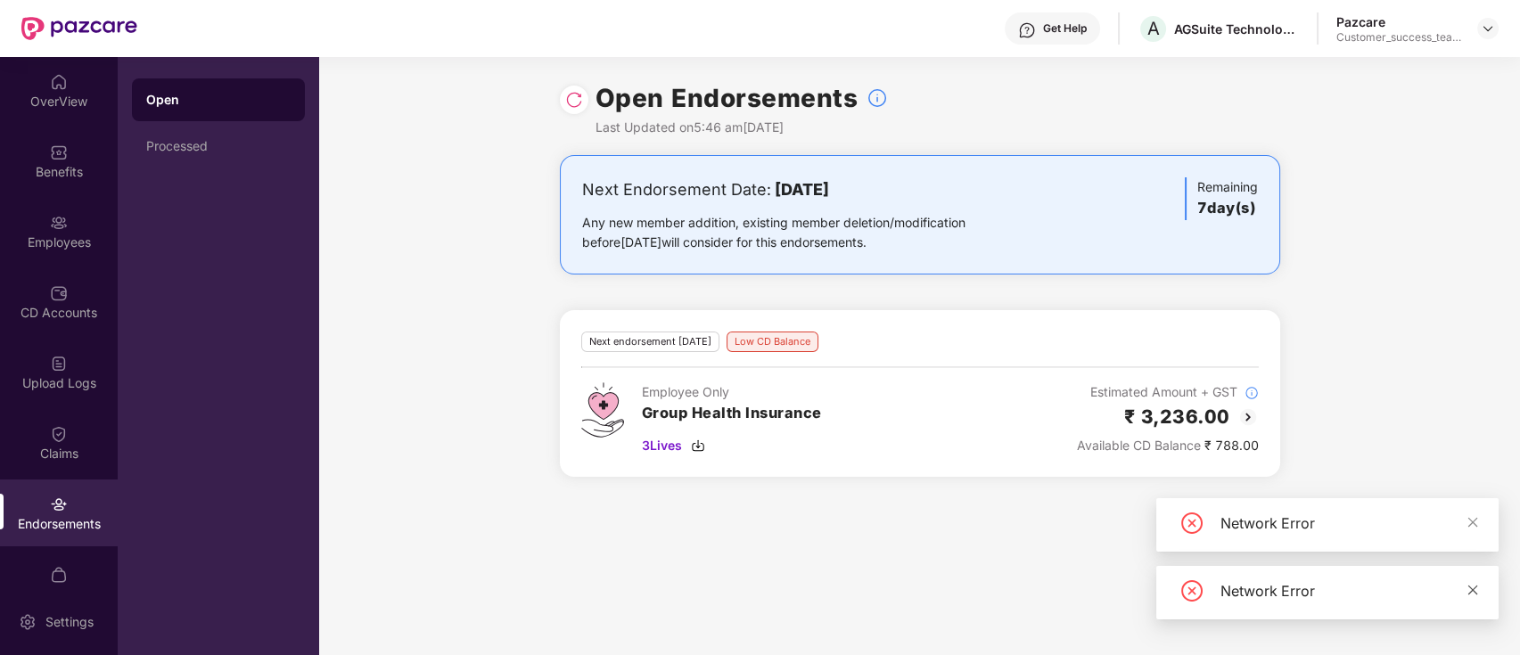
click at [1475, 588] on icon "close" at bounding box center [1473, 590] width 12 height 12
click at [1473, 590] on icon "close" at bounding box center [1473, 590] width 12 height 12
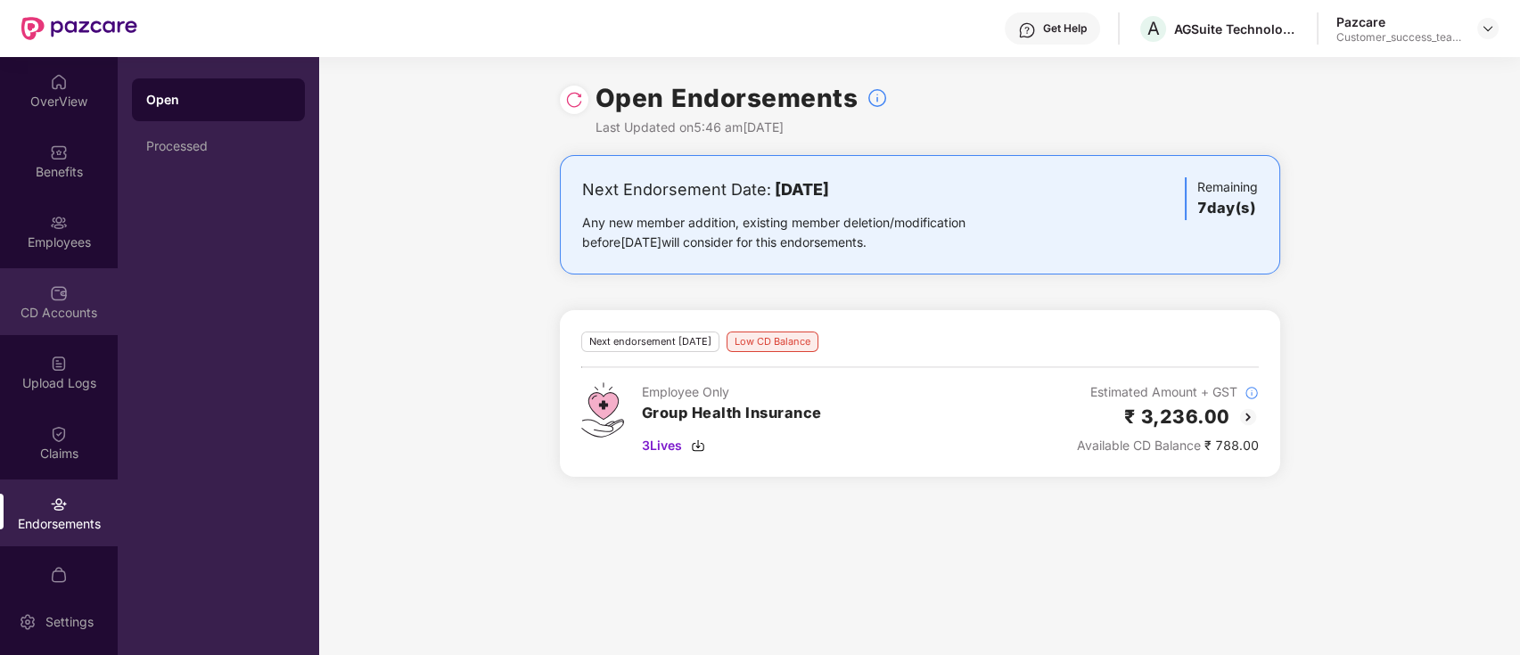
click at [7, 309] on div "CD Accounts" at bounding box center [59, 313] width 118 height 18
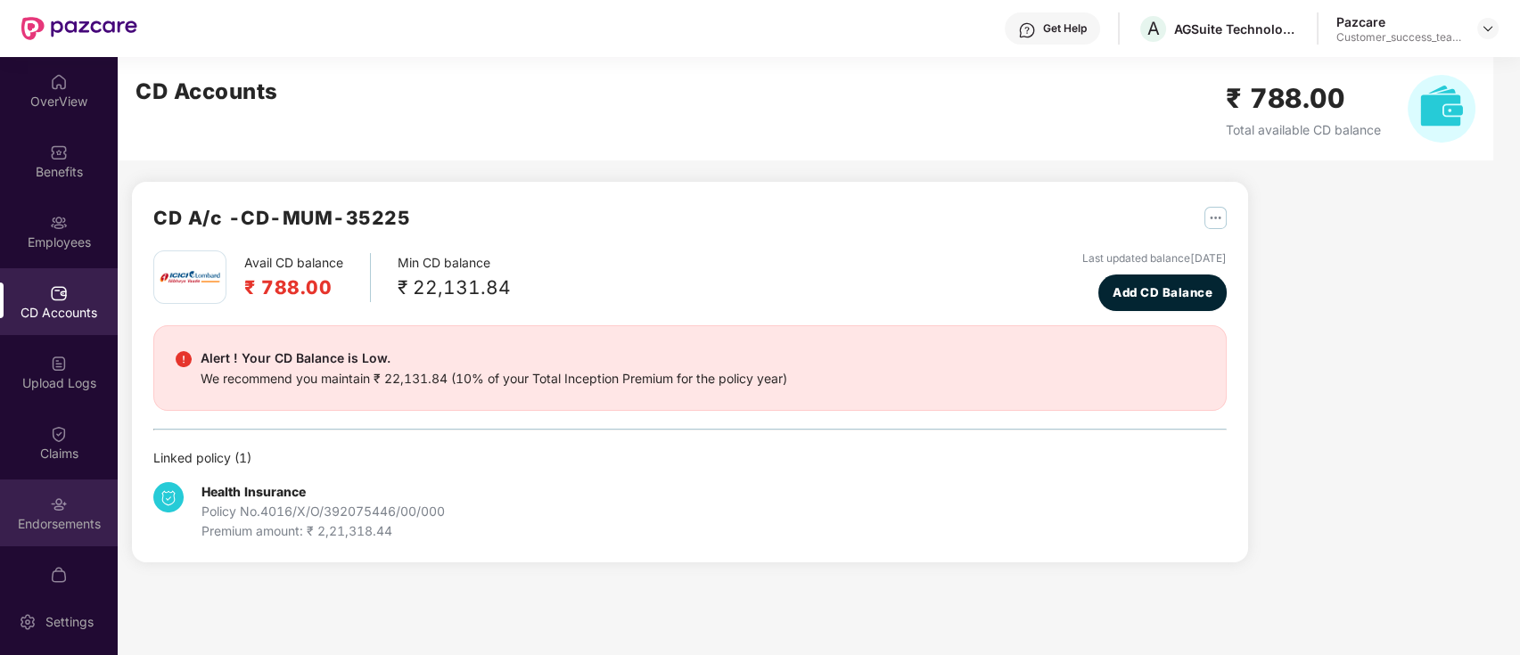
click at [83, 510] on div "Endorsements" at bounding box center [59, 513] width 118 height 67
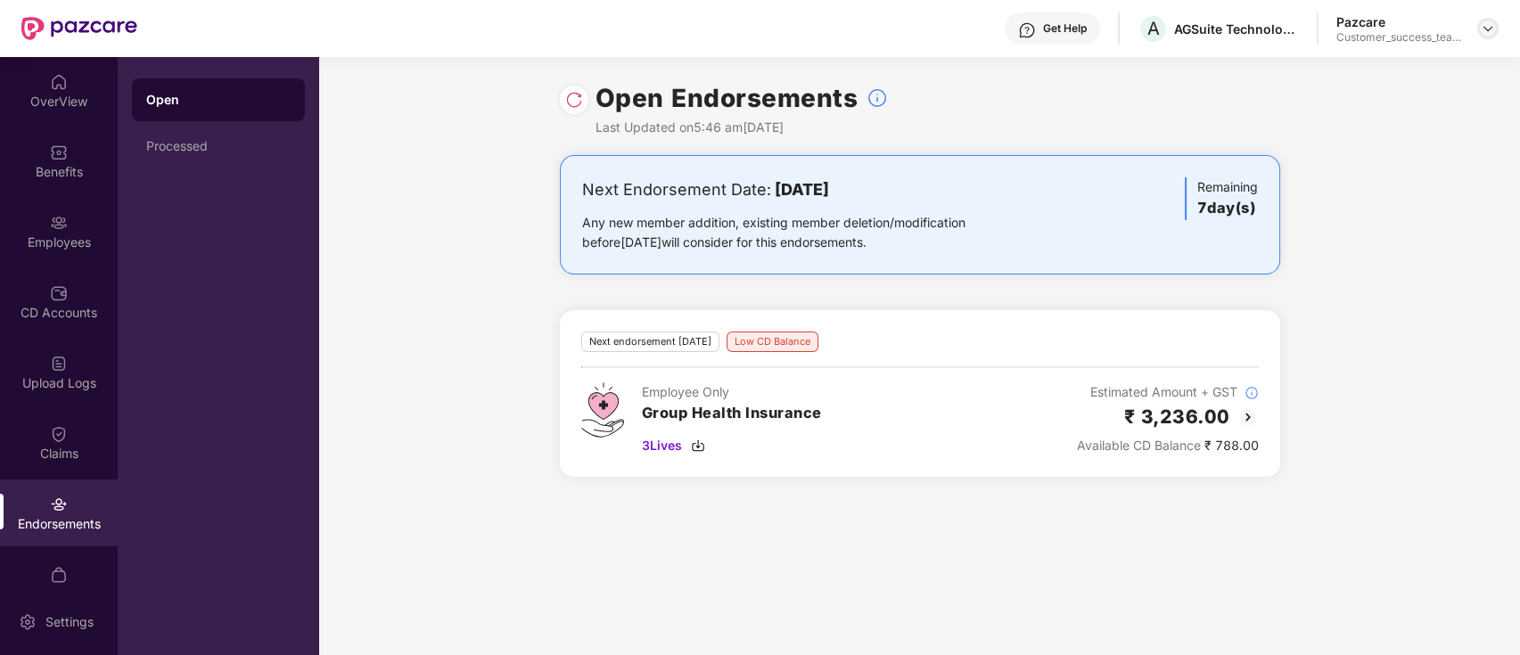
click at [1487, 27] on img at bounding box center [1488, 28] width 14 height 14
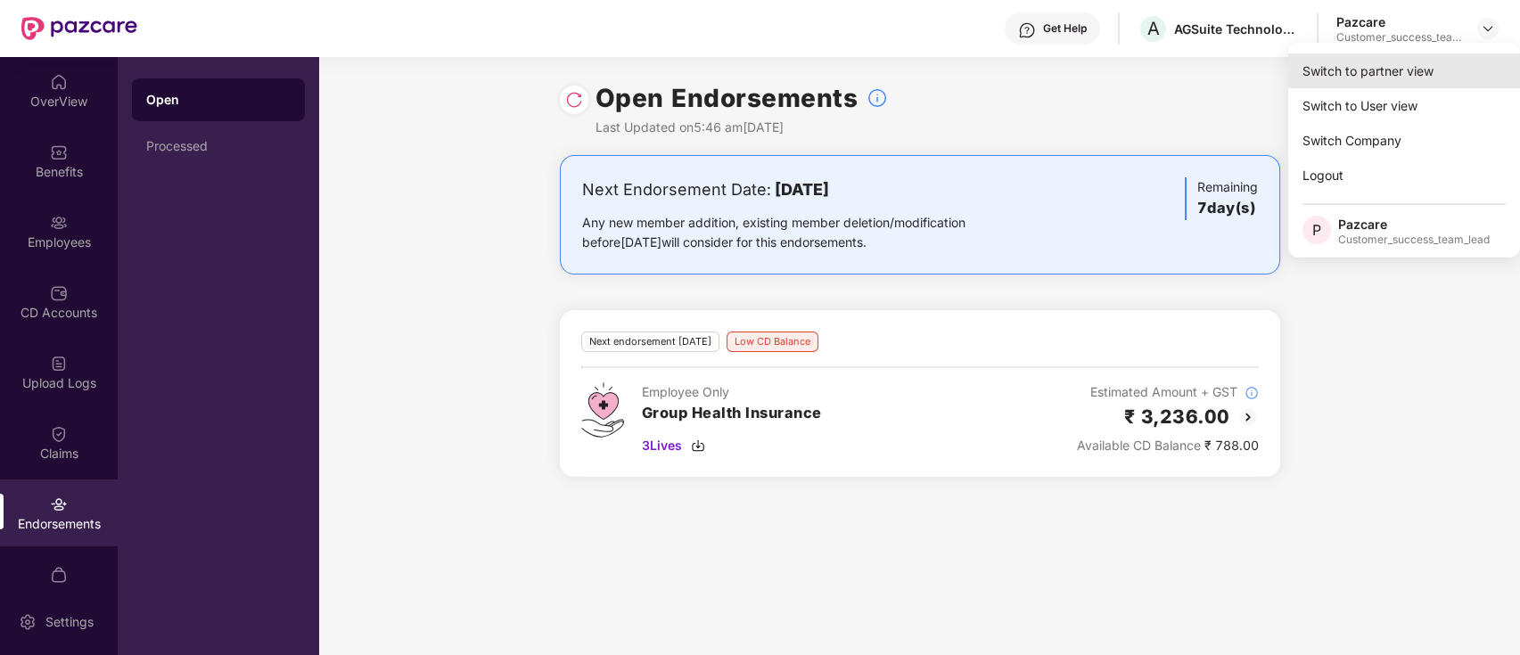
click at [1457, 86] on div "Switch to partner view" at bounding box center [1404, 70] width 232 height 35
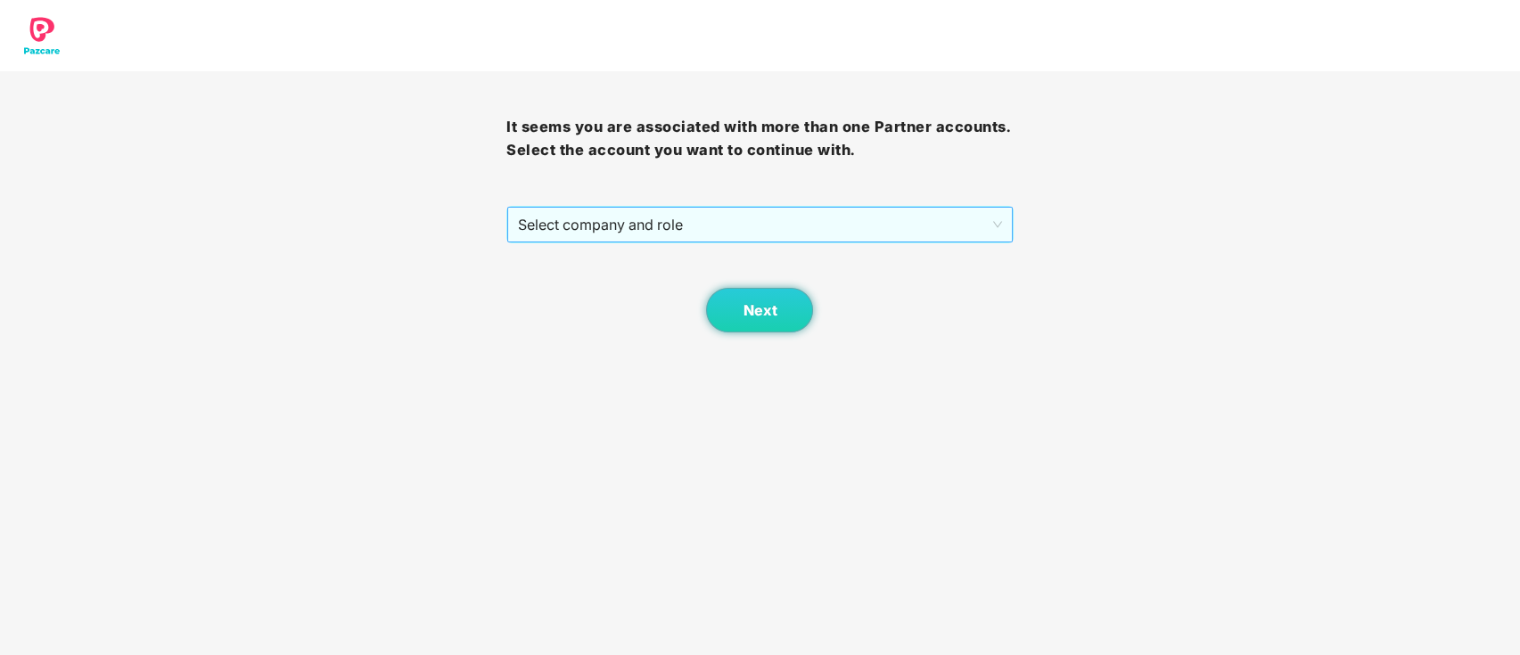
click at [770, 208] on span "Select company and role" at bounding box center [759, 225] width 483 height 34
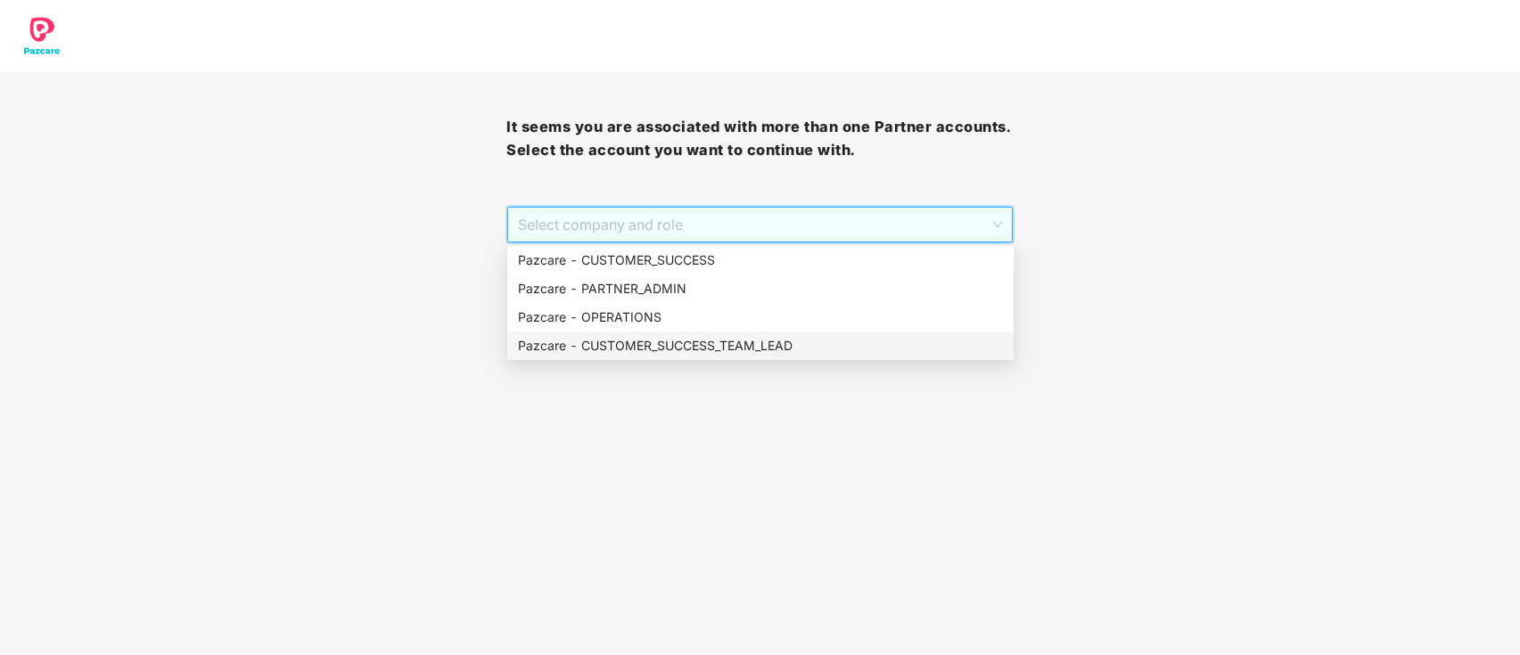
click at [761, 341] on div "Pazcare - CUSTOMER_SUCCESS_TEAM_LEAD" at bounding box center [760, 346] width 485 height 20
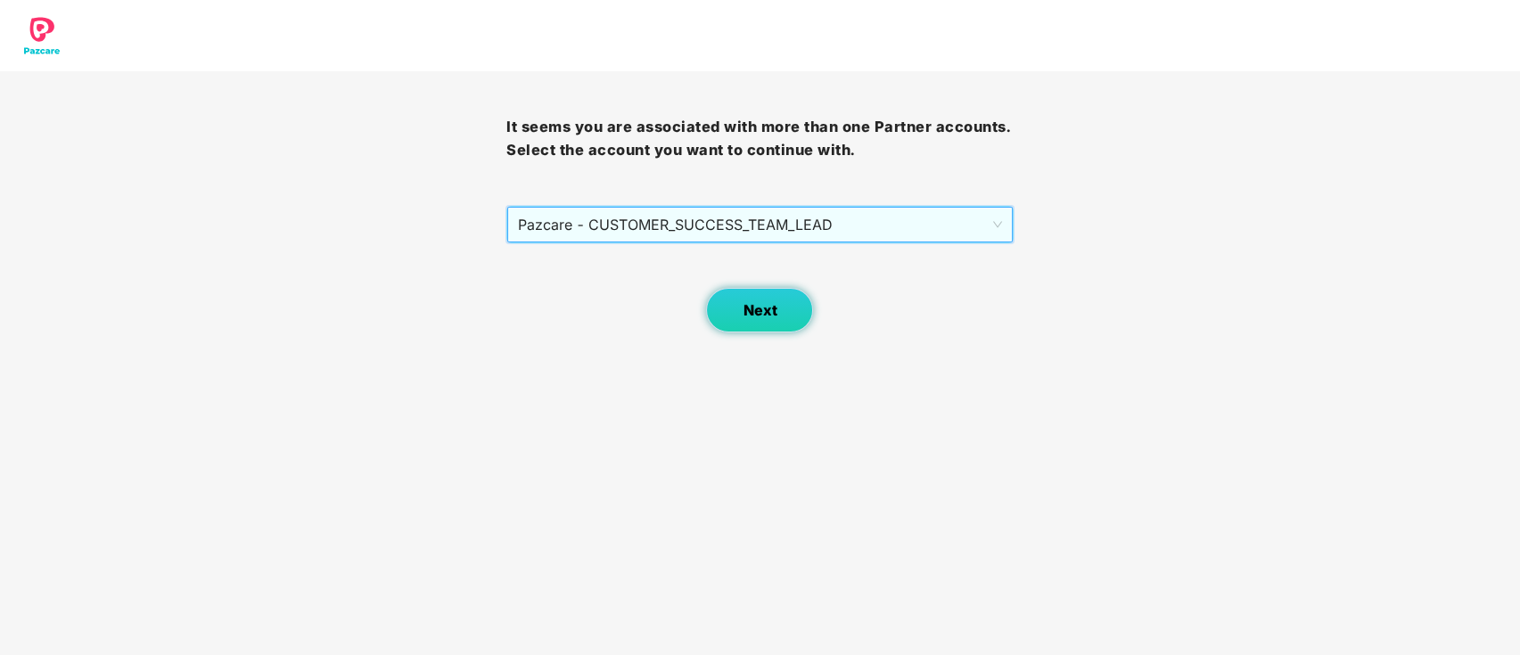
click at [762, 325] on button "Next" at bounding box center [759, 310] width 107 height 45
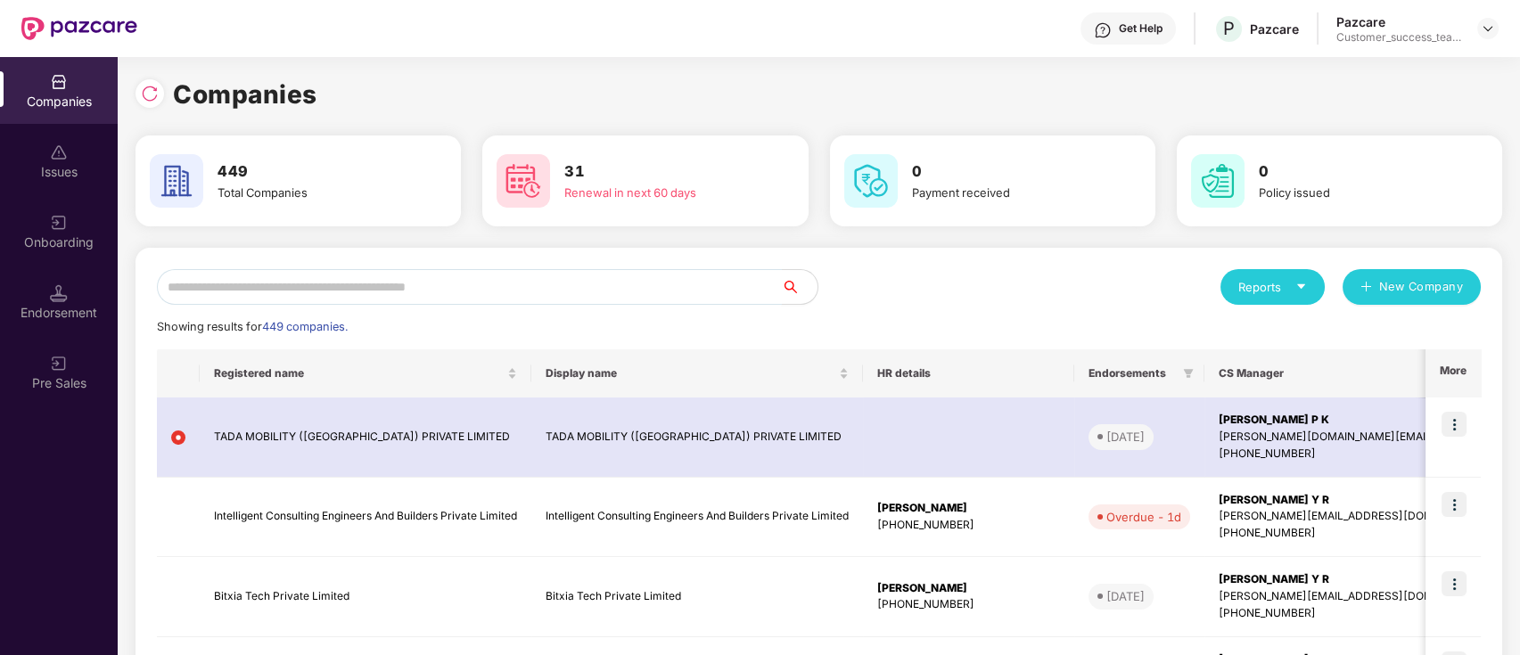
click at [604, 282] on input "text" at bounding box center [469, 287] width 625 height 36
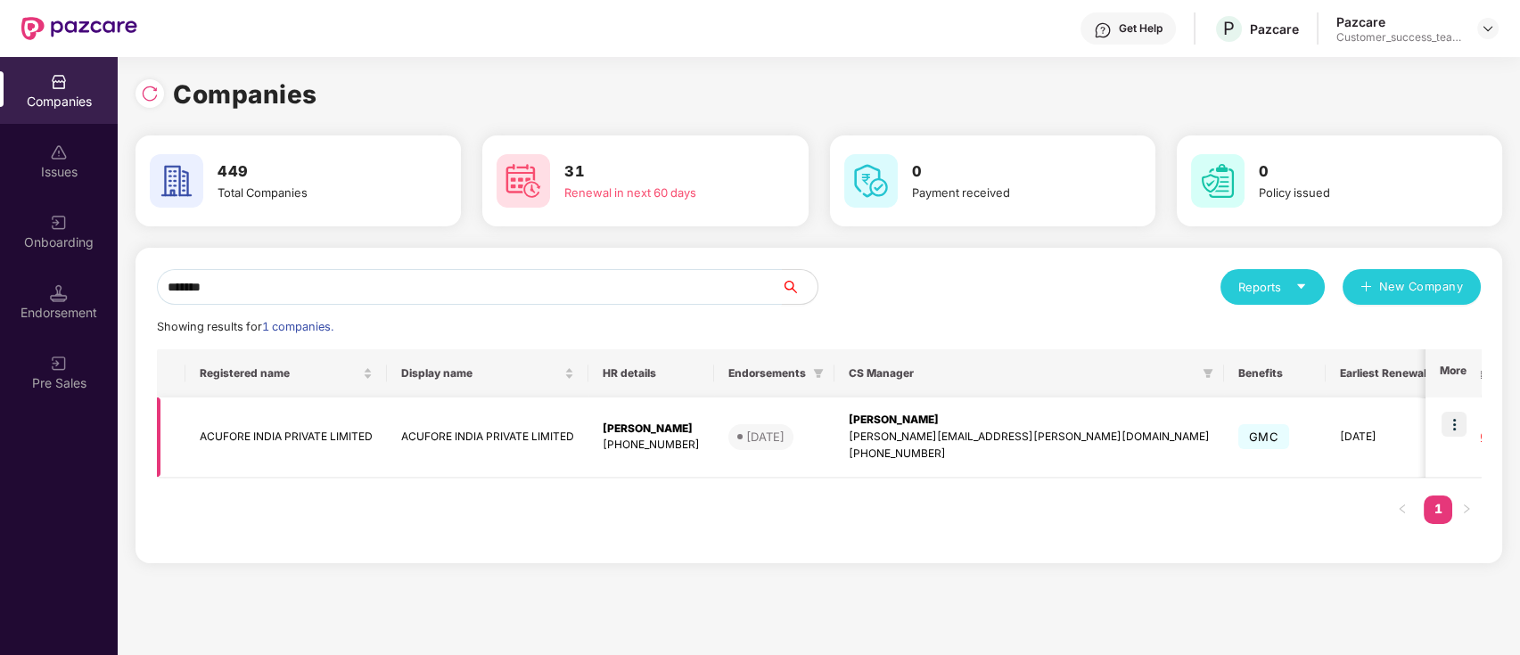
type input "*******"
click at [1445, 423] on img at bounding box center [1454, 424] width 25 height 25
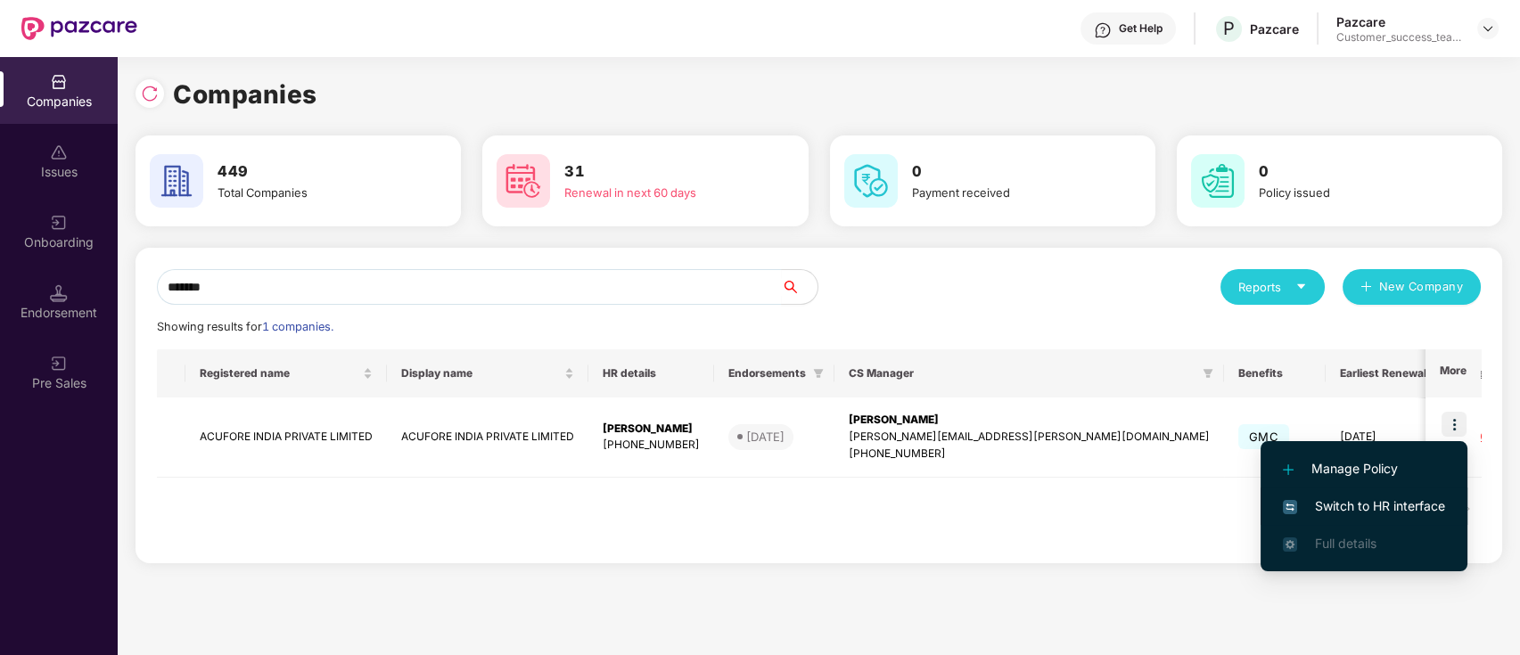
click at [1455, 505] on li "Switch to HR interface" at bounding box center [1364, 506] width 207 height 37
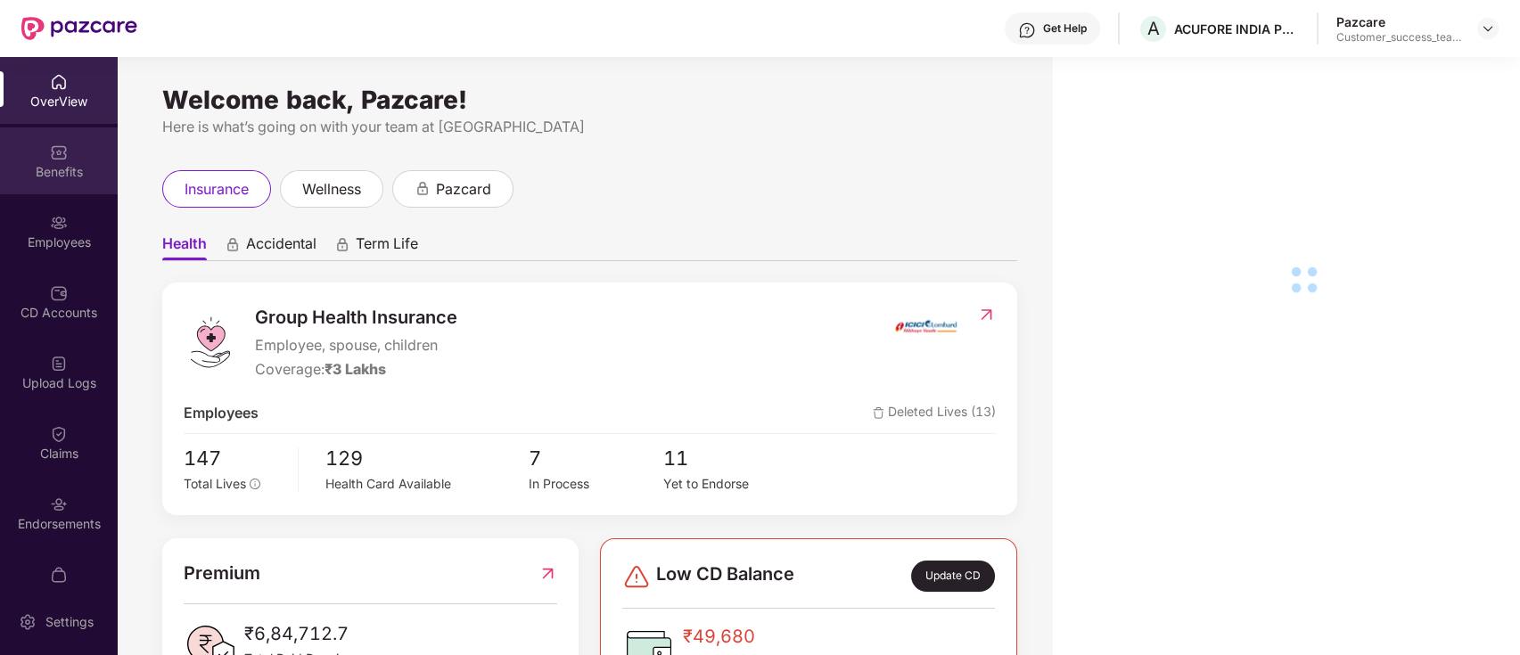
click at [86, 170] on div "Benefits" at bounding box center [59, 172] width 118 height 18
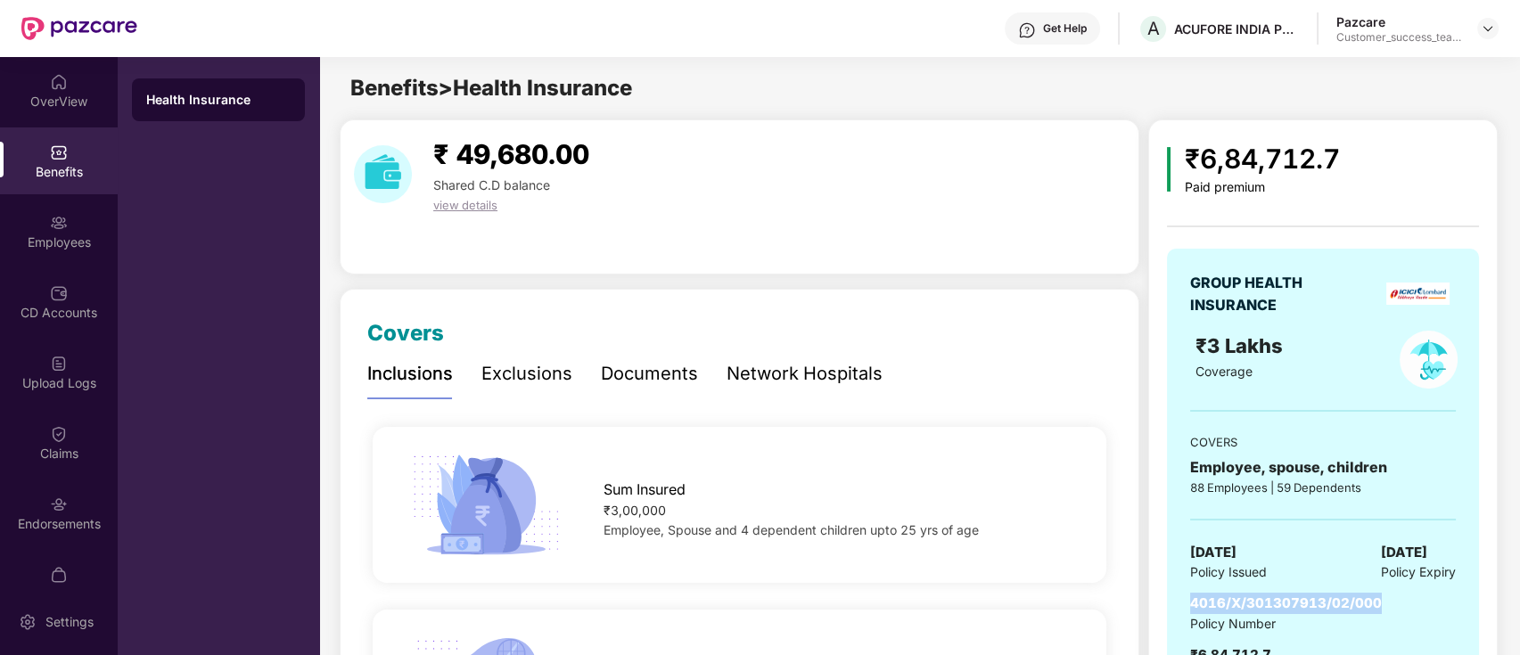
drag, startPoint x: 1381, startPoint y: 602, endPoint x: 1178, endPoint y: 613, distance: 203.6
click at [1178, 613] on div "GROUP HEALTH INSURANCE ₹3 Lakhs Coverage COVERS Employee, spouse, children 88 E…" at bounding box center [1323, 479] width 312 height 460
copy span "4016/X/301307913/02/000"
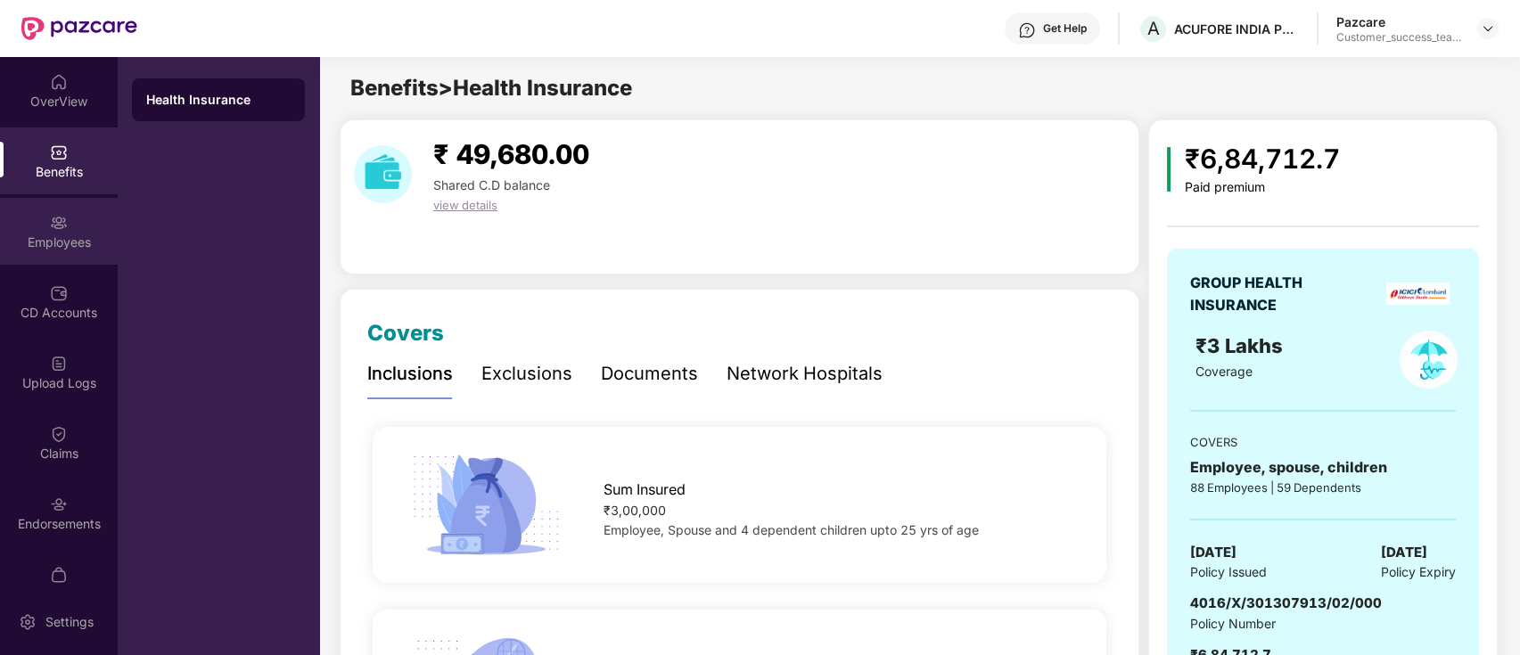
click at [69, 234] on div "Employees" at bounding box center [59, 243] width 118 height 18
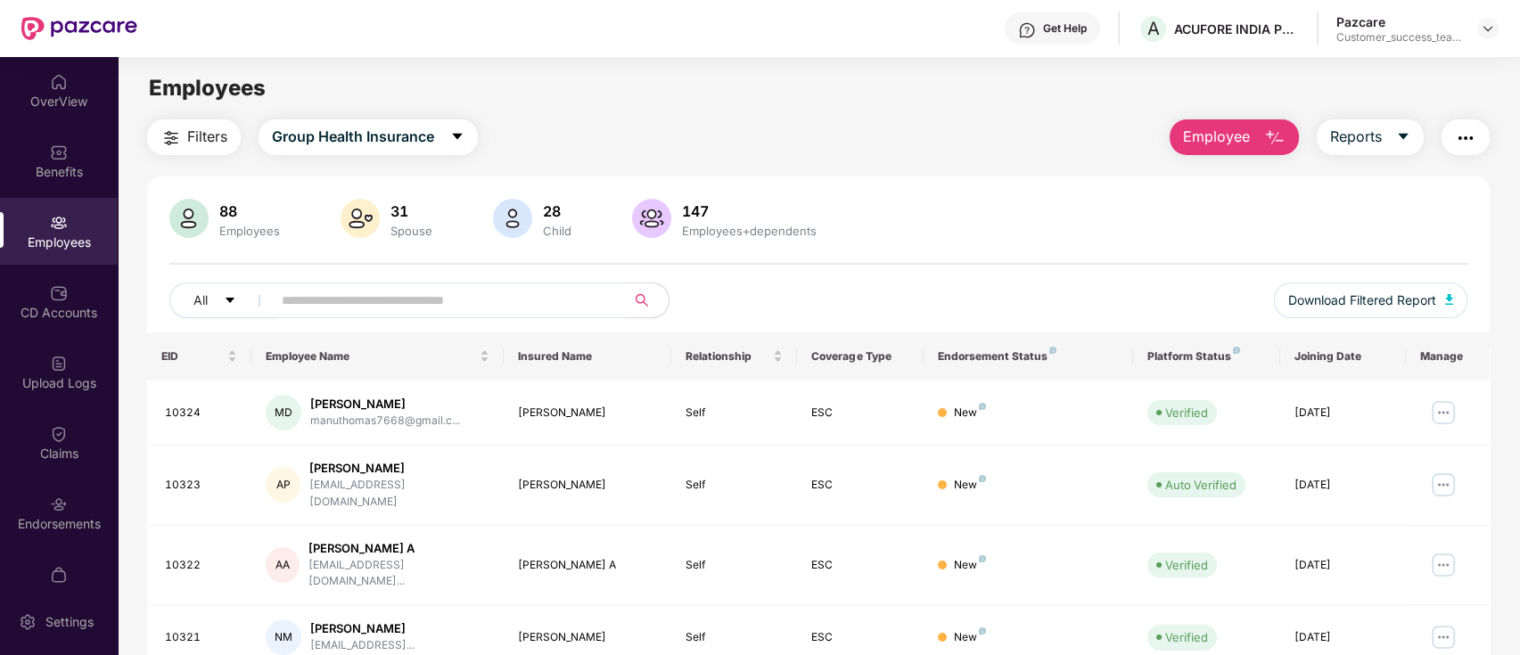
click at [526, 285] on span at bounding box center [443, 301] width 366 height 36
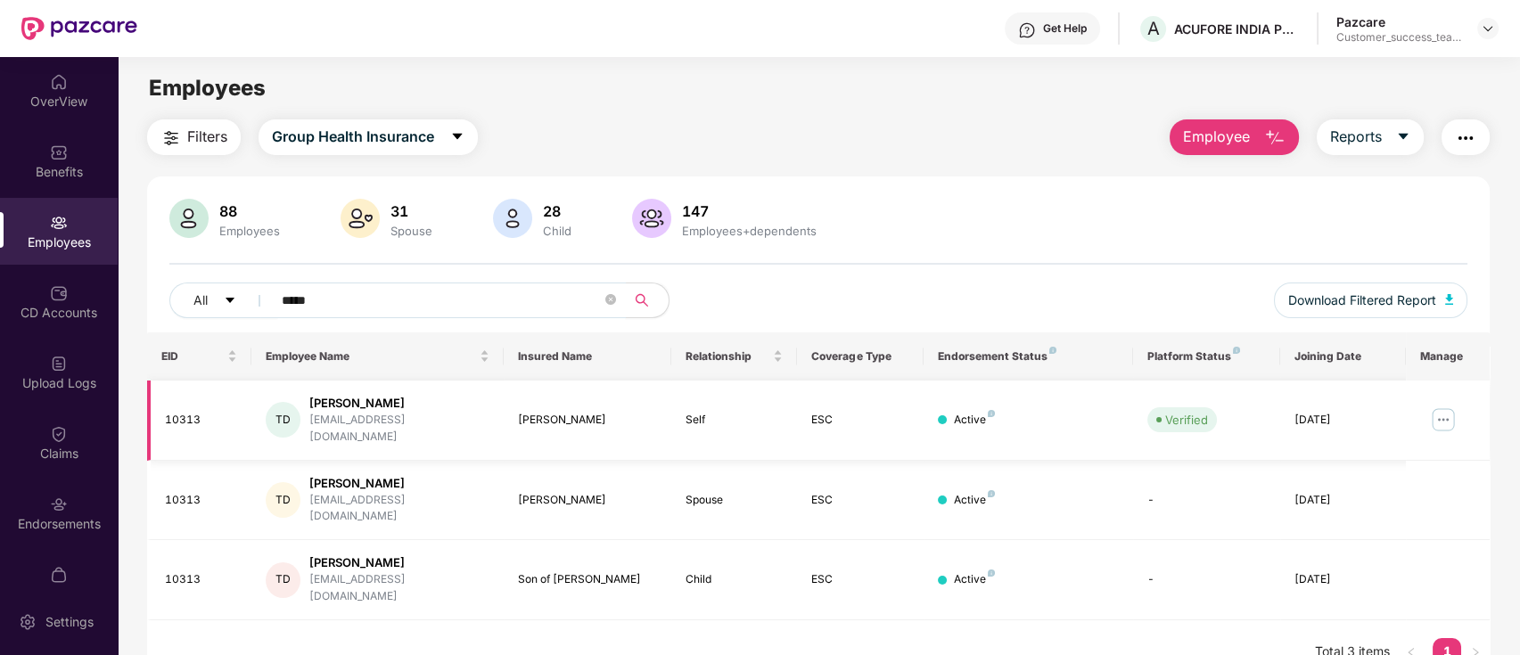
type input "*****"
click at [1447, 414] on img at bounding box center [1443, 420] width 29 height 29
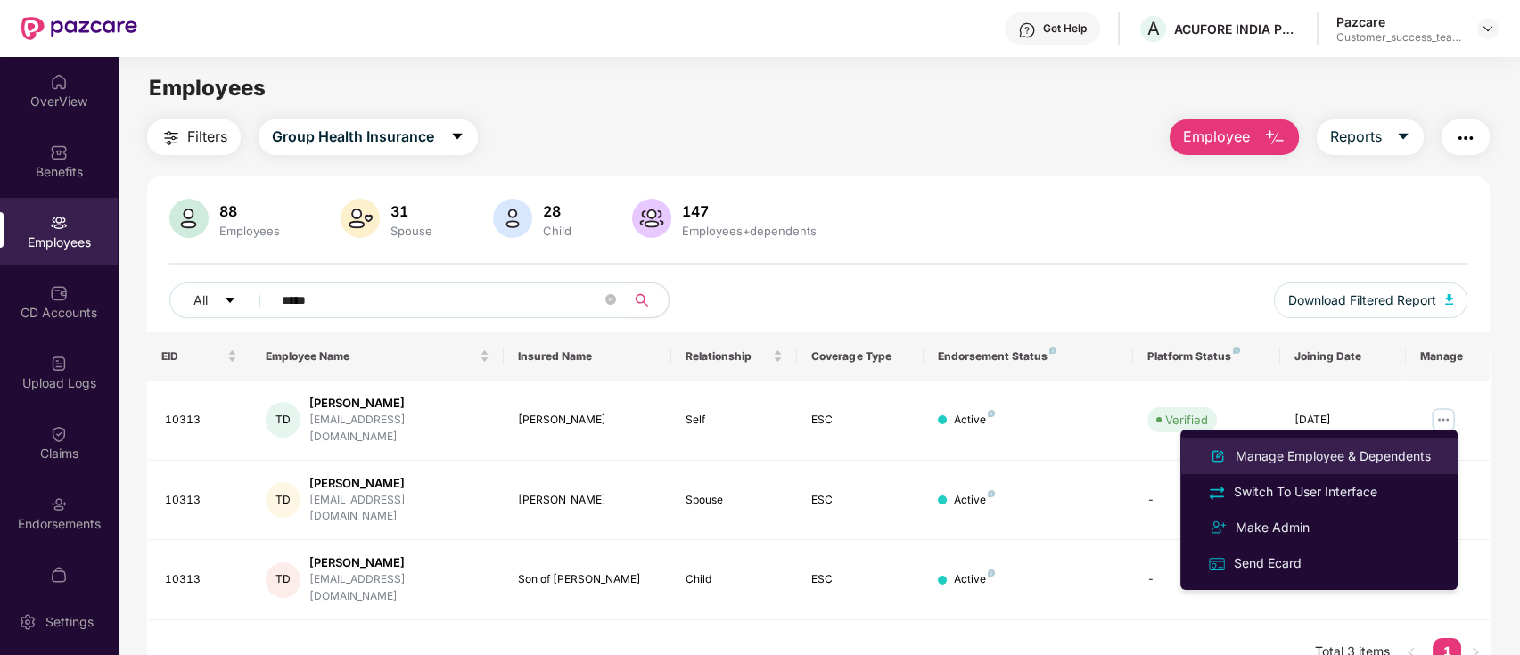
click at [1373, 463] on div "Manage Employee & Dependents" at bounding box center [1333, 457] width 202 height 20
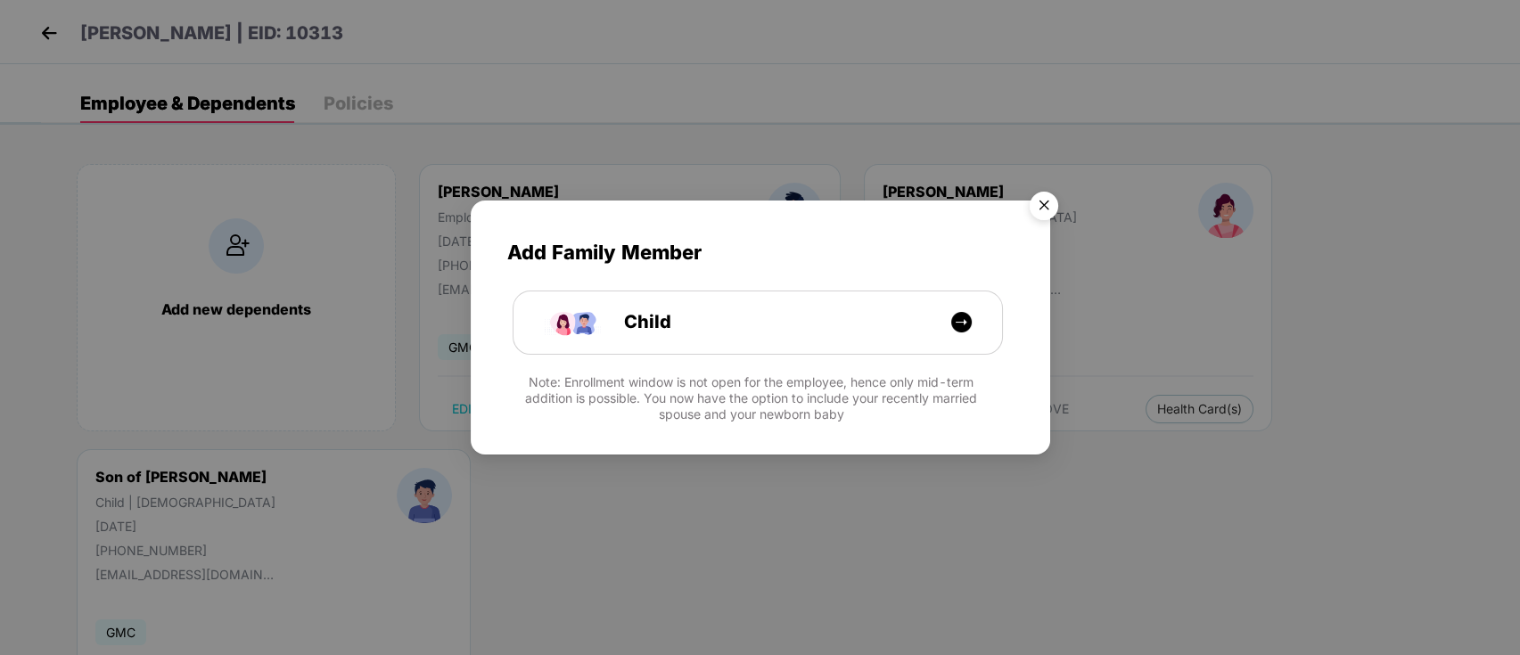
click at [1031, 210] on img "Close" at bounding box center [1044, 209] width 50 height 50
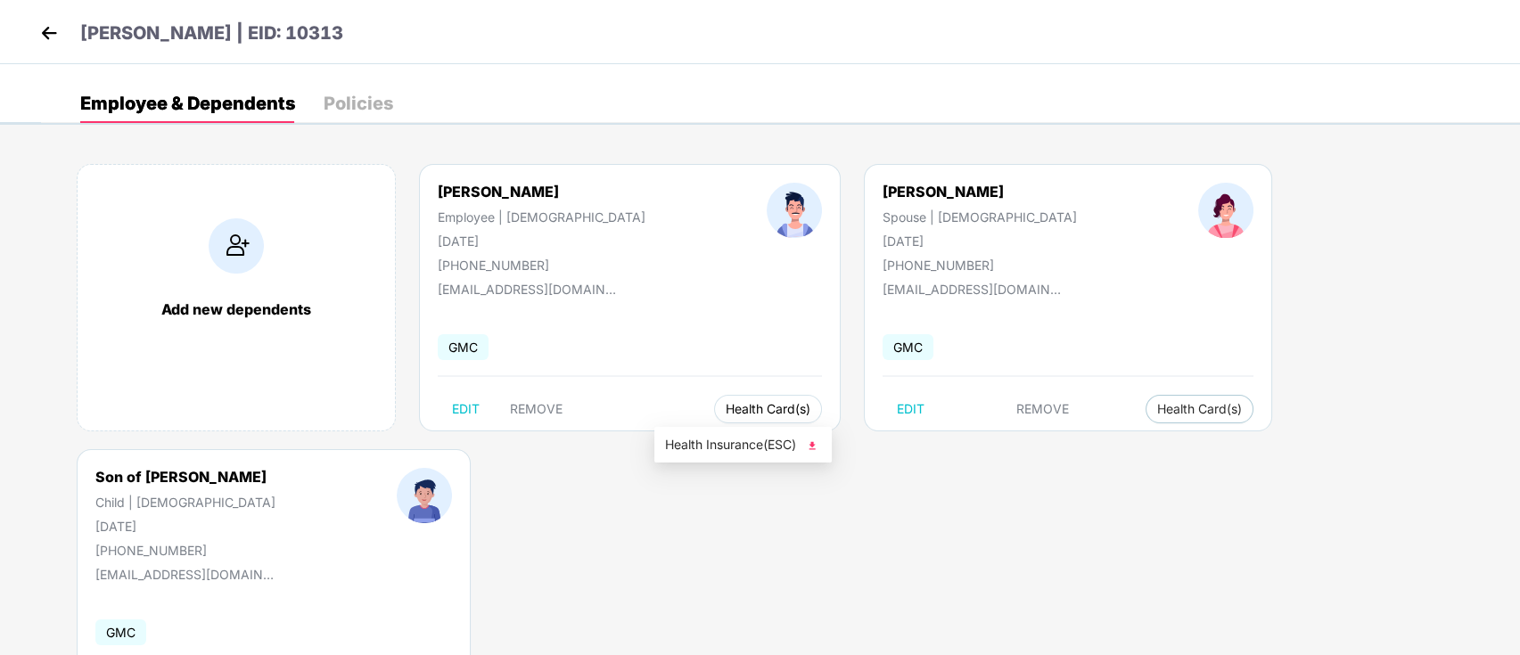
click at [726, 410] on span "Health Card(s)" at bounding box center [768, 409] width 85 height 9
click at [733, 413] on span "Health Card(s)" at bounding box center [768, 409] width 85 height 9
click at [739, 443] on span "Health Insurance(ESC)" at bounding box center [743, 445] width 156 height 20
click at [48, 40] on img at bounding box center [49, 33] width 27 height 27
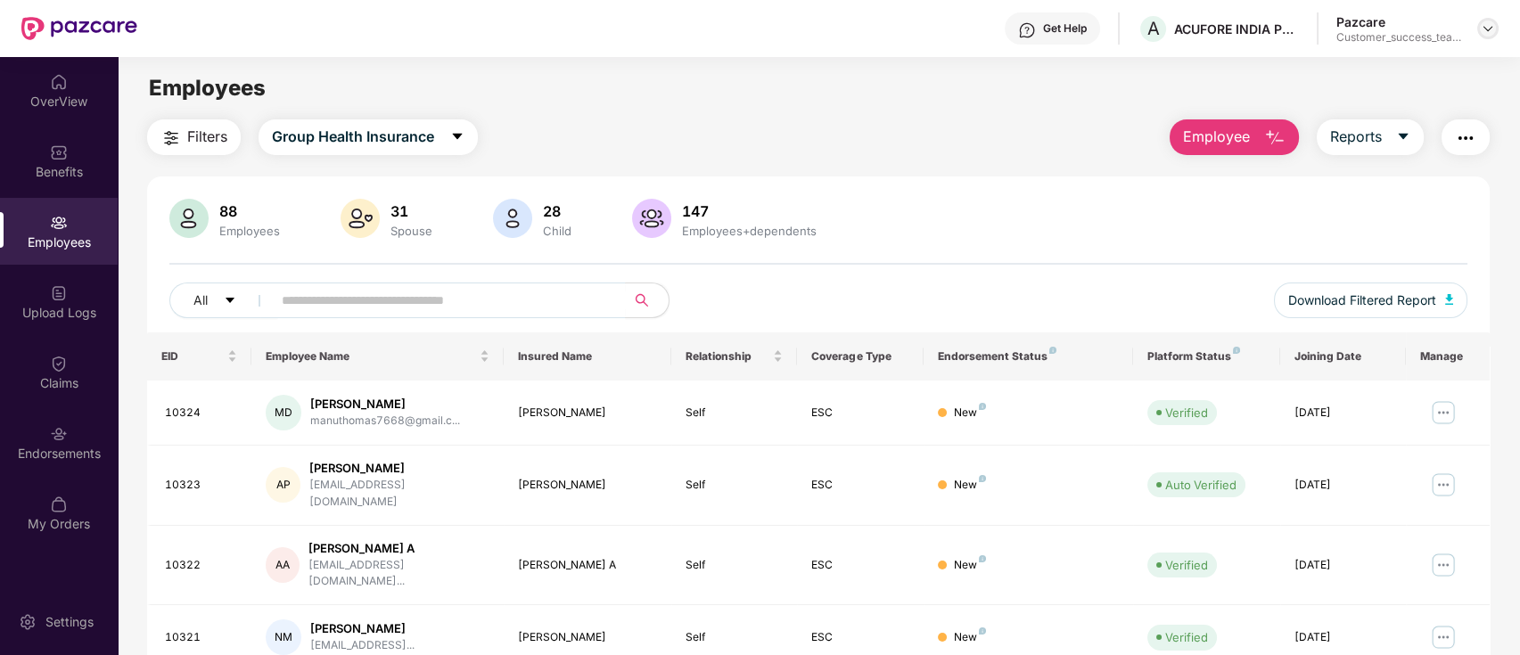
click at [1481, 21] on img at bounding box center [1488, 28] width 14 height 14
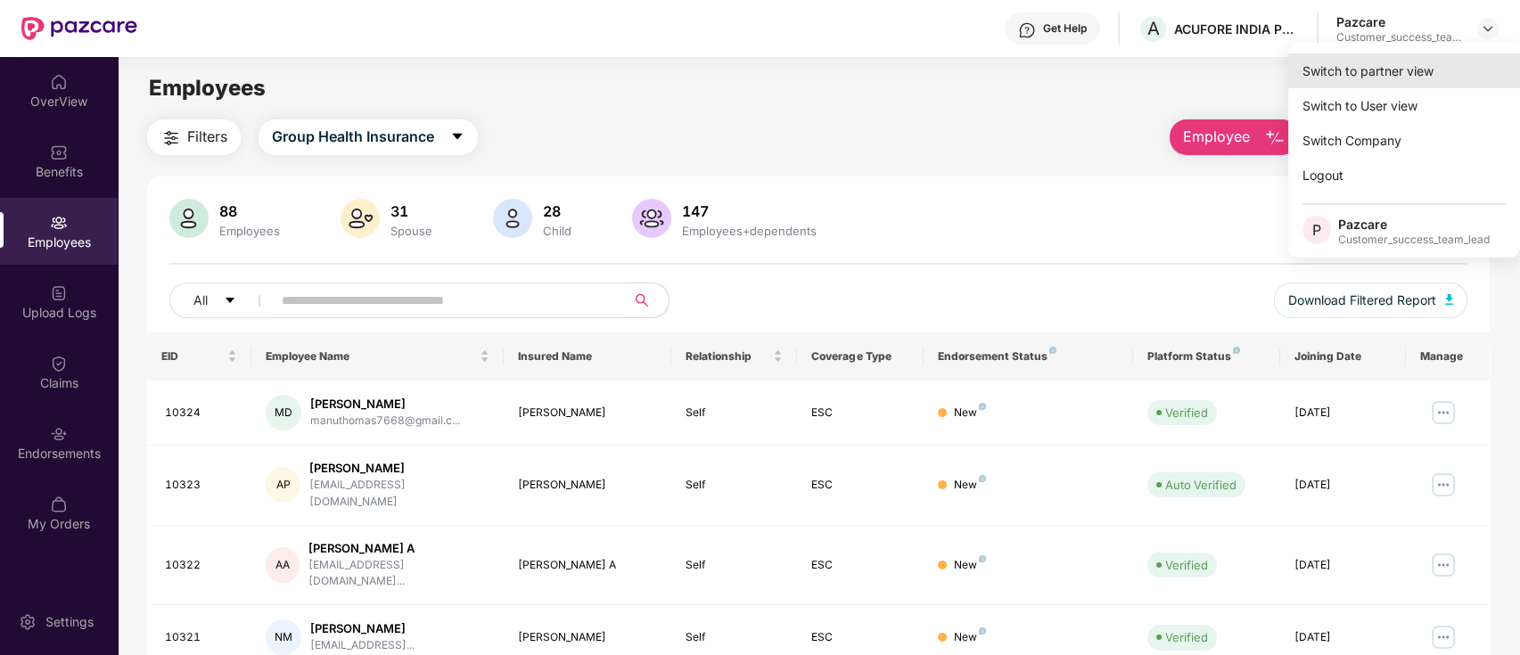
click at [1419, 68] on div "Switch to partner view" at bounding box center [1404, 70] width 232 height 35
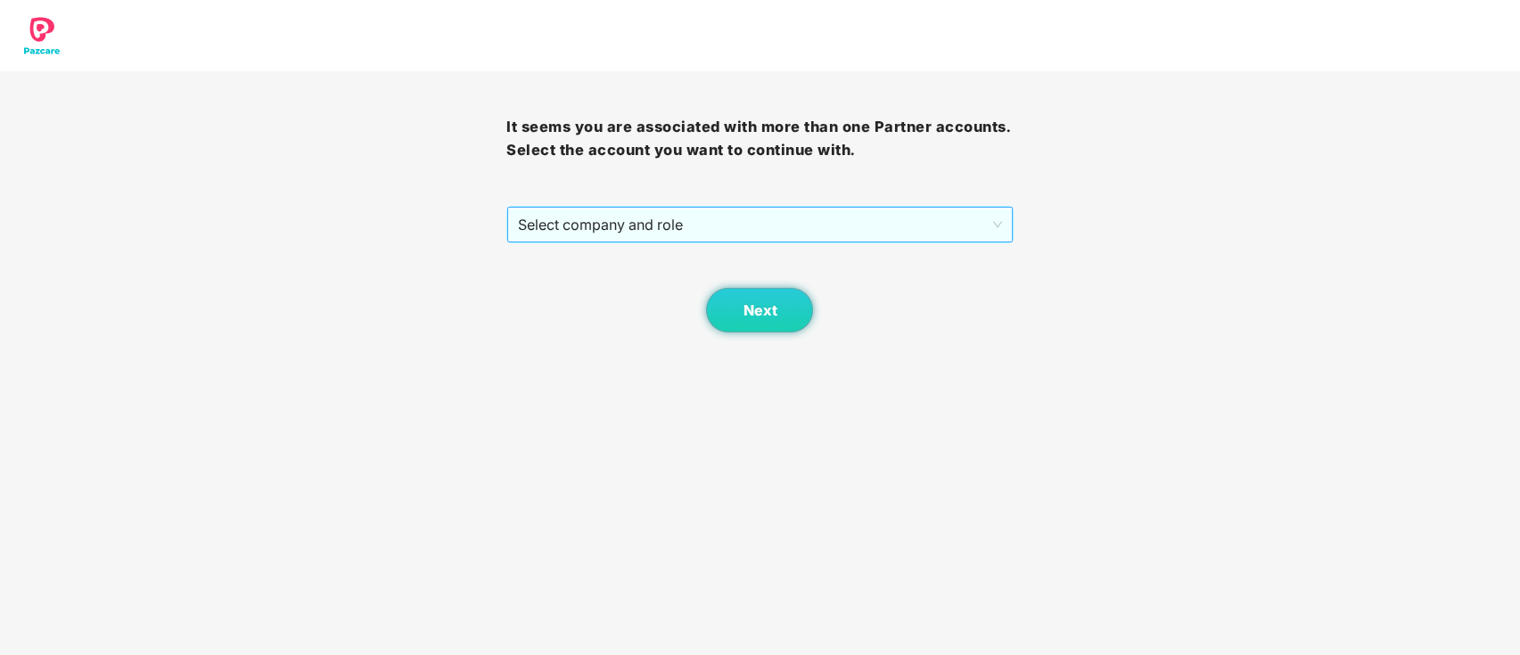
click at [778, 238] on span "Select company and role" at bounding box center [759, 225] width 483 height 34
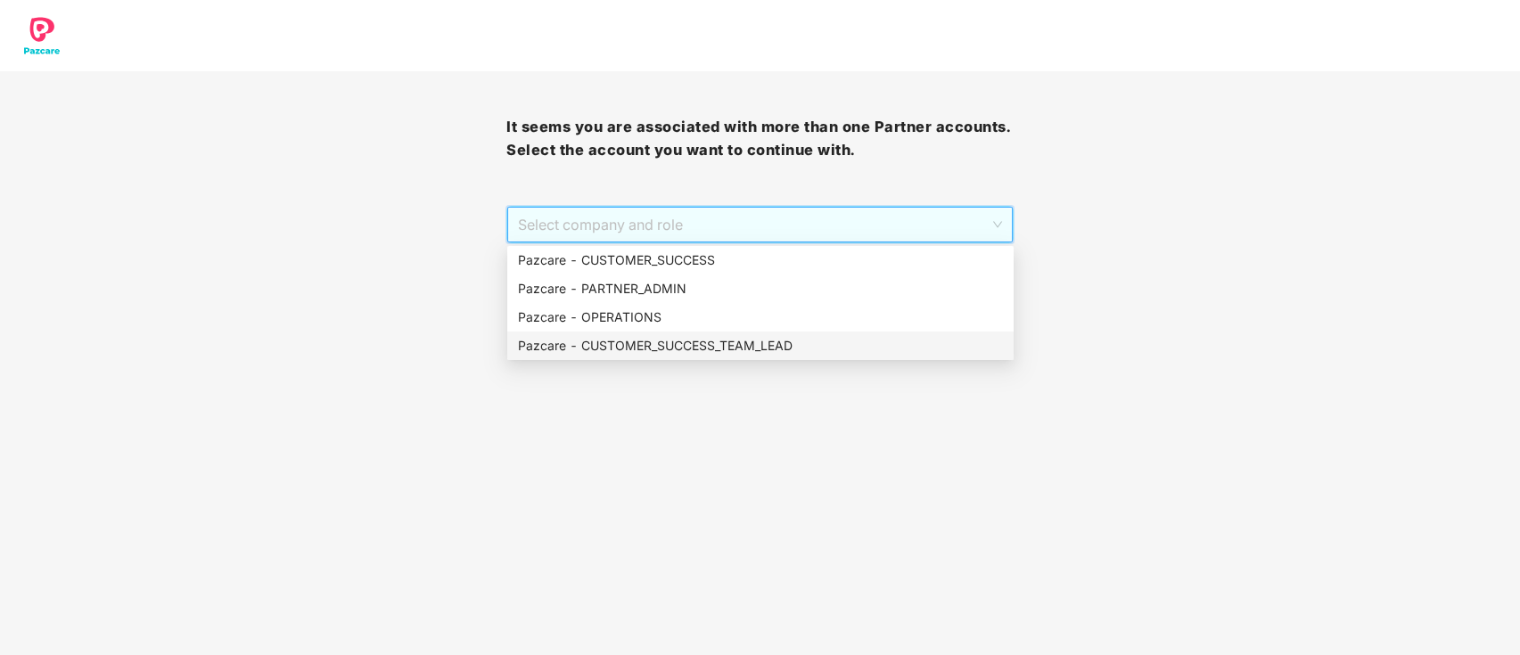
click at [741, 341] on div "Pazcare - CUSTOMER_SUCCESS_TEAM_LEAD" at bounding box center [760, 346] width 485 height 20
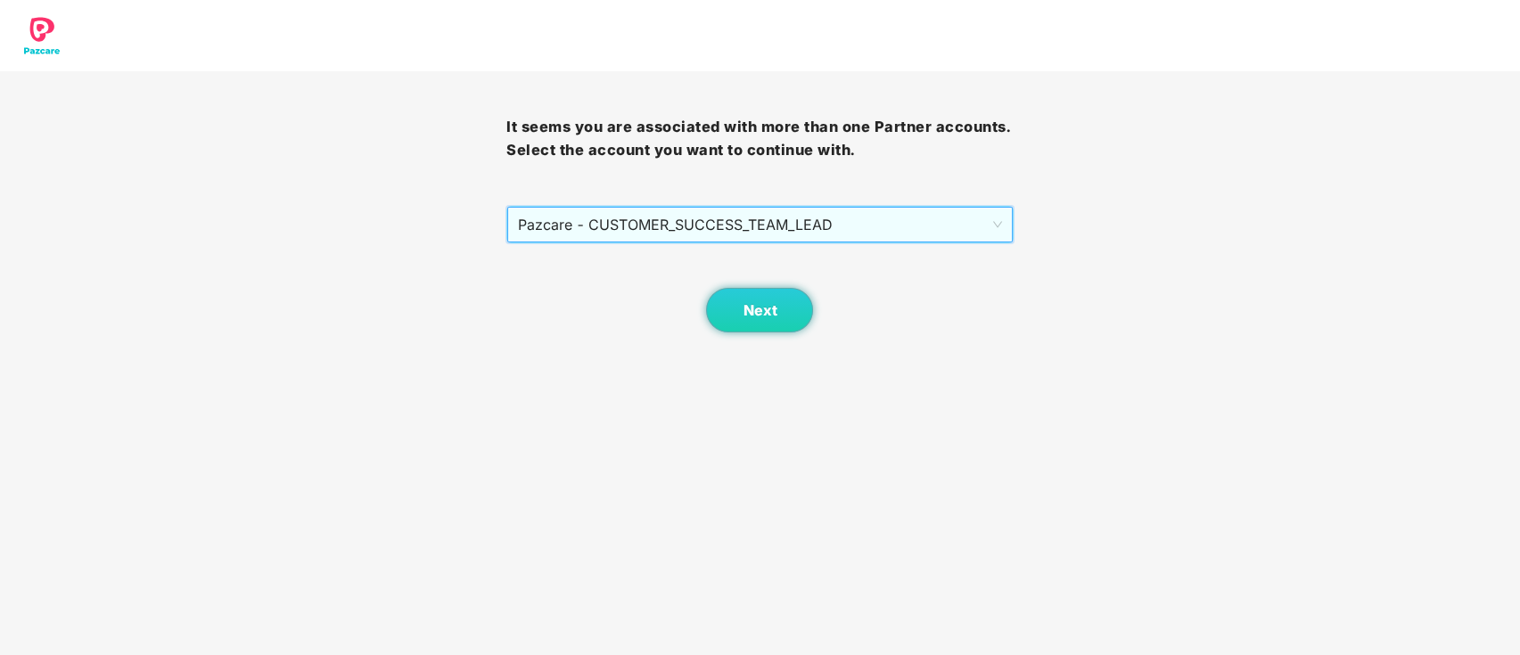
click at [760, 339] on body "It seems you are associated with more than one Partner accounts. Select the acc…" at bounding box center [760, 327] width 1520 height 655
click at [758, 312] on span "Next" at bounding box center [760, 310] width 34 height 17
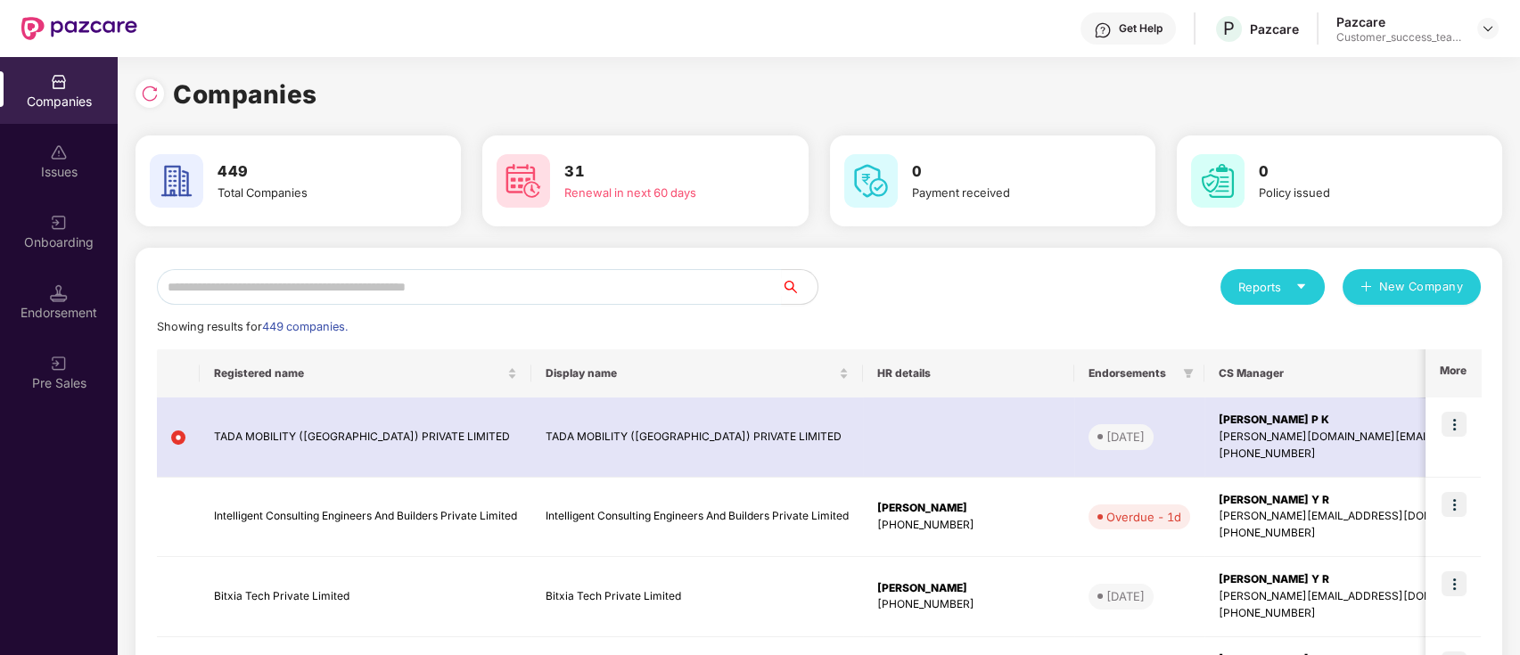
click at [630, 284] on input "text" at bounding box center [469, 287] width 625 height 36
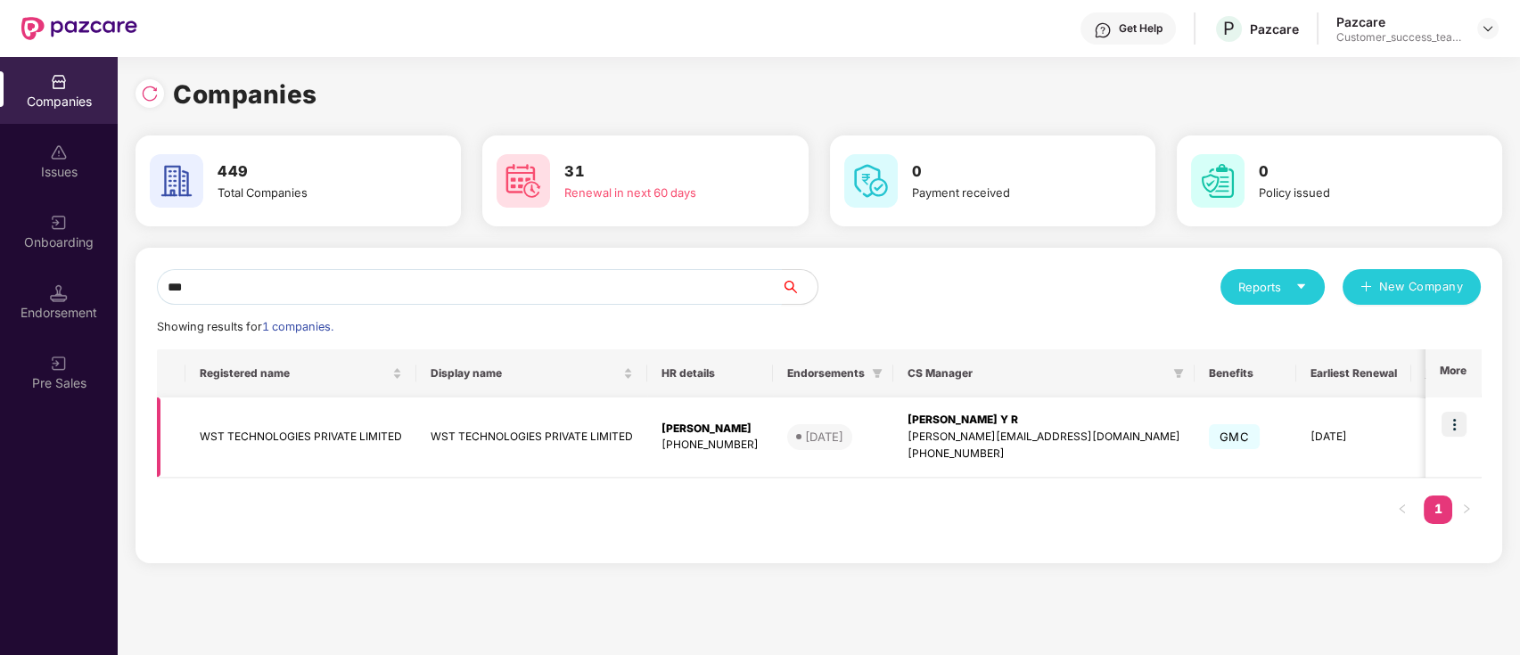
type input "***"
click at [1447, 429] on img at bounding box center [1454, 424] width 25 height 25
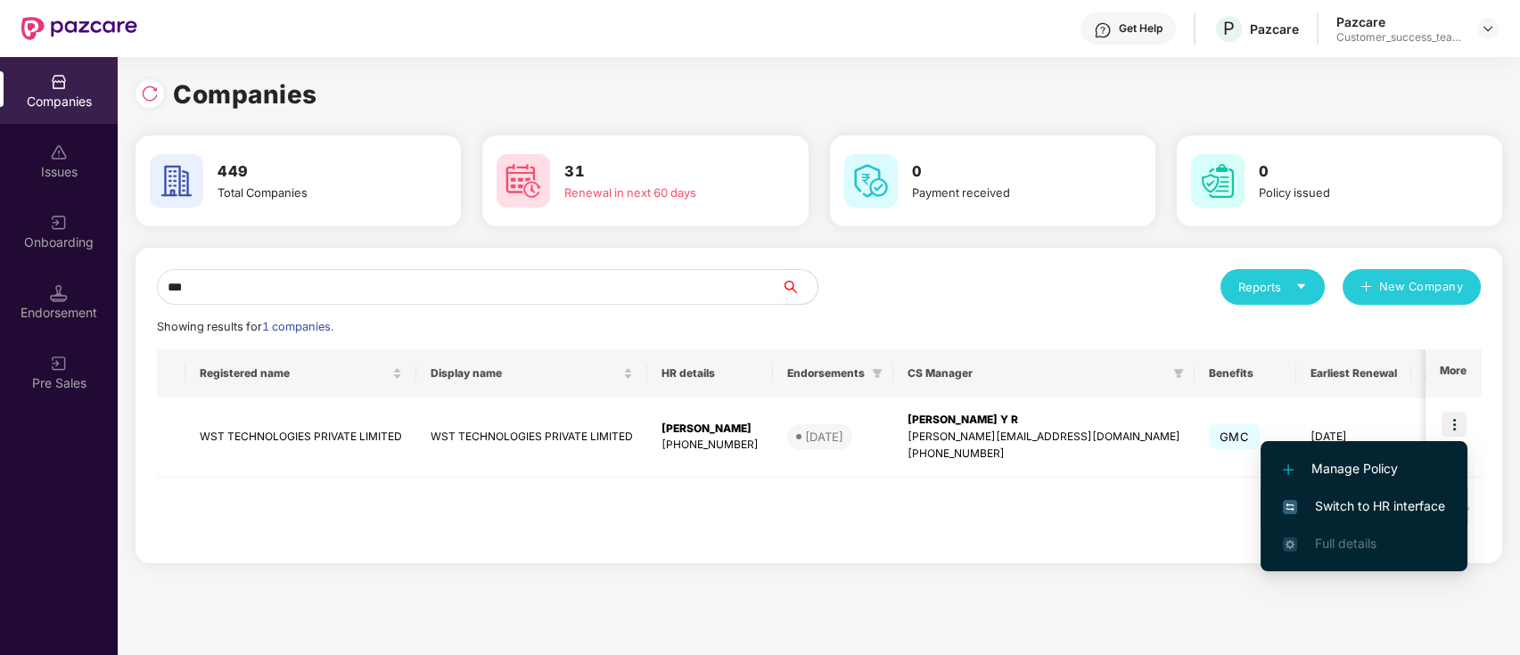
click at [1433, 511] on span "Switch to HR interface" at bounding box center [1364, 507] width 162 height 20
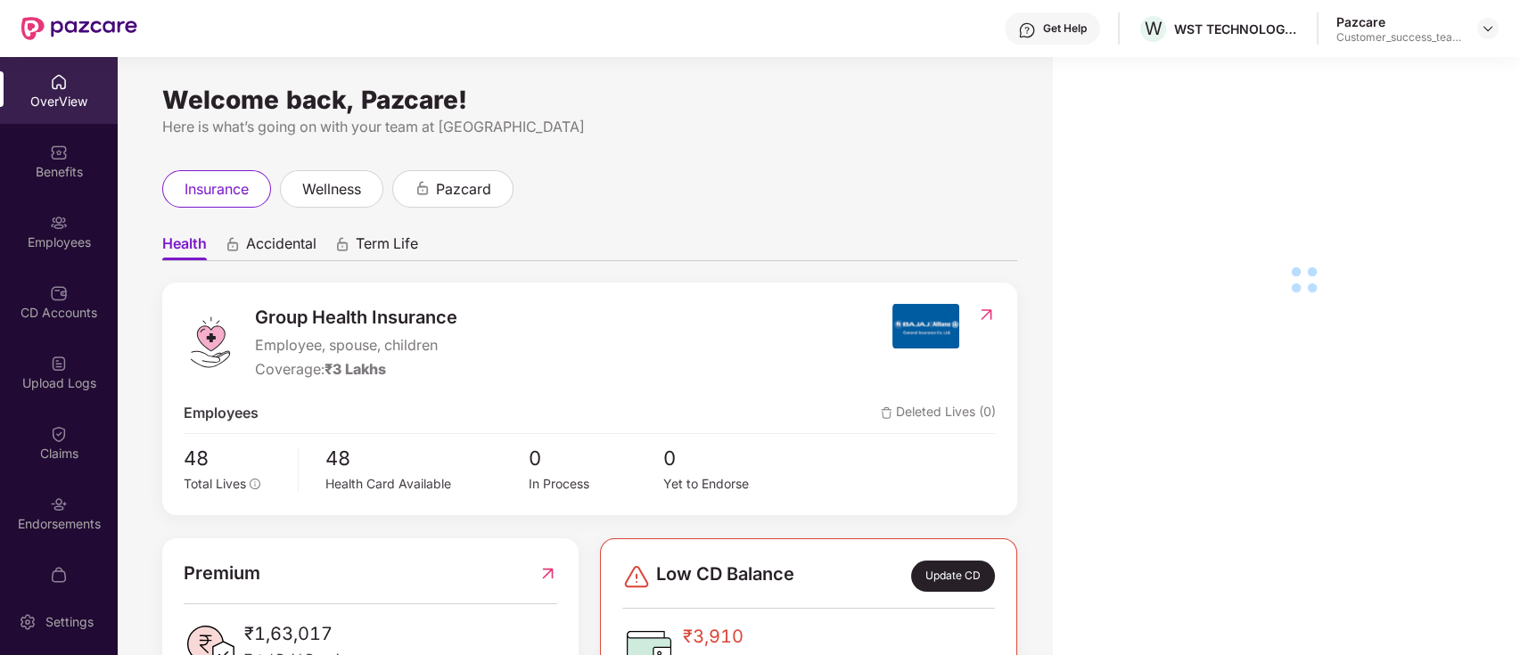
click at [63, 238] on div "Employees" at bounding box center [59, 243] width 118 height 18
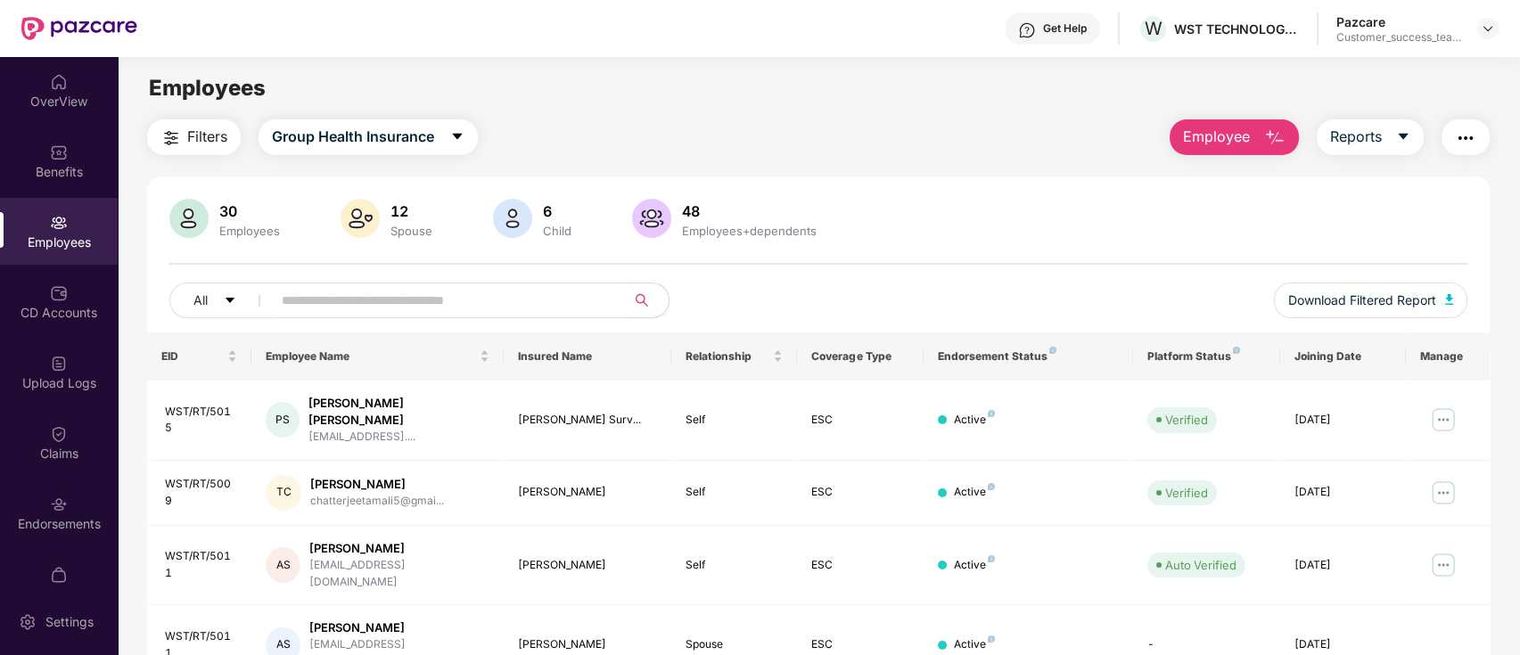
click at [184, 138] on button "Filters" at bounding box center [194, 137] width 94 height 36
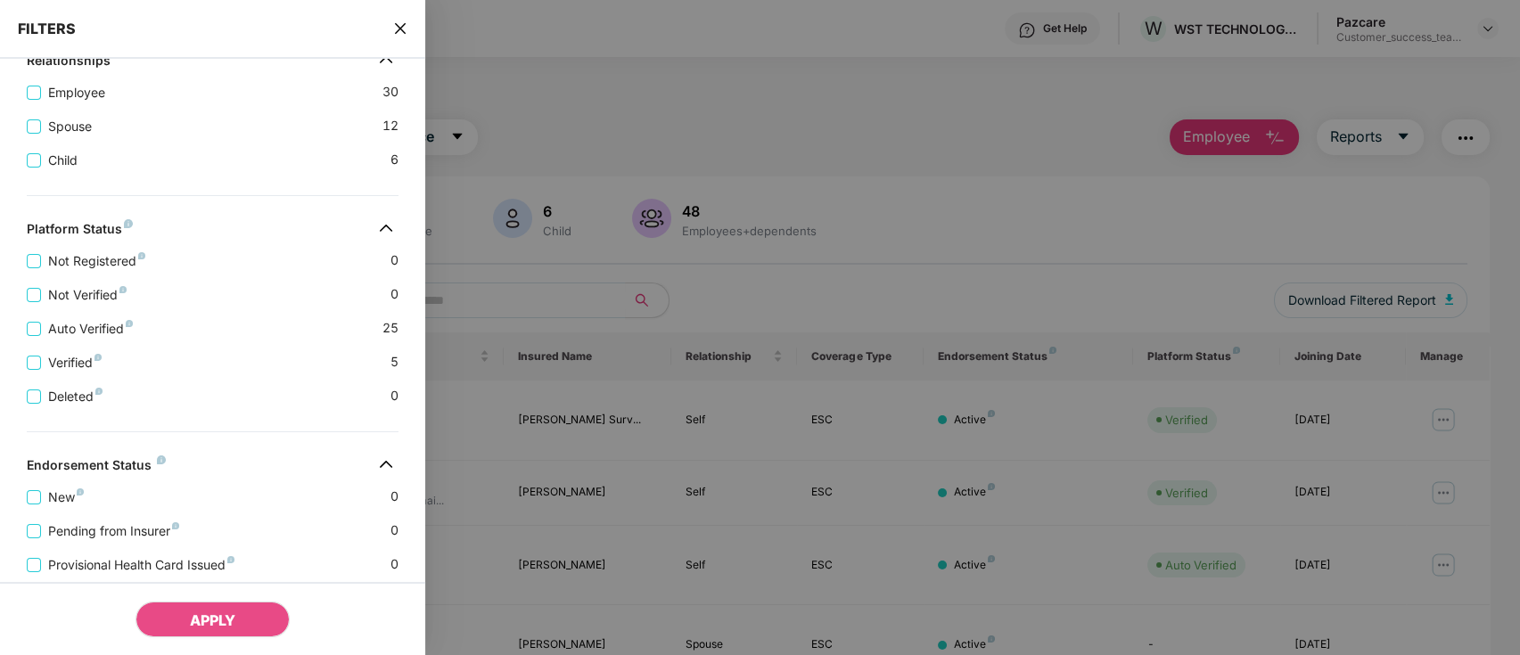
scroll to position [237, 0]
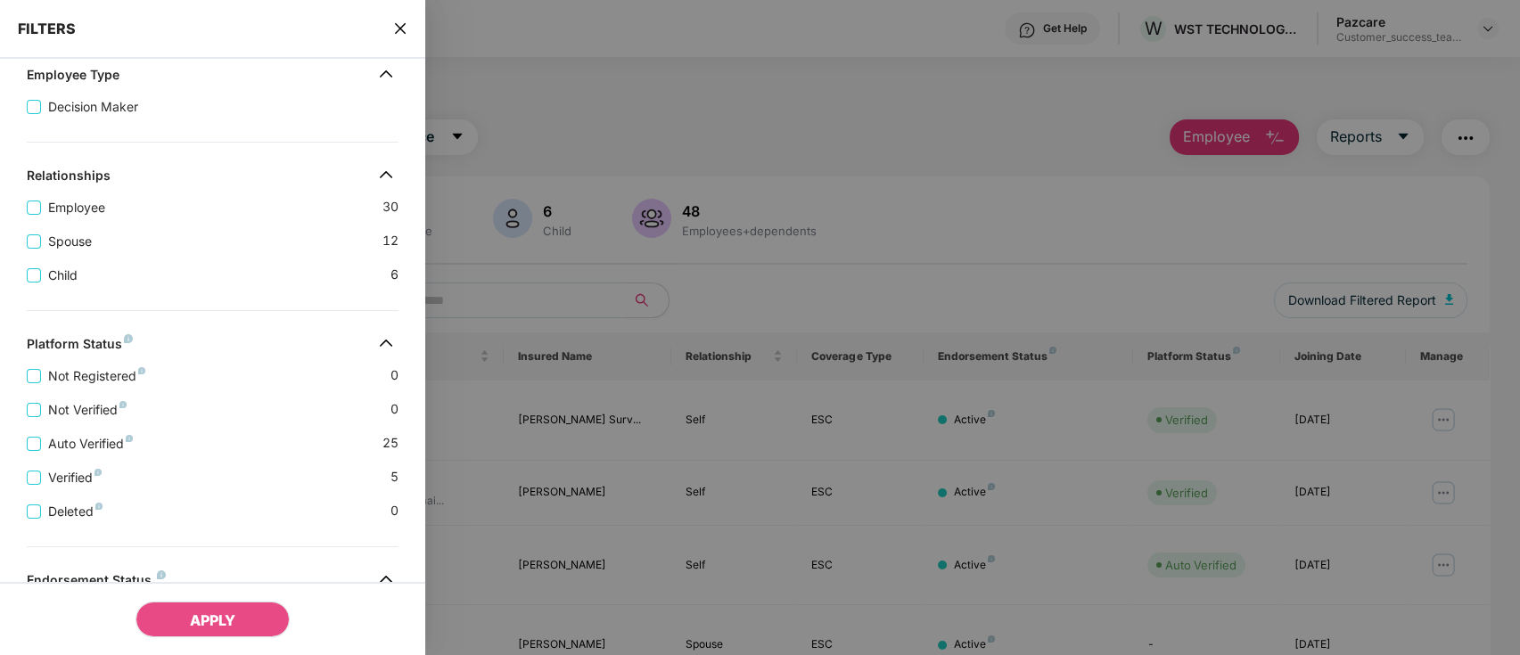
click at [390, 33] on div "FILTERS" at bounding box center [212, 29] width 425 height 59
click at [400, 27] on icon "close" at bounding box center [400, 28] width 14 height 14
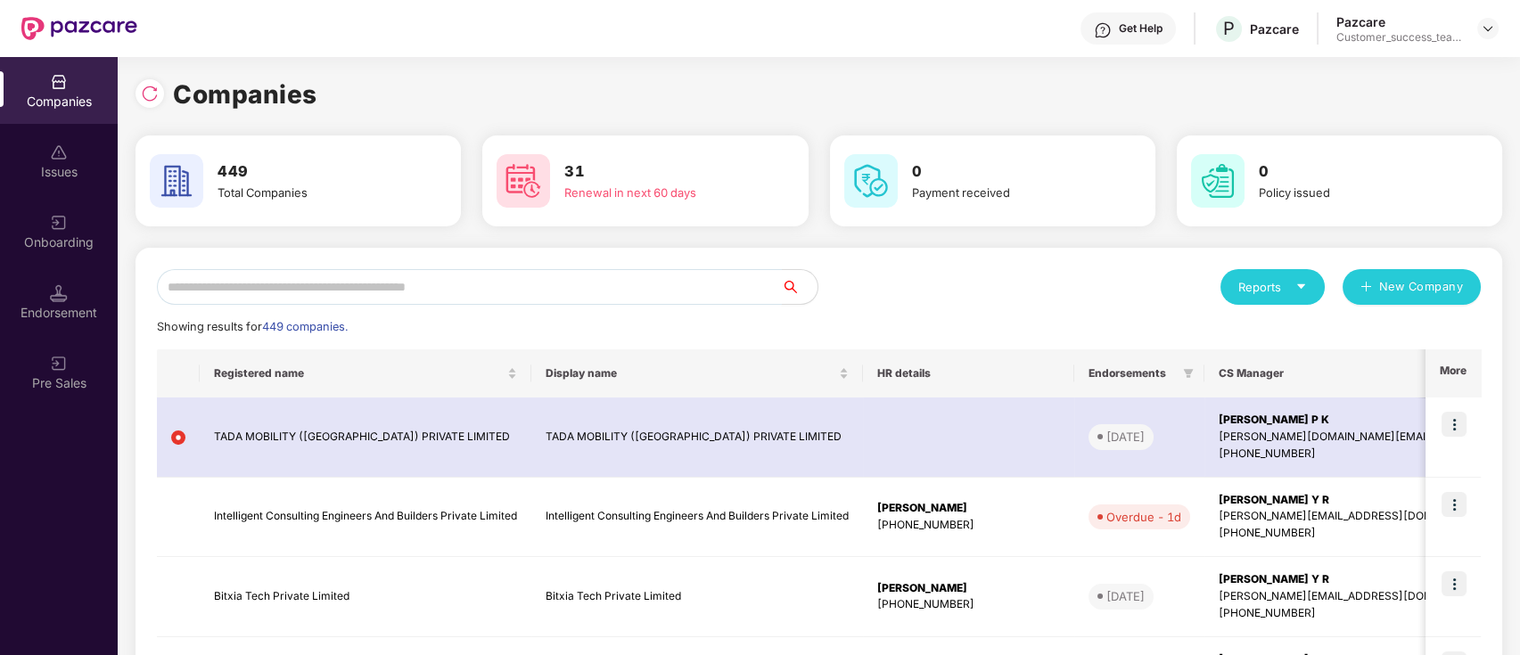
click at [555, 288] on input "text" at bounding box center [469, 287] width 625 height 36
paste input "******"
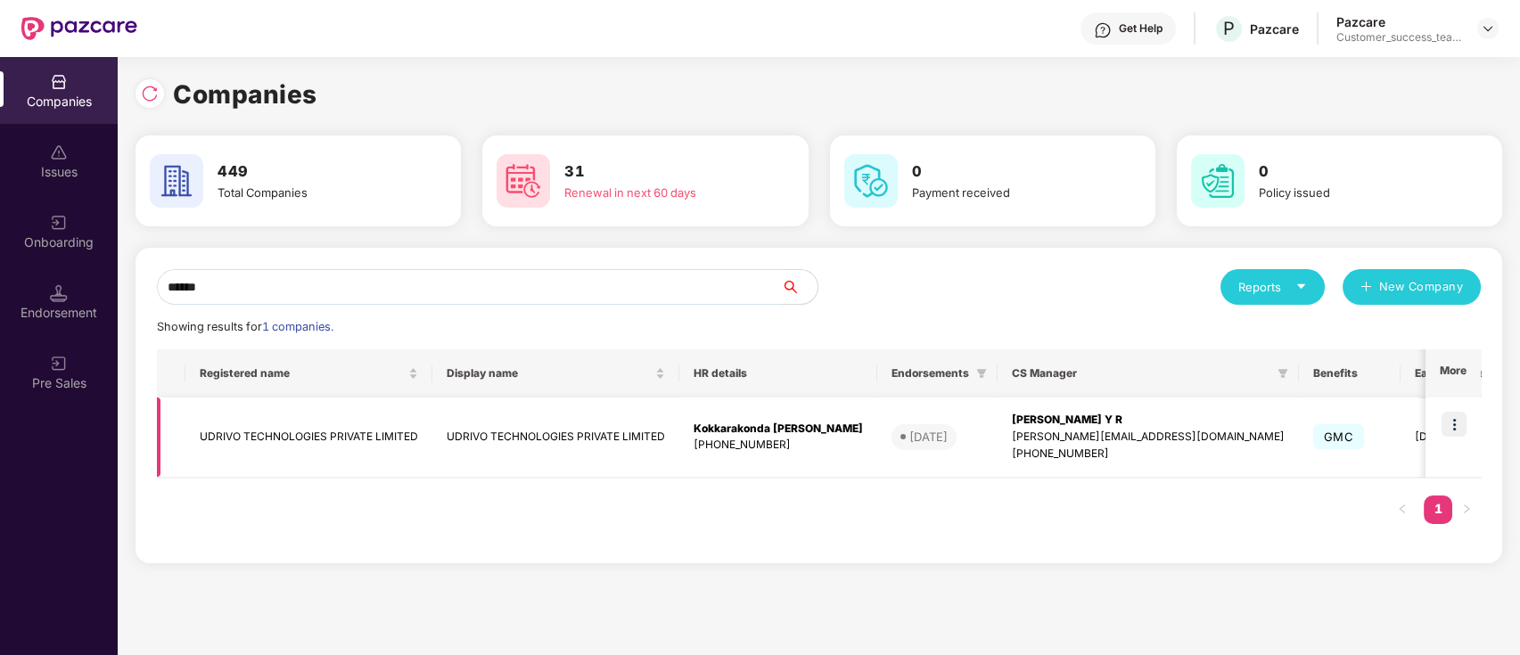
type input "******"
click at [1444, 462] on td at bounding box center [1453, 438] width 55 height 80
click at [1455, 426] on img at bounding box center [1454, 424] width 25 height 25
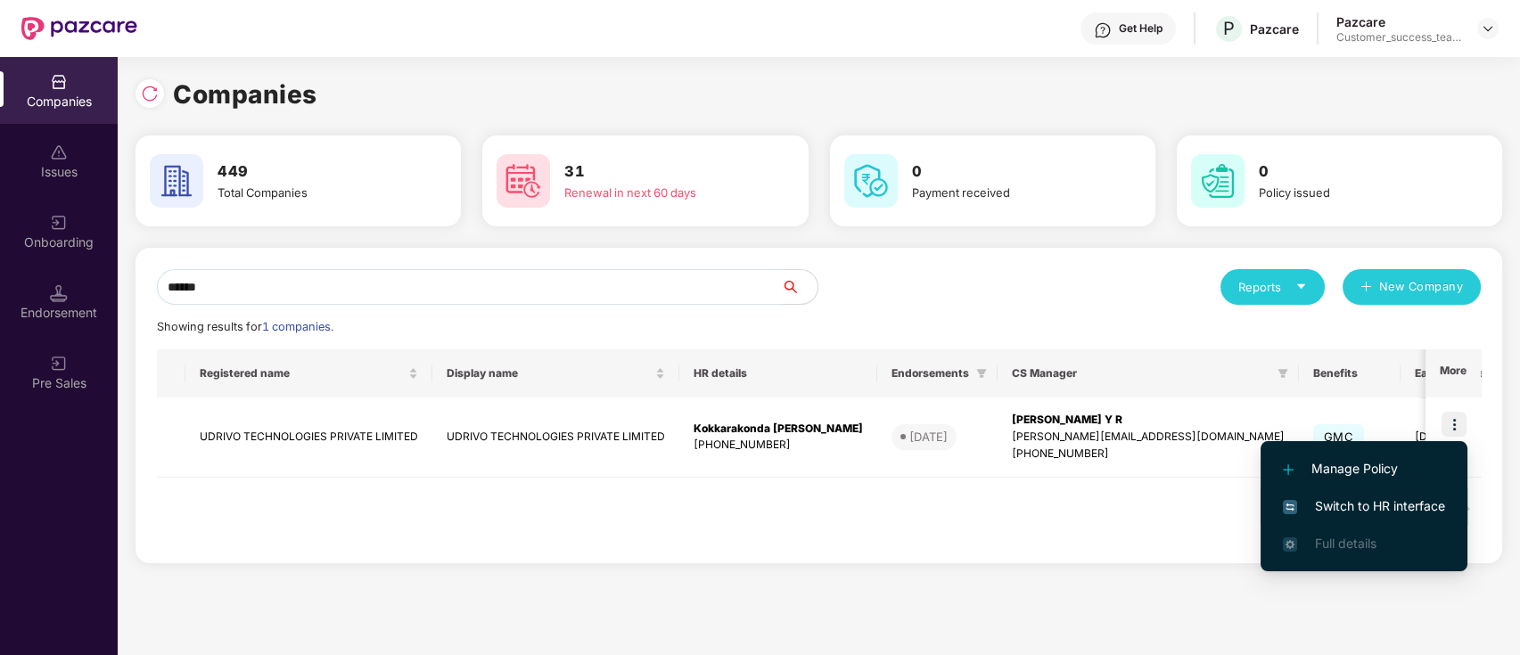
click at [1405, 503] on span "Switch to HR interface" at bounding box center [1364, 507] width 162 height 20
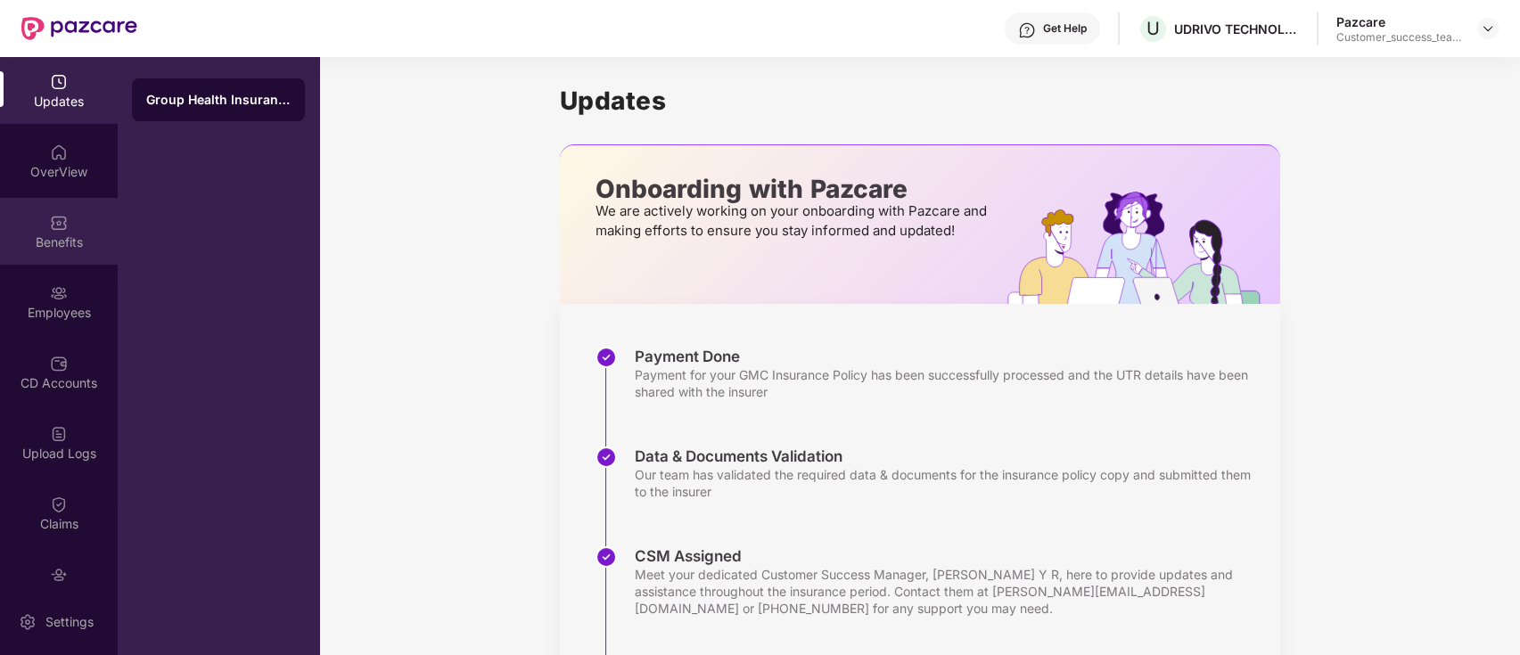
click at [65, 239] on div "Benefits" at bounding box center [59, 243] width 118 height 18
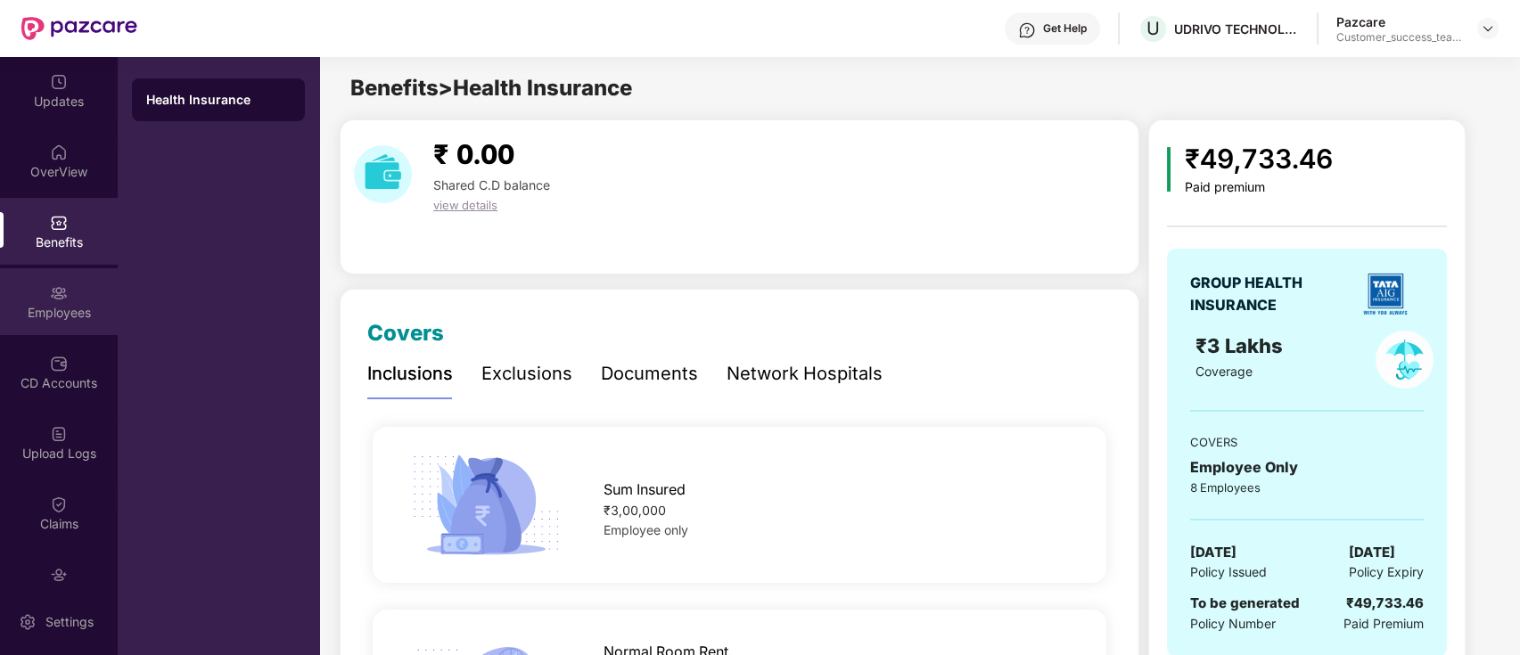
click at [84, 325] on div "Employees" at bounding box center [59, 301] width 118 height 67
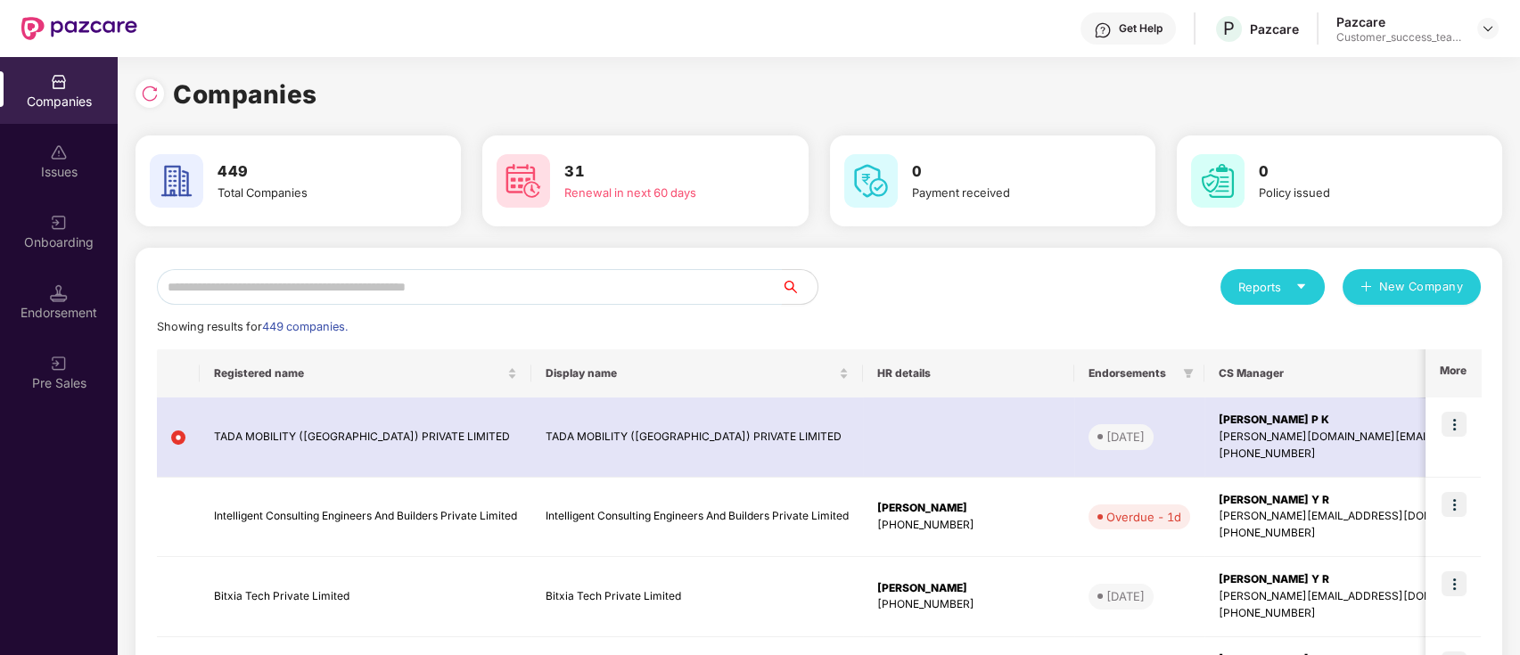
click at [683, 270] on input "text" at bounding box center [469, 287] width 625 height 36
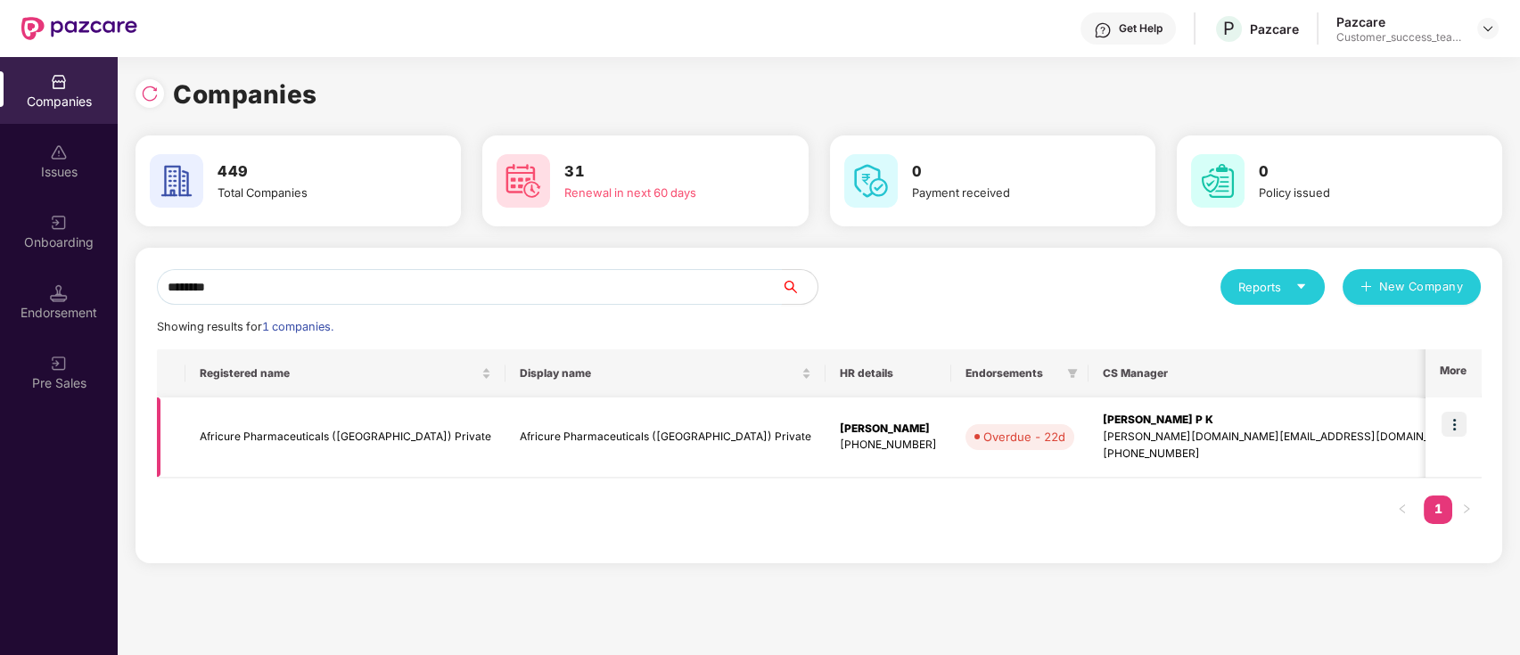
type input "********"
click at [1459, 423] on img at bounding box center [1454, 424] width 25 height 25
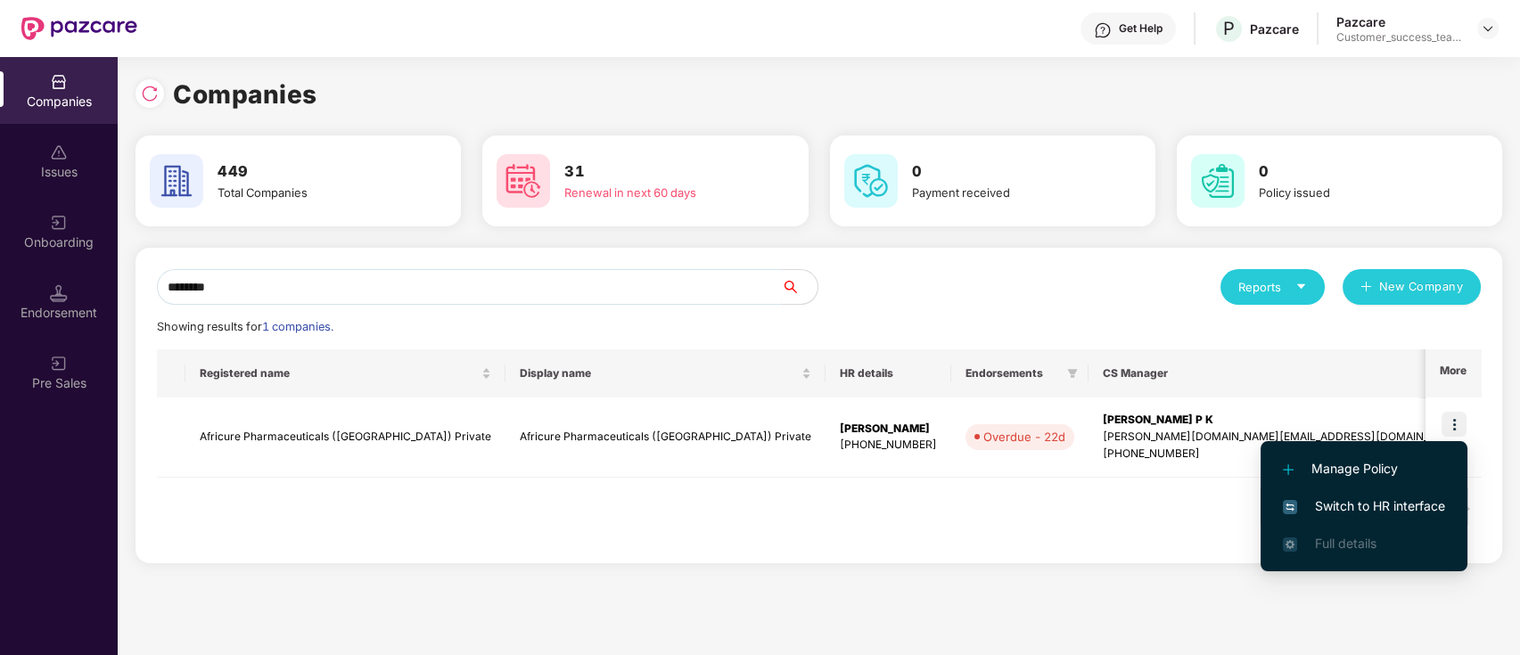
click at [1438, 515] on span "Switch to HR interface" at bounding box center [1364, 507] width 162 height 20
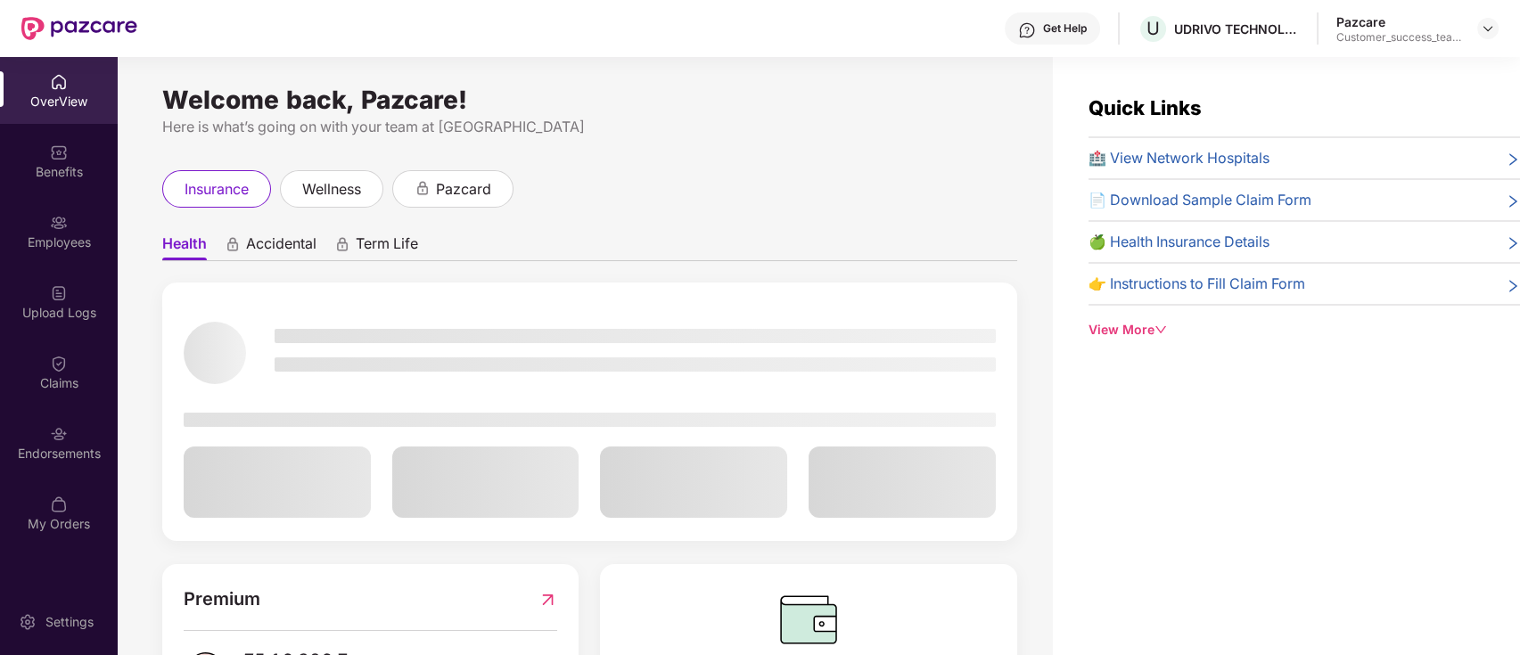
scroll to position [57, 0]
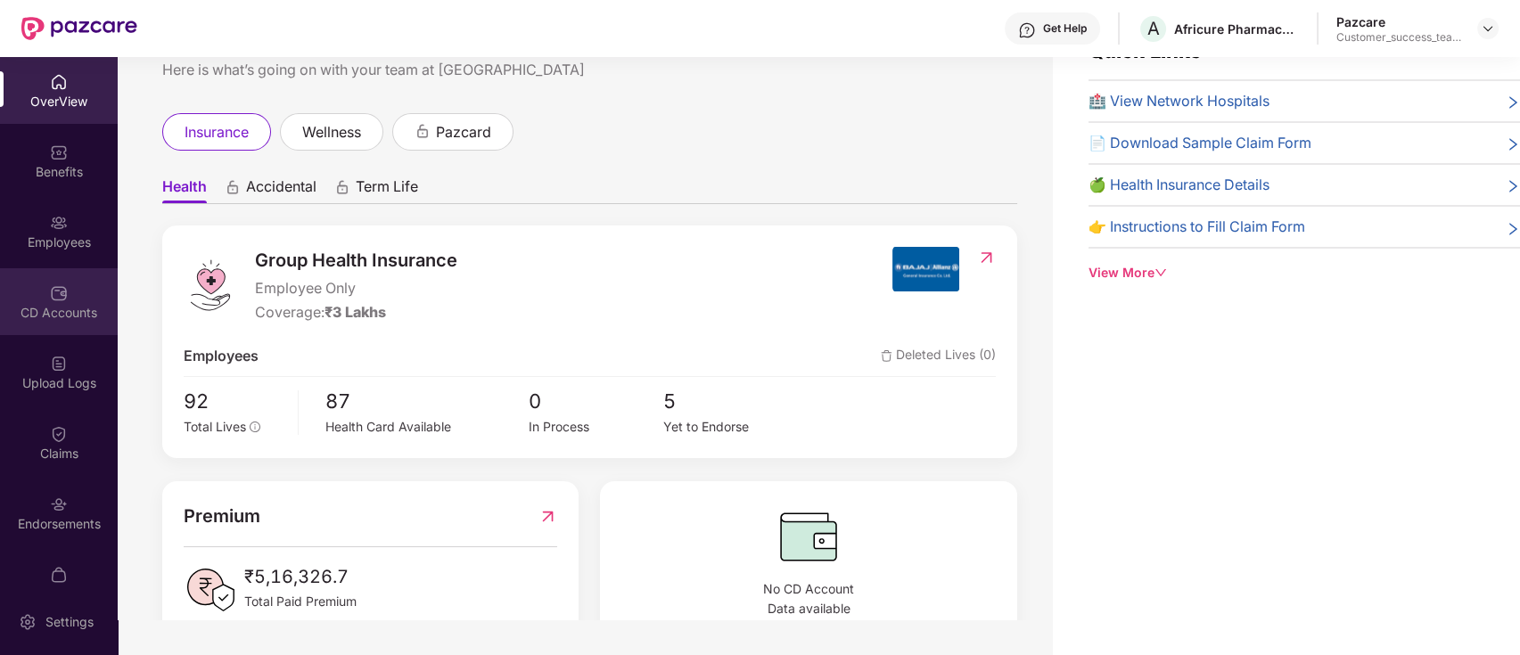
click at [70, 309] on div "CD Accounts" at bounding box center [59, 313] width 118 height 18
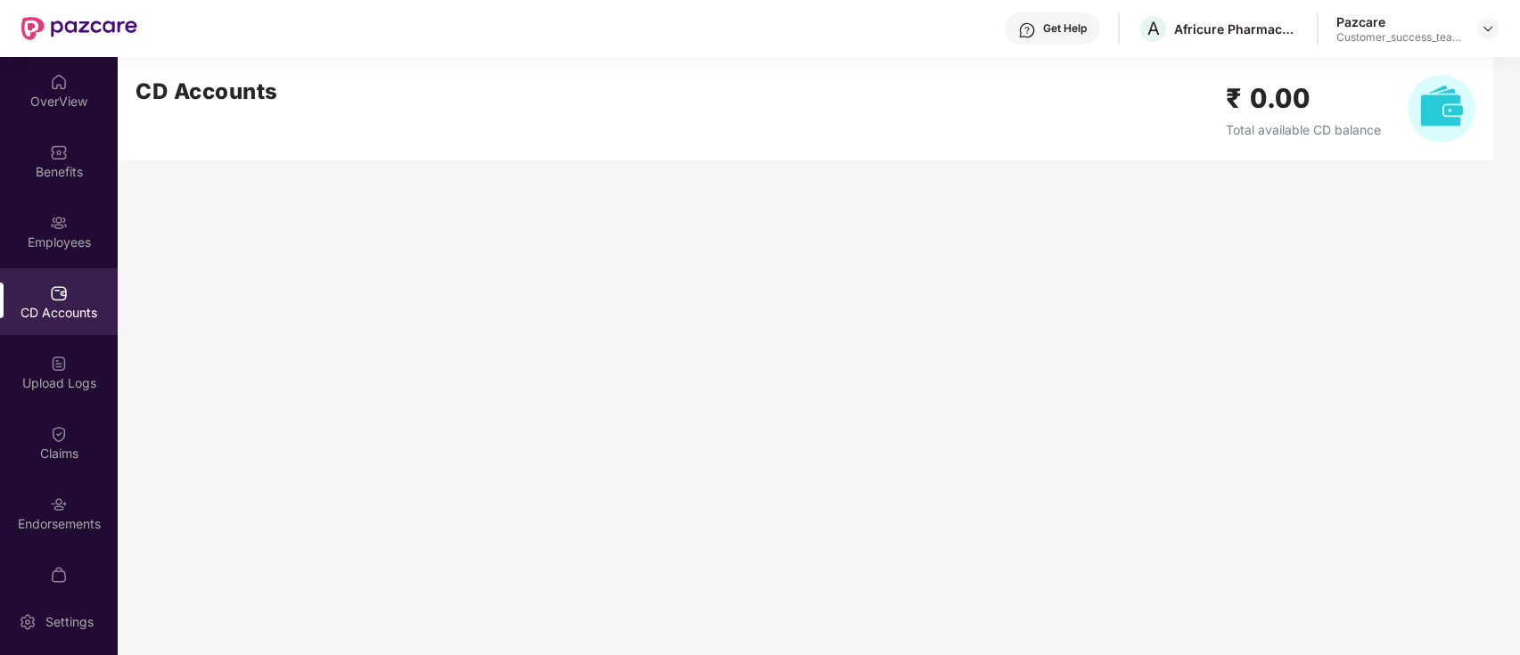
scroll to position [0, 0]
click at [1493, 29] on img at bounding box center [1488, 28] width 14 height 14
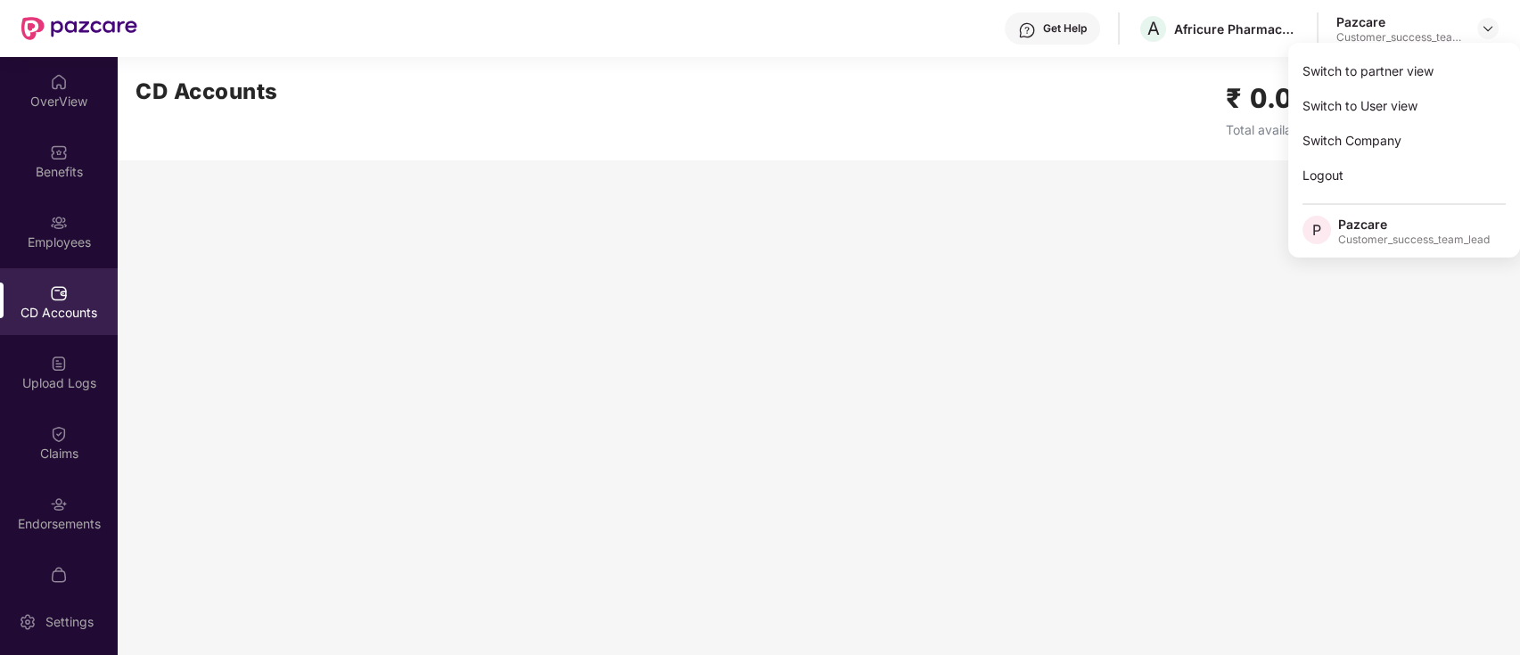
click at [1464, 52] on div "Switch to partner view Switch to User view Switch Company Logout P Pazcare Cust…" at bounding box center [1404, 150] width 232 height 215
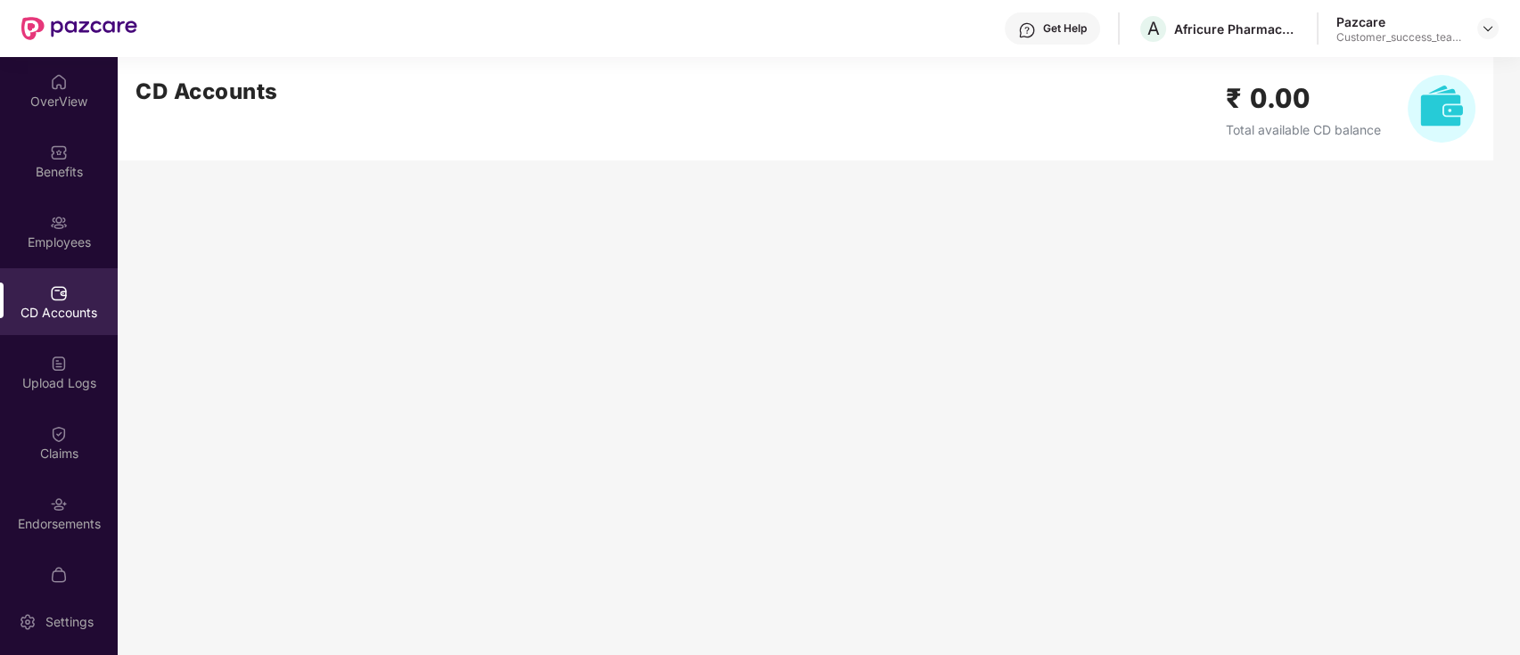
click at [1450, 70] on div "CD Accounts ₹ 0.00 Total available CD balance" at bounding box center [806, 108] width 1376 height 103
click at [1484, 32] on img at bounding box center [1488, 28] width 14 height 14
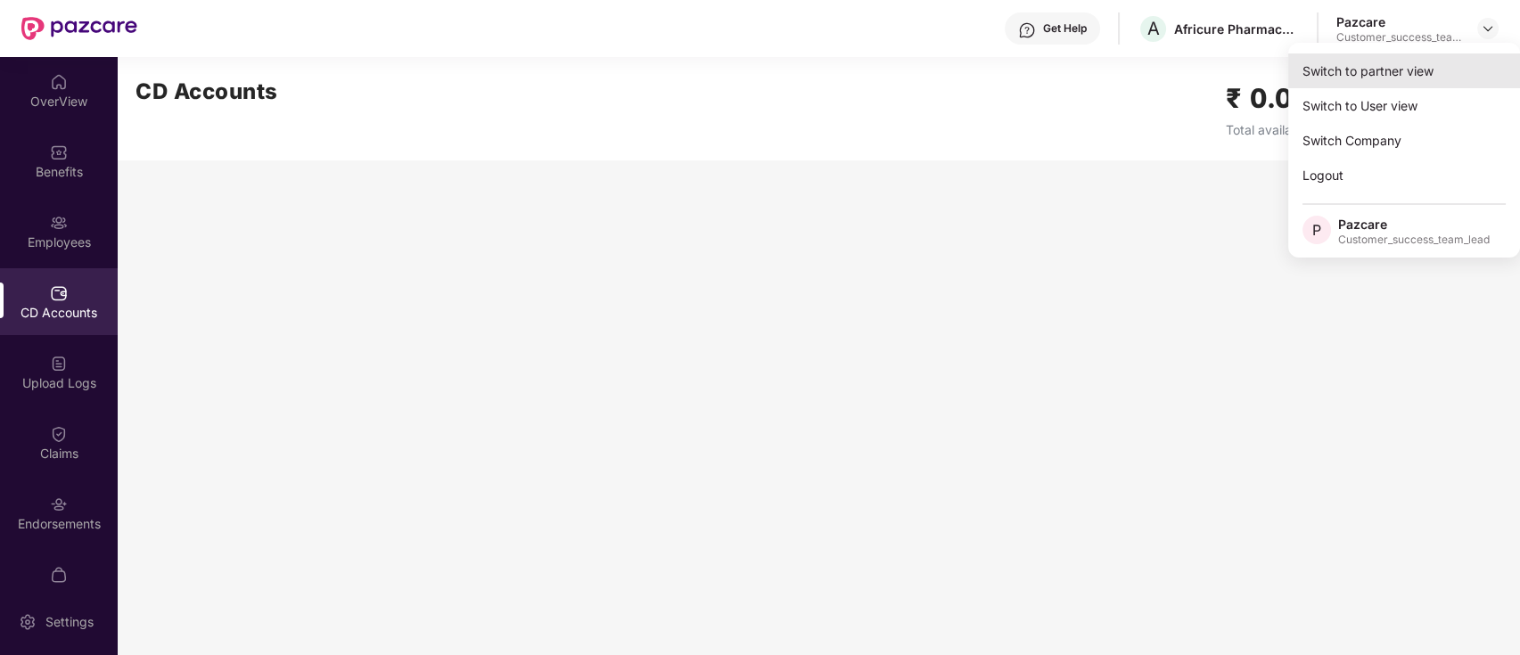
click at [1430, 75] on div "Switch to partner view" at bounding box center [1404, 70] width 232 height 35
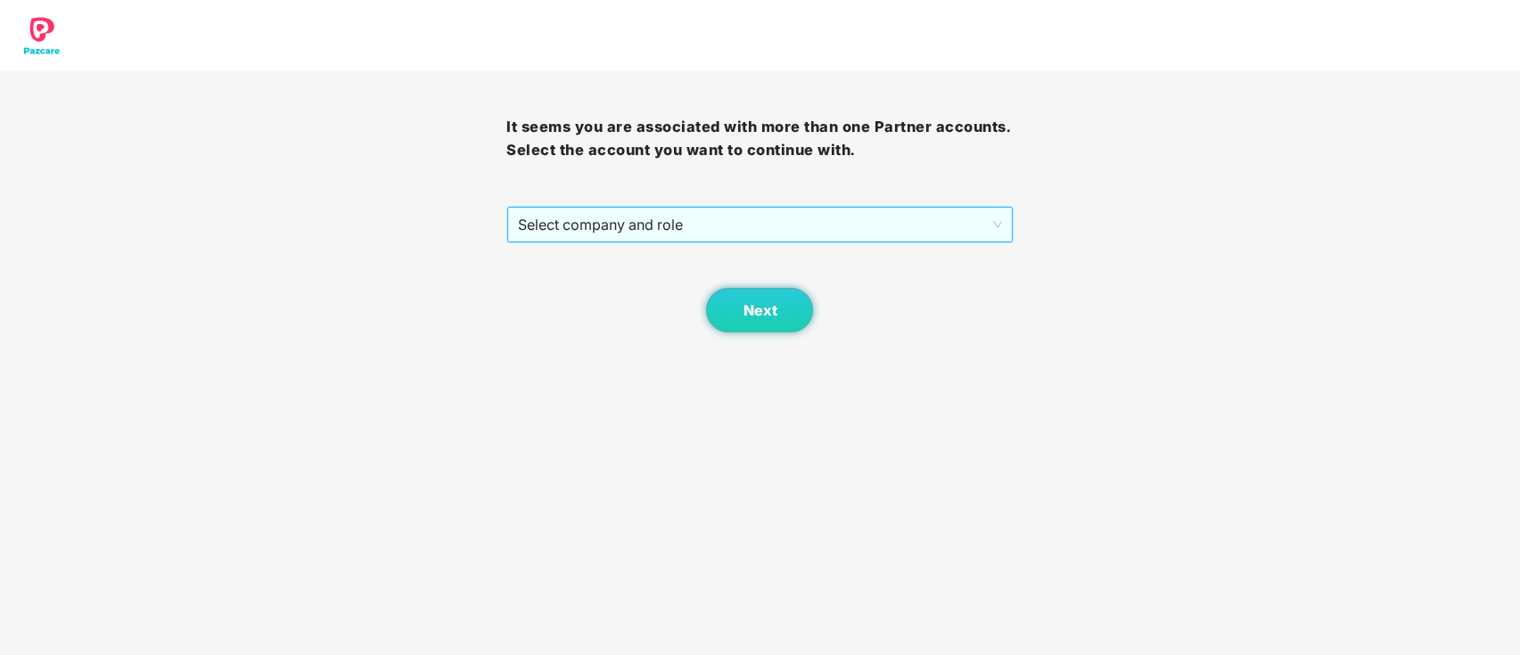
click at [868, 238] on span "Select company and role" at bounding box center [759, 225] width 483 height 34
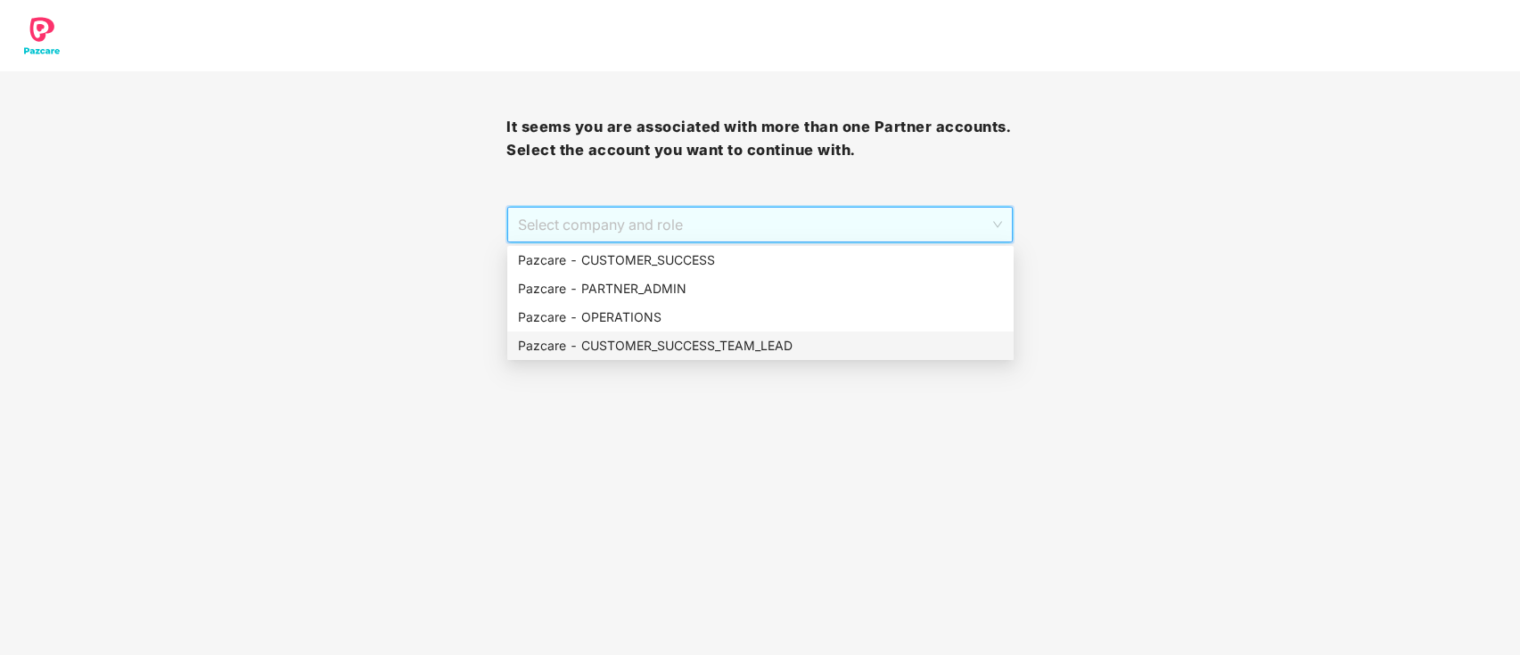
click at [759, 338] on div "Pazcare - CUSTOMER_SUCCESS_TEAM_LEAD" at bounding box center [760, 346] width 485 height 20
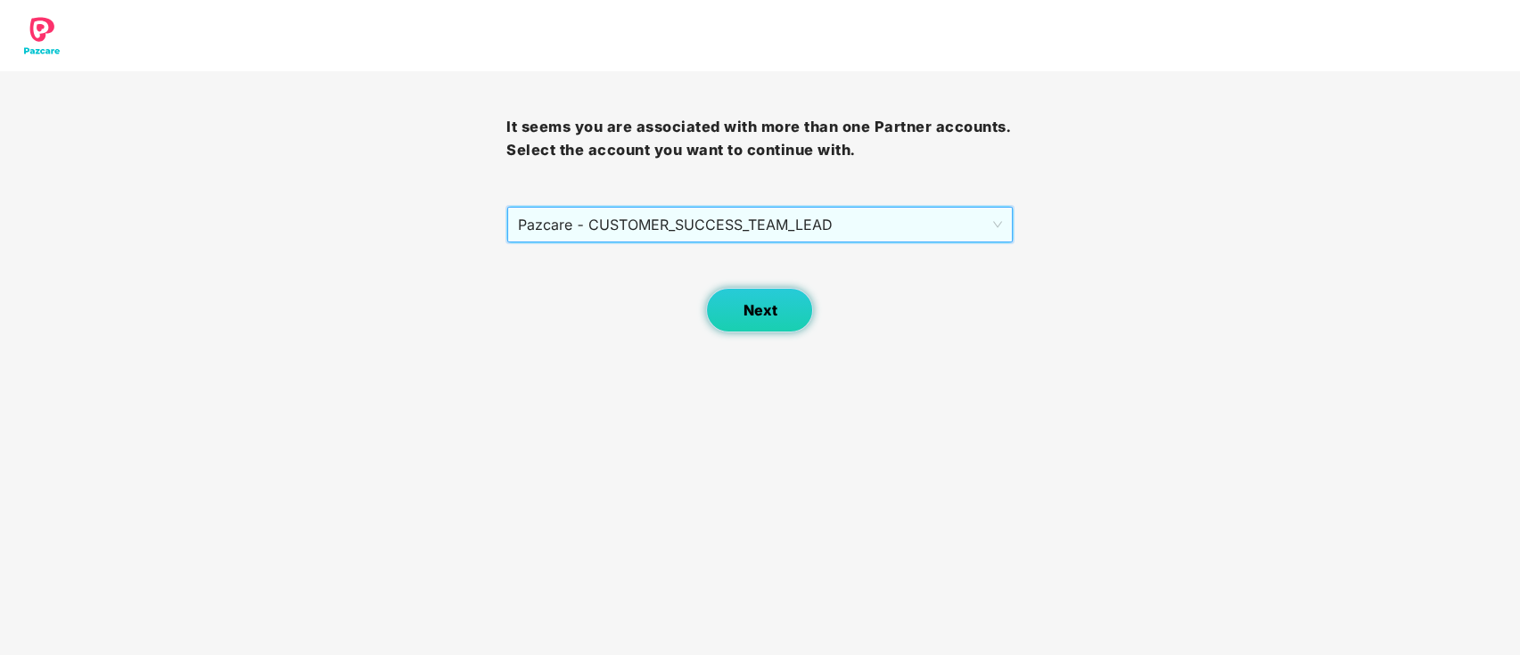
click at [769, 325] on button "Next" at bounding box center [759, 310] width 107 height 45
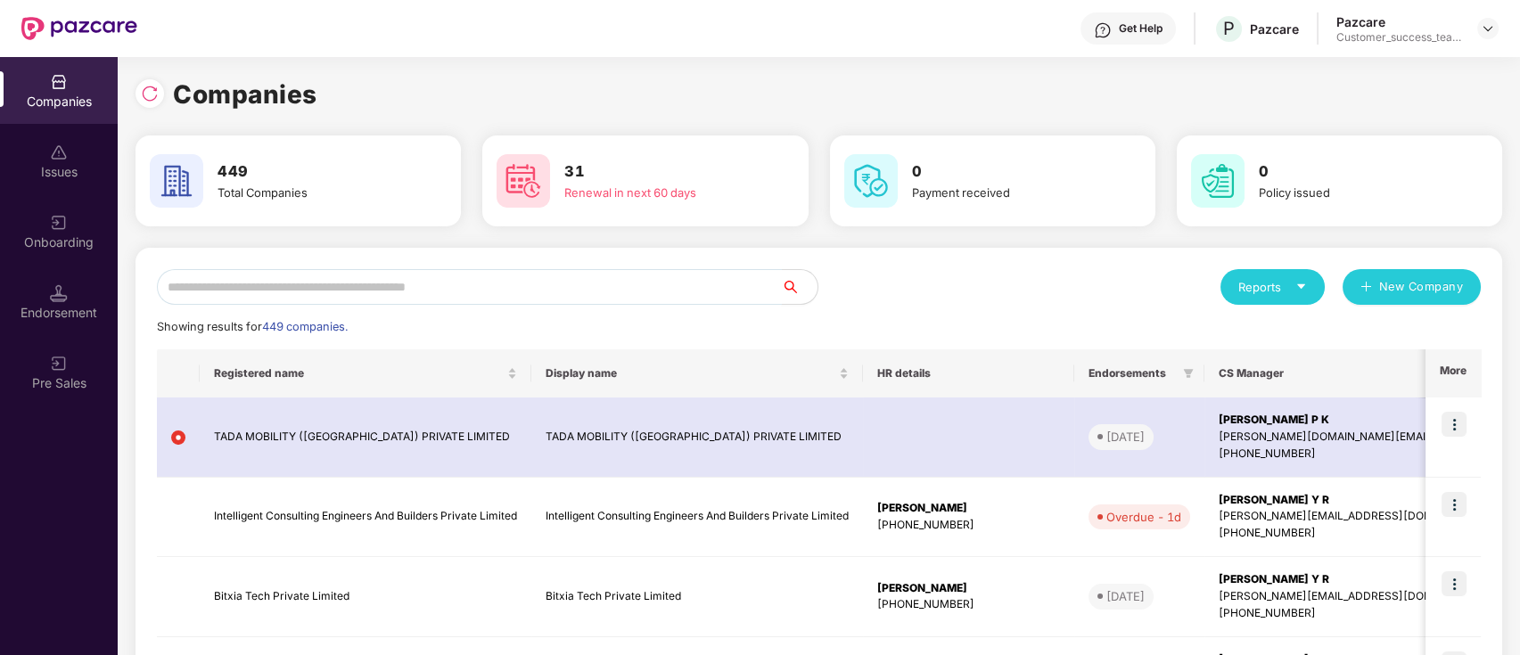
click at [756, 284] on input "text" at bounding box center [469, 287] width 625 height 36
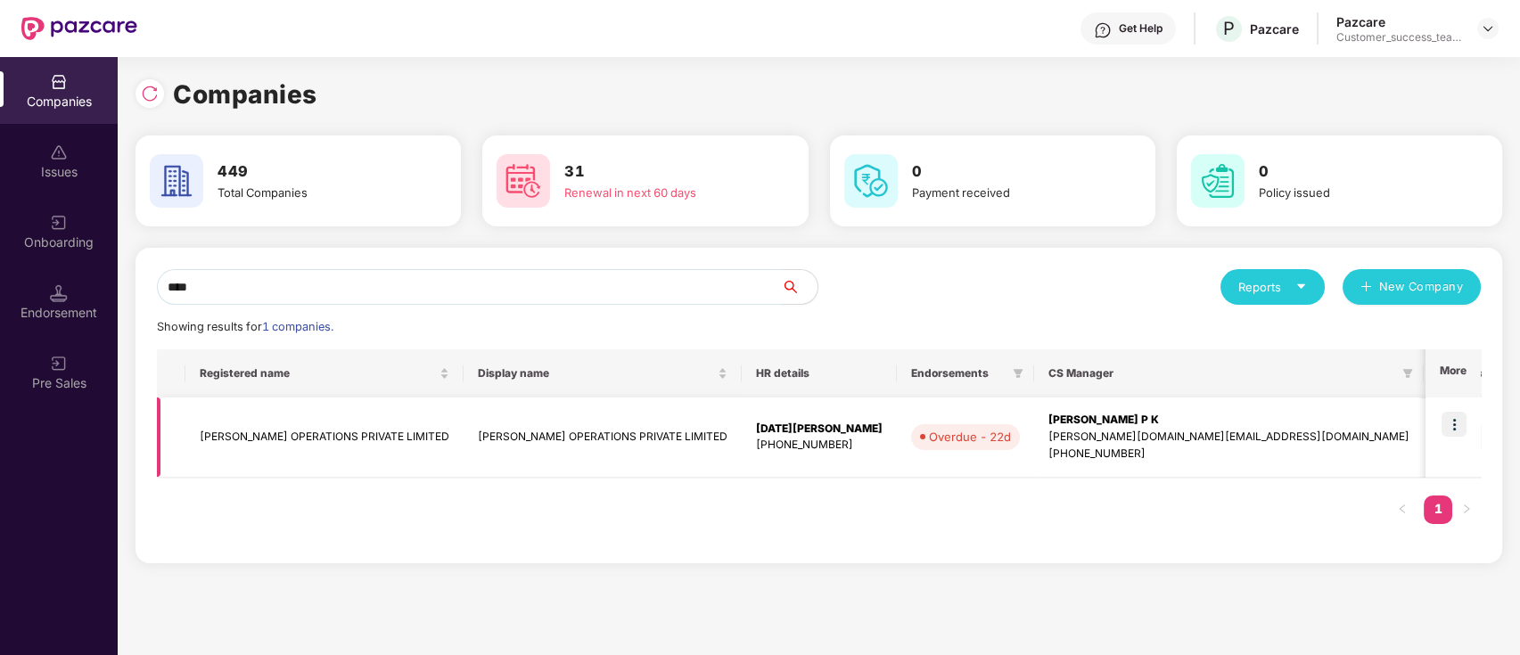
type input "****"
click at [1452, 429] on img at bounding box center [1454, 424] width 25 height 25
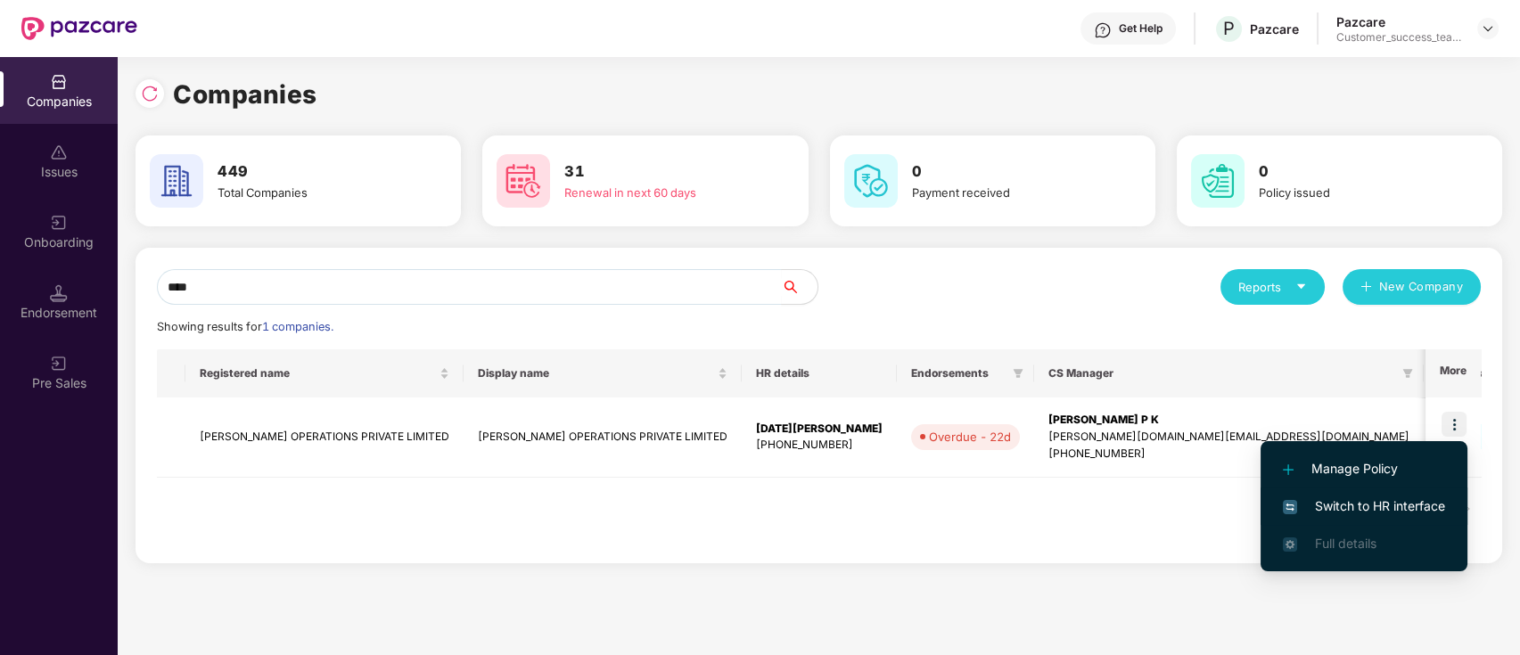
click at [1421, 508] on span "Switch to HR interface" at bounding box center [1364, 507] width 162 height 20
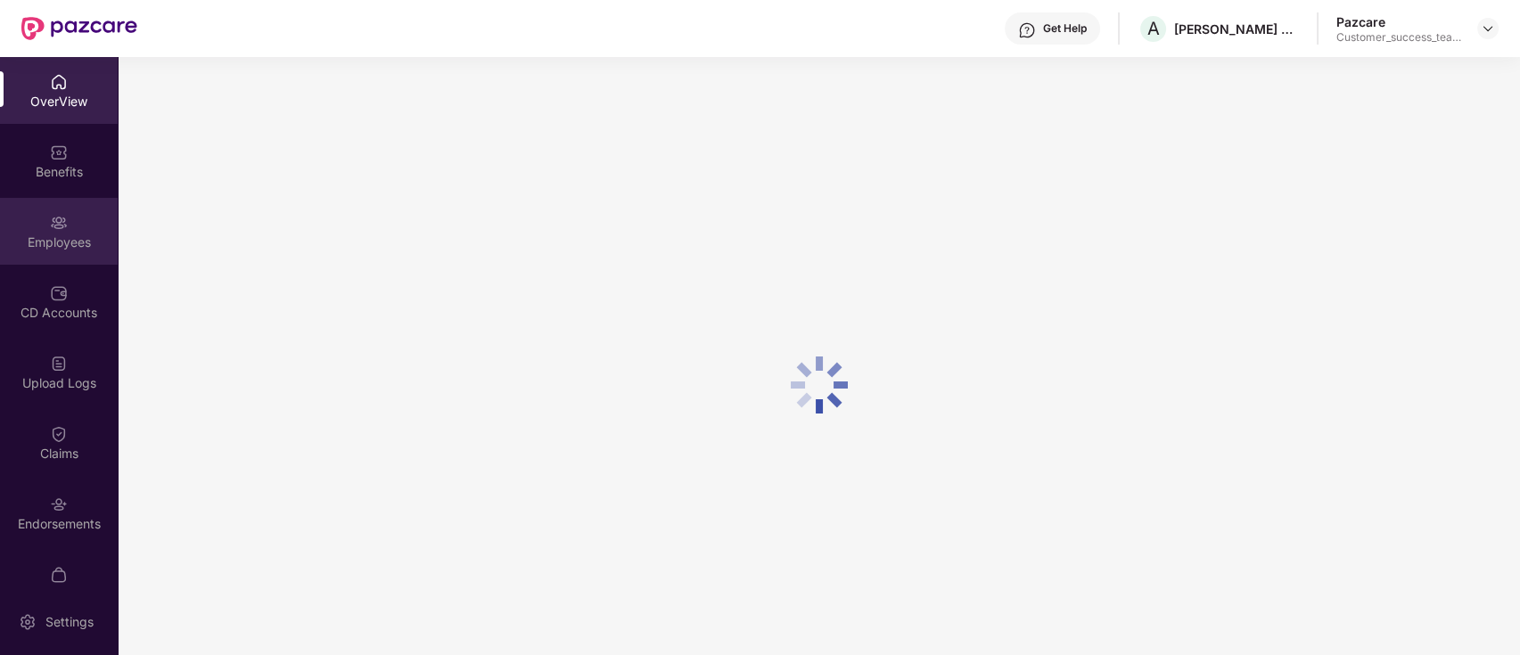
click at [53, 225] on img at bounding box center [59, 223] width 18 height 18
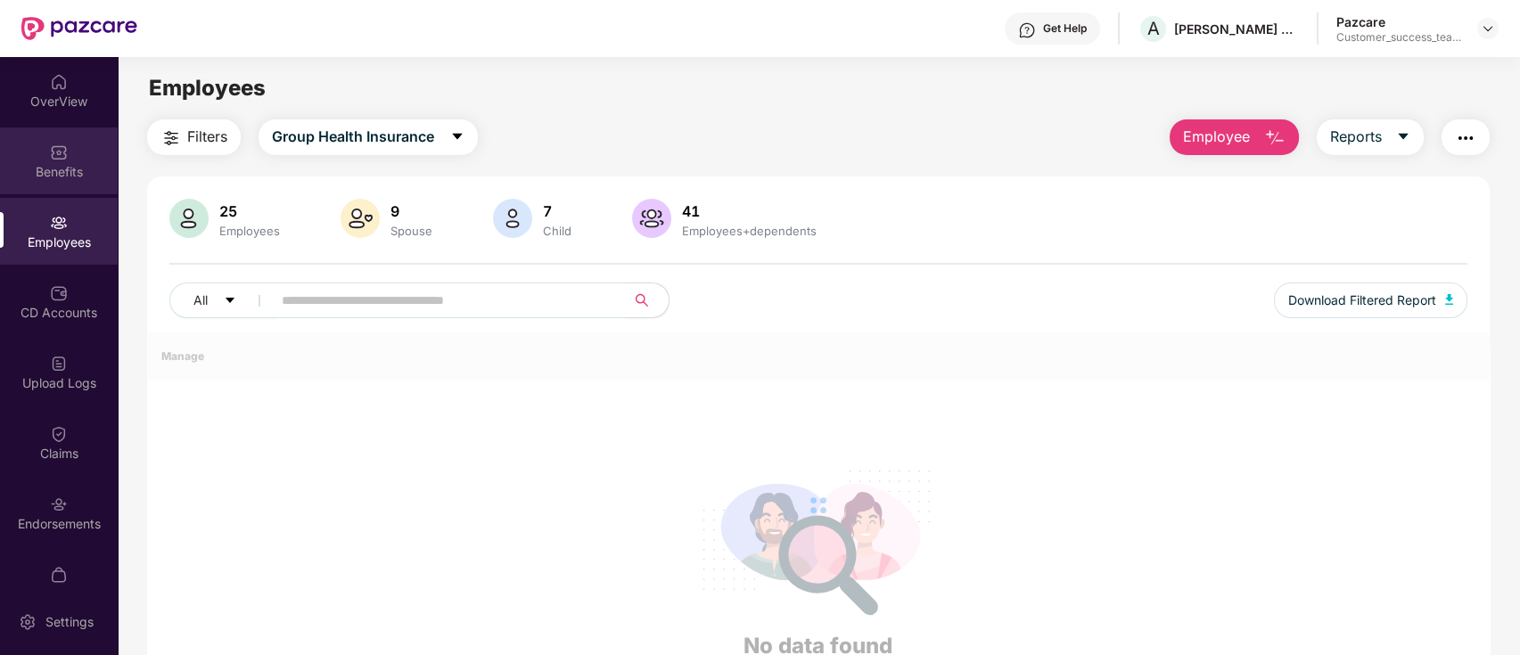
click at [64, 175] on div "Benefits" at bounding box center [59, 172] width 118 height 18
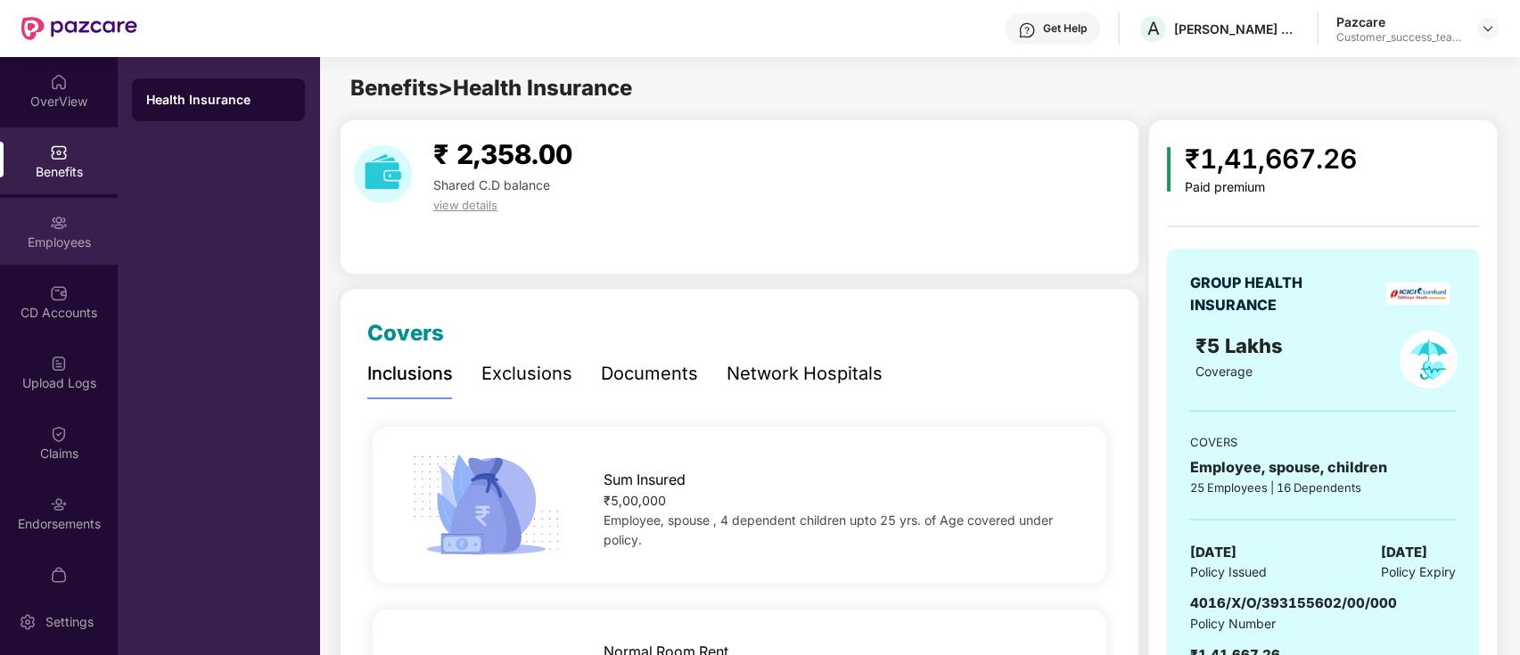
click at [43, 231] on div "Employees" at bounding box center [59, 231] width 118 height 67
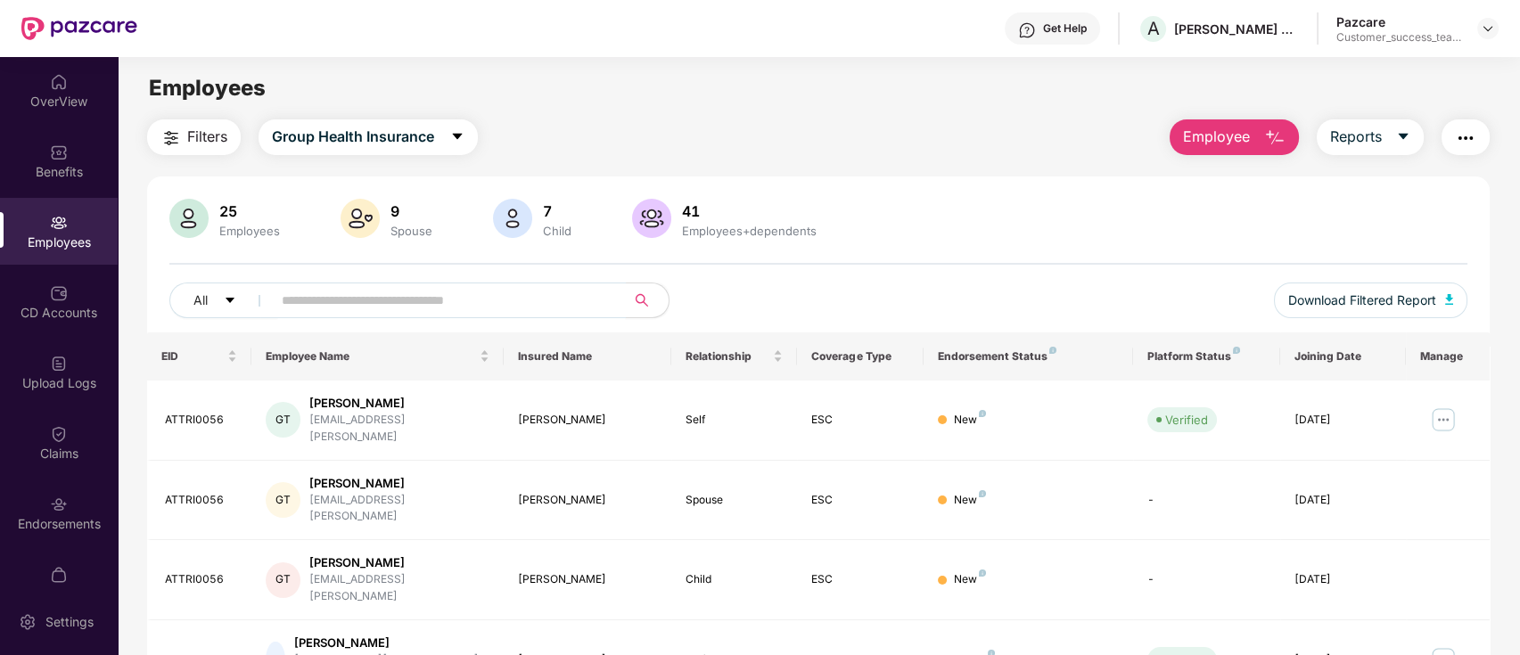
click at [500, 294] on input "text" at bounding box center [442, 300] width 320 height 27
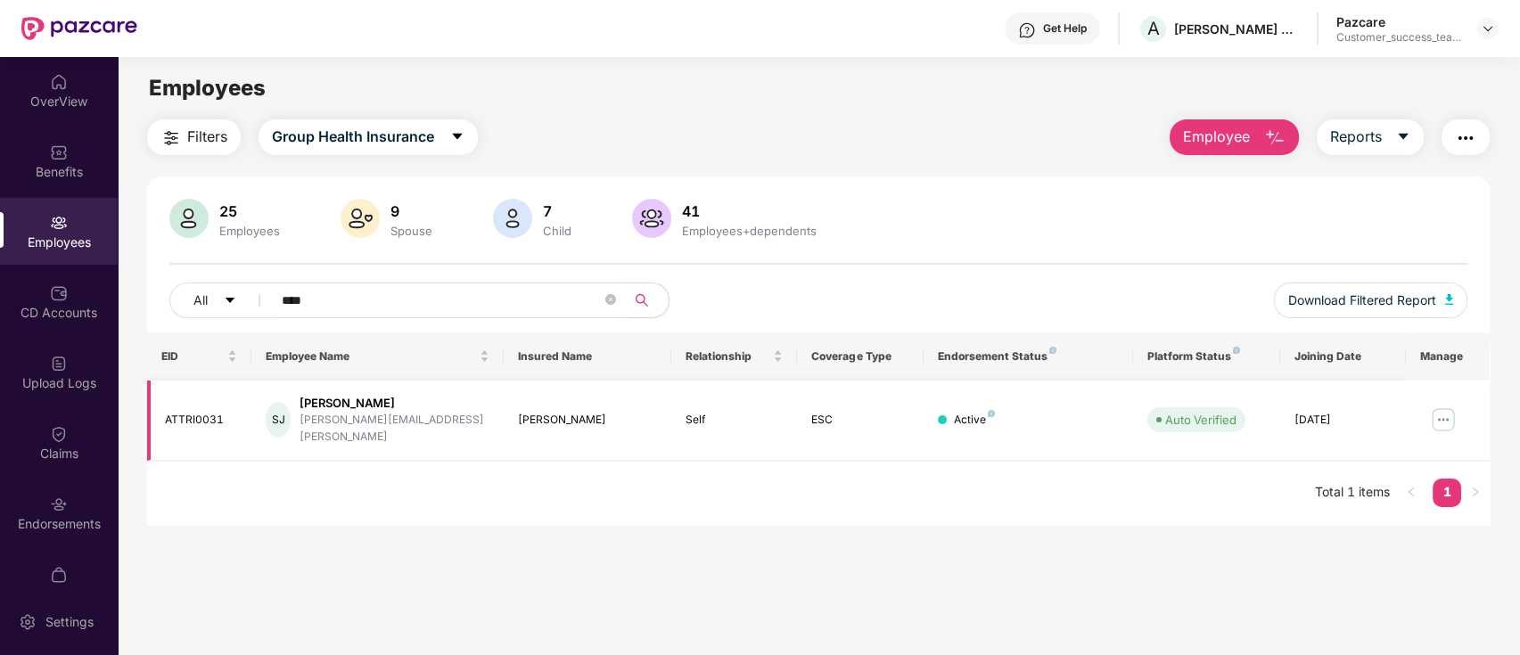
type input "****"
click at [1441, 409] on img at bounding box center [1443, 420] width 29 height 29
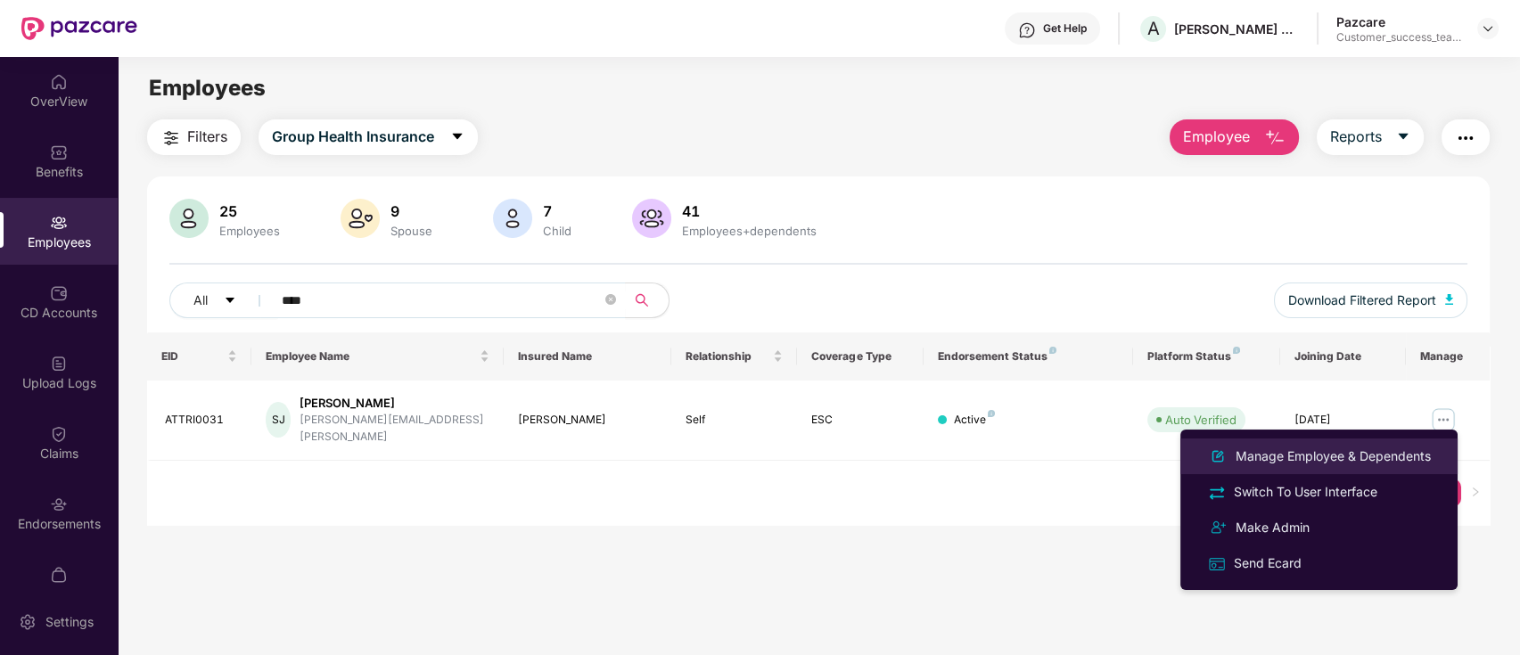
click at [1422, 457] on div "Manage Employee & Dependents" at bounding box center [1333, 457] width 202 height 20
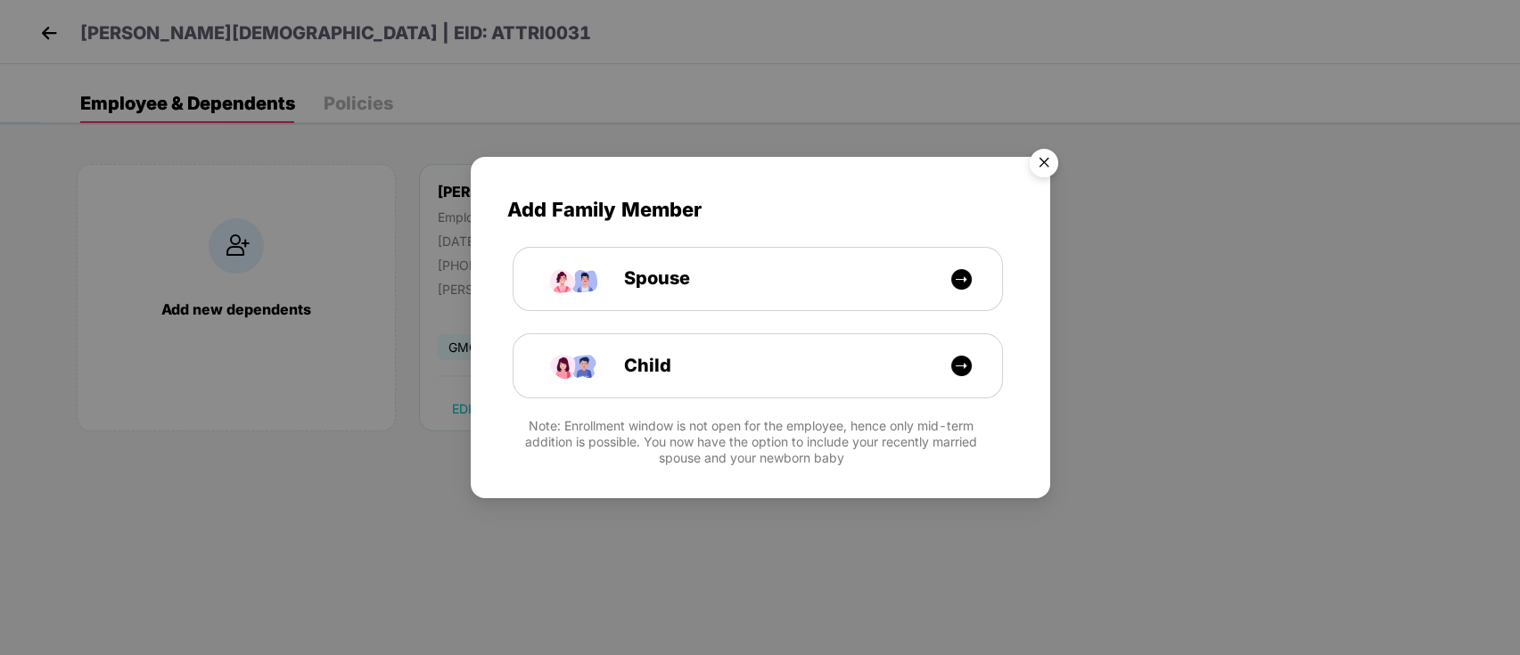
click at [1048, 151] on img "Close" at bounding box center [1044, 166] width 50 height 50
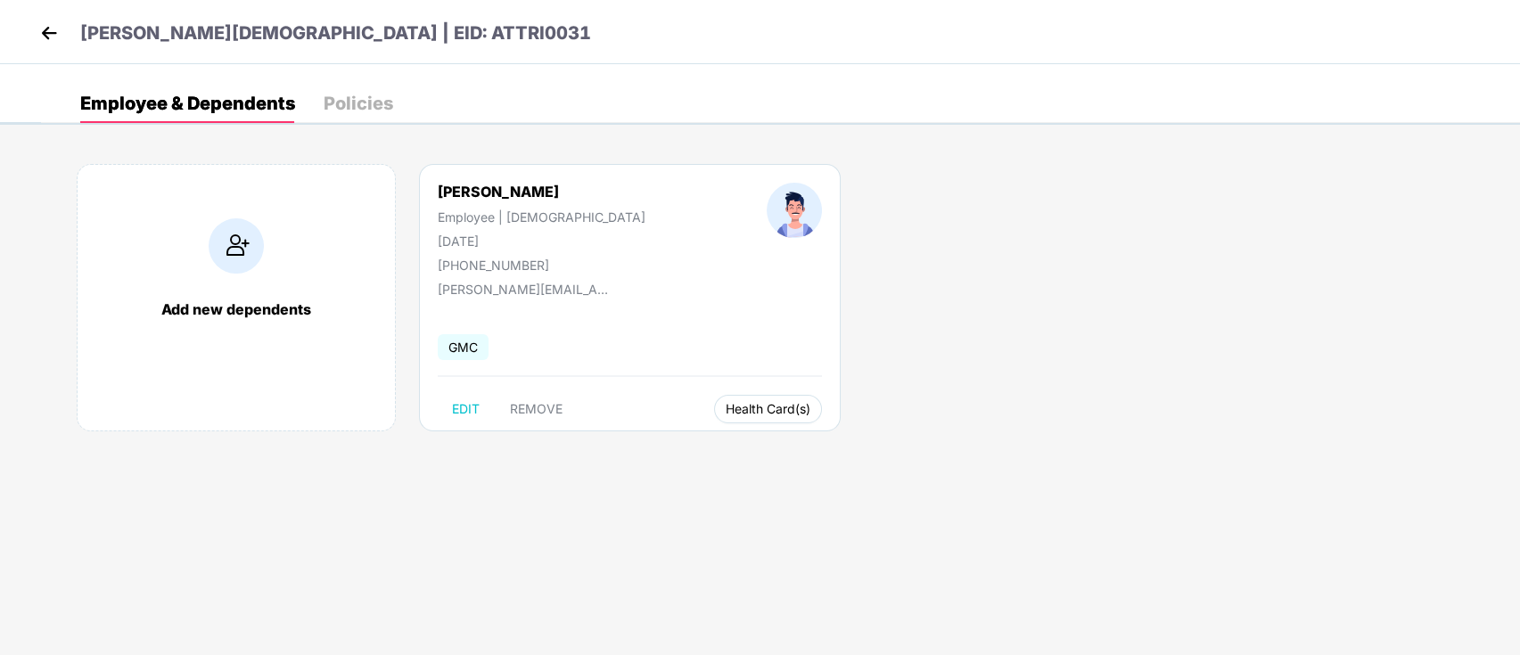
click at [726, 405] on span "Health Card(s)" at bounding box center [768, 409] width 85 height 9
click at [717, 440] on span "Health Insurance(ESC)" at bounding box center [699, 445] width 156 height 20
click at [48, 39] on img at bounding box center [49, 33] width 27 height 27
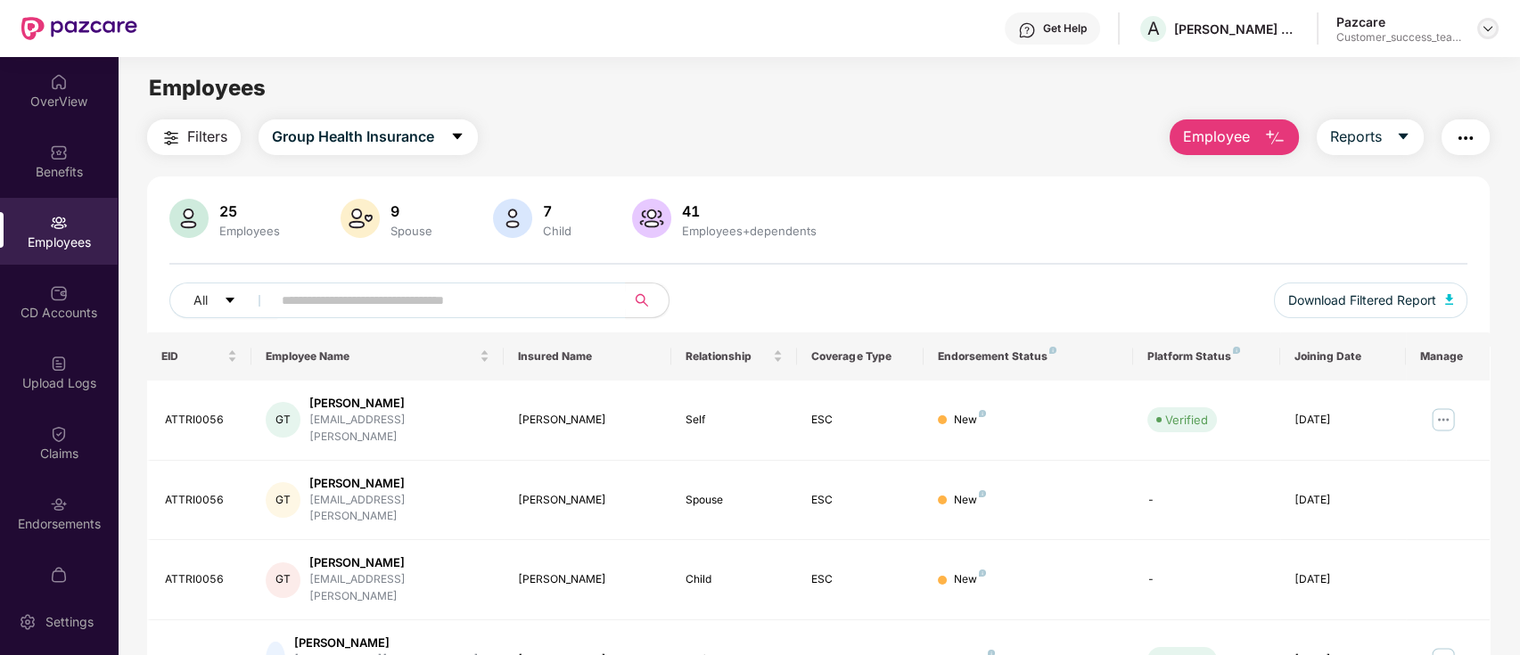
click at [1482, 26] on img at bounding box center [1488, 28] width 14 height 14
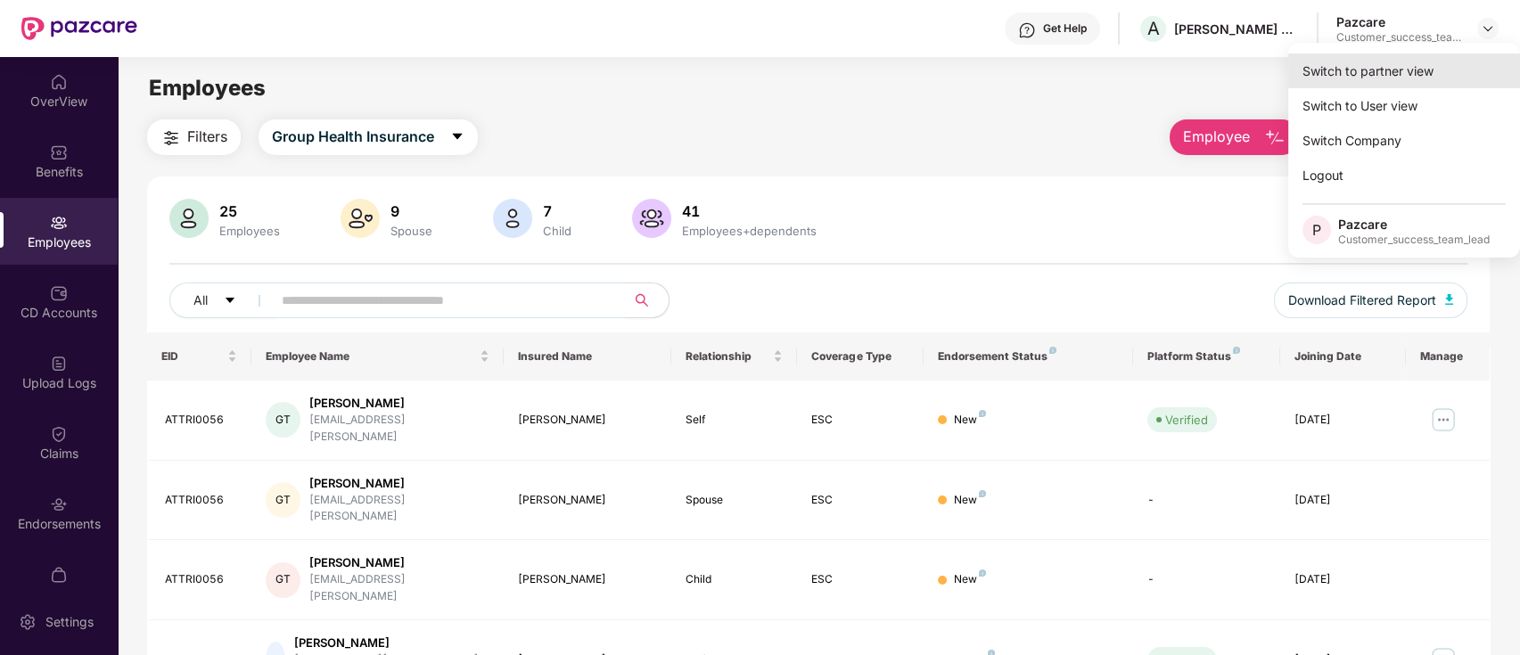
click at [1394, 75] on div "Switch to partner view" at bounding box center [1404, 70] width 232 height 35
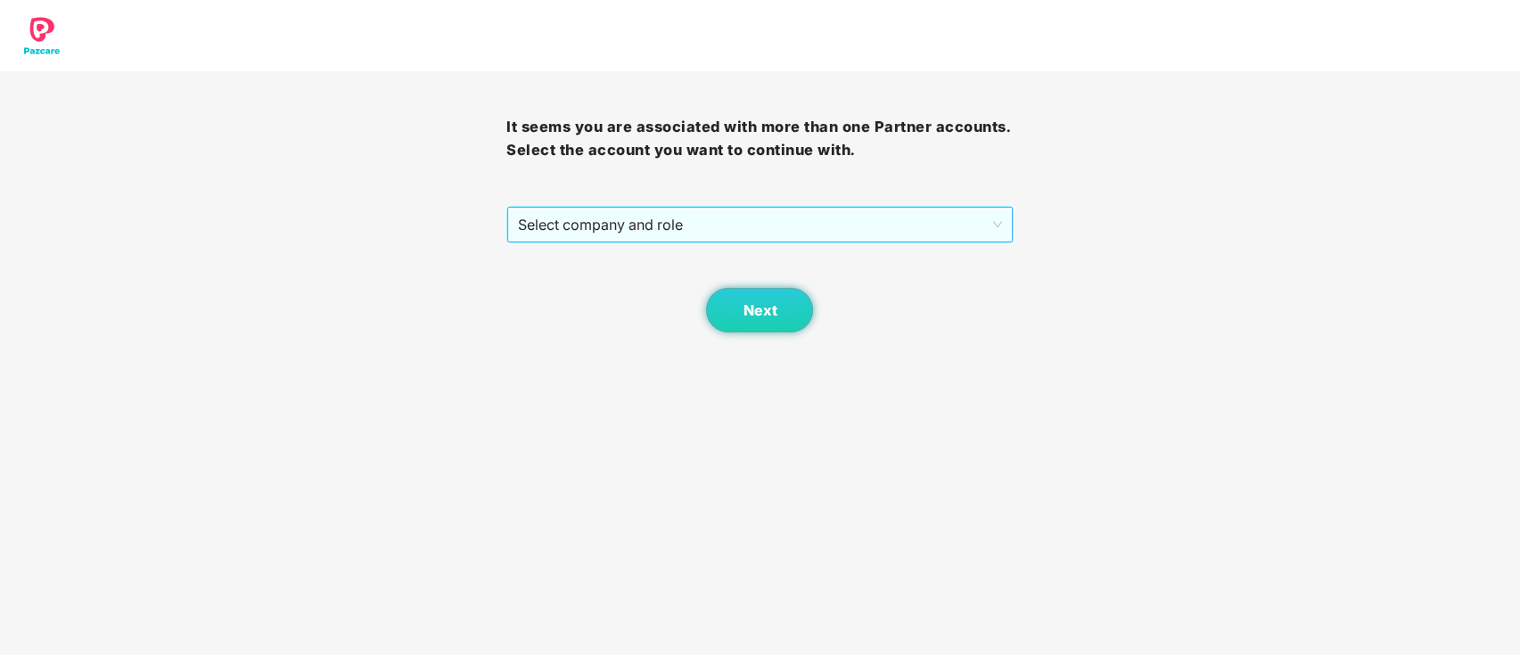
click at [596, 220] on span "Select company and role" at bounding box center [759, 225] width 483 height 34
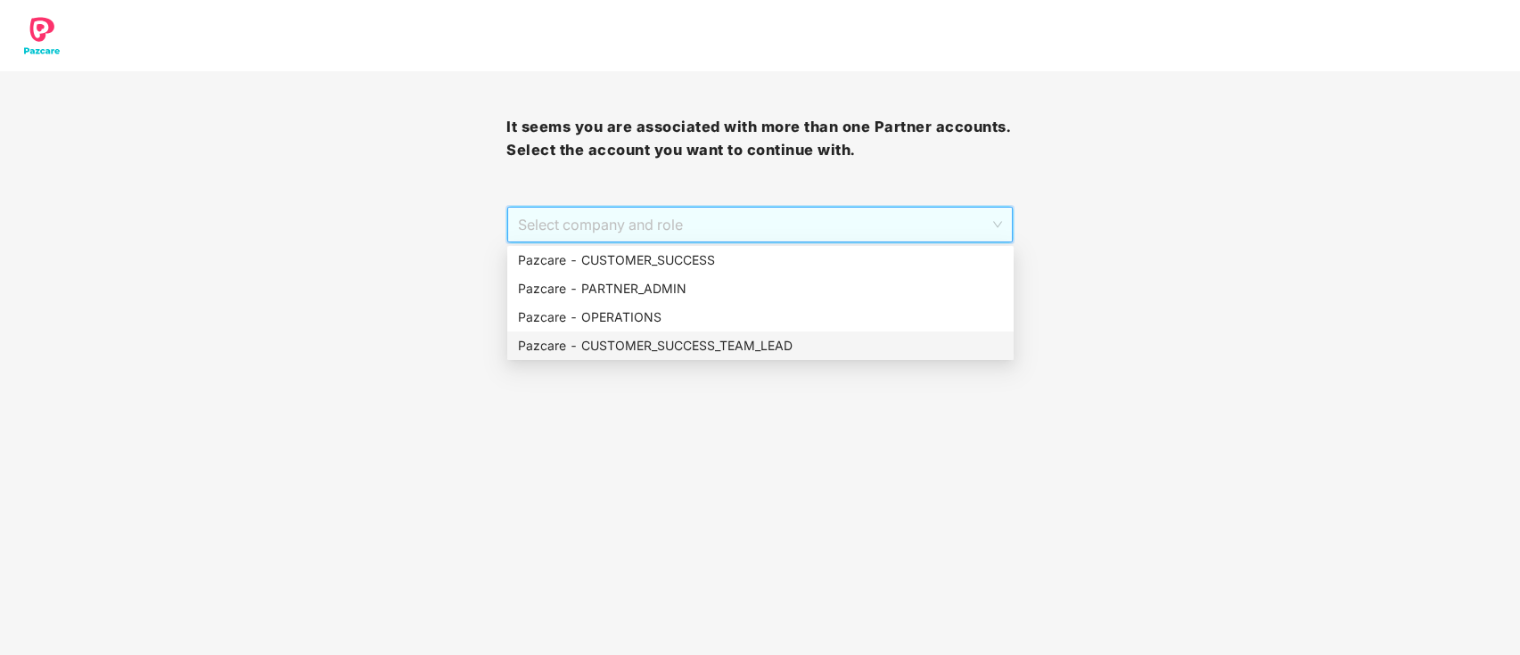
click at [670, 350] on div "Pazcare - CUSTOMER_SUCCESS_TEAM_LEAD" at bounding box center [760, 346] width 485 height 20
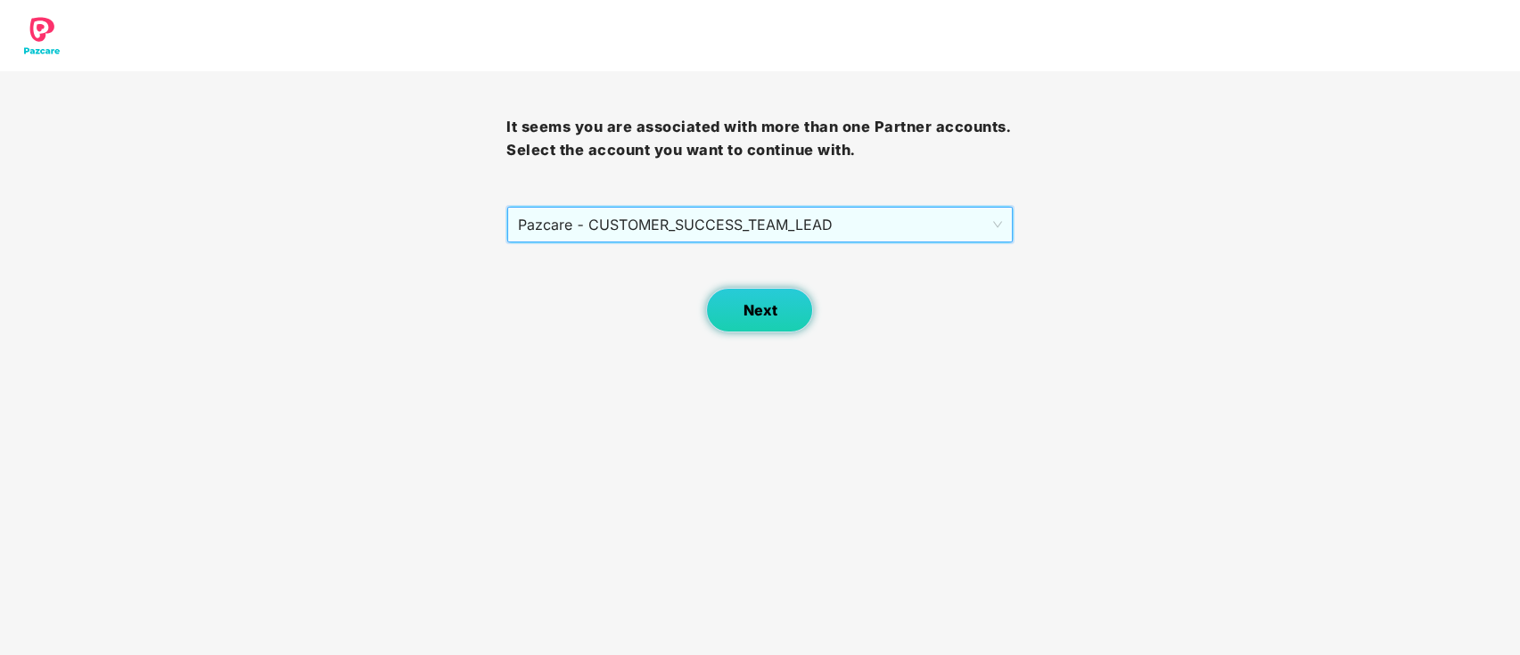
click at [785, 316] on button "Next" at bounding box center [759, 310] width 107 height 45
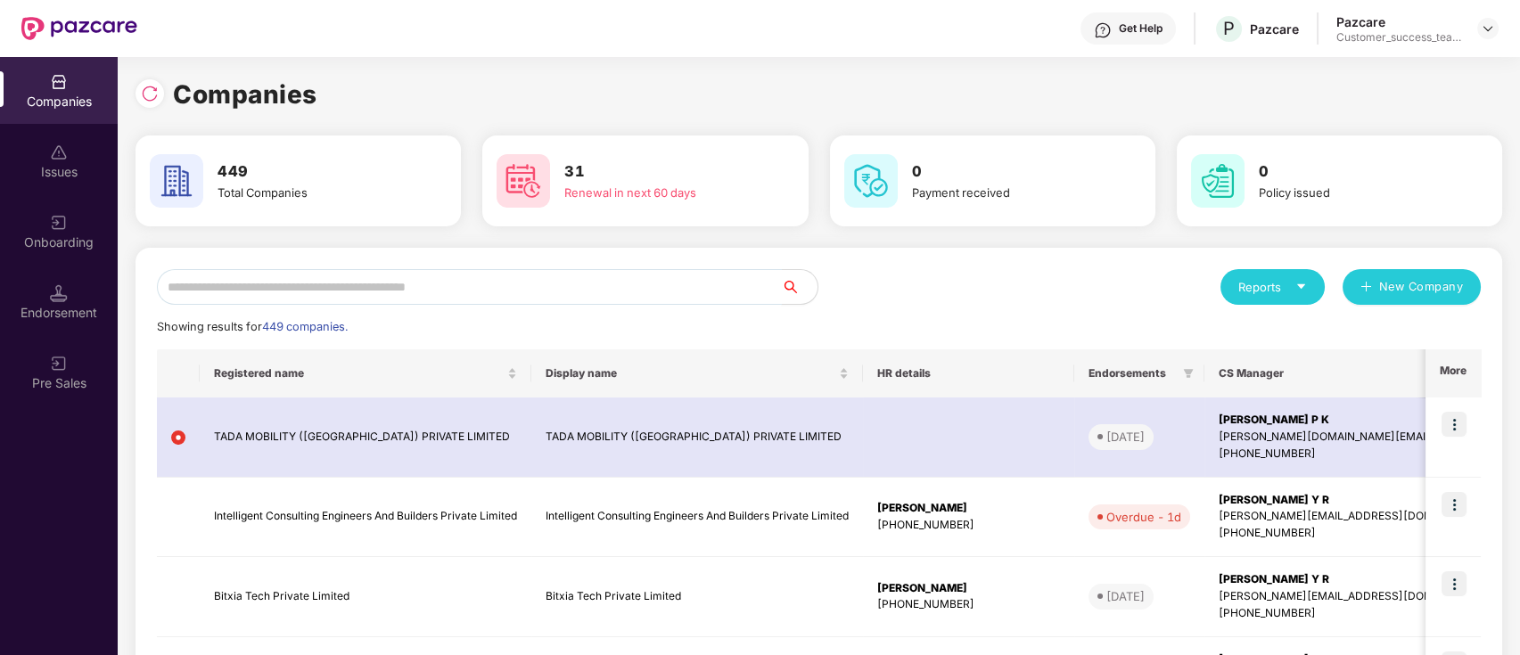
click at [674, 276] on input "text" at bounding box center [469, 287] width 625 height 36
paste input "**********"
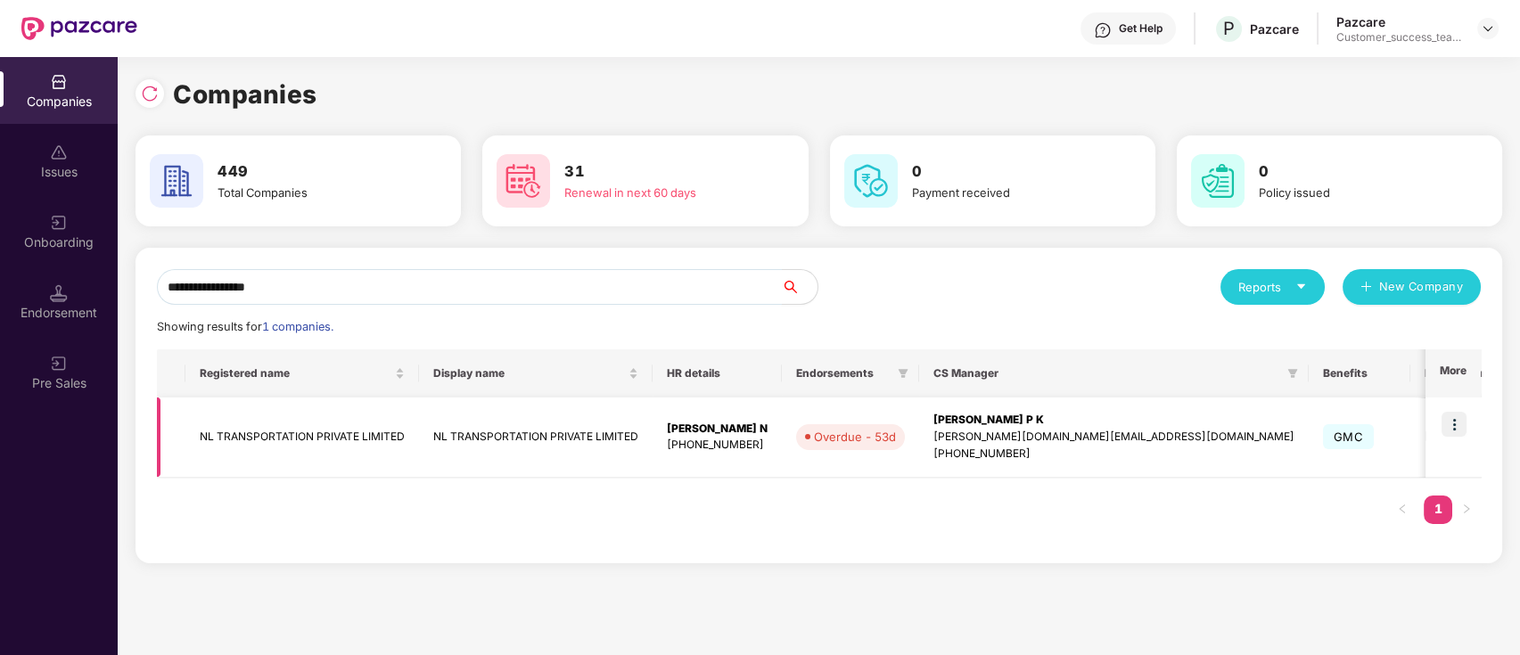
type input "**********"
click at [1461, 424] on img at bounding box center [1454, 424] width 25 height 25
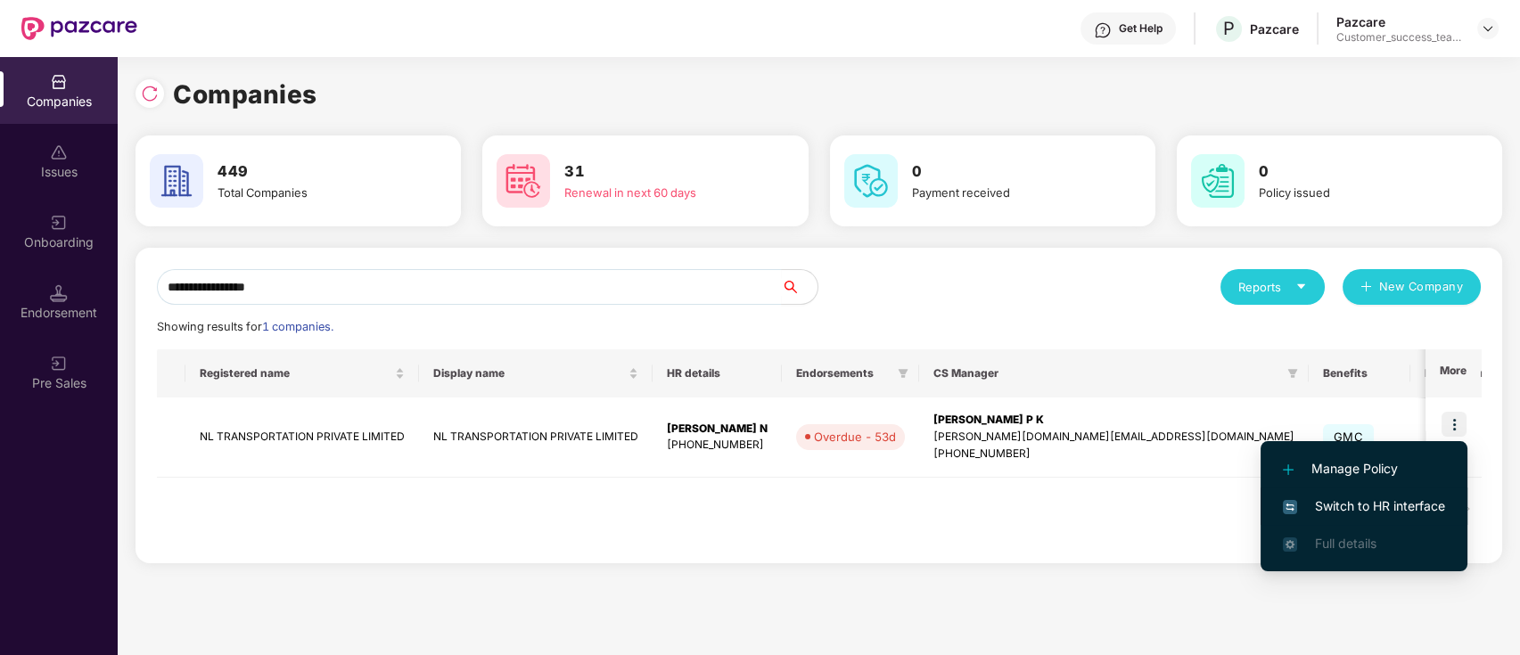
click at [1419, 506] on span "Switch to HR interface" at bounding box center [1364, 507] width 162 height 20
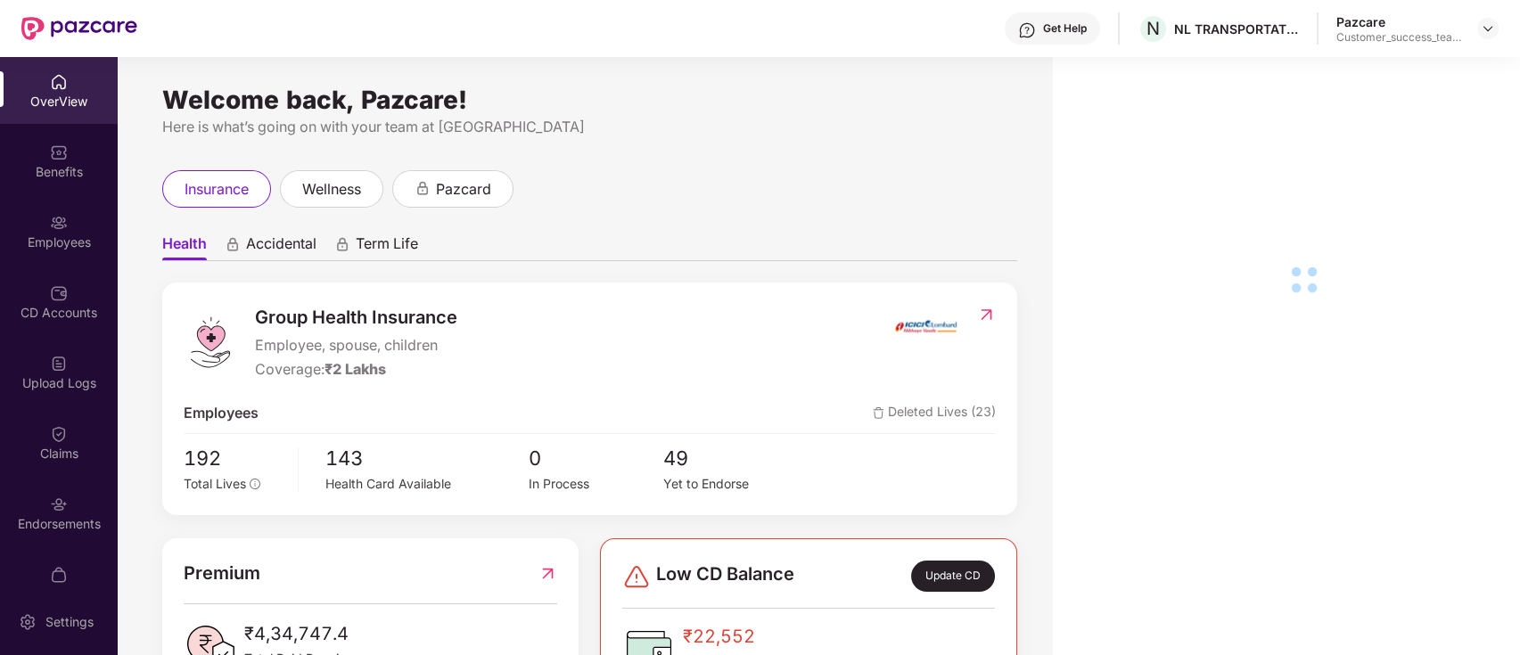
click at [67, 515] on div "Endorsements" at bounding box center [59, 524] width 118 height 18
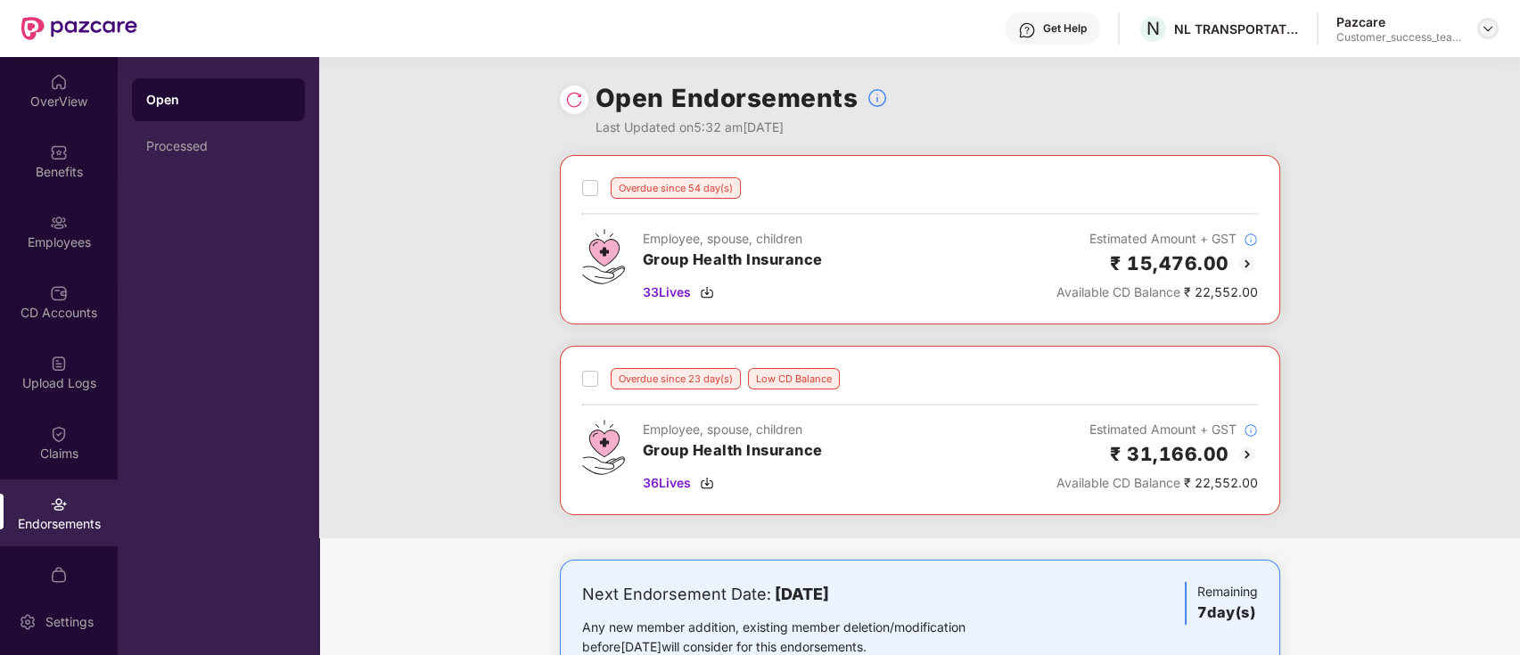
click at [1486, 28] on img at bounding box center [1488, 28] width 14 height 14
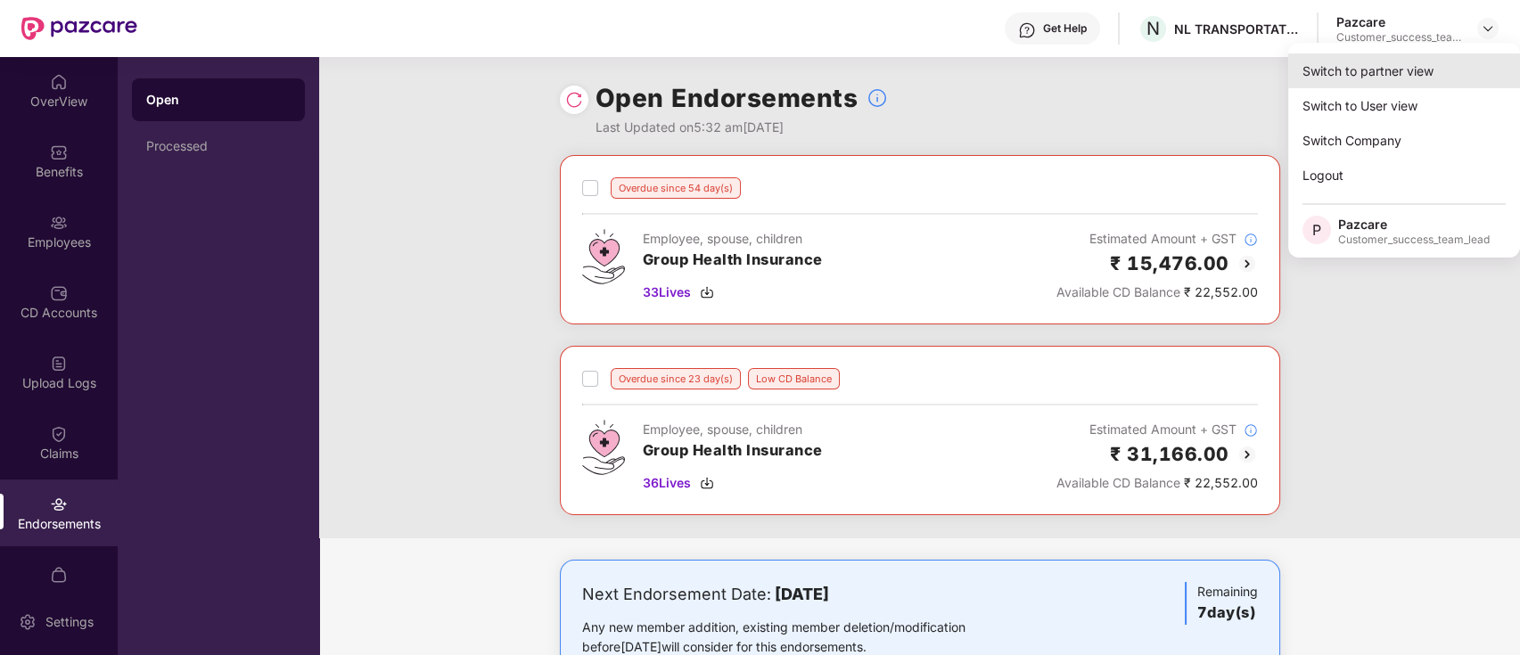
click at [1468, 64] on div "Switch to partner view" at bounding box center [1404, 70] width 232 height 35
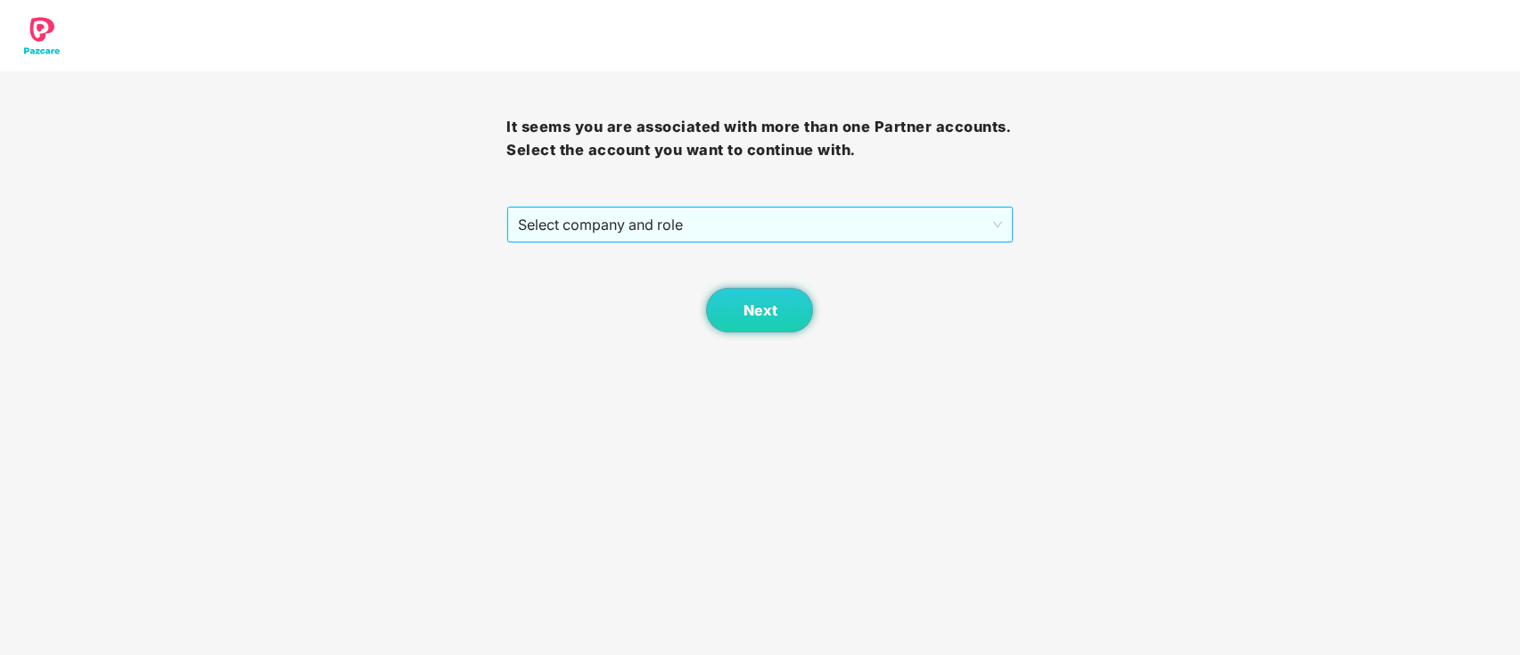
click at [813, 210] on span "Select company and role" at bounding box center [759, 225] width 483 height 34
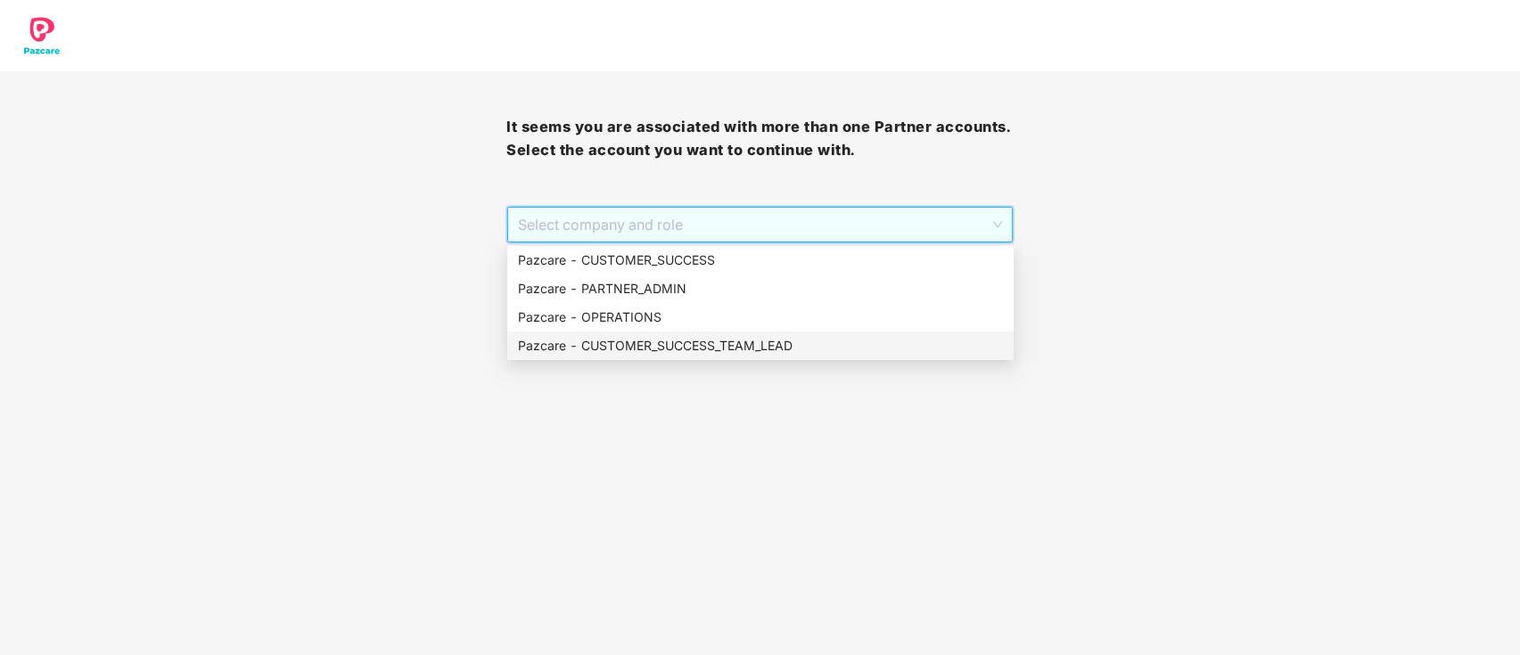
click at [770, 333] on div "Pazcare - CUSTOMER_SUCCESS_TEAM_LEAD" at bounding box center [760, 346] width 506 height 29
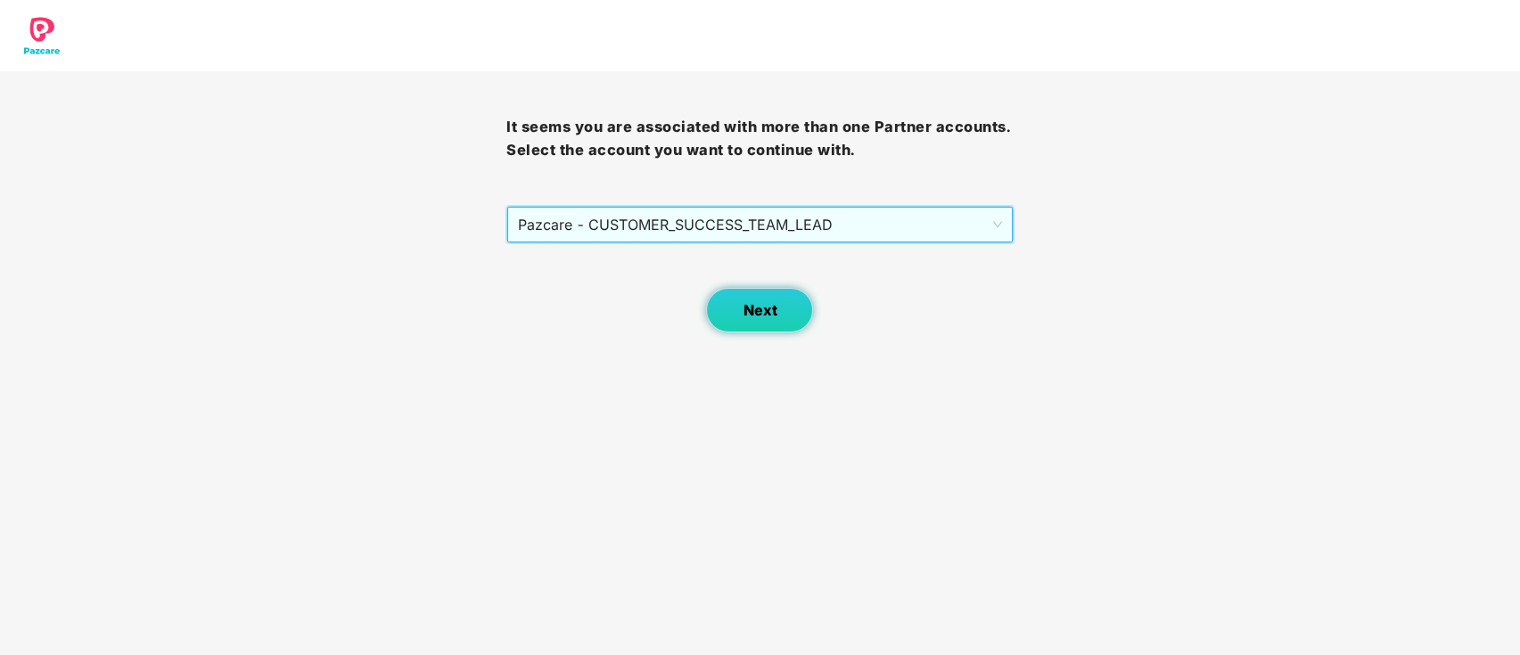
click at [768, 307] on span "Next" at bounding box center [760, 310] width 34 height 17
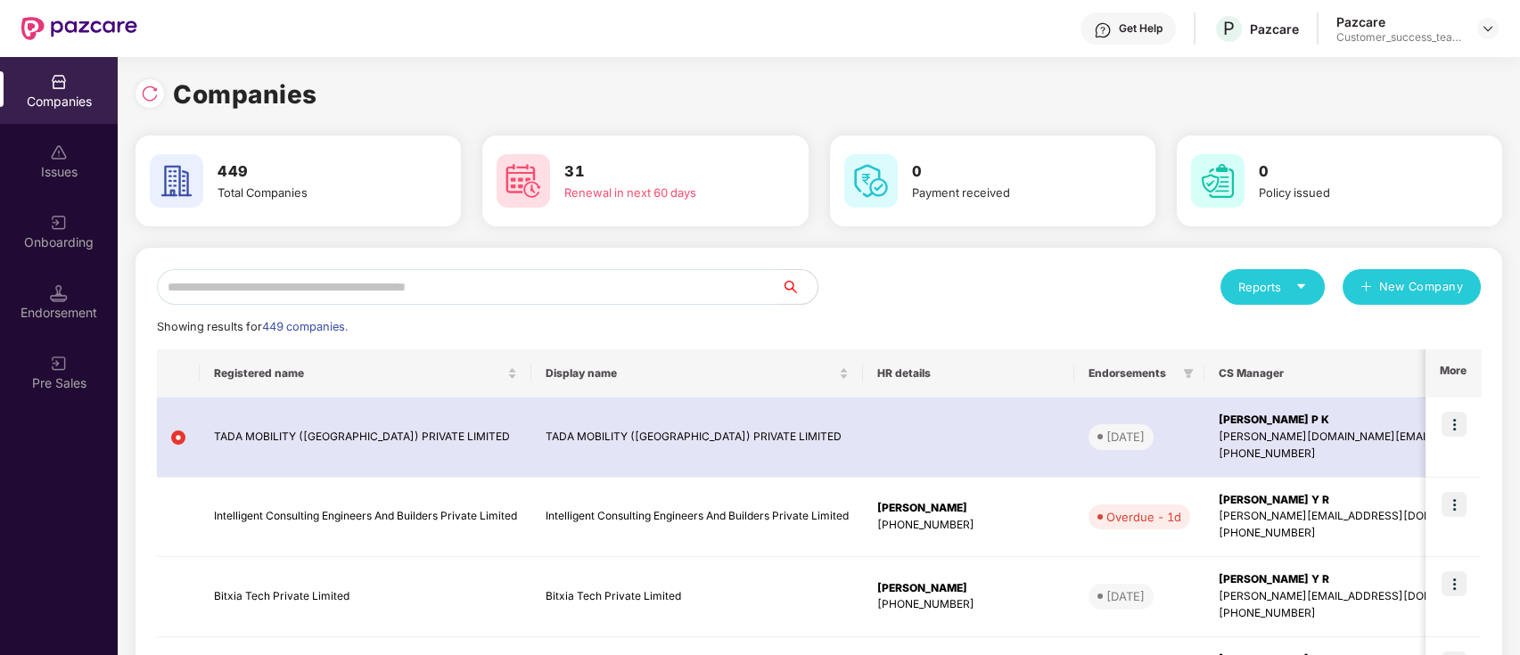
click at [692, 296] on input "text" at bounding box center [469, 287] width 625 height 36
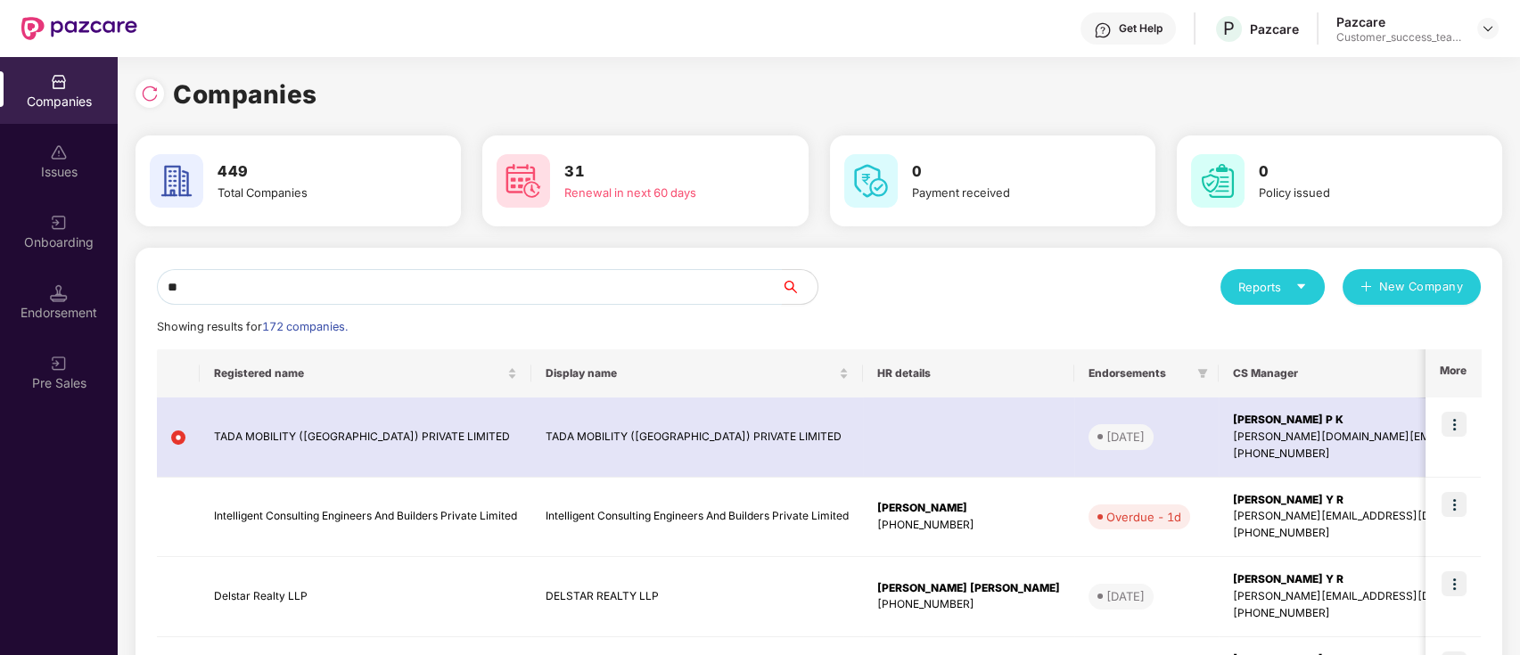
type input "*"
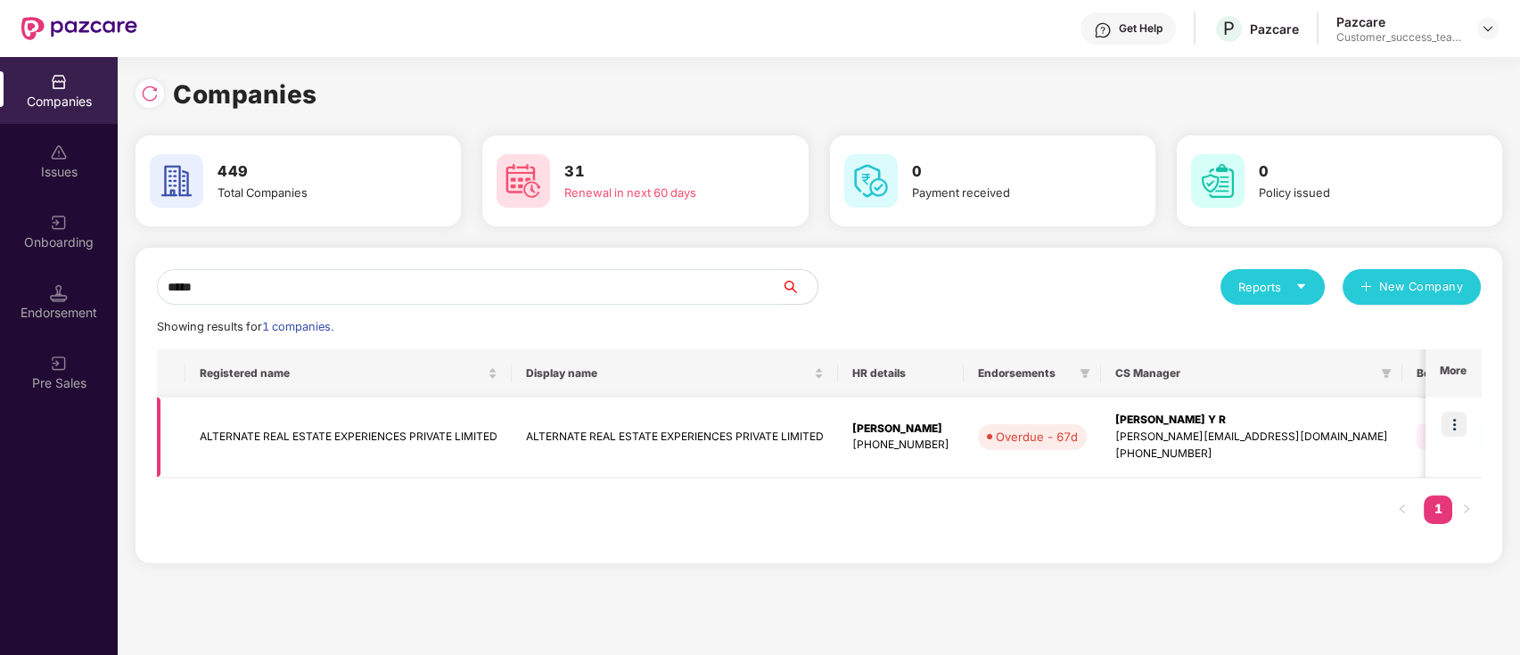
type input "*****"
click at [1460, 408] on td at bounding box center [1453, 438] width 55 height 80
click at [1453, 430] on img at bounding box center [1454, 424] width 25 height 25
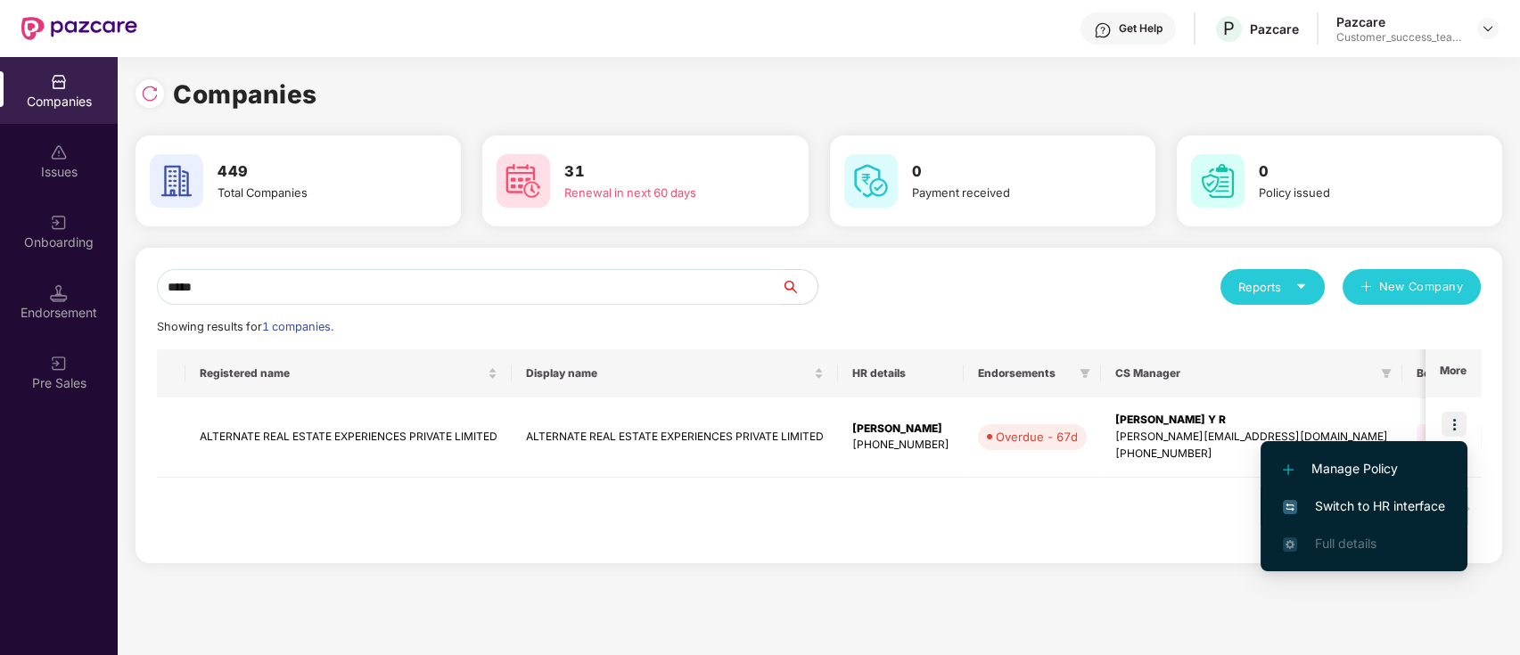
click at [1417, 502] on span "Switch to HR interface" at bounding box center [1364, 507] width 162 height 20
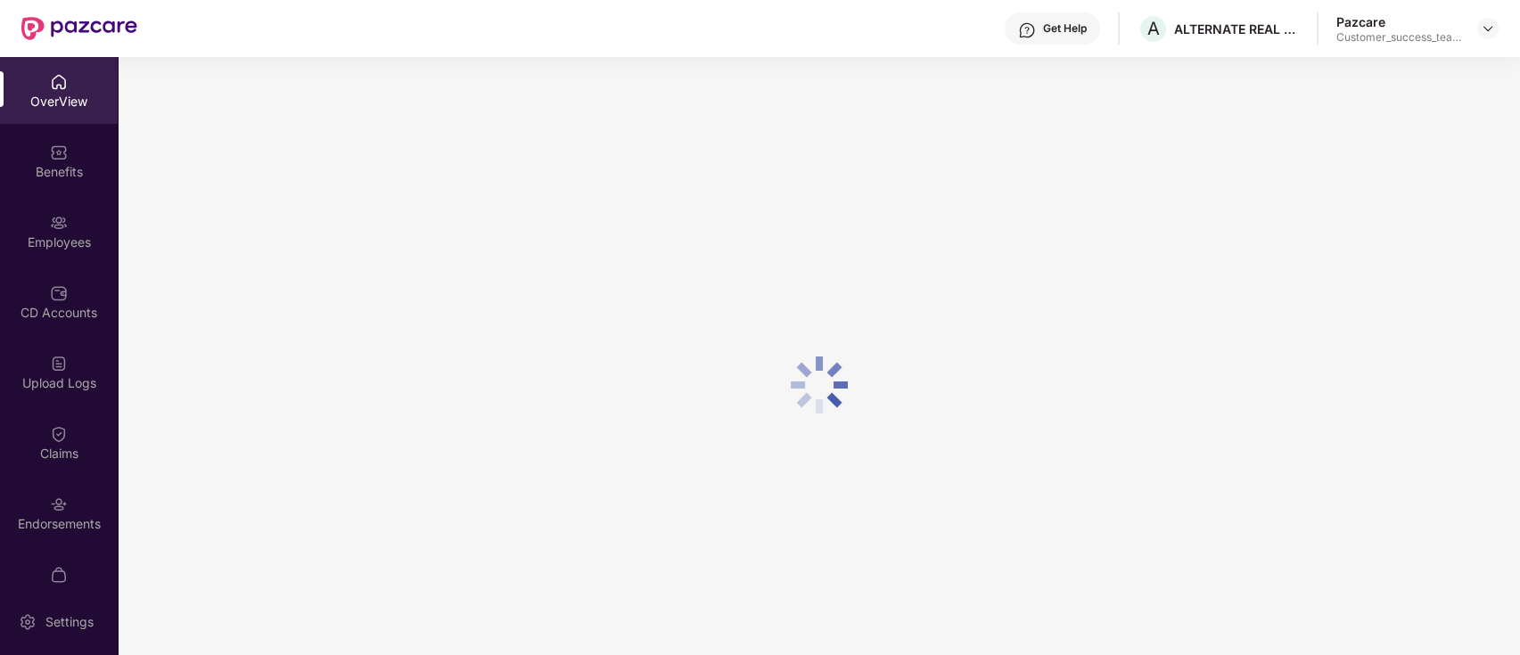
click at [59, 196] on div "OverView Benefits Employees CD Accounts Upload Logs Claims Endorsements My Orde…" at bounding box center [59, 322] width 118 height 531
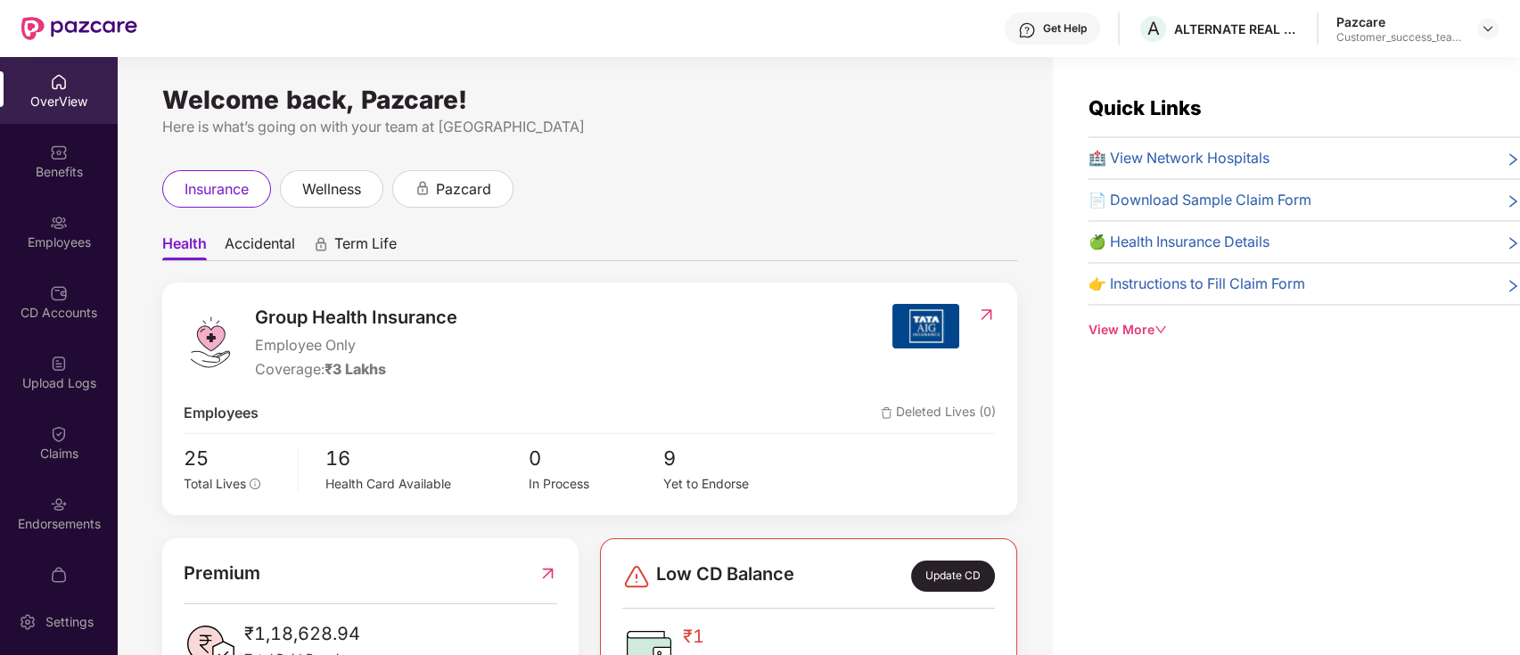
click at [59, 240] on div "Employees" at bounding box center [59, 243] width 118 height 18
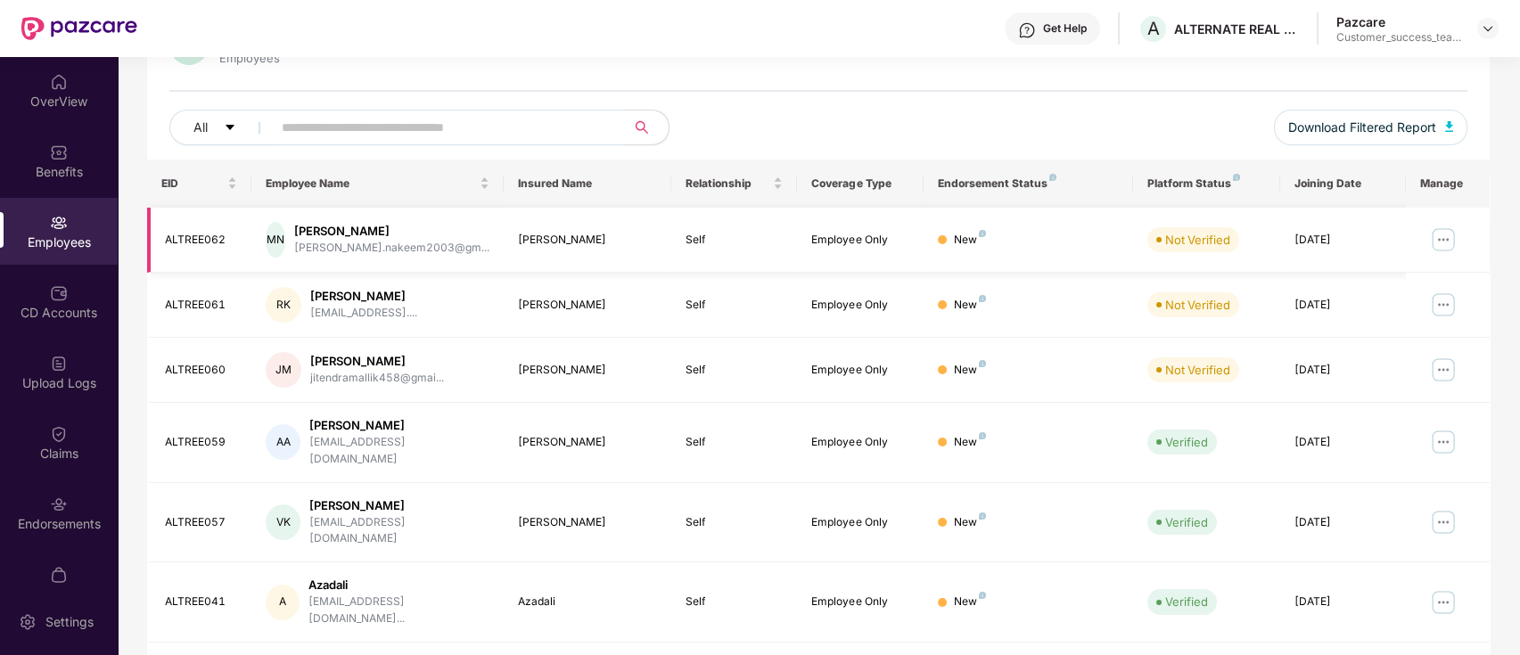
scroll to position [119, 0]
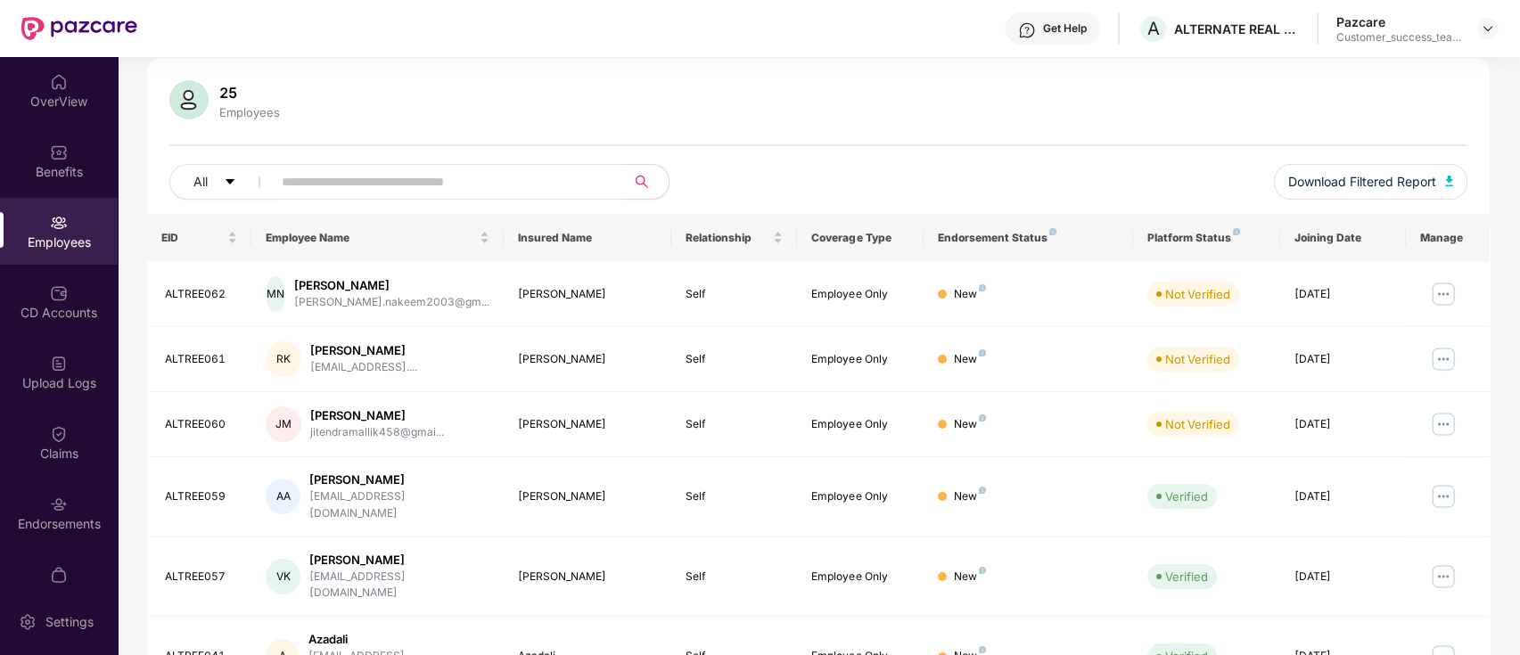
click at [490, 180] on input "text" at bounding box center [442, 182] width 320 height 27
paste input "******"
type input "******"
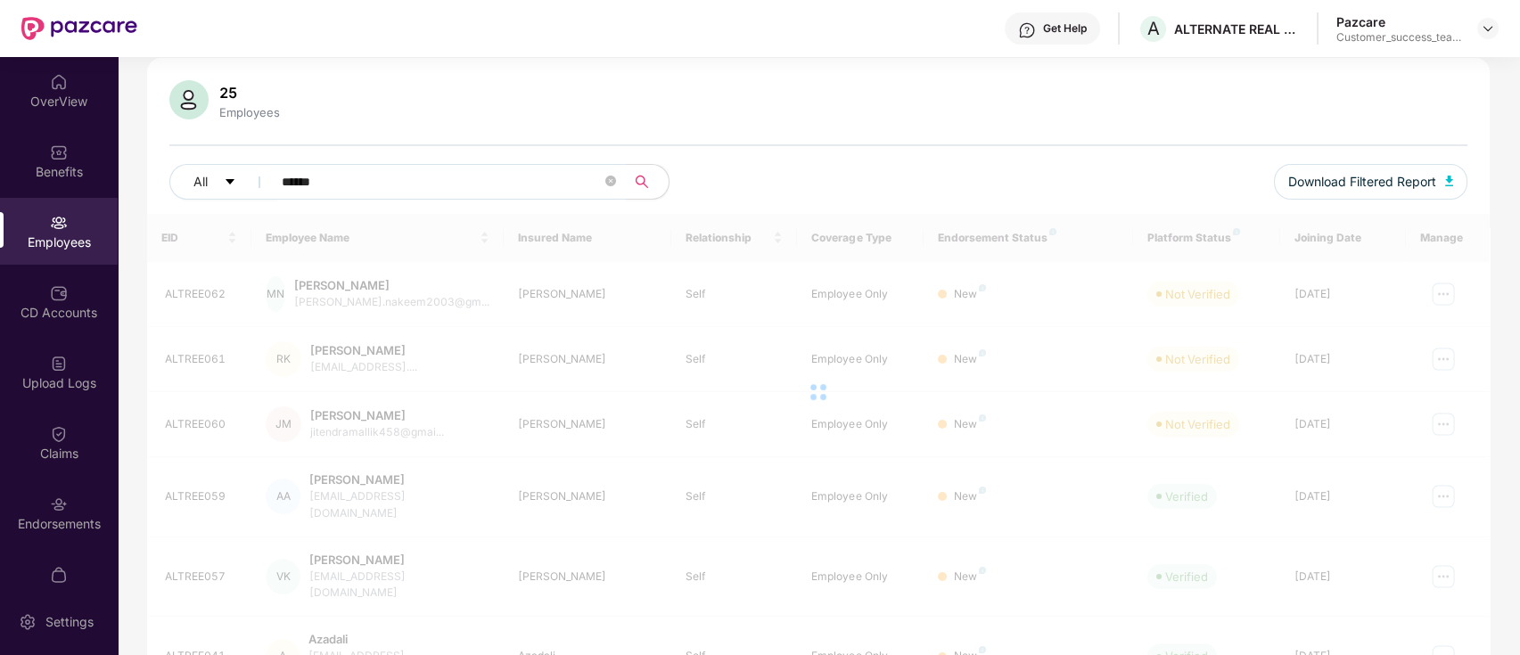
scroll to position [86, 0]
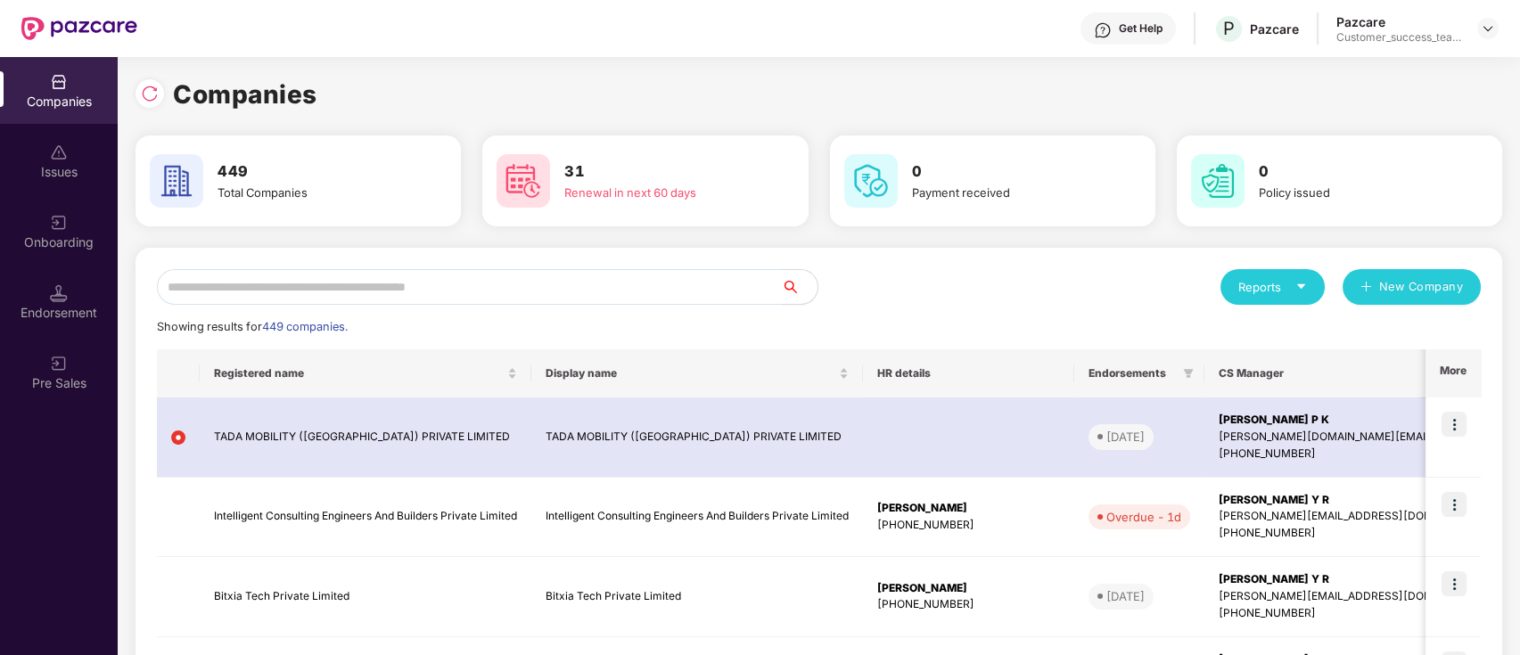
click at [595, 289] on input "text" at bounding box center [469, 287] width 625 height 36
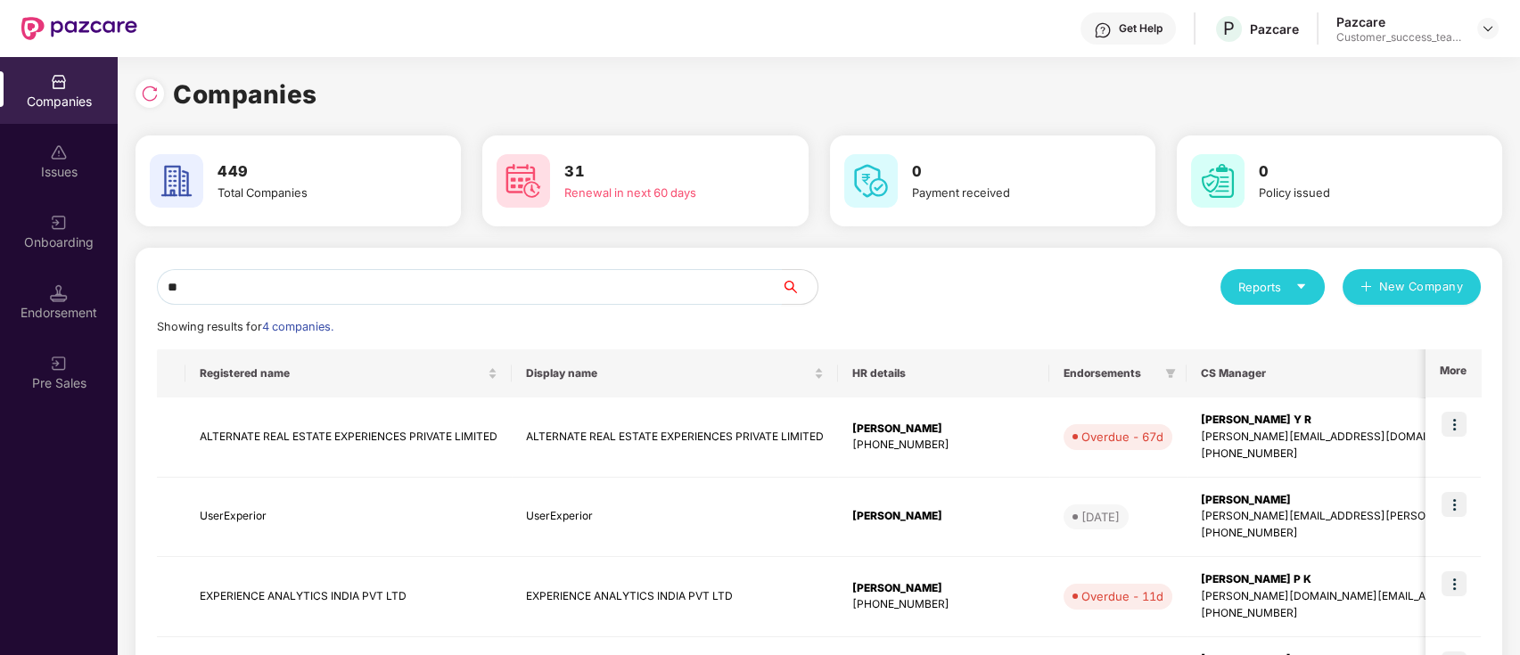
type input "*"
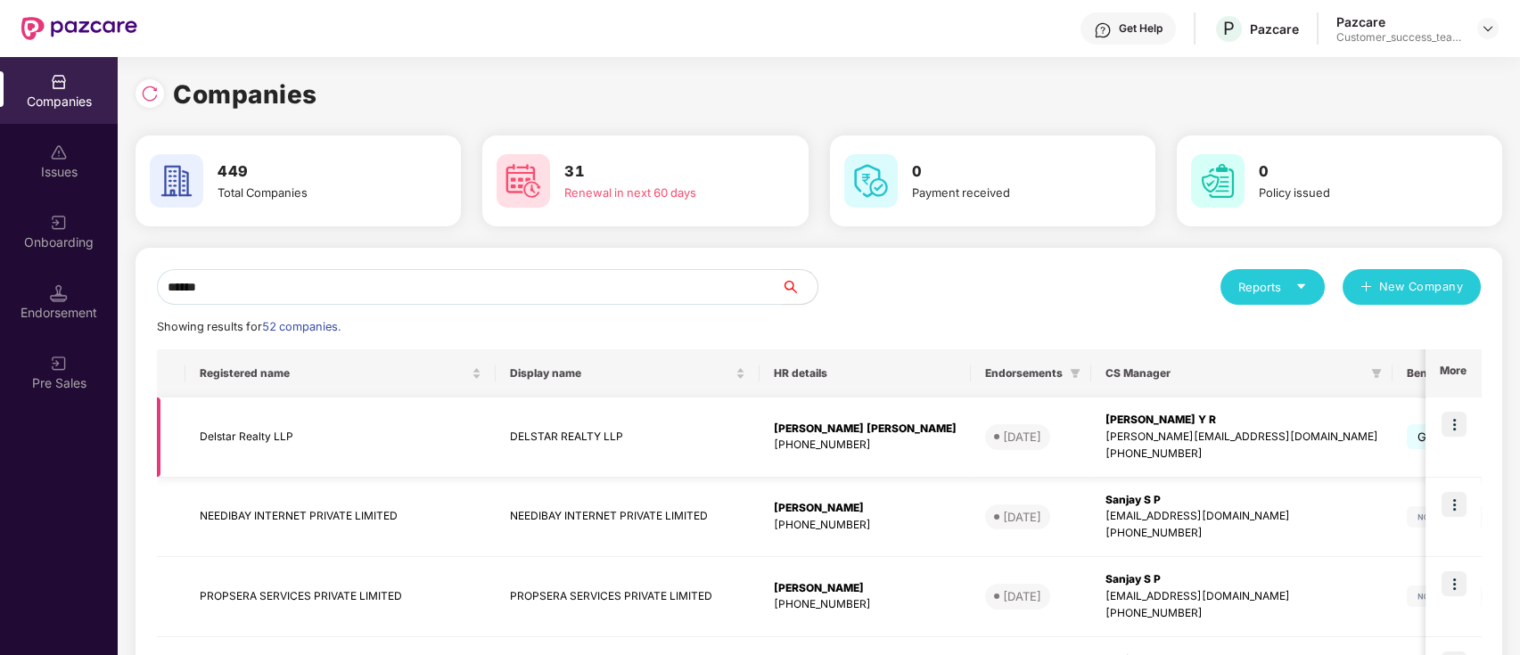
type input "******"
click at [1455, 417] on img at bounding box center [1454, 424] width 25 height 25
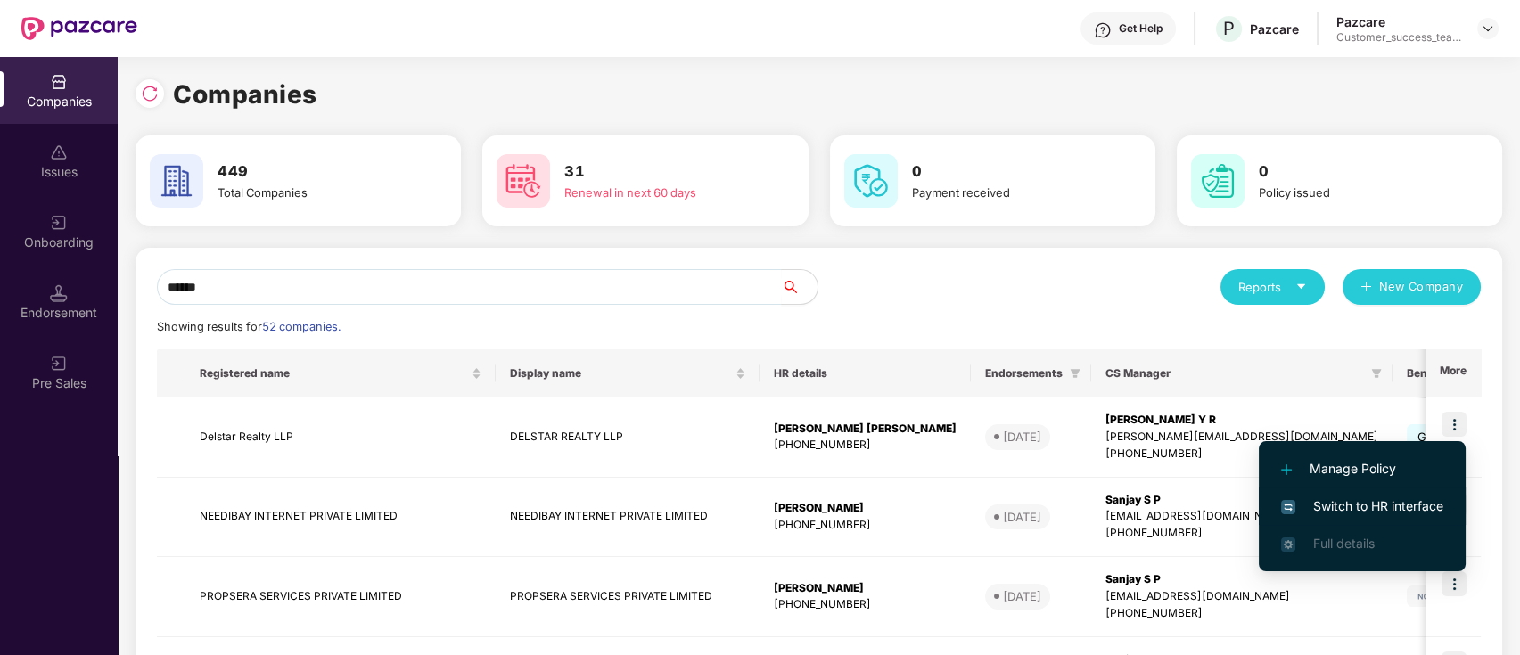
click at [1409, 506] on span "Switch to HR interface" at bounding box center [1362, 507] width 162 height 20
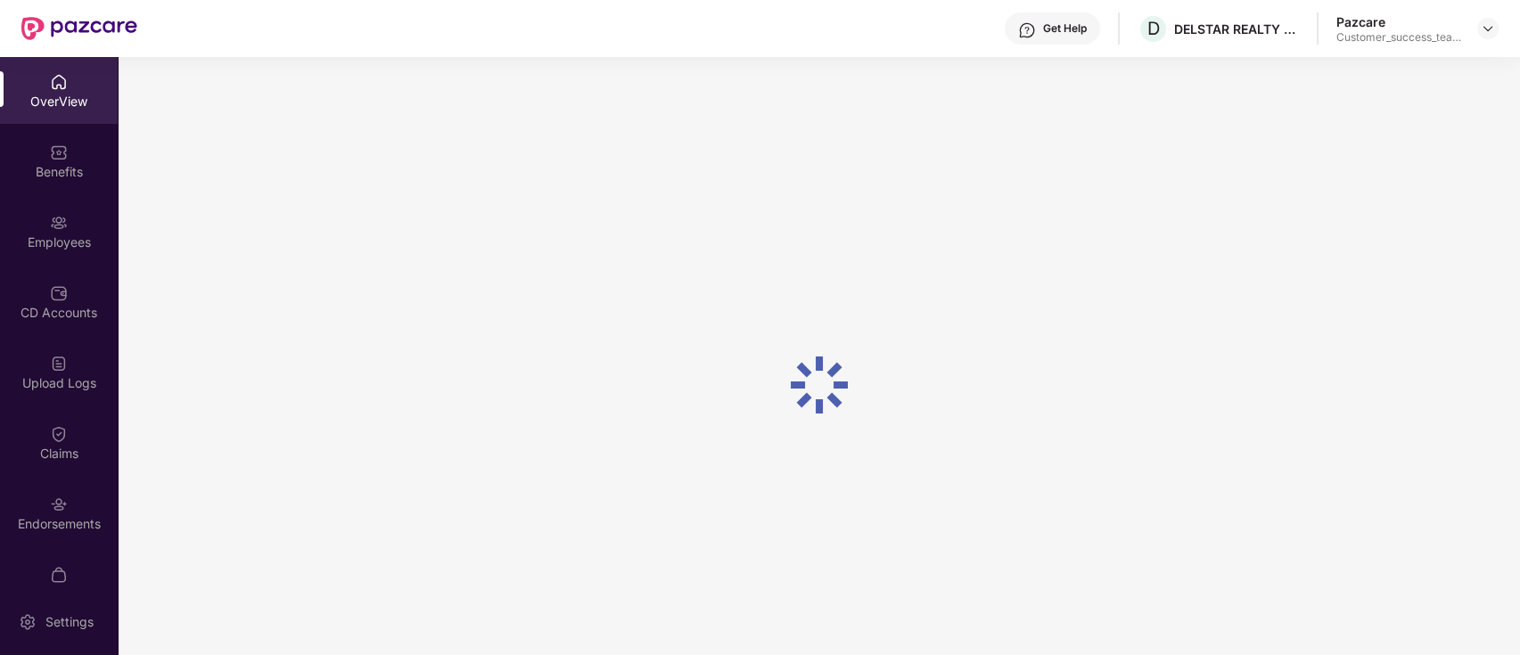
click at [74, 222] on div "Employees" at bounding box center [59, 231] width 118 height 67
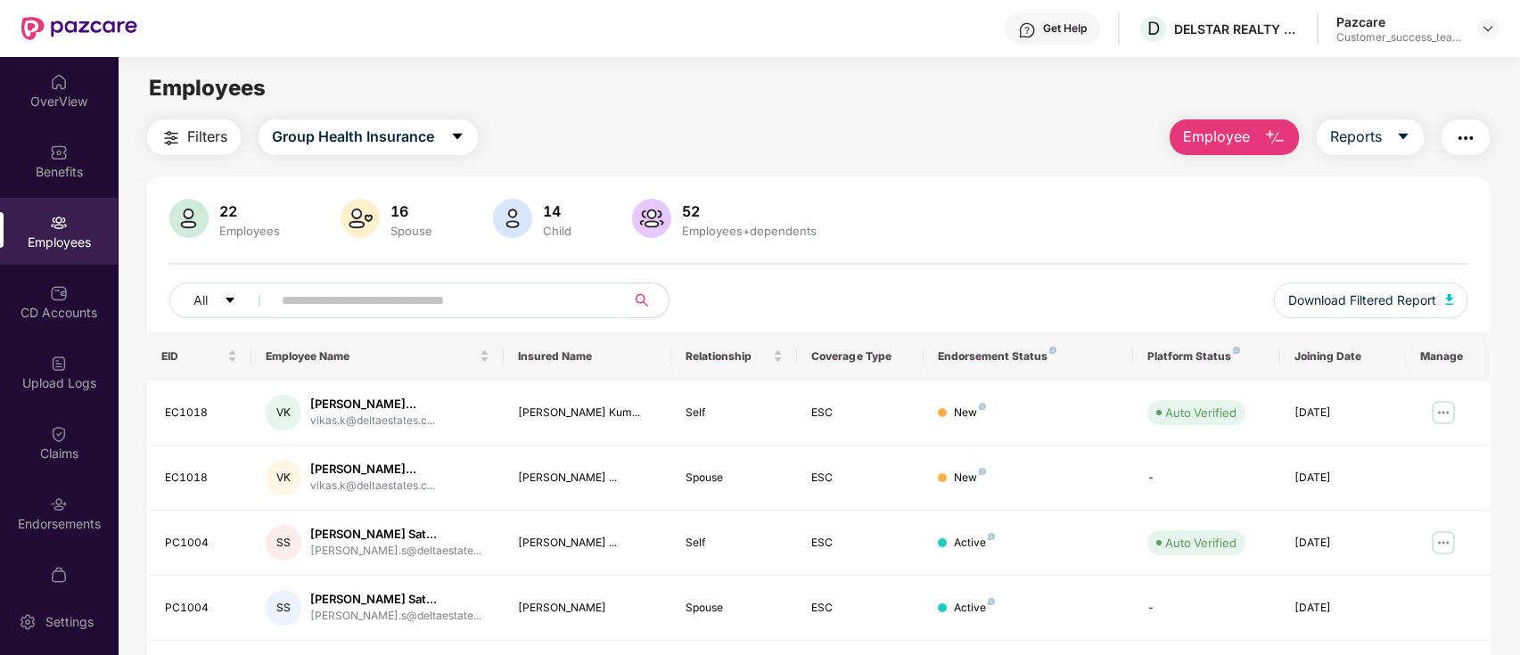
click at [556, 287] on input "text" at bounding box center [442, 300] width 320 height 27
paste input "******"
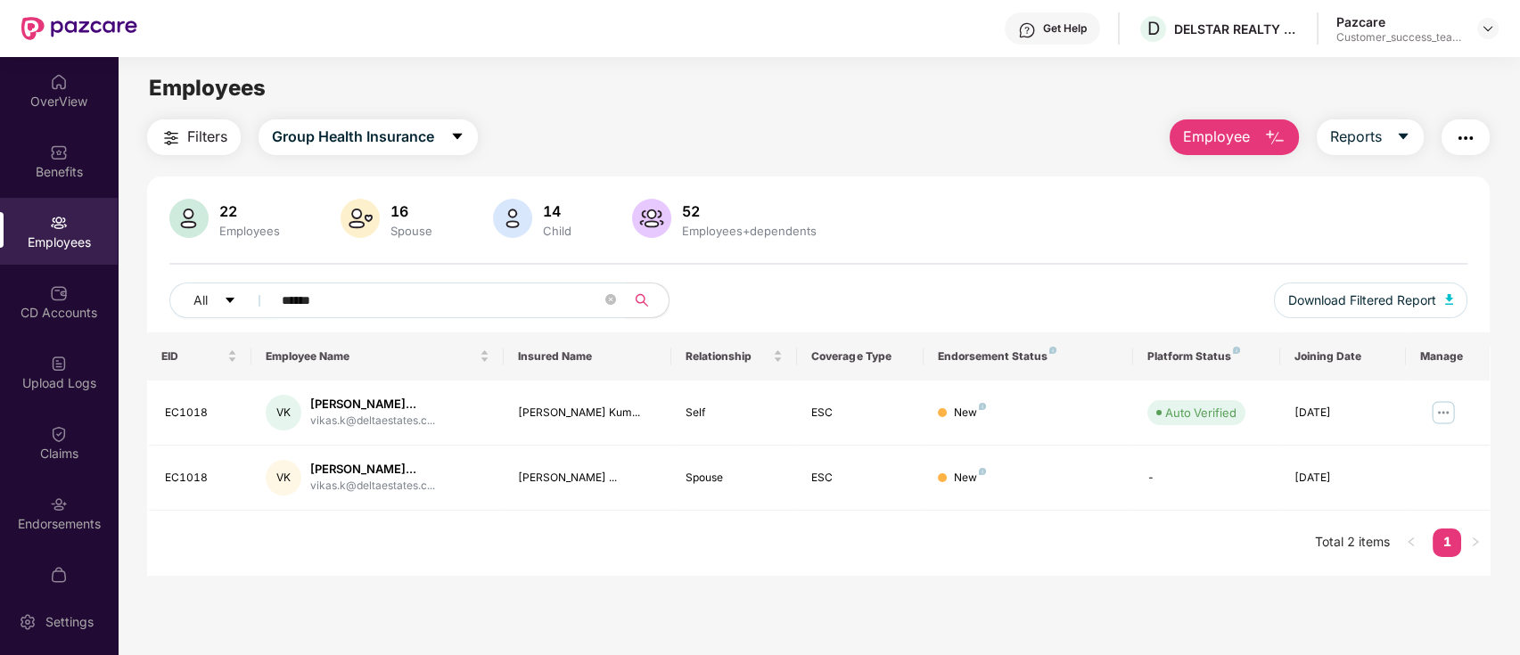
type input "******"
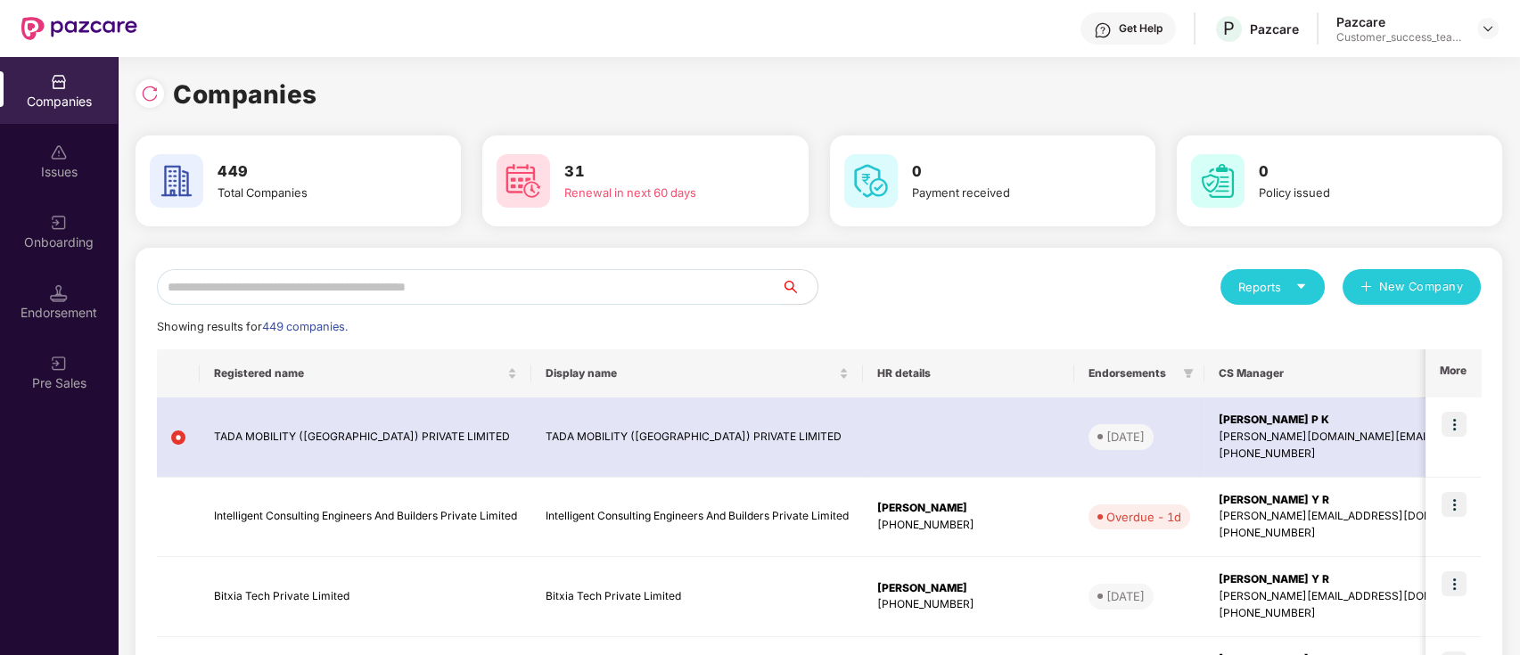
click at [670, 289] on input "text" at bounding box center [469, 287] width 625 height 36
paste input "*******"
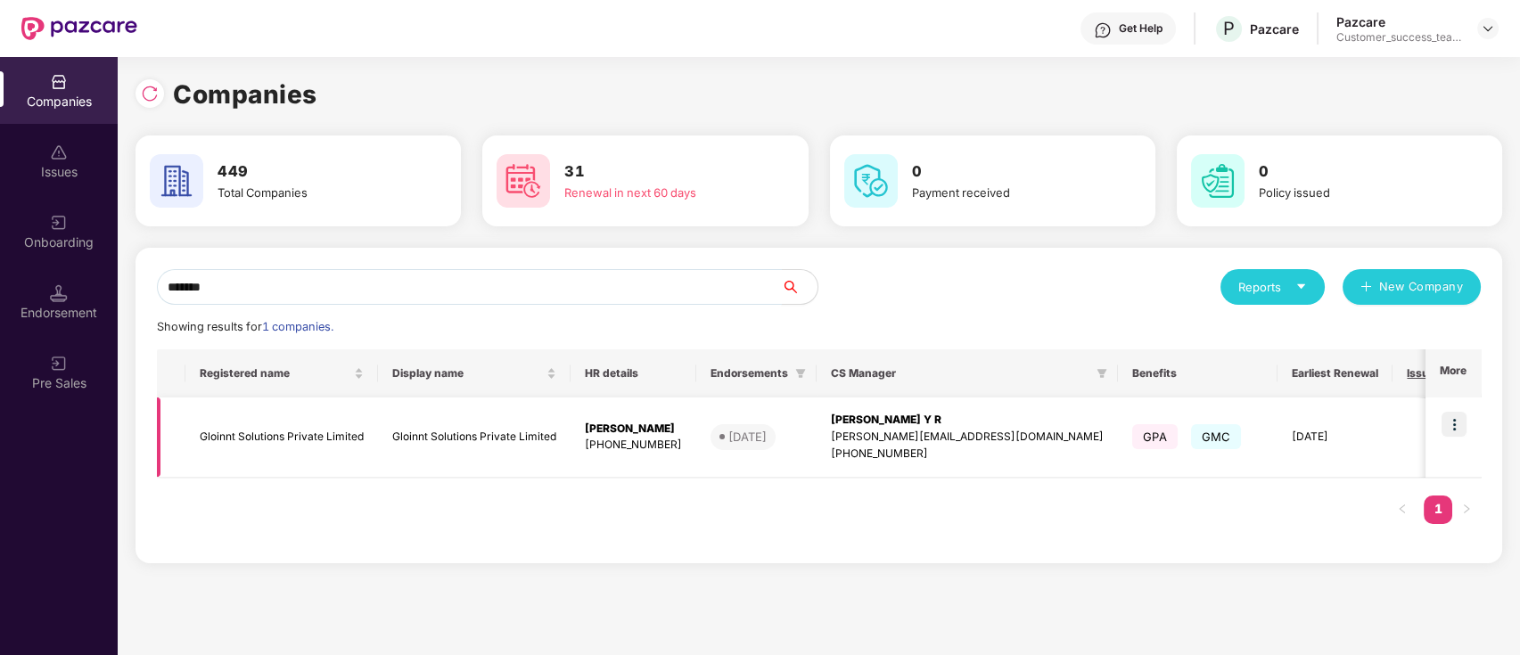
type input "*******"
click at [1448, 464] on td at bounding box center [1453, 438] width 55 height 80
click at [1455, 419] on img at bounding box center [1454, 424] width 25 height 25
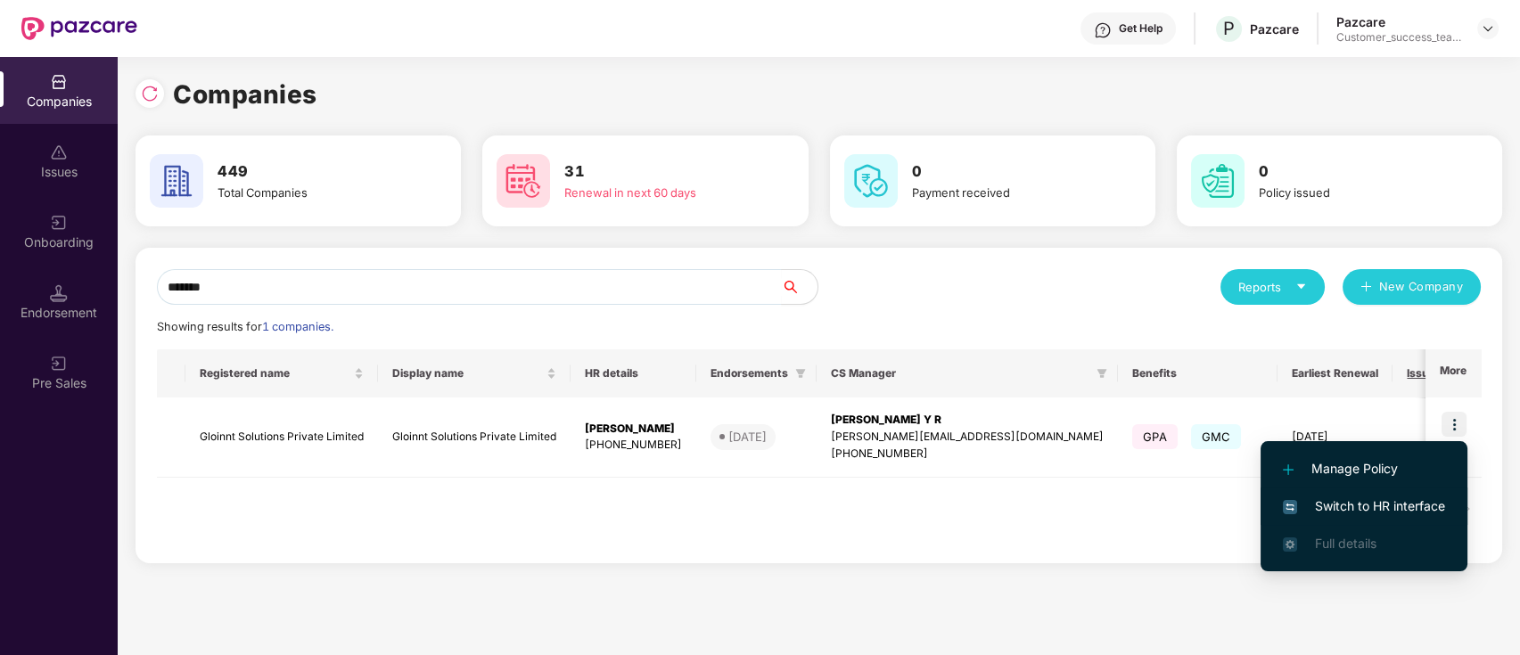
click at [1414, 505] on span "Switch to HR interface" at bounding box center [1364, 507] width 162 height 20
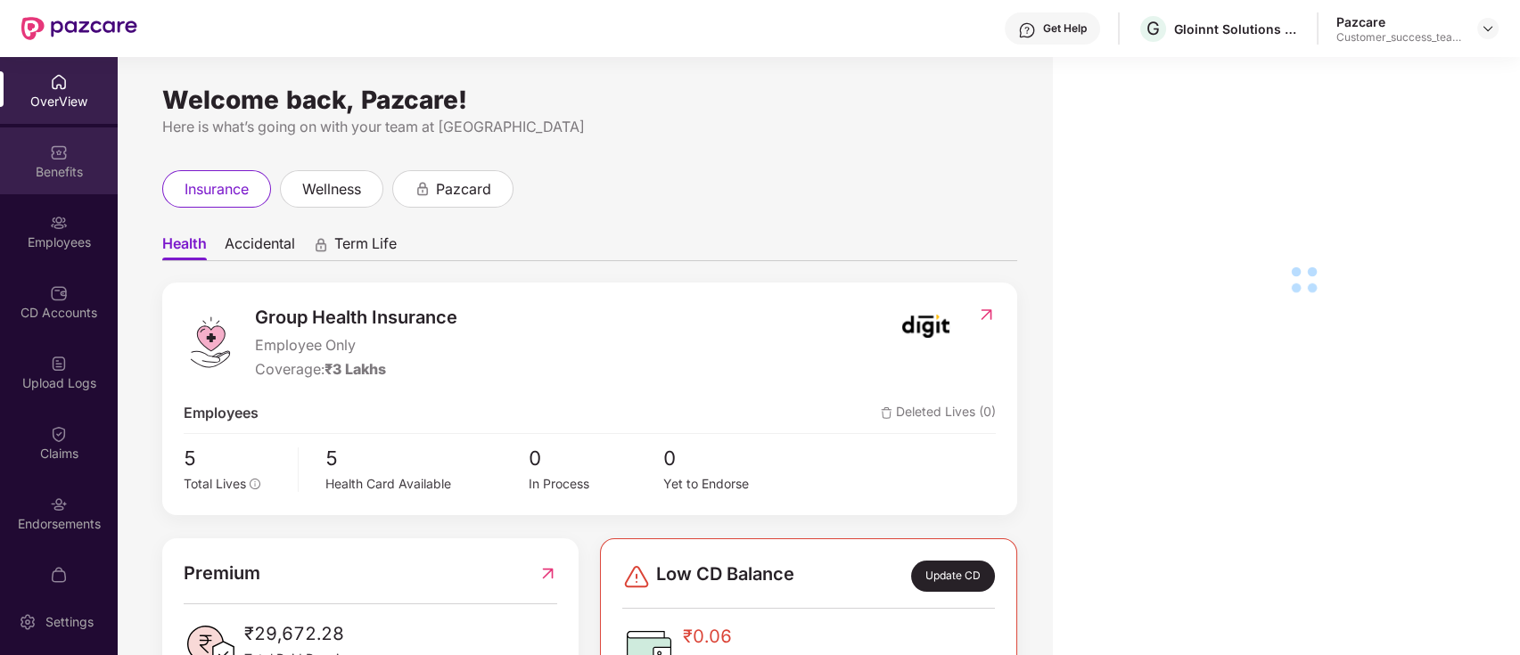
click at [63, 186] on div "Benefits" at bounding box center [59, 161] width 118 height 67
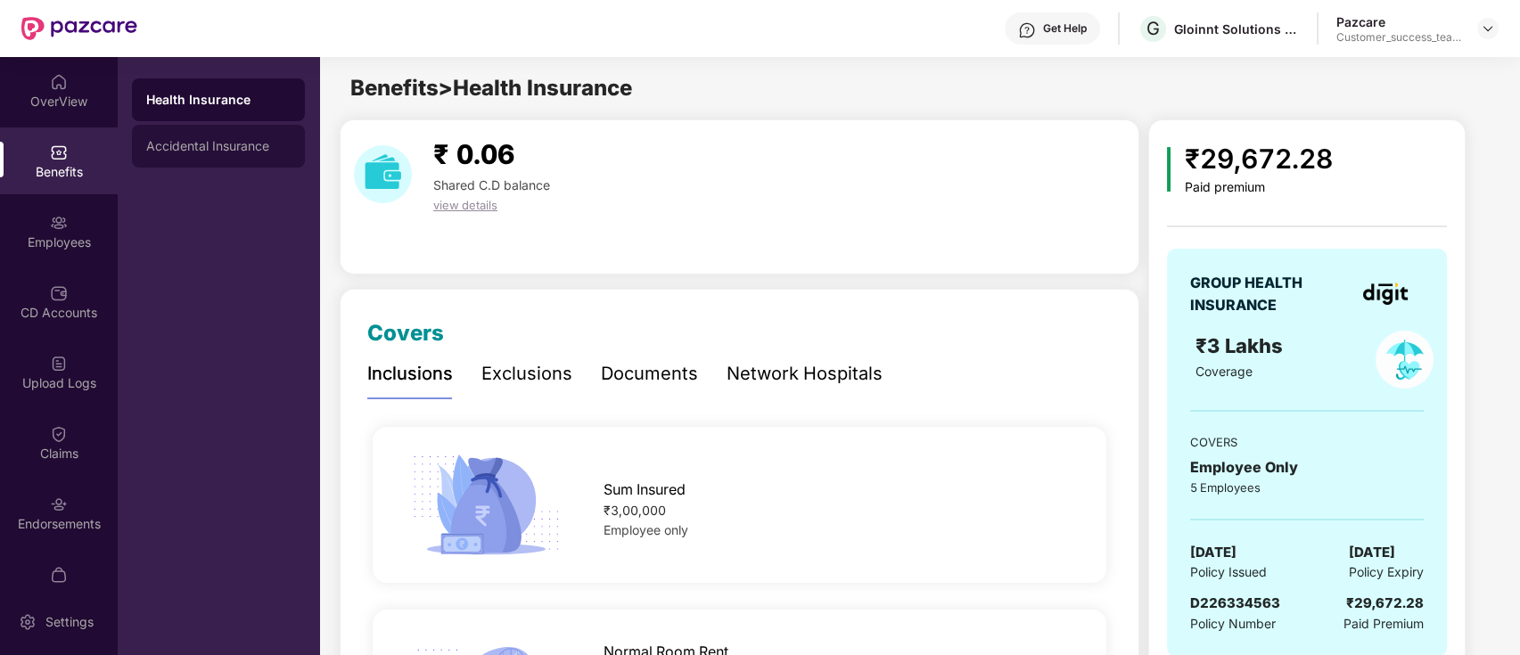
click at [189, 144] on div "Accidental Insurance" at bounding box center [218, 146] width 144 height 14
